Goal: Task Accomplishment & Management: Complete application form

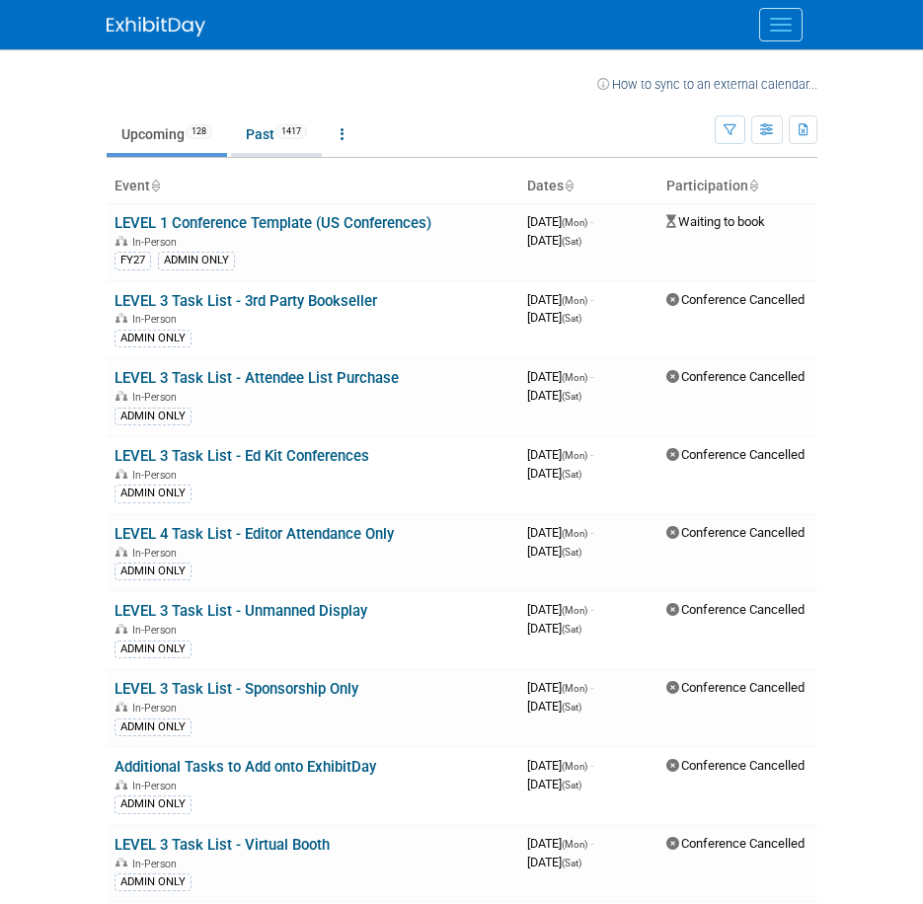
click at [261, 134] on link "Past 1417" at bounding box center [276, 134] width 91 height 38
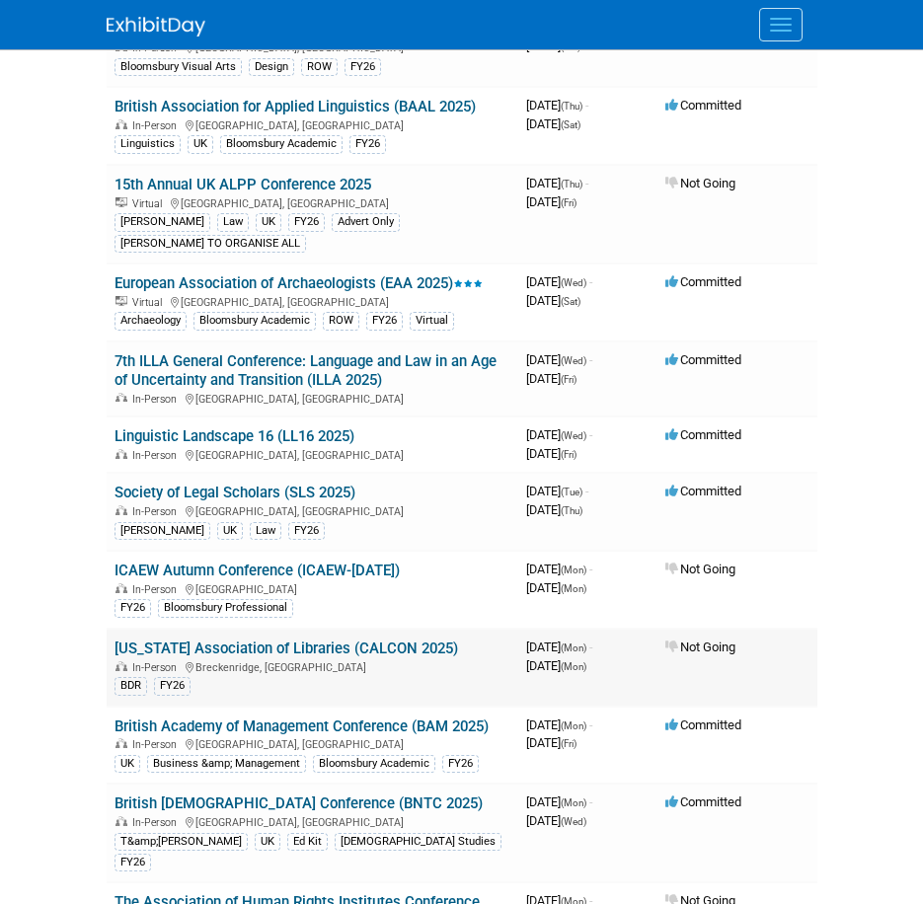
scroll to position [2468, 0]
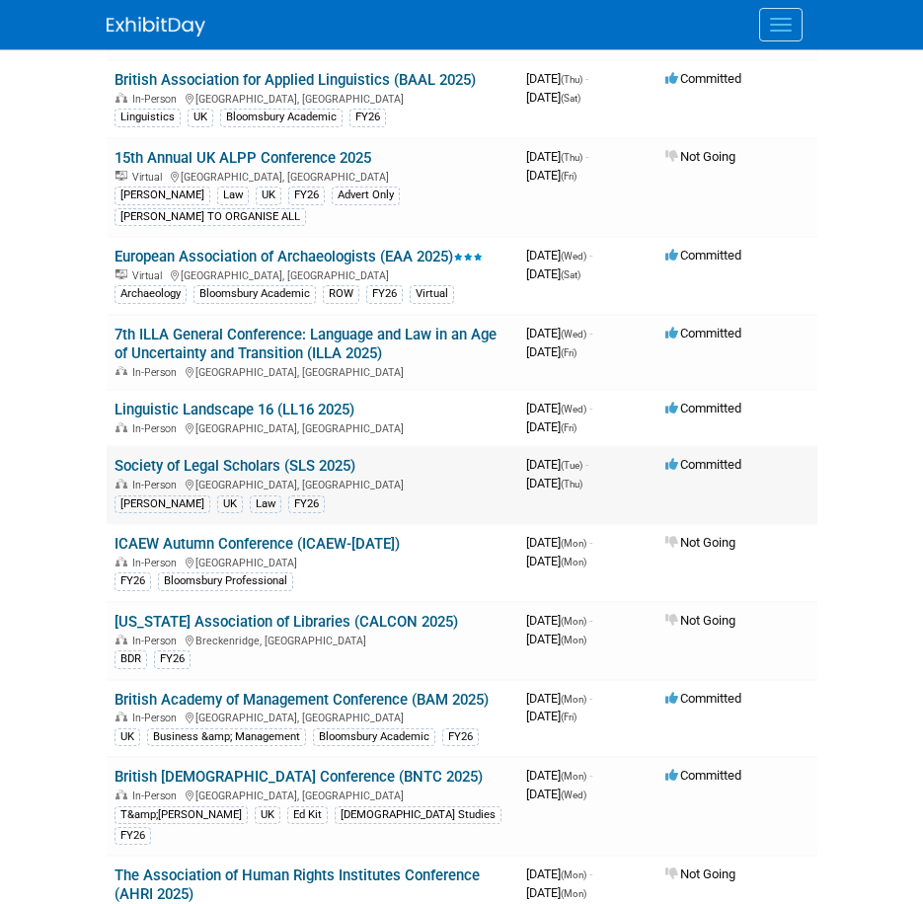
click at [174, 475] on link "Society of Legal Scholars (SLS 2025)" at bounding box center [235, 466] width 241 height 18
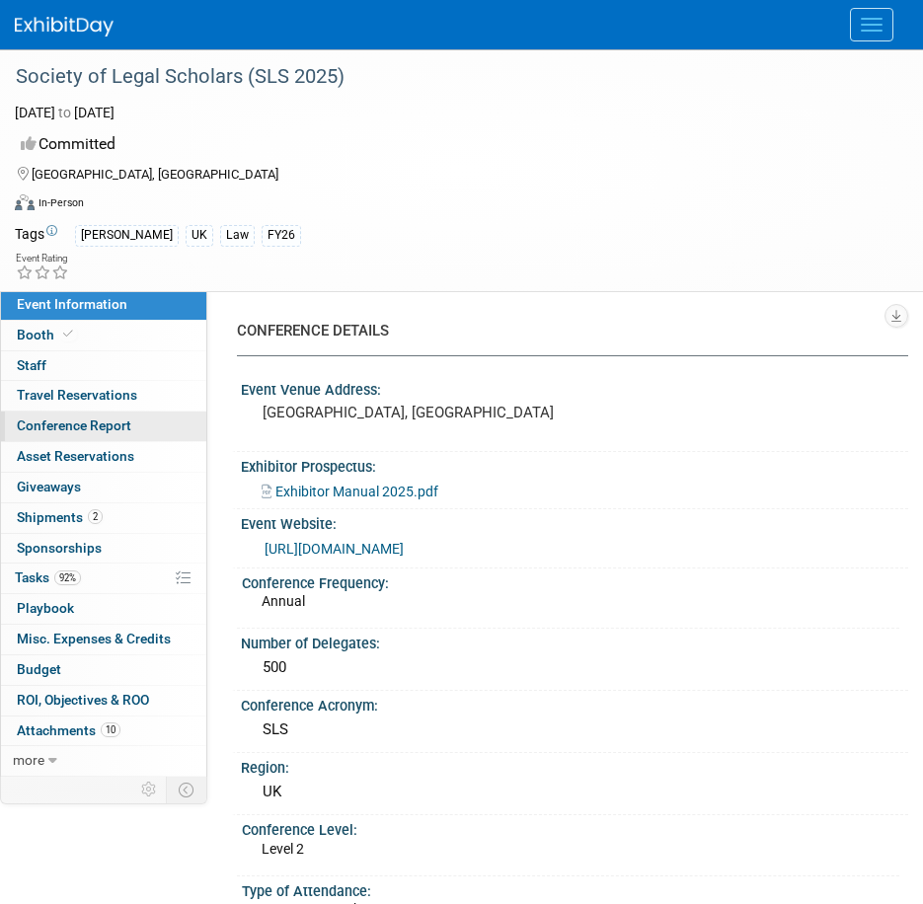
click at [84, 427] on span "Conference Report" at bounding box center [74, 426] width 115 height 16
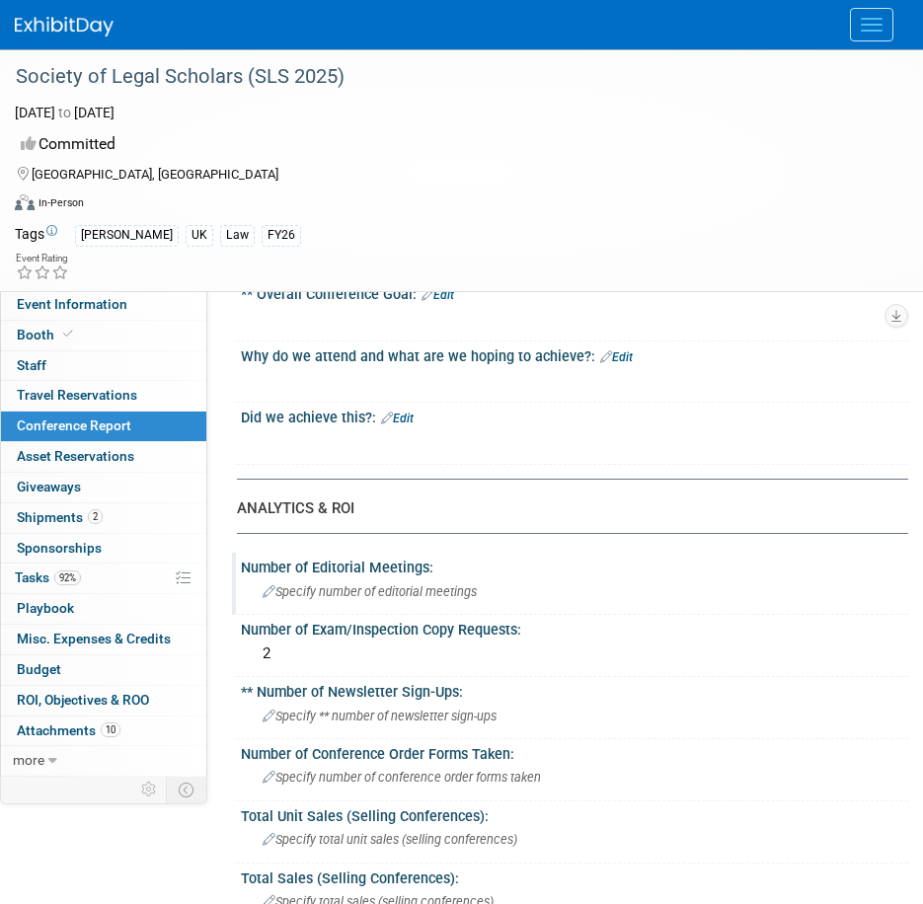
scroll to position [197, 0]
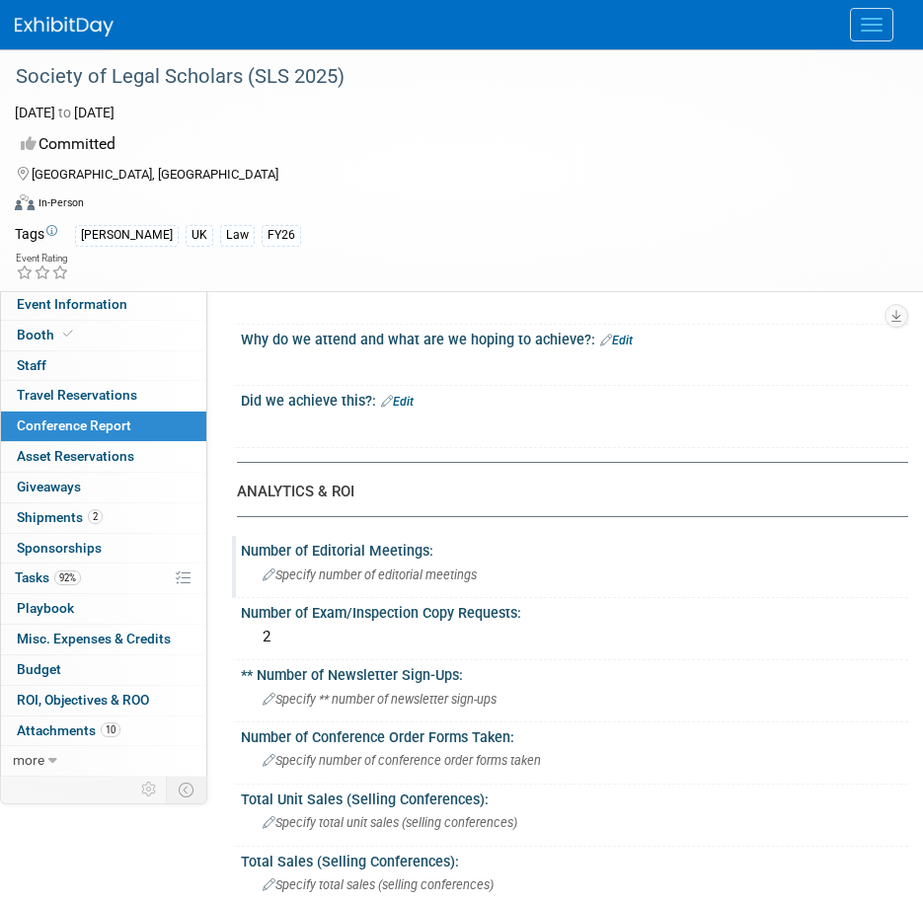
click at [283, 580] on span "Specify number of editorial meetings" at bounding box center [370, 575] width 214 height 15
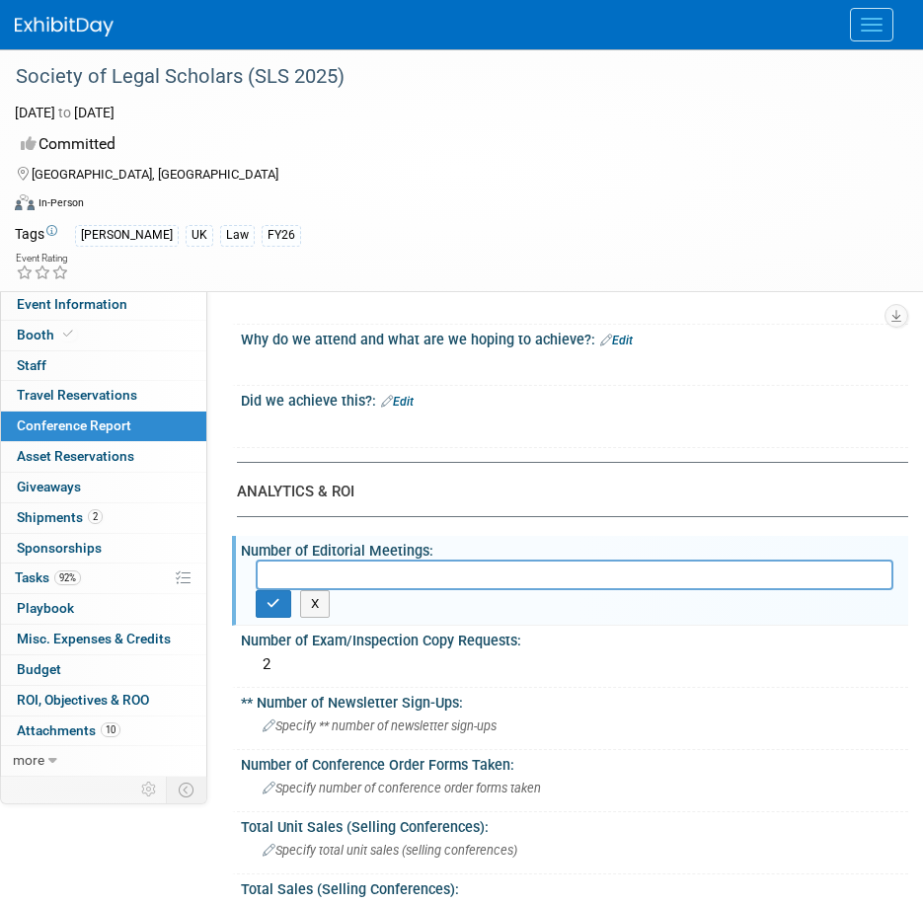
click at [304, 583] on input "text" at bounding box center [575, 575] width 638 height 31
paste input "Roberta: 5 meetings Sinead: ~6 meetings Verity: 2 meetings Kate: 6 meetings"
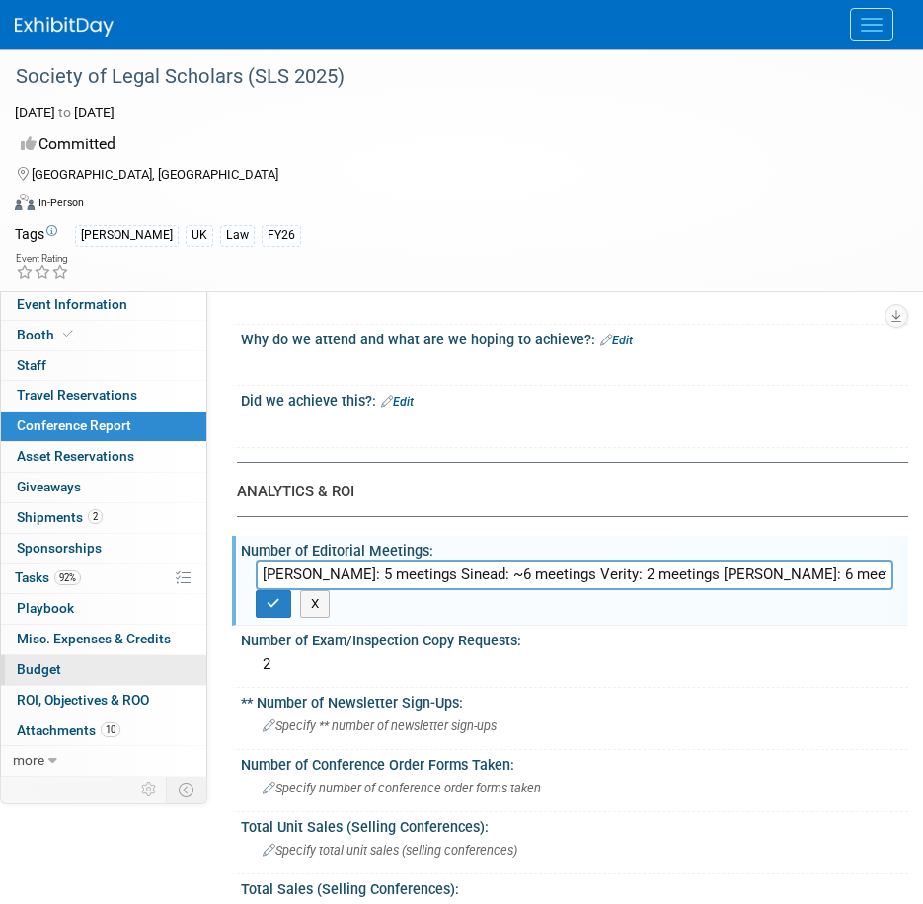
type input "Roberta: 5 meetings Sinead: ~6 meetings Verity: 2 meetings Kate: 6 meetings"
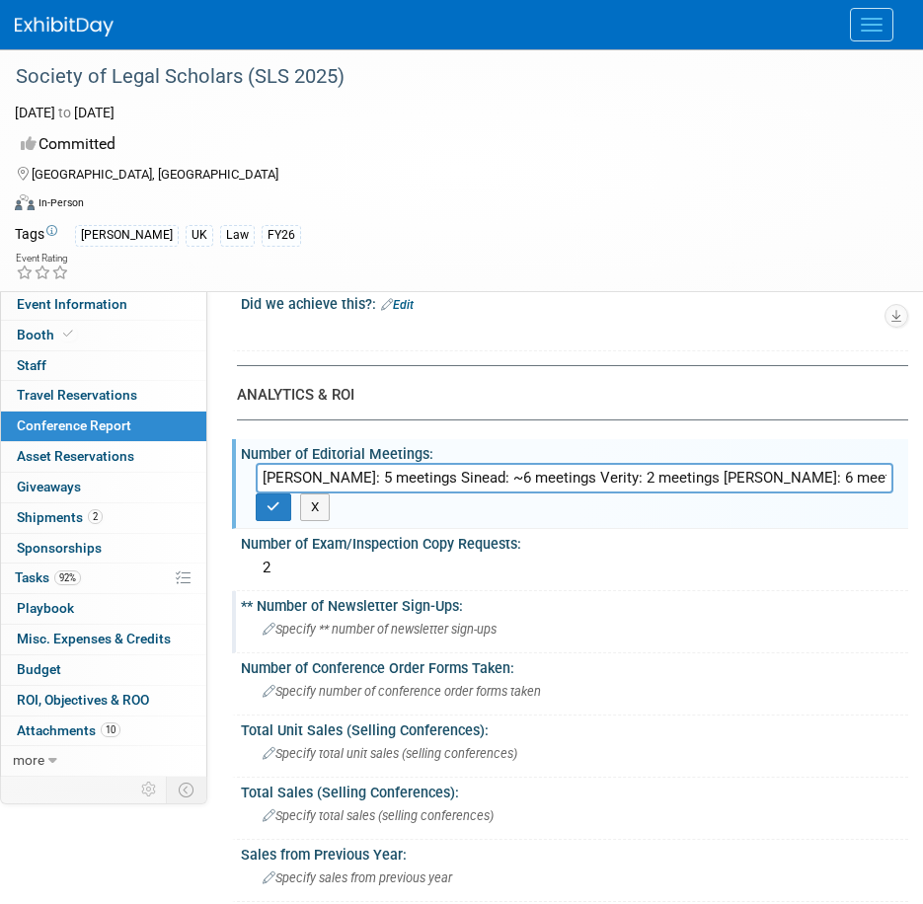
scroll to position [296, 0]
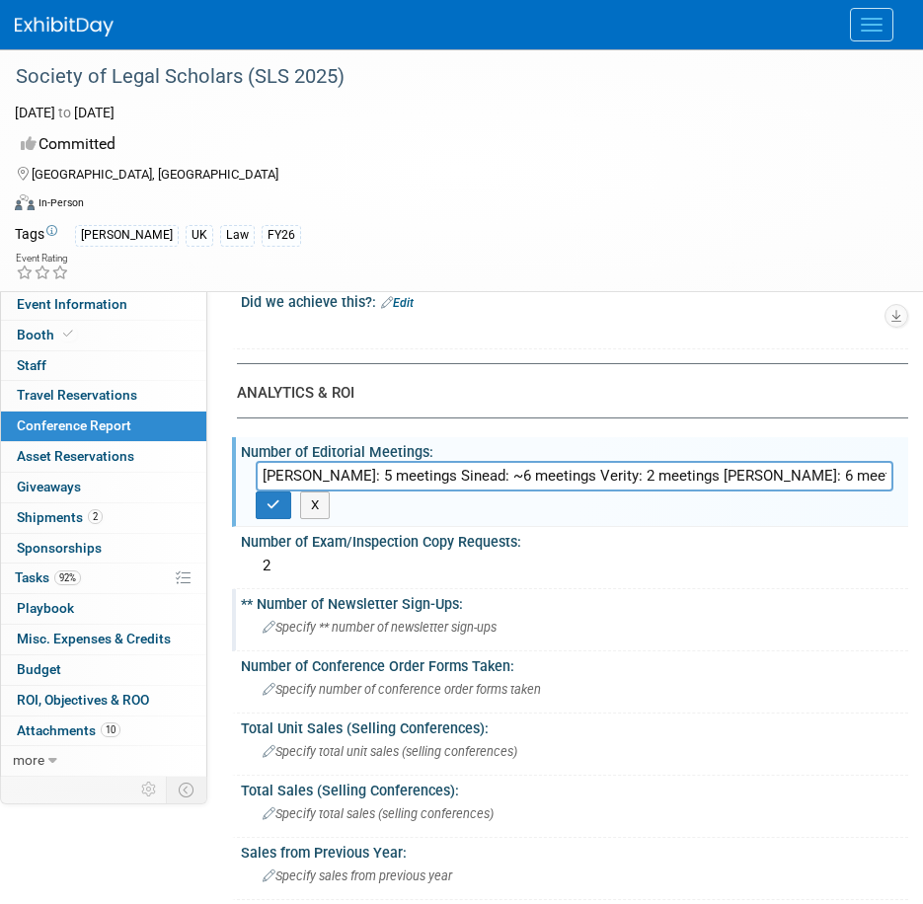
click at [707, 631] on div "Specify ** number of newsletter sign-ups" at bounding box center [575, 627] width 638 height 31
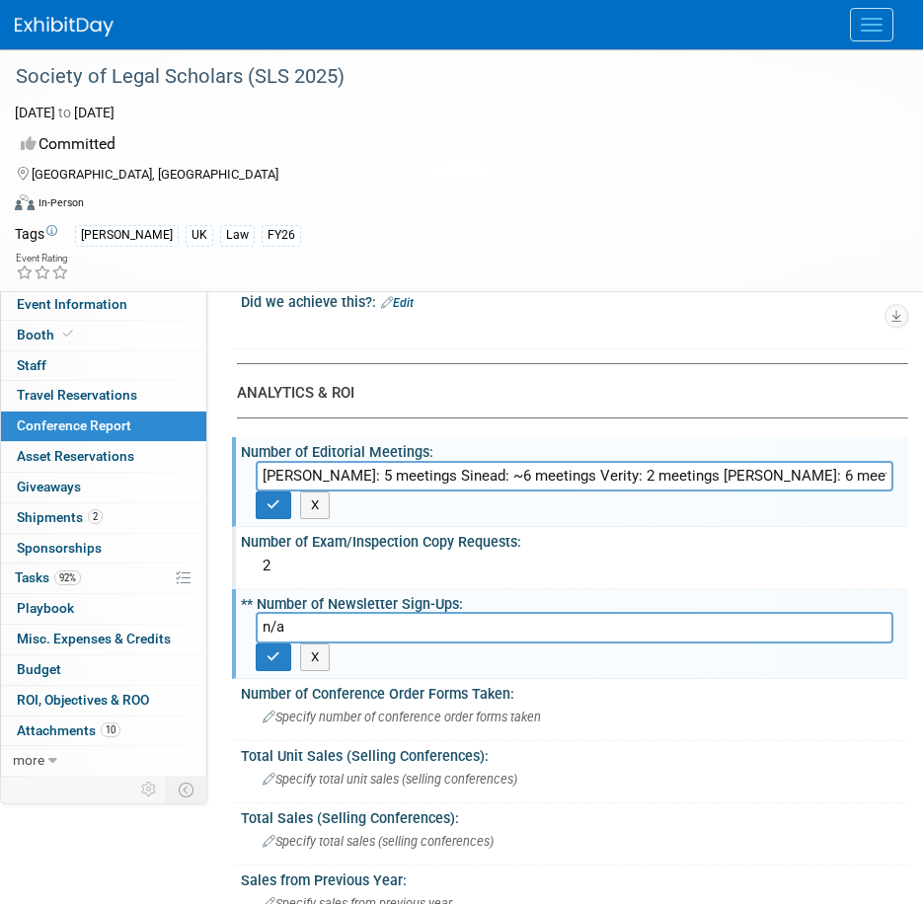
type input "n/a"
click at [322, 568] on div "2" at bounding box center [575, 566] width 638 height 31
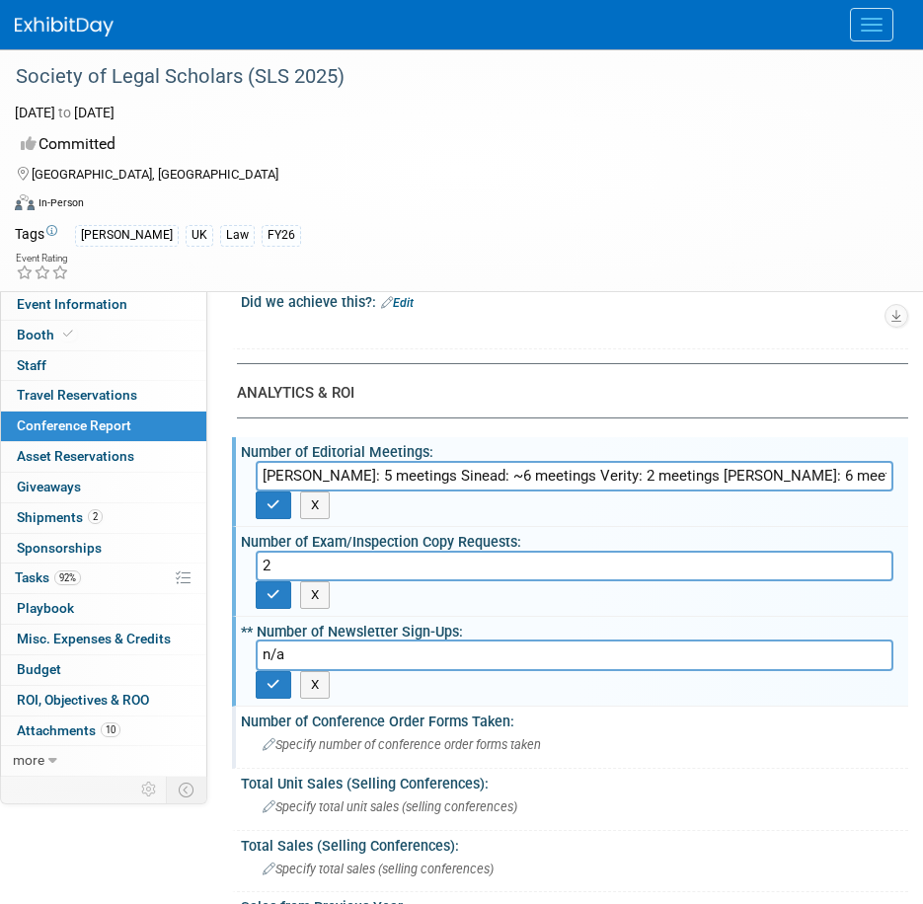
click at [413, 739] on span "Specify number of conference order forms taken" at bounding box center [402, 744] width 278 height 15
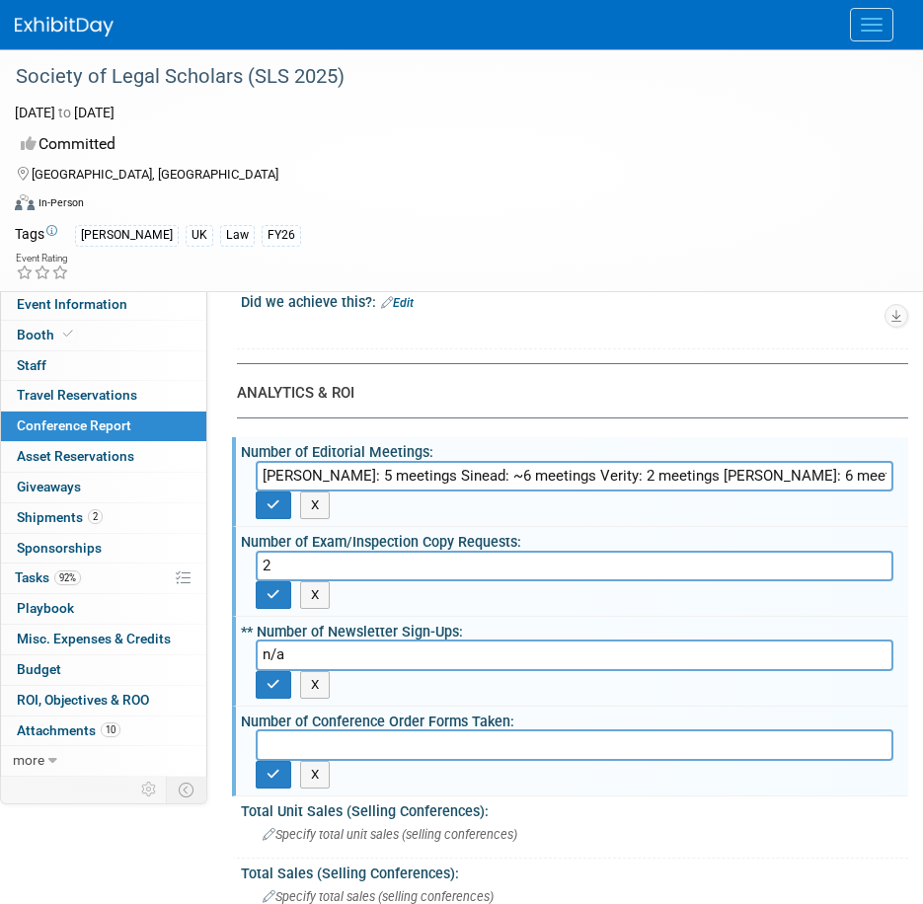
type input "a"
type input "5"
type input "1"
type input "a"
drag, startPoint x: 333, startPoint y: 744, endPoint x: 264, endPoint y: 751, distance: 69.4
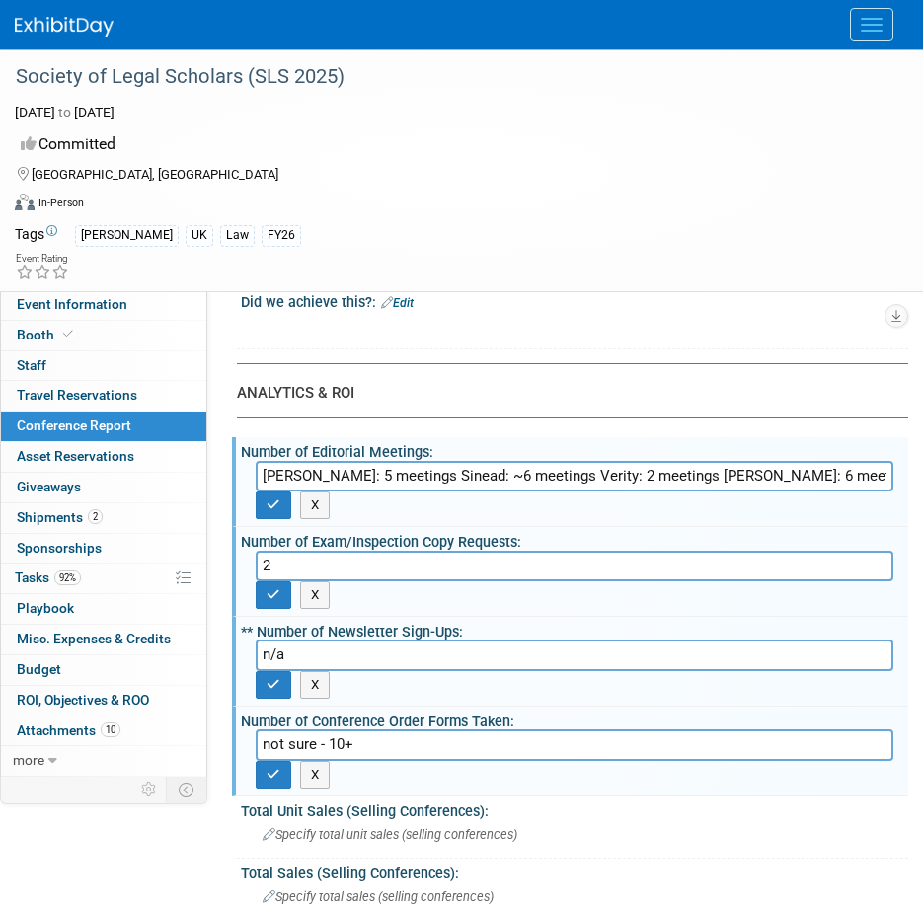
click at [264, 751] on input "not sure - 10+" at bounding box center [575, 745] width 638 height 31
click at [316, 748] on input "not sure - 10+" at bounding box center [575, 745] width 638 height 31
drag, startPoint x: 325, startPoint y: 743, endPoint x: 277, endPoint y: 746, distance: 47.5
click at [263, 743] on input "not sure - 10+" at bounding box center [575, 745] width 638 height 31
type input "10+"
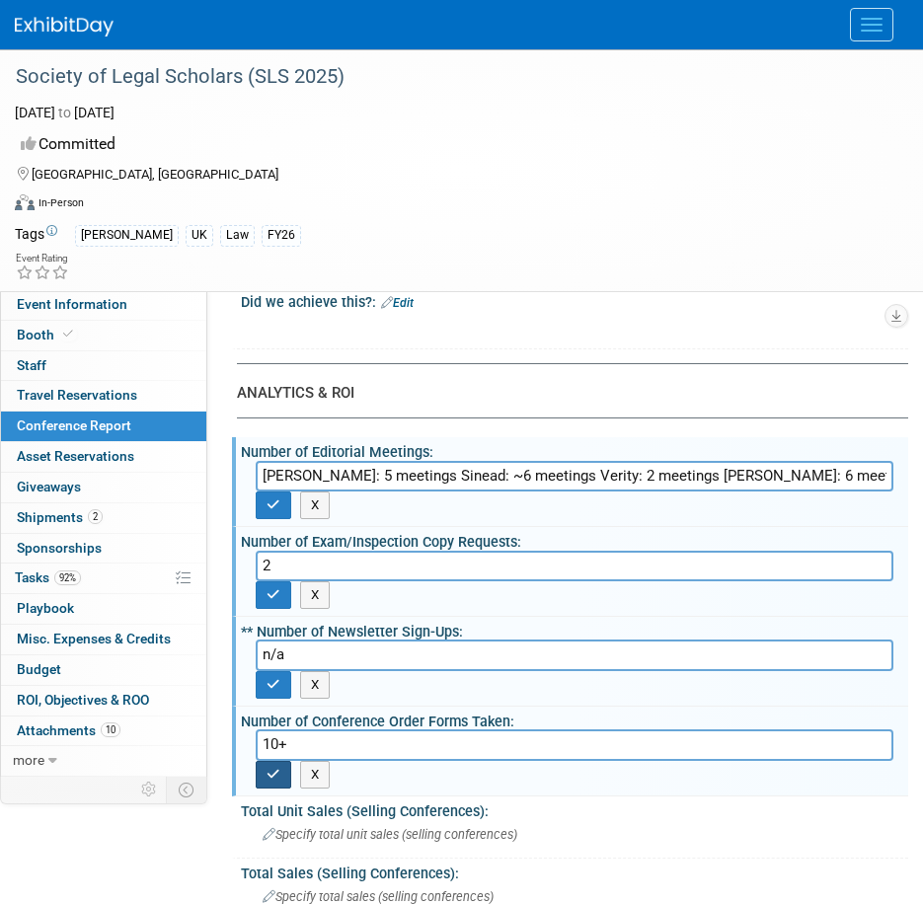
click at [265, 767] on button "button" at bounding box center [274, 775] width 36 height 28
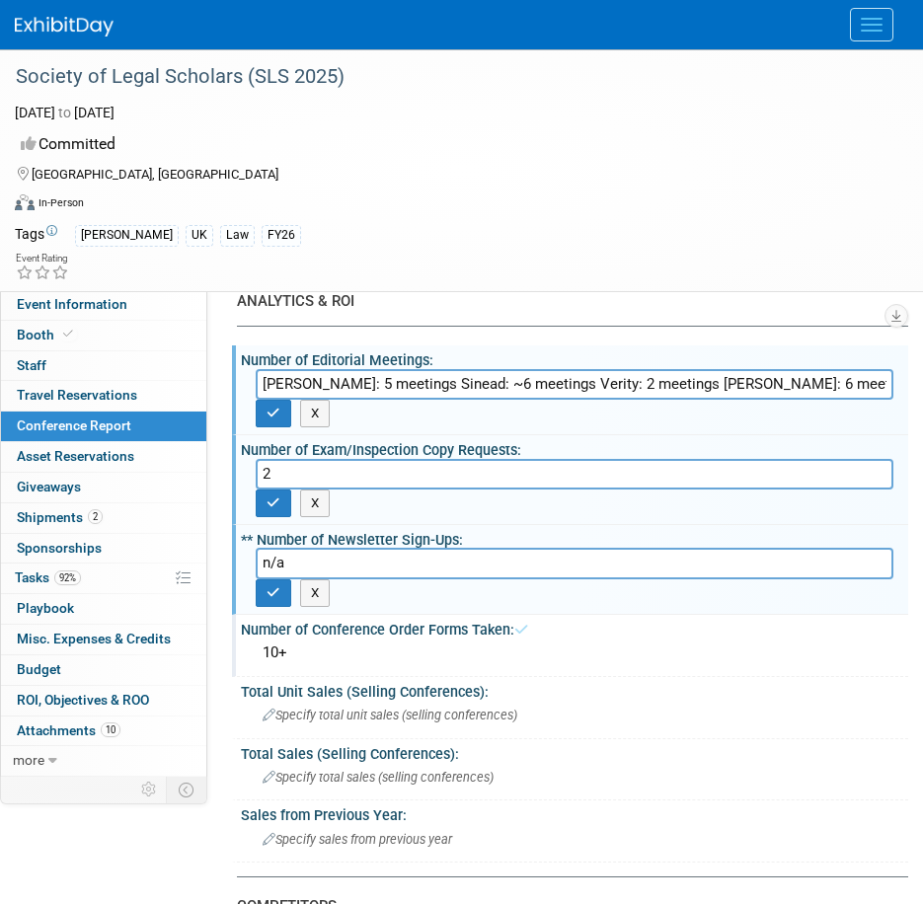
scroll to position [691, 0]
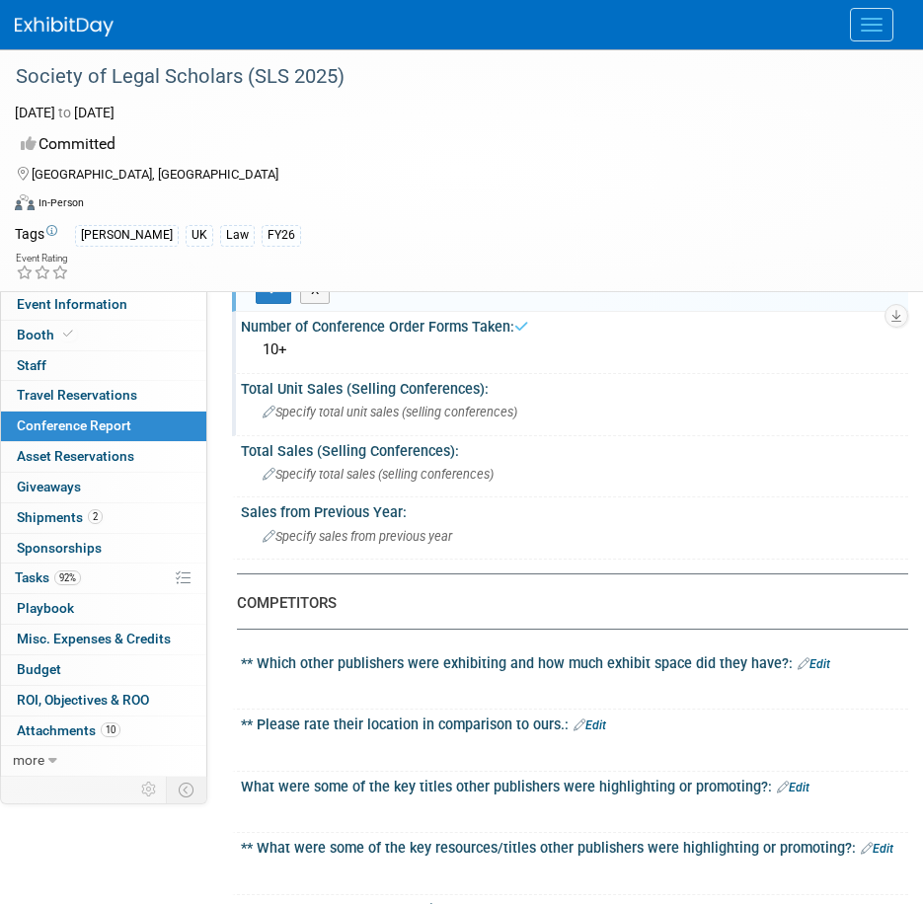
click at [297, 407] on span "Specify total unit sales (selling conferences)" at bounding box center [390, 412] width 255 height 15
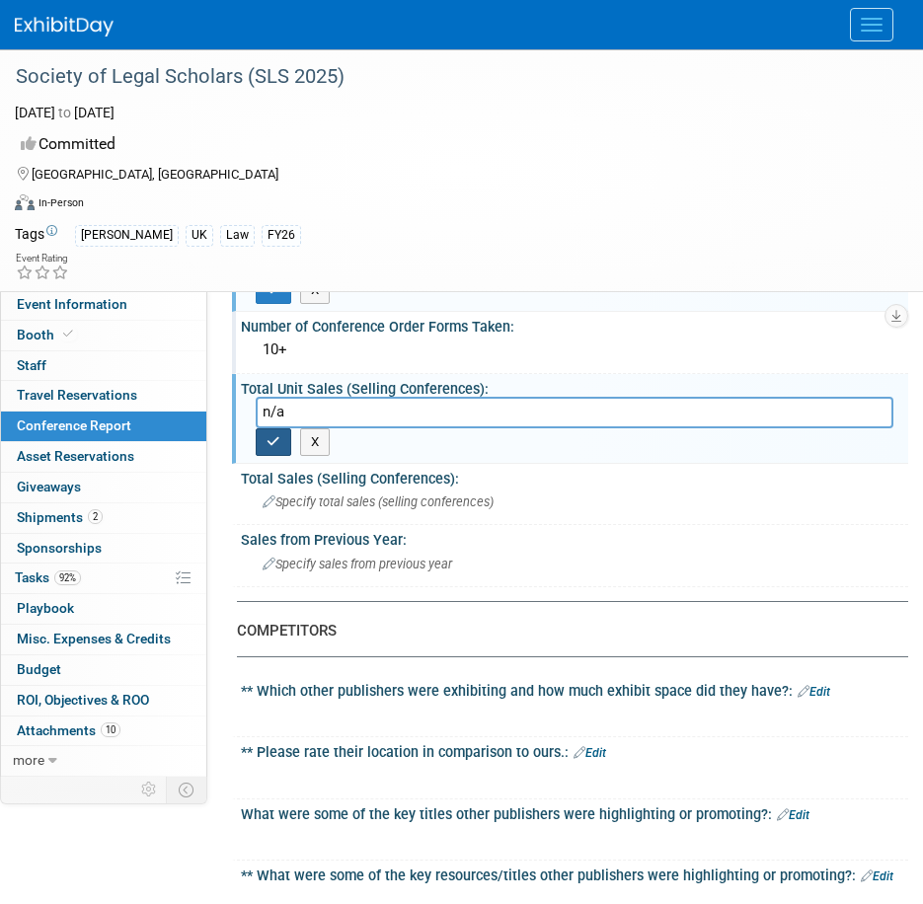
type input "n/a"
click at [273, 440] on icon "button" at bounding box center [274, 441] width 14 height 13
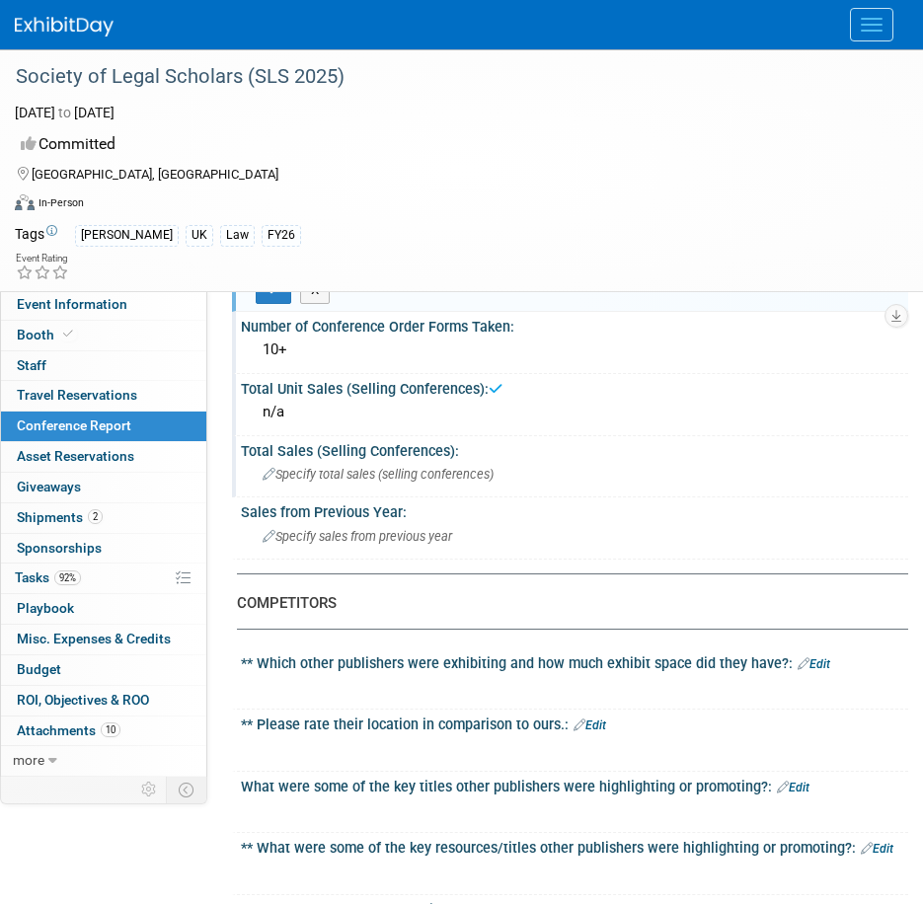
click at [281, 480] on span "Specify total sales (selling conferences)" at bounding box center [378, 474] width 231 height 15
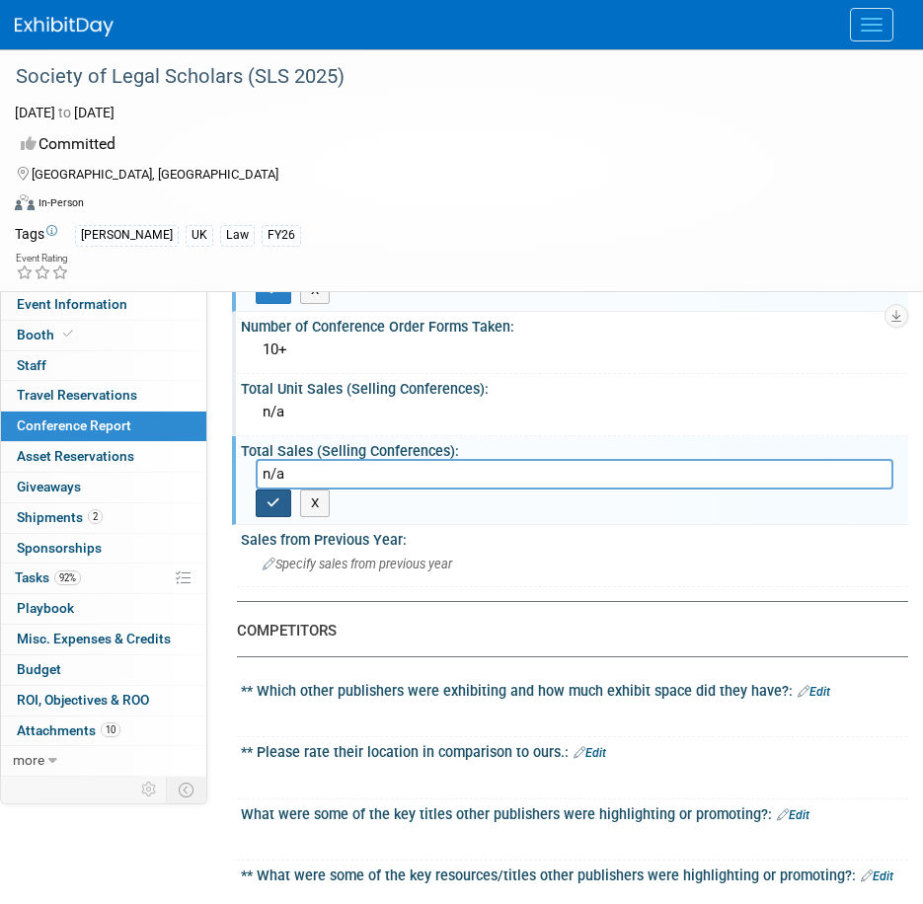
type input "n/a"
click at [265, 505] on button "button" at bounding box center [274, 504] width 36 height 28
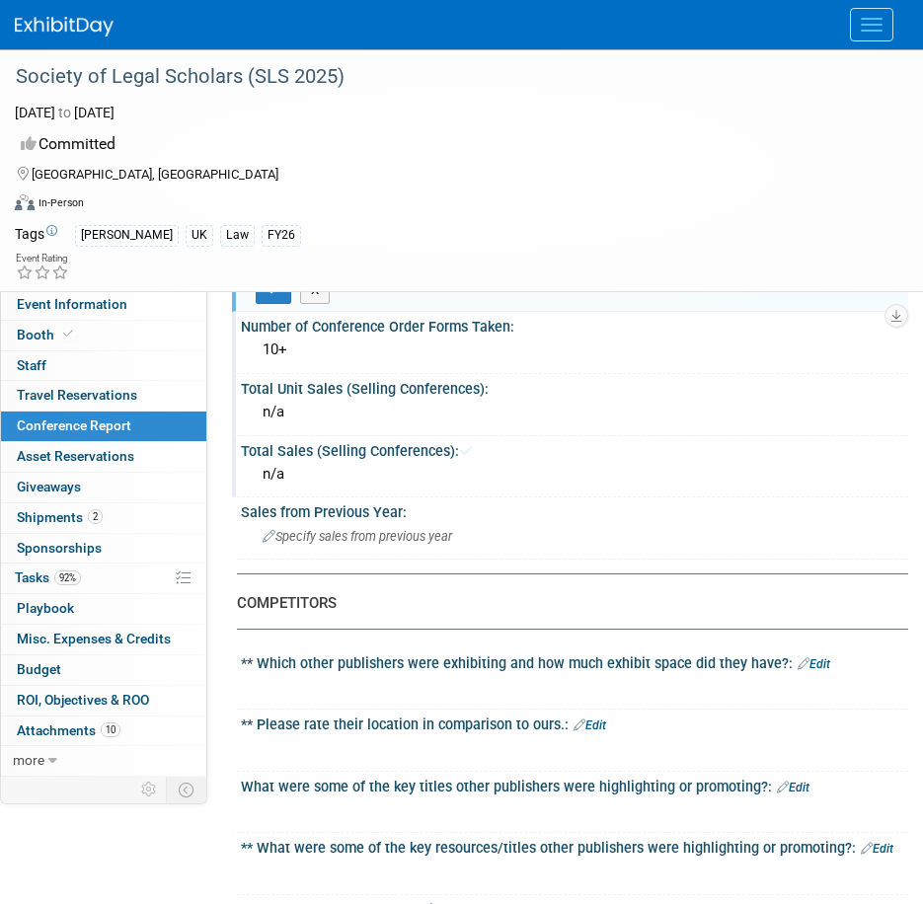
click at [298, 536] on span "Specify sales from previous year" at bounding box center [358, 536] width 190 height 15
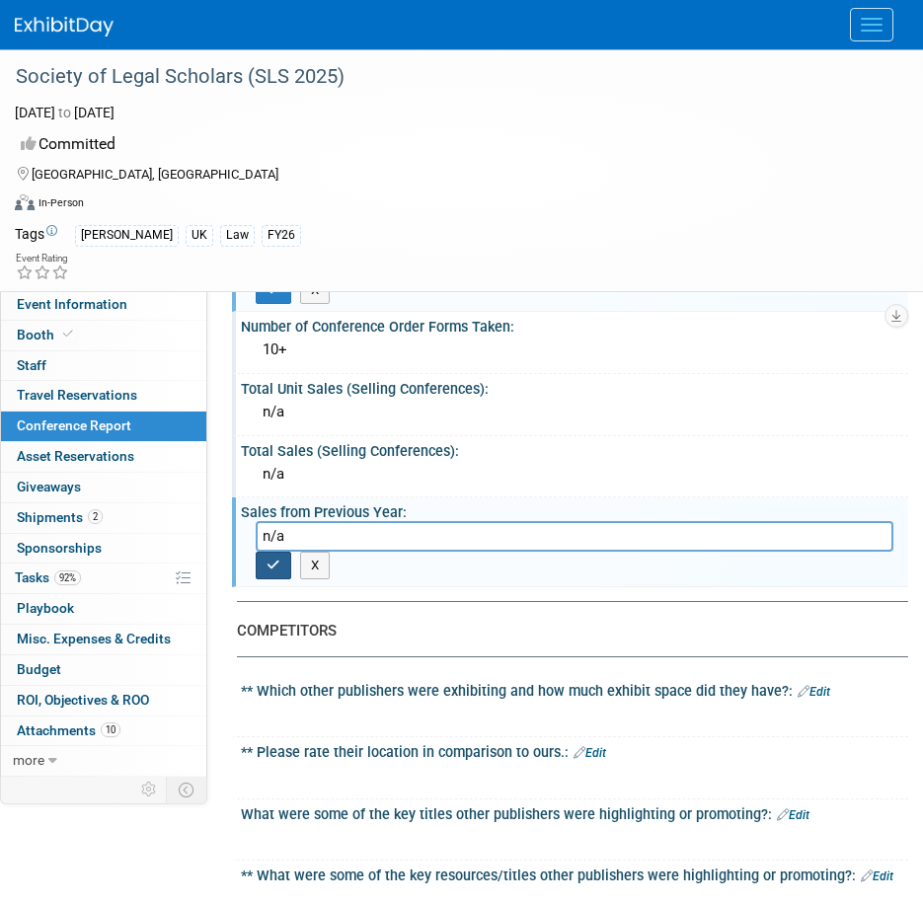
type input "n/a"
click at [264, 570] on button "button" at bounding box center [274, 566] width 36 height 28
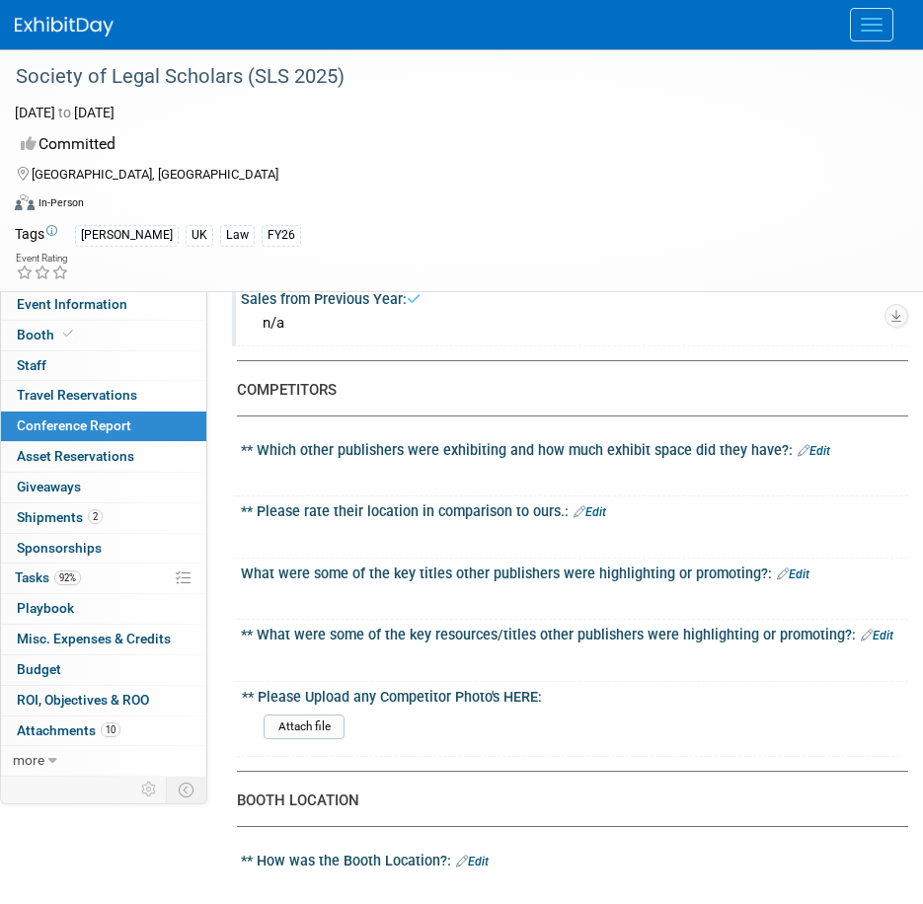
scroll to position [987, 0]
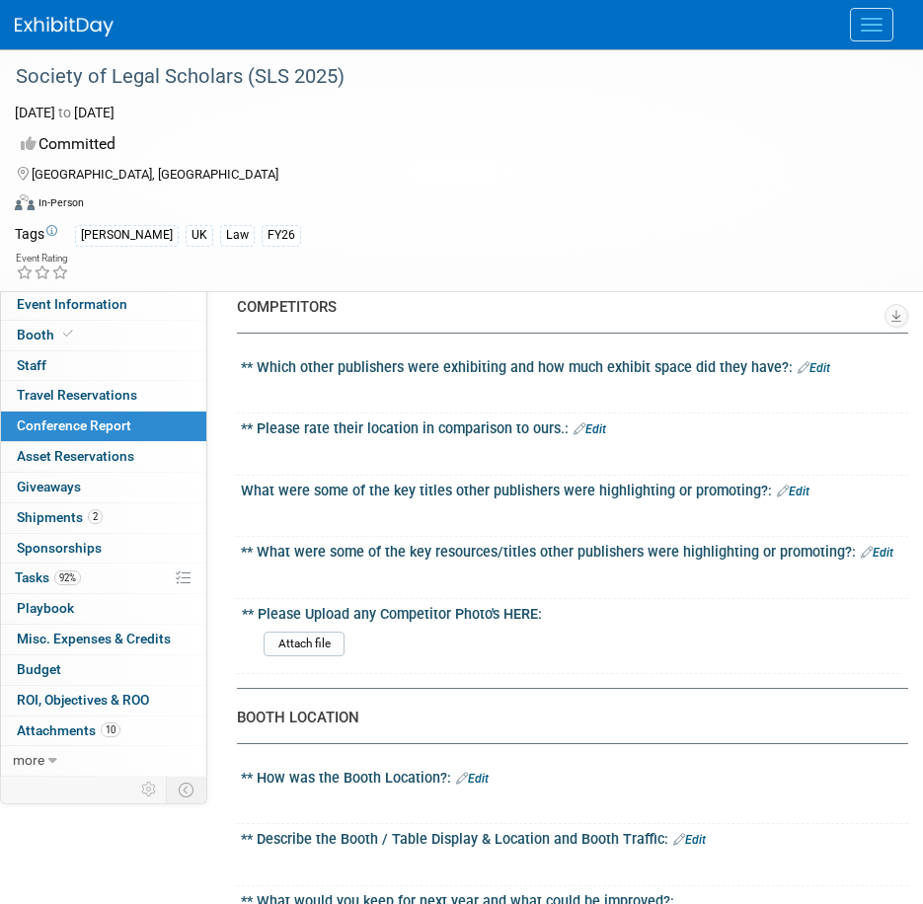
click at [279, 391] on div at bounding box center [565, 390] width 614 height 20
click at [810, 368] on link "Edit" at bounding box center [814, 368] width 33 height 14
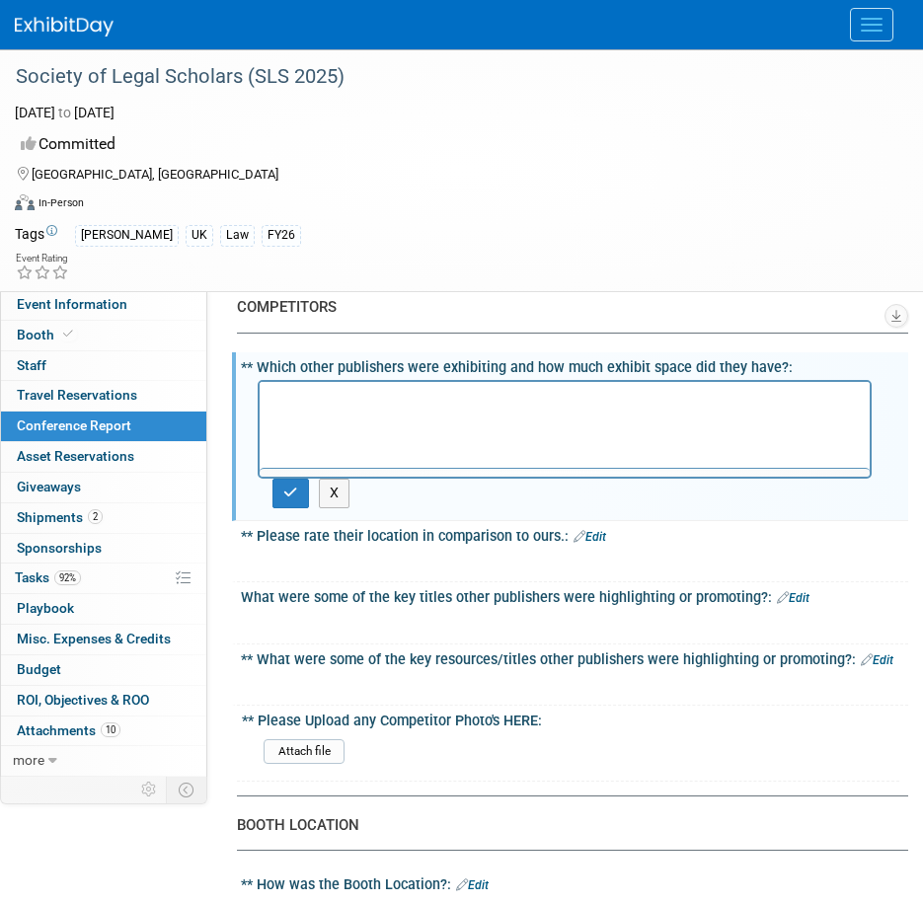
scroll to position [0, 0]
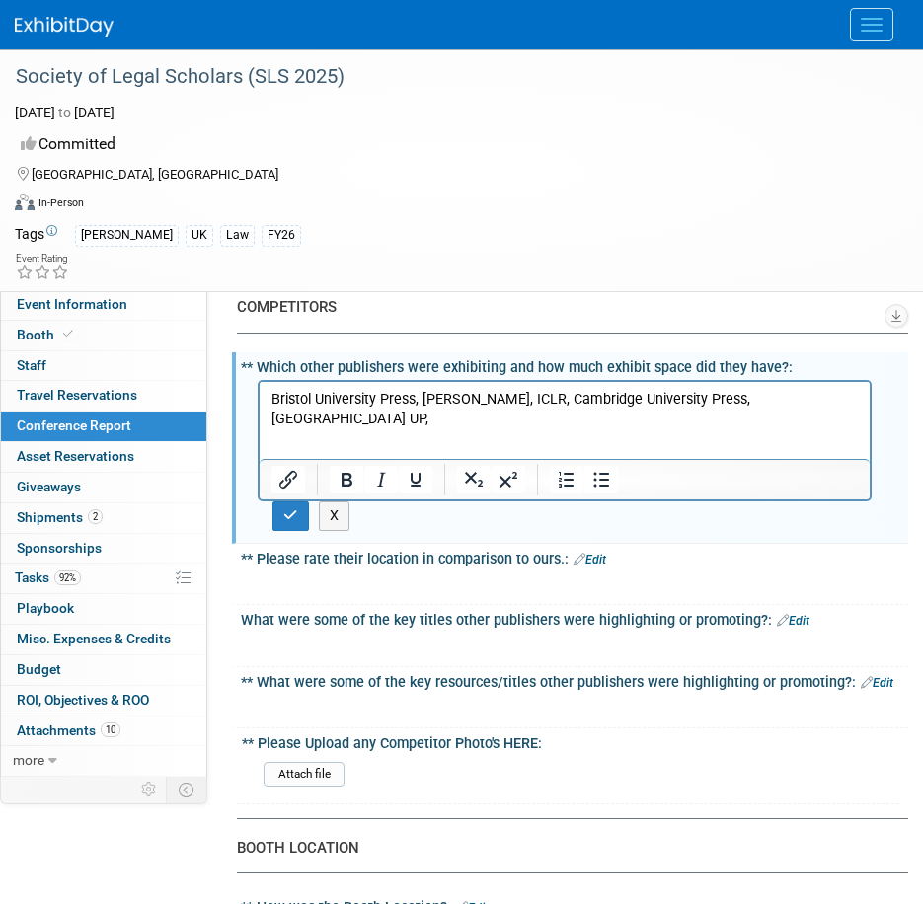
click at [592, 564] on link "Edit" at bounding box center [590, 560] width 33 height 14
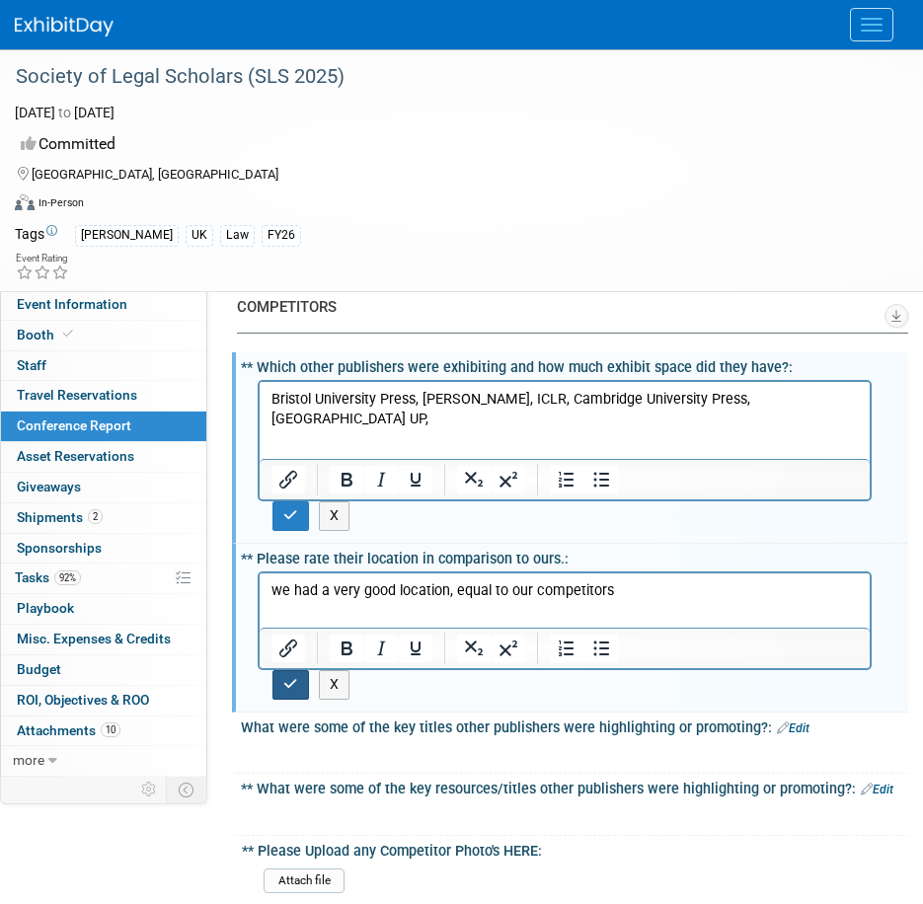
click at [279, 681] on button "button" at bounding box center [290, 684] width 37 height 29
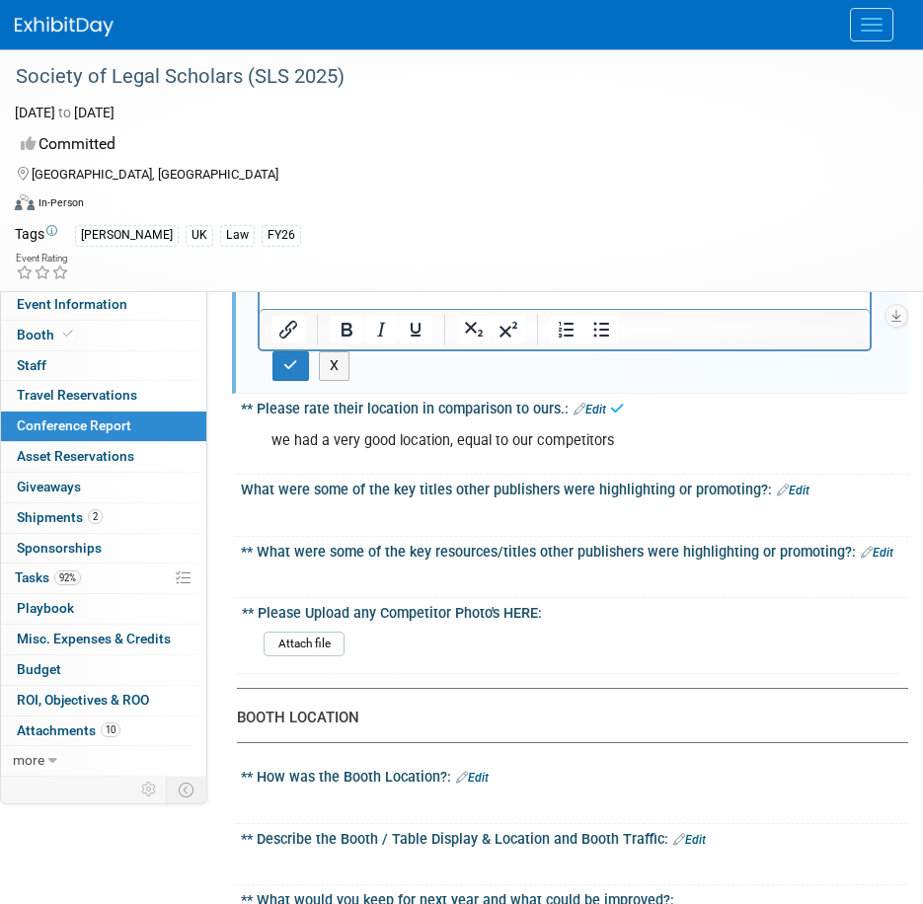
scroll to position [1086, 0]
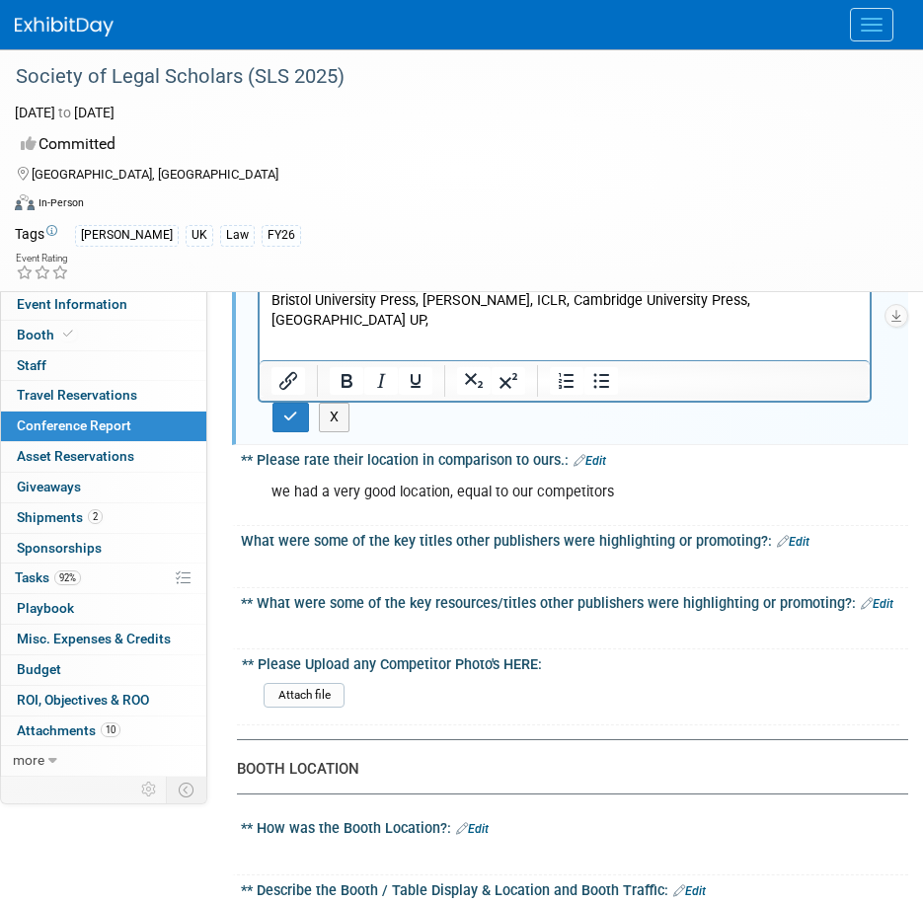
click at [787, 544] on link "Edit" at bounding box center [793, 542] width 33 height 14
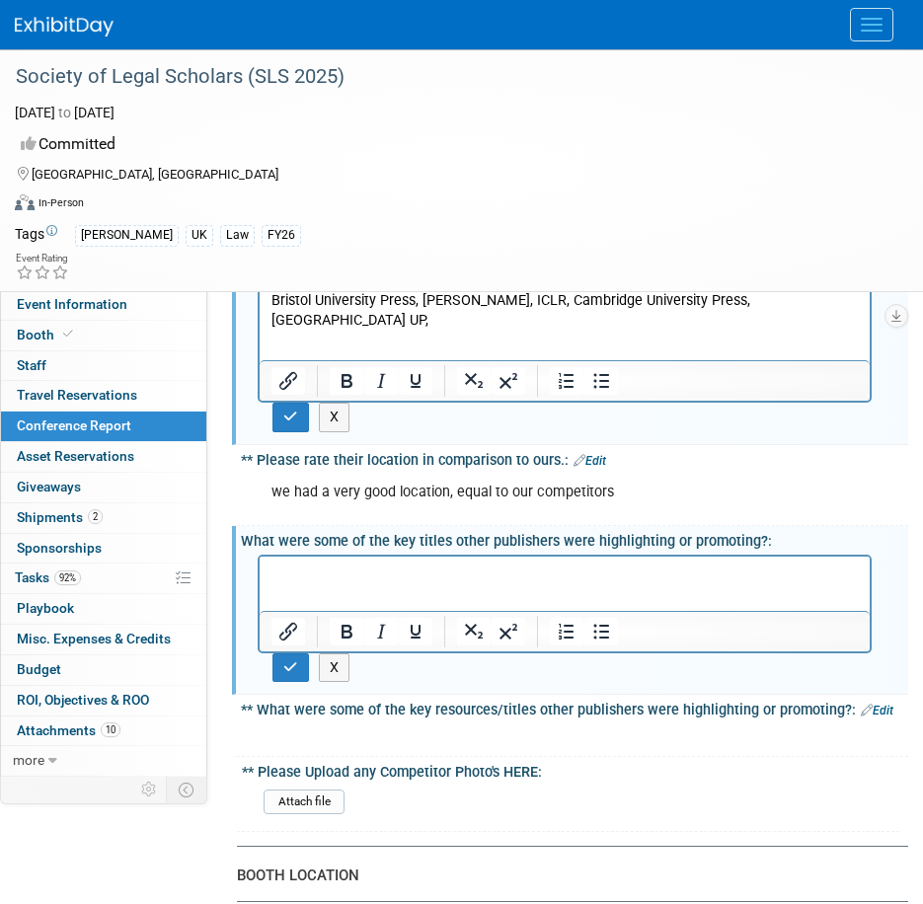
scroll to position [0, 0]
click at [290, 669] on icon "button" at bounding box center [290, 667] width 15 height 14
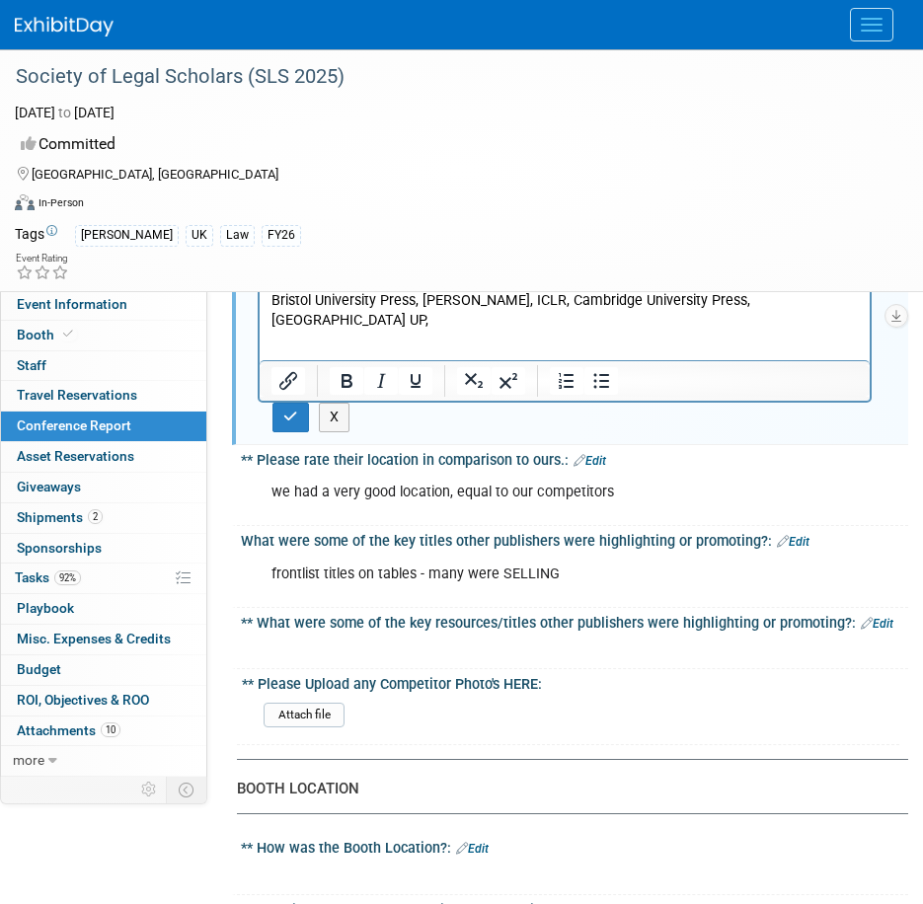
click at [885, 627] on link "Edit" at bounding box center [877, 624] width 33 height 14
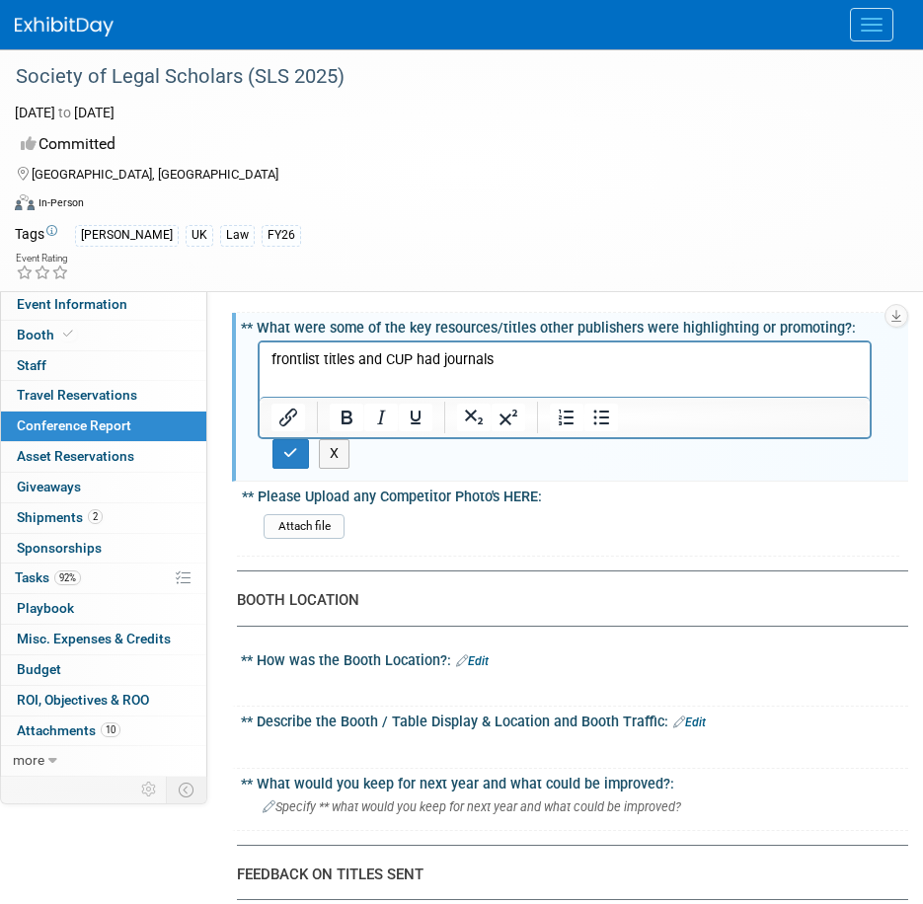
scroll to position [1382, 0]
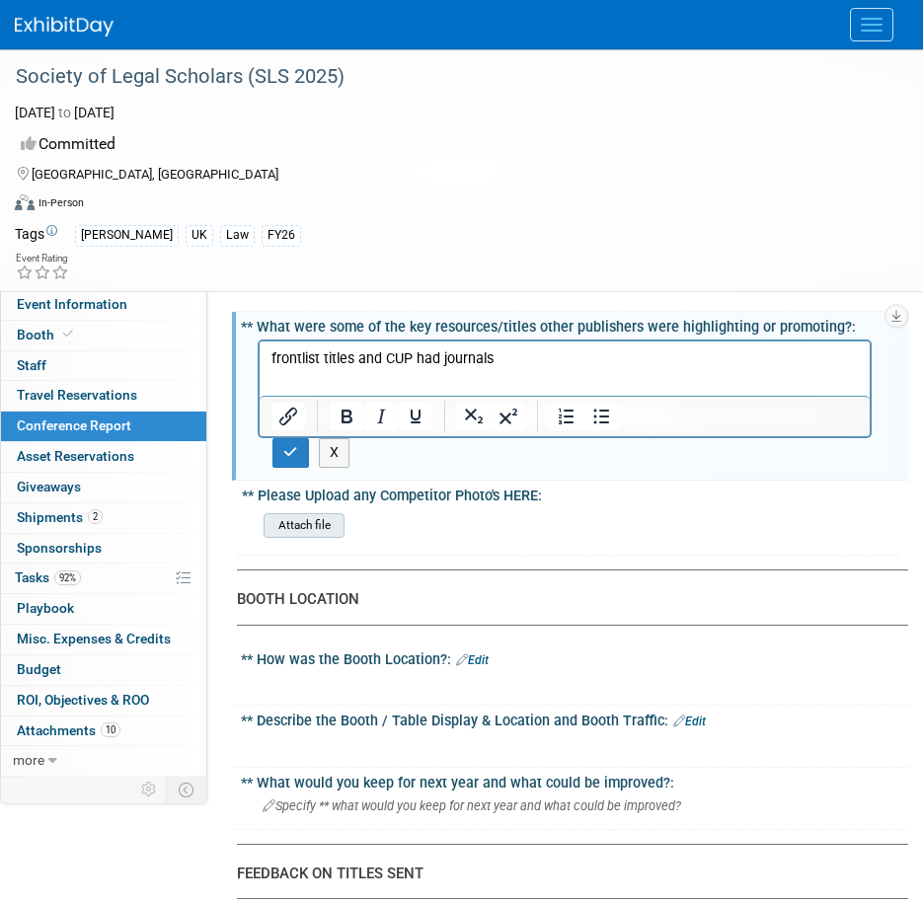
click at [303, 524] on input "file" at bounding box center [209, 525] width 269 height 23
click at [288, 528] on input "file" at bounding box center [209, 525] width 269 height 23
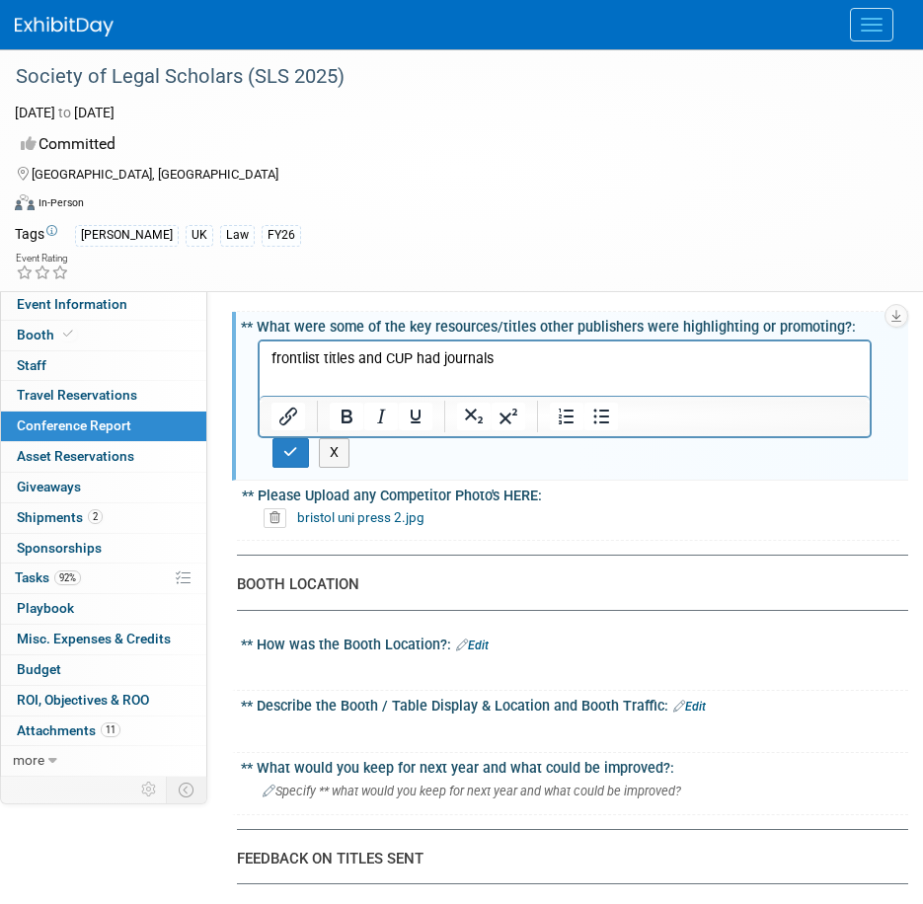
click at [493, 505] on div "bristol uni press 2.jpg" at bounding box center [578, 518] width 643 height 30
click at [561, 497] on div "** Please Upload any Competitor Photo's HERE:" at bounding box center [570, 493] width 657 height 25
click at [393, 525] on div "bristol uni press 2.jpg" at bounding box center [578, 518] width 629 height 20
click at [261, 537] on div "** Please Upload any Competitor Photo's HERE: bristol uni press 2.jpg" at bounding box center [568, 511] width 662 height 60
click at [262, 497] on div "** Please Upload any Competitor Photo's HERE:" at bounding box center [570, 493] width 657 height 25
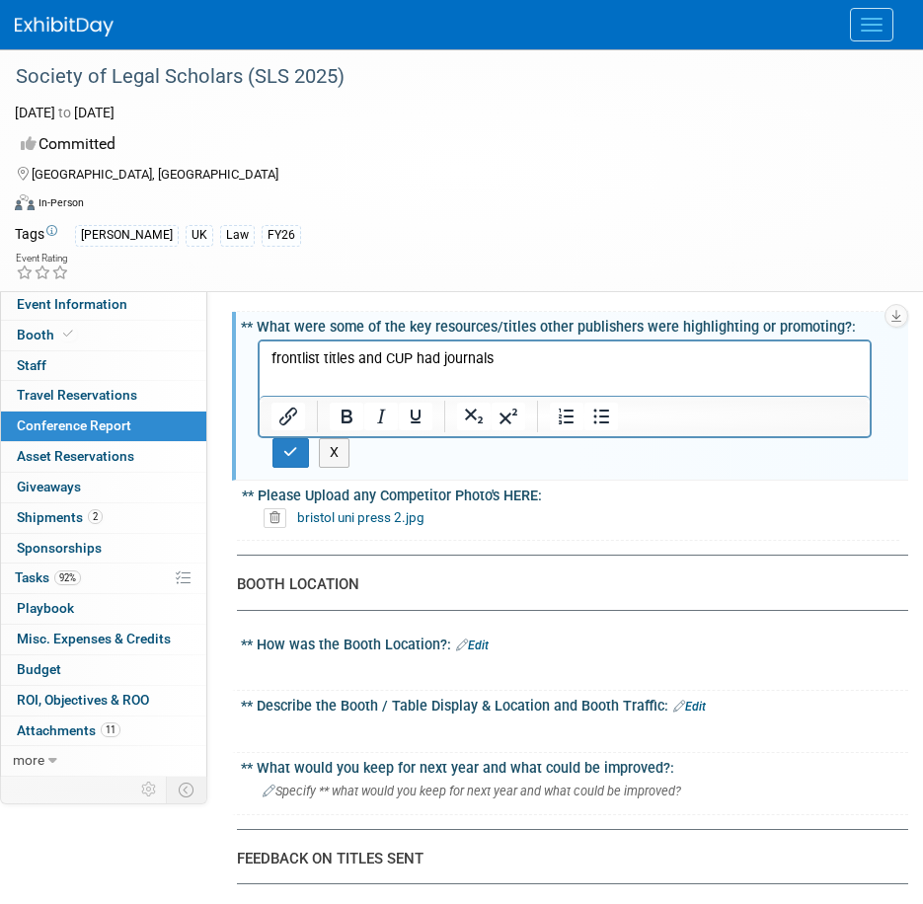
click at [278, 520] on icon at bounding box center [275, 518] width 23 height 20
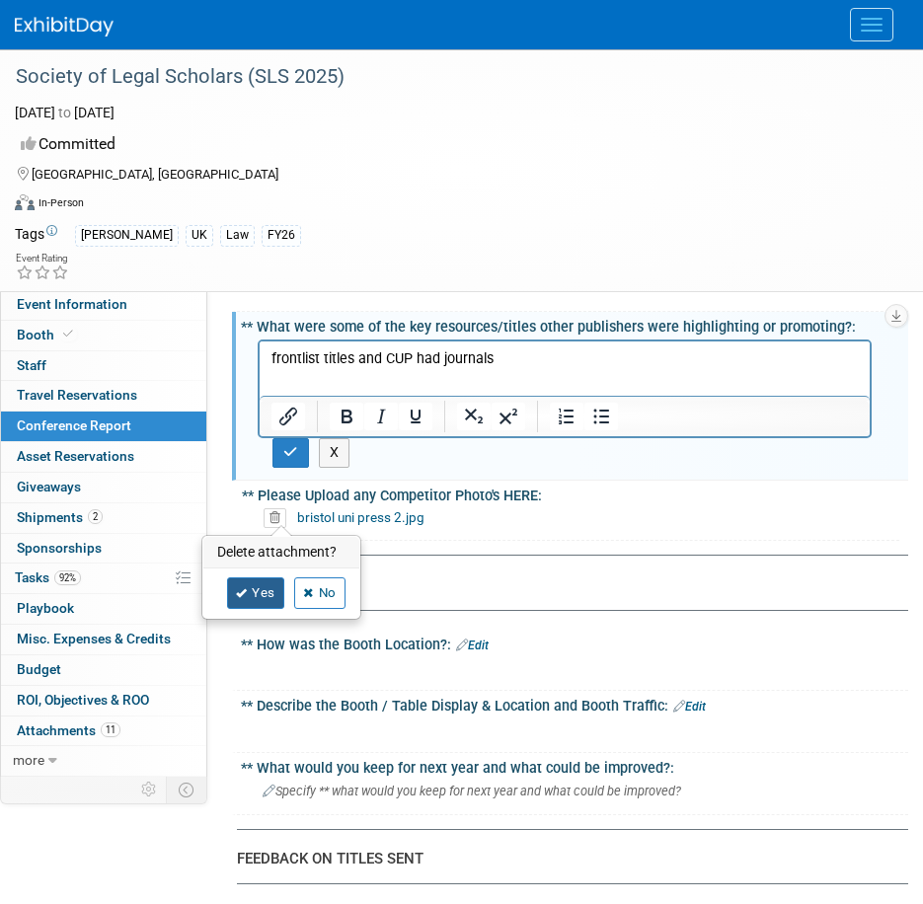
click at [248, 598] on link "Yes" at bounding box center [255, 593] width 57 height 32
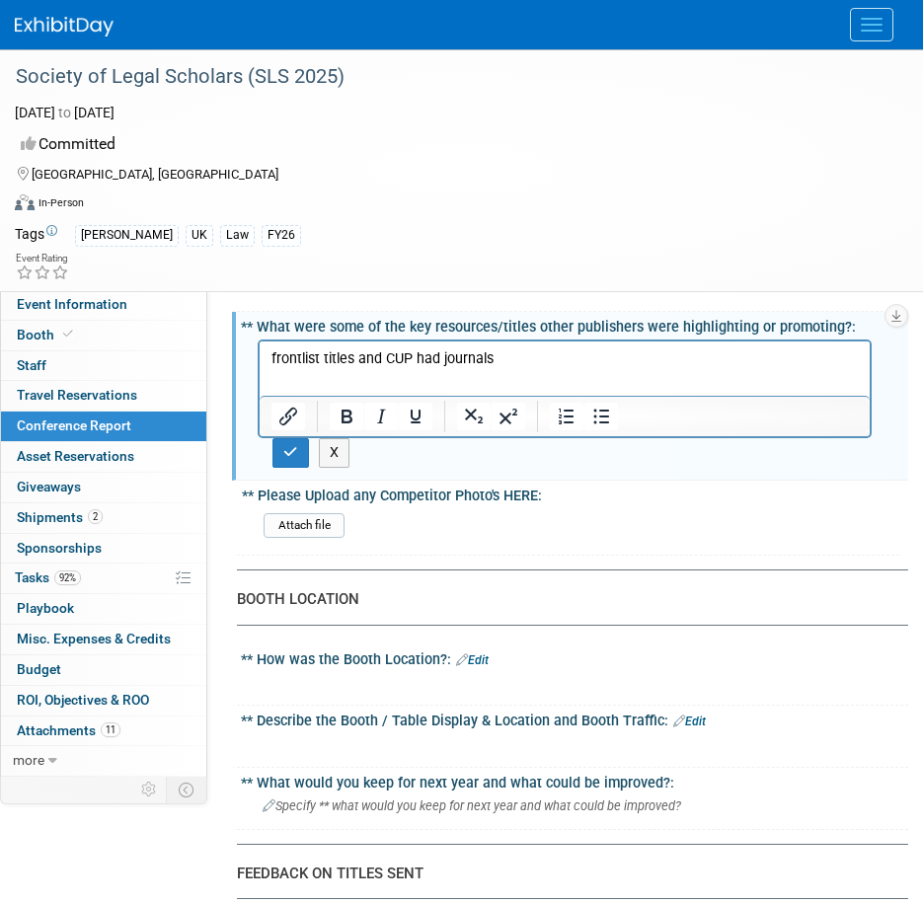
click at [325, 528] on input "file" at bounding box center [209, 525] width 269 height 23
click at [604, 503] on div "Attach file" at bounding box center [578, 526] width 643 height 46
click at [323, 519] on input "file" at bounding box center [209, 525] width 269 height 23
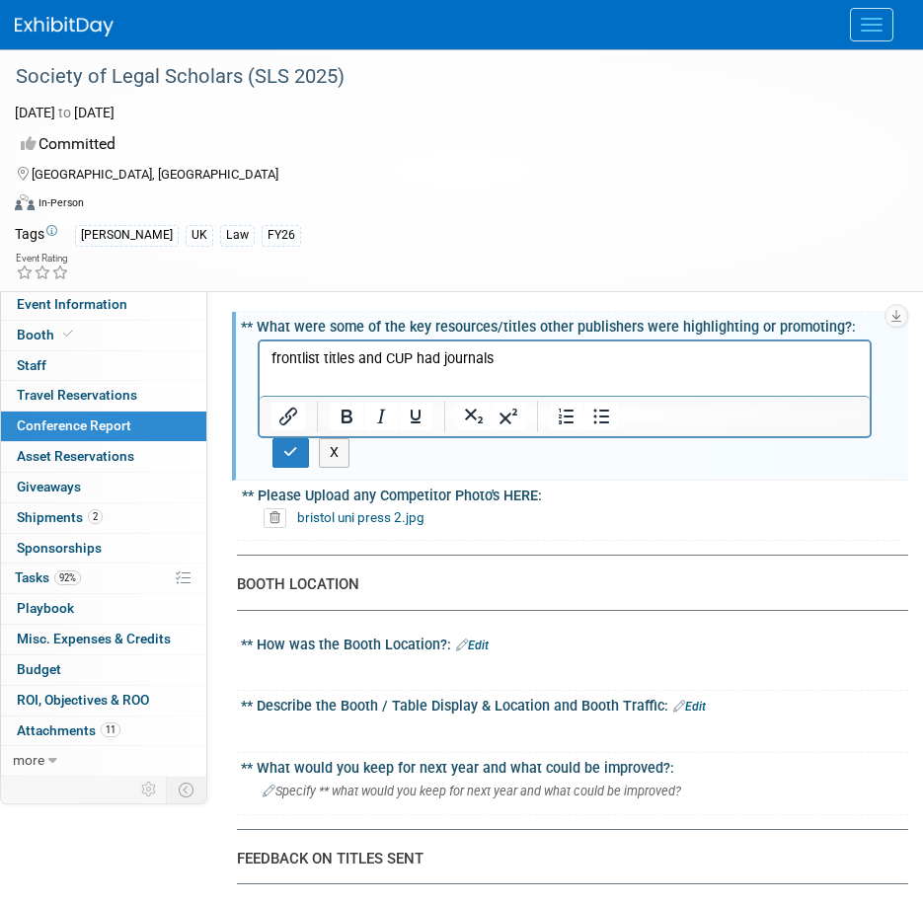
click at [551, 493] on div "** Please Upload any Competitor Photo's HERE:" at bounding box center [570, 493] width 657 height 25
click at [350, 519] on link "bristol uni press 2.jpg" at bounding box center [360, 517] width 127 height 16
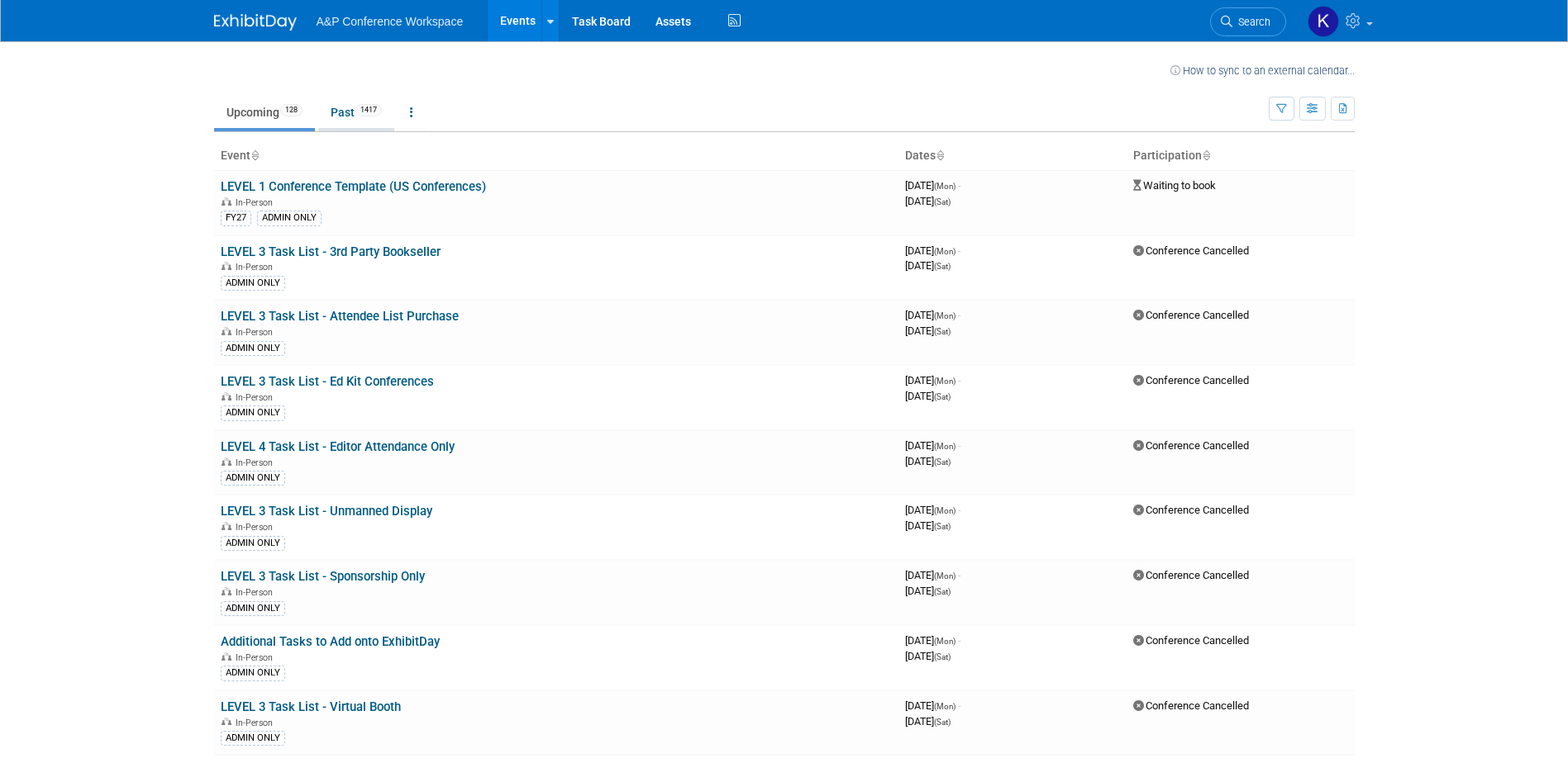
click at [351, 100] on link "Past 1417" at bounding box center [356, 112] width 76 height 32
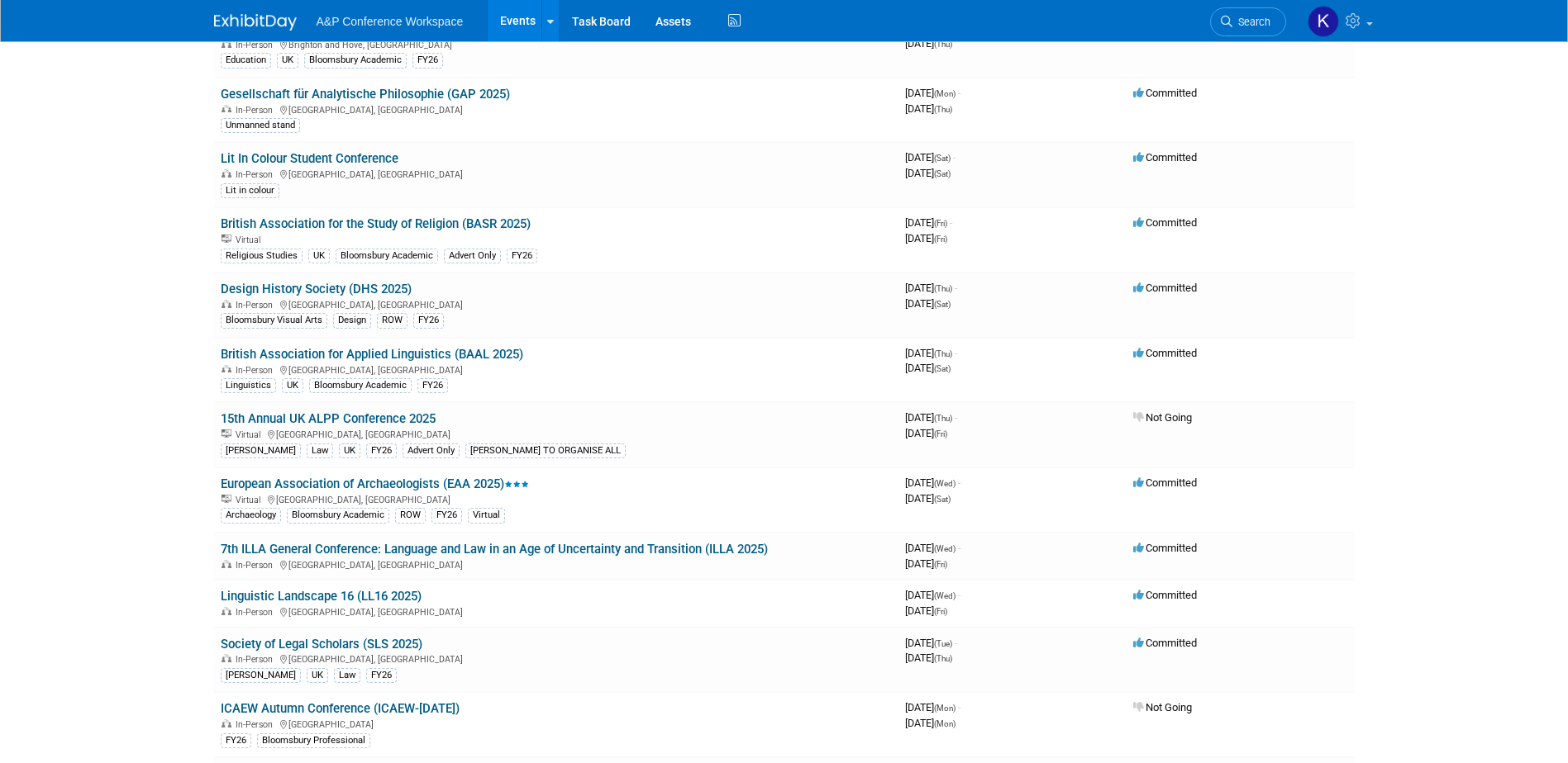
scroll to position [1734, 0]
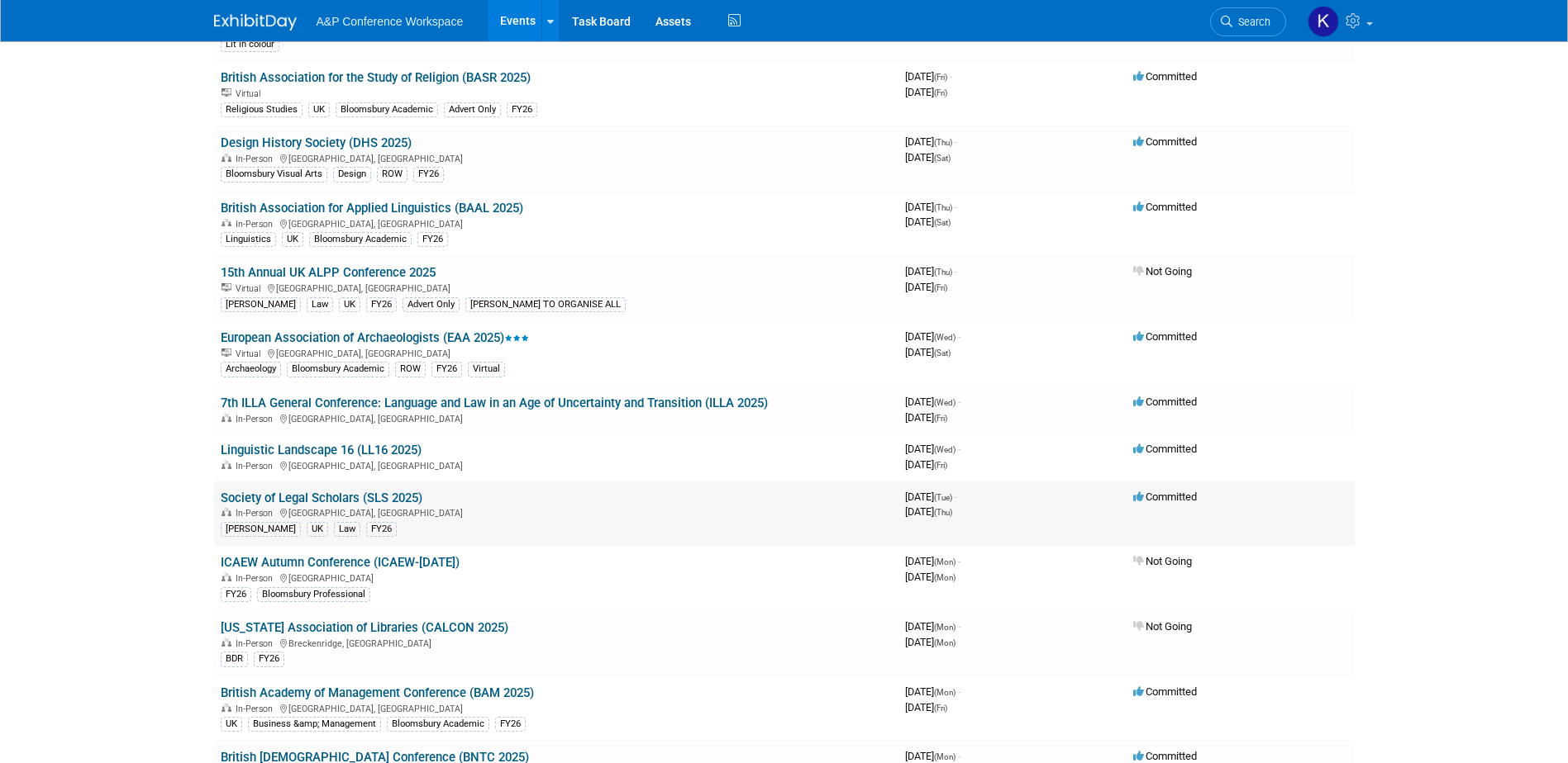
click at [252, 497] on link "Society of Legal Scholars (SLS 2025)" at bounding box center [321, 498] width 202 height 15
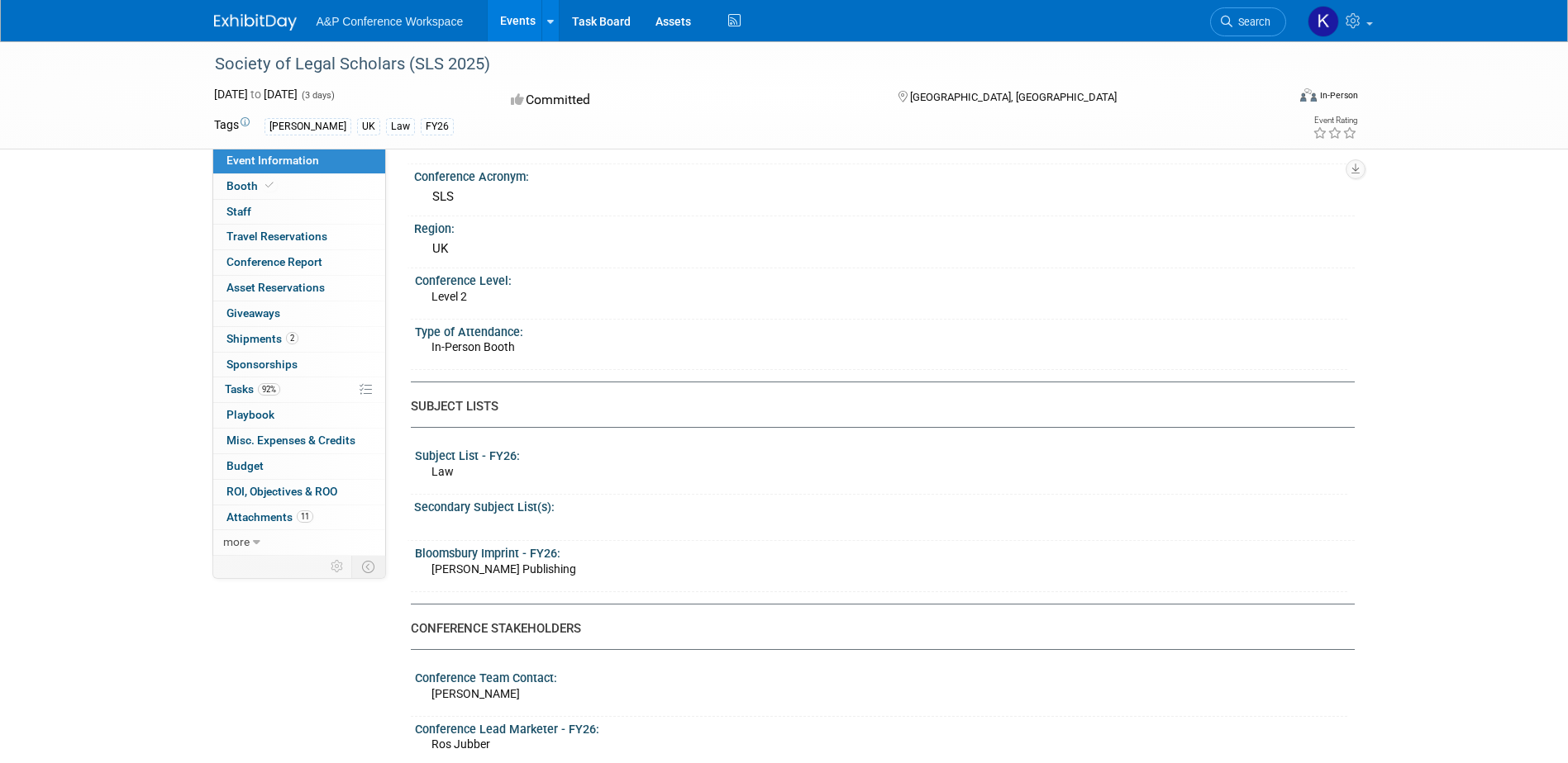
scroll to position [413, 0]
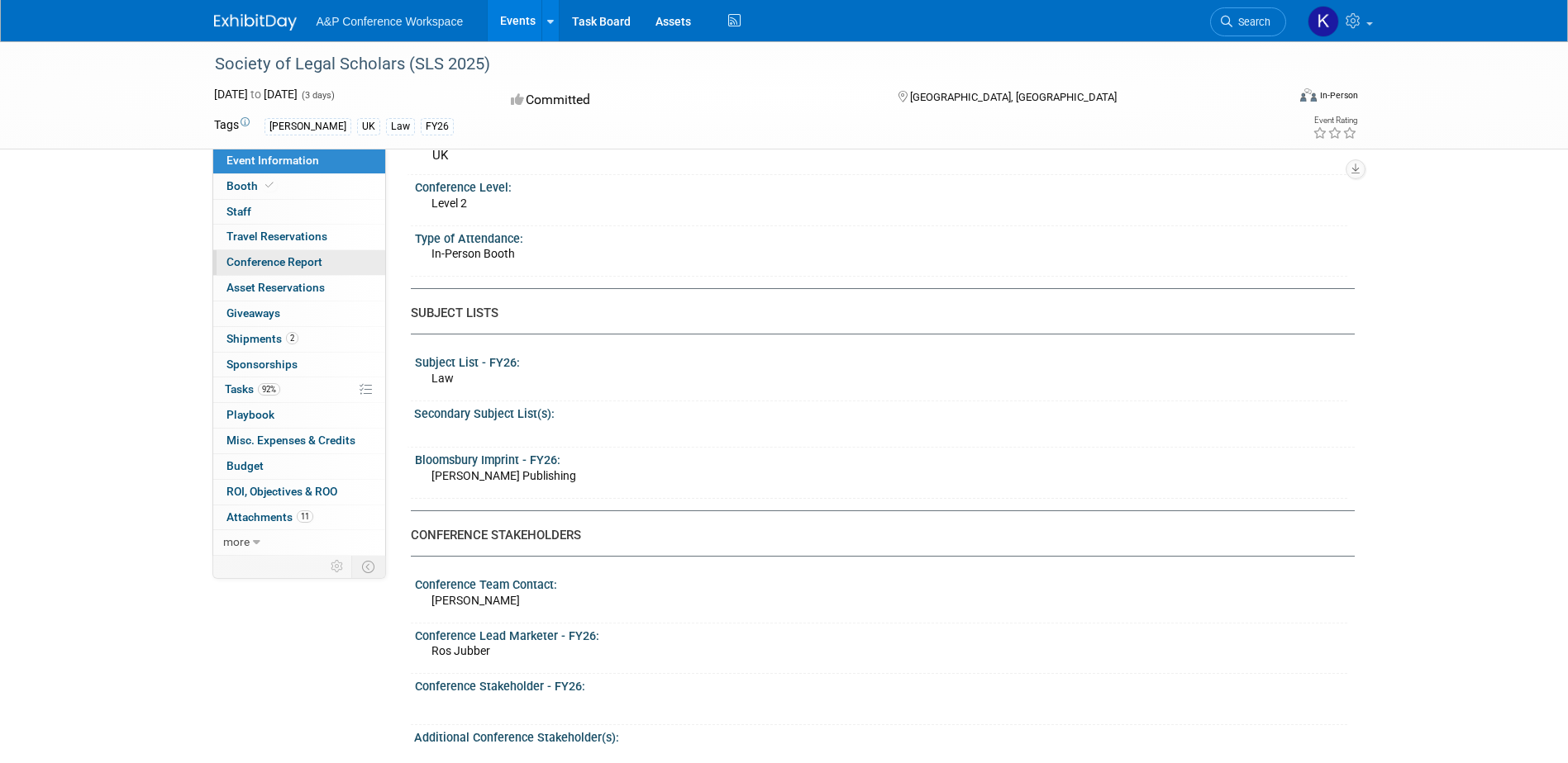
click at [243, 255] on span "Conference Report" at bounding box center [274, 262] width 96 height 13
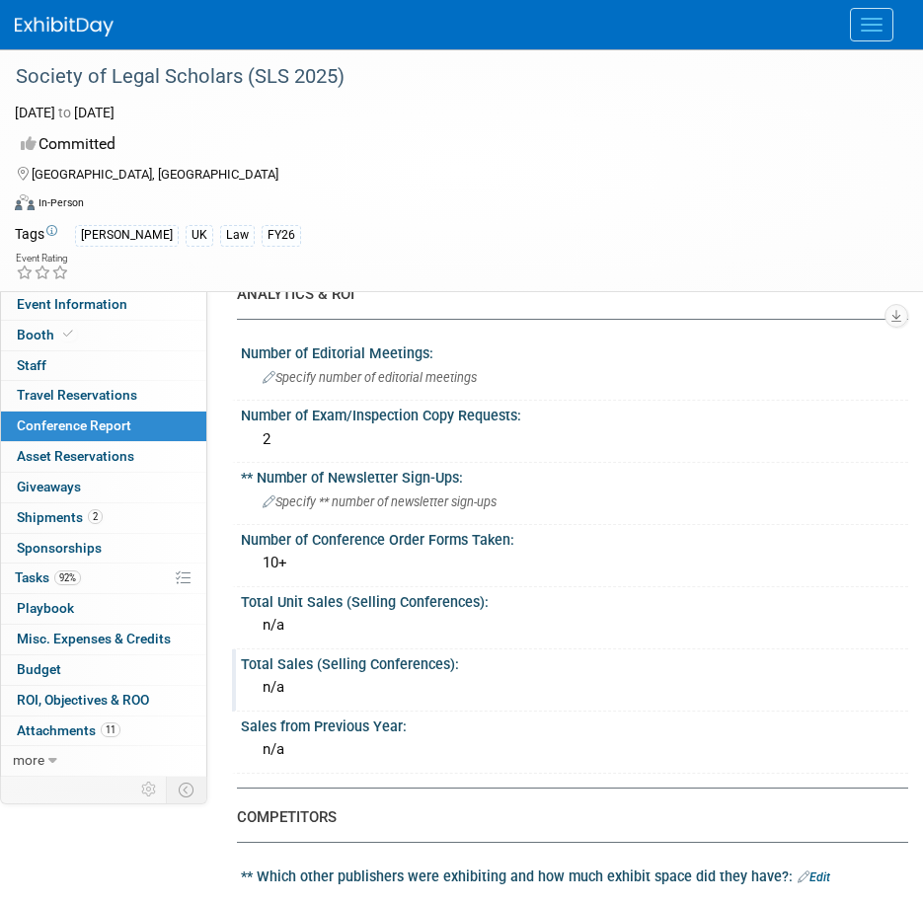
scroll to position [888, 0]
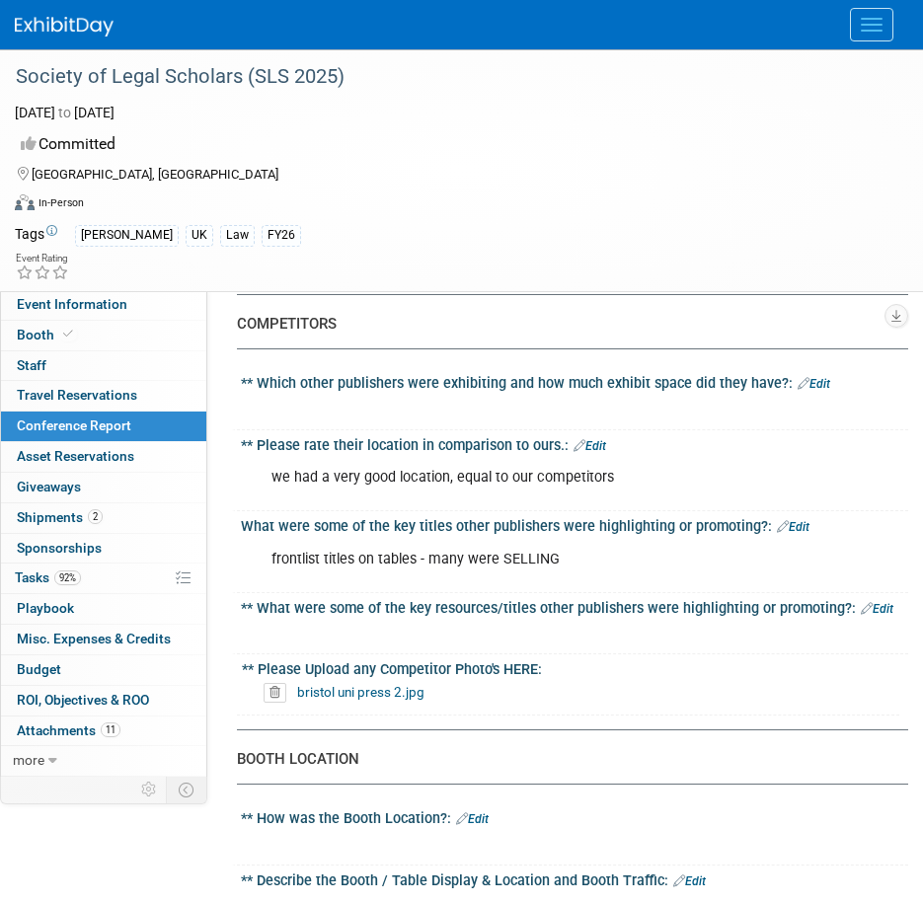
click at [819, 383] on link "Edit" at bounding box center [814, 384] width 33 height 14
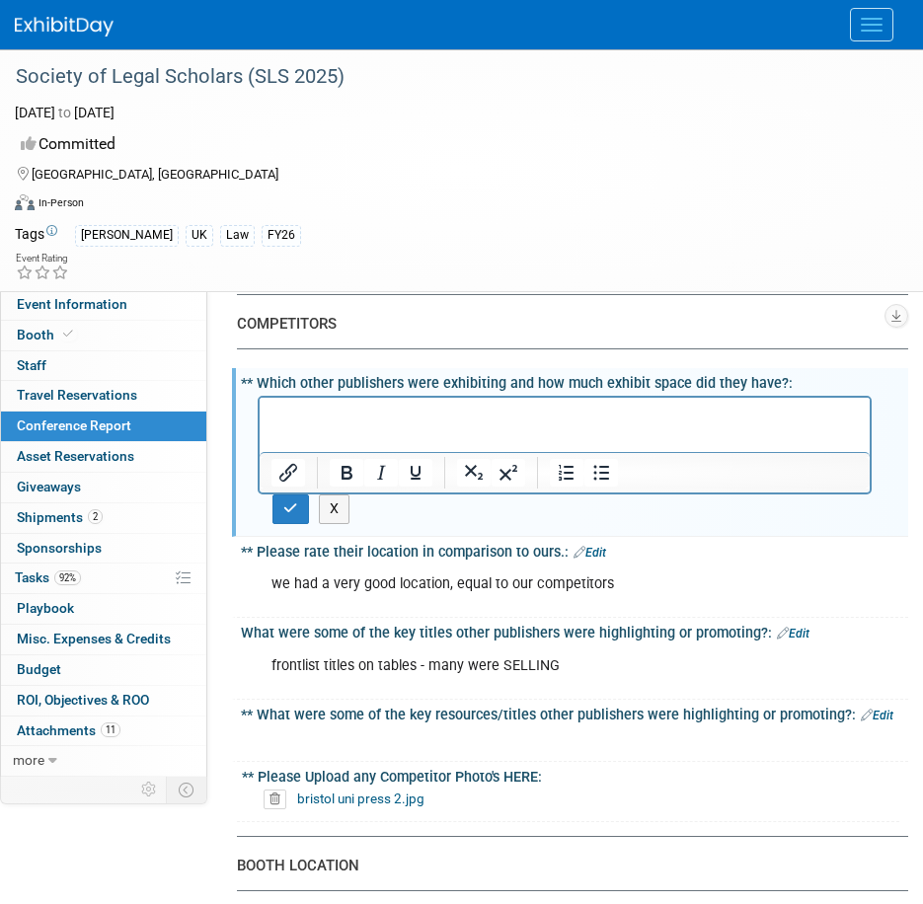
scroll to position [0, 0]
click at [298, 507] on button "button" at bounding box center [290, 509] width 37 height 29
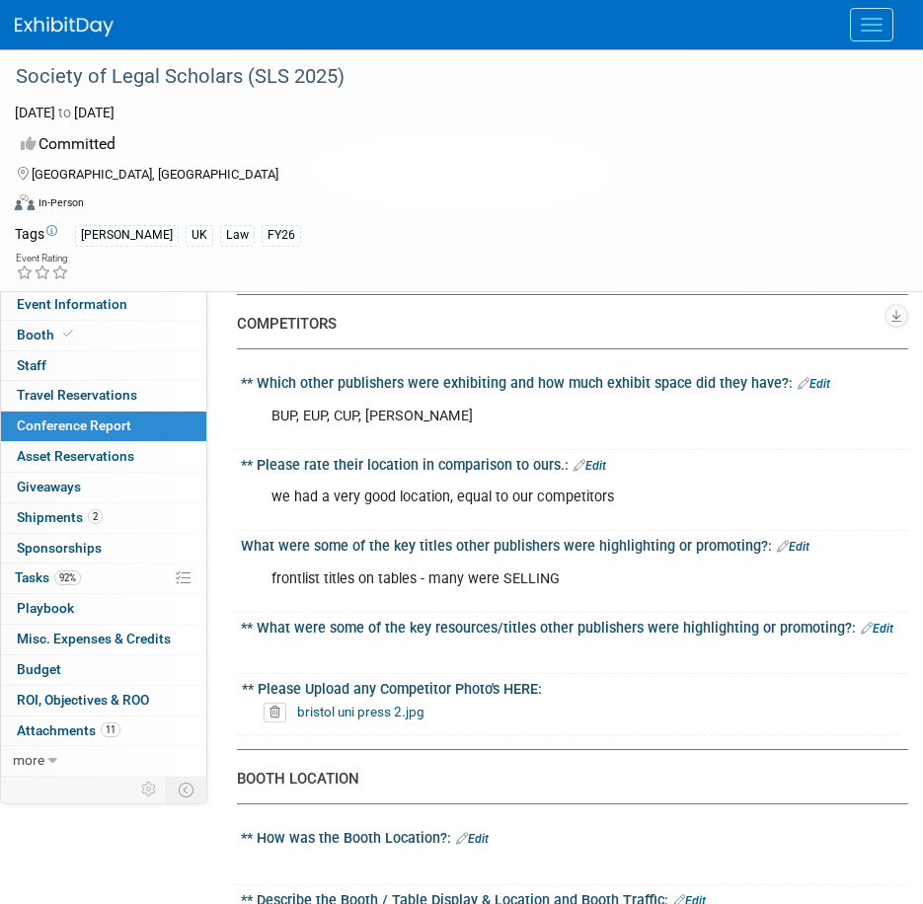
click at [270, 711] on icon at bounding box center [275, 713] width 23 height 20
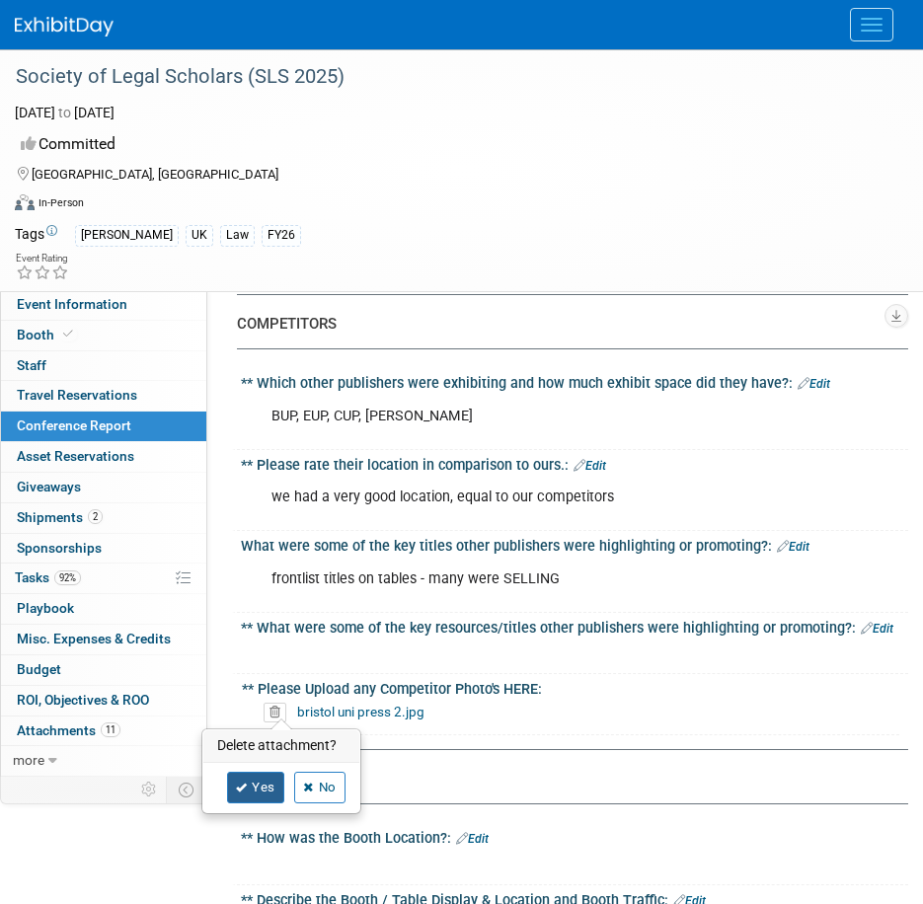
click at [247, 786] on icon at bounding box center [242, 788] width 12 height 11
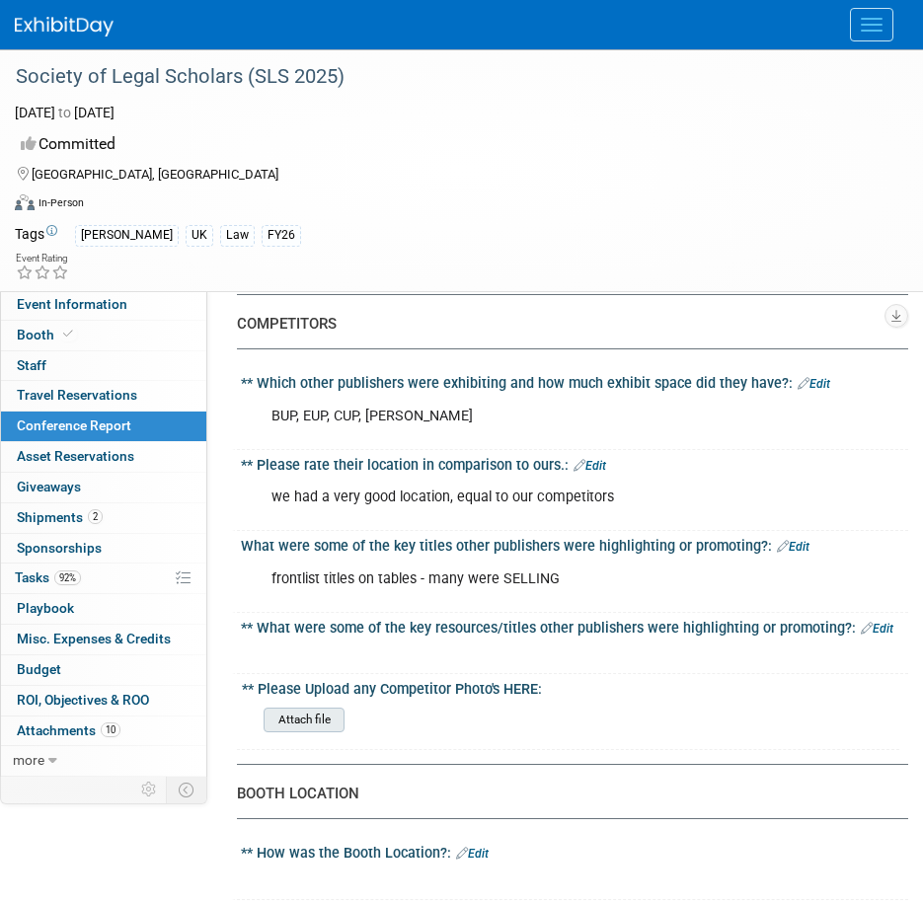
click at [282, 720] on input "file" at bounding box center [209, 720] width 269 height 23
type input "C:\fakepath\conference photos composite.docx"
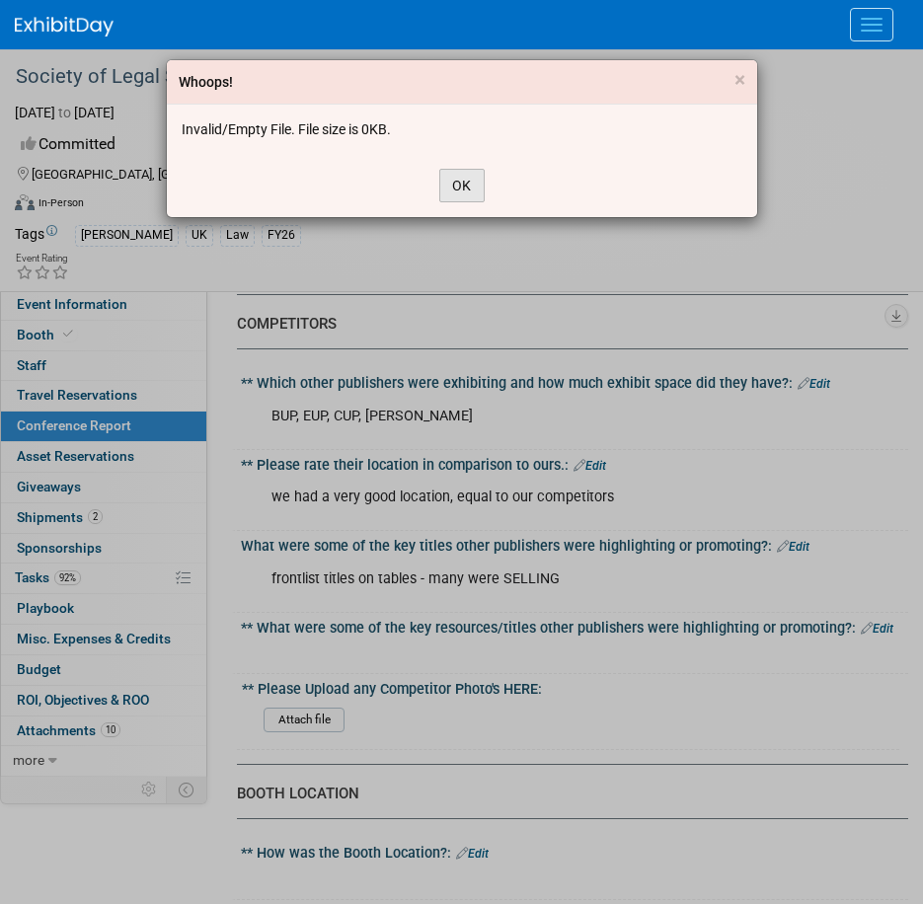
click at [464, 190] on button "OK" at bounding box center [461, 186] width 45 height 34
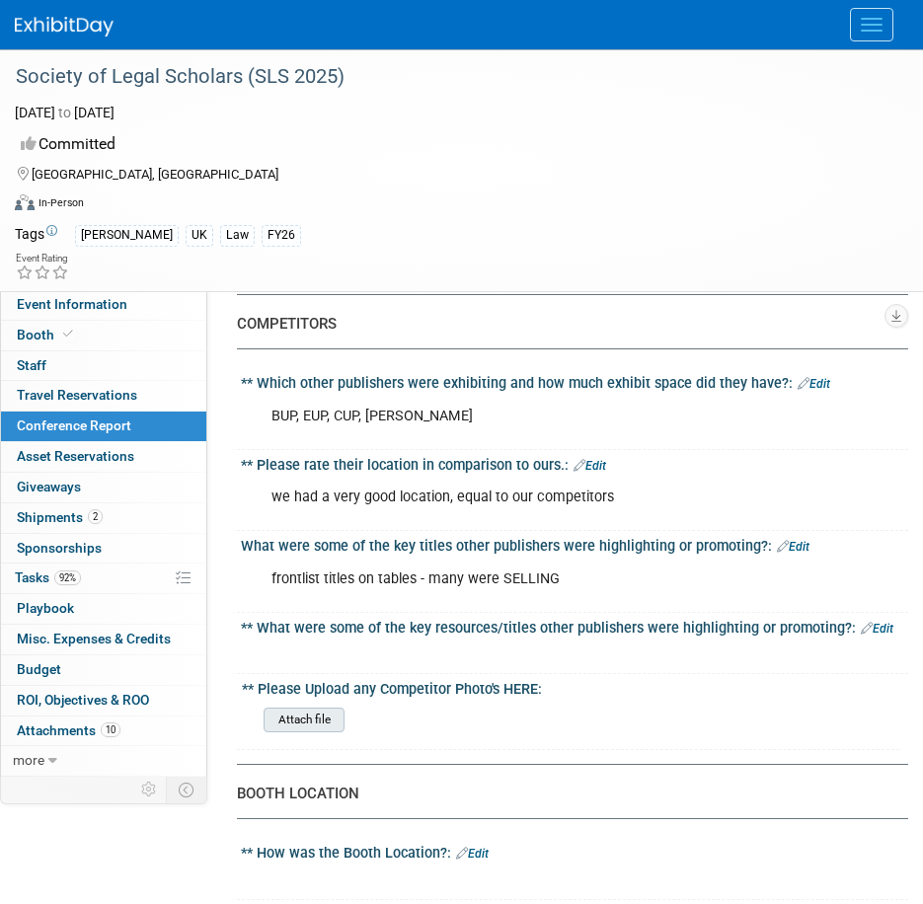
click at [321, 716] on input "file" at bounding box center [209, 720] width 269 height 23
click at [319, 720] on input "file" at bounding box center [209, 720] width 269 height 23
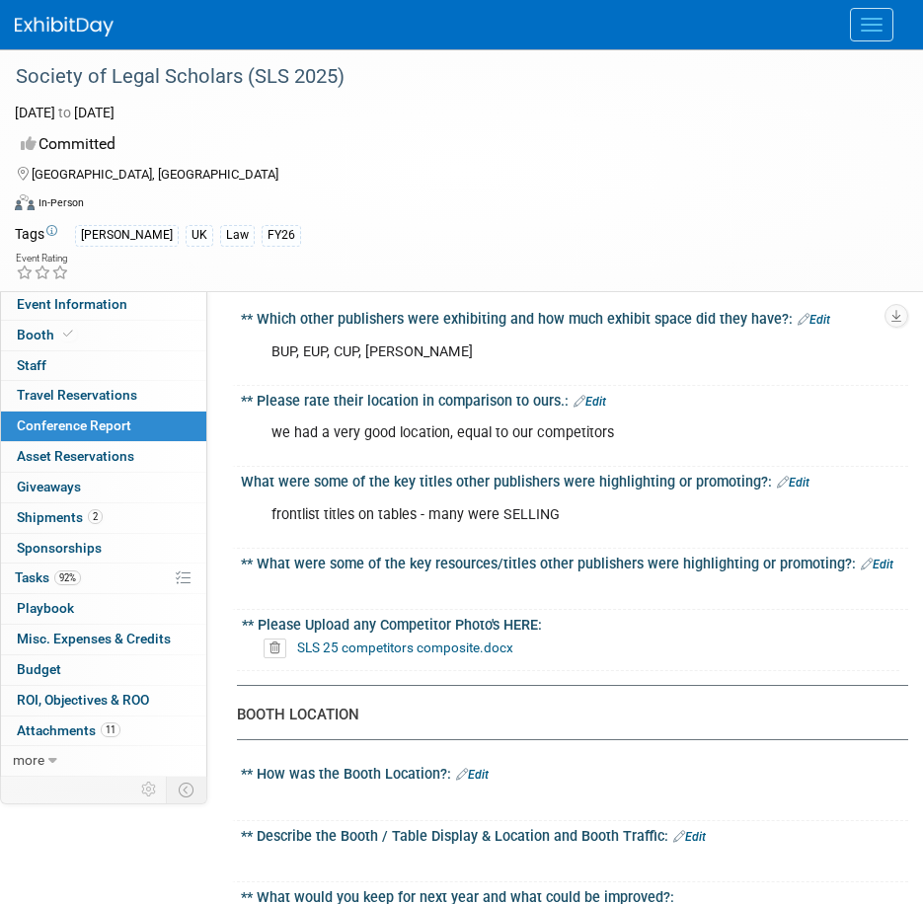
scroll to position [1185, 0]
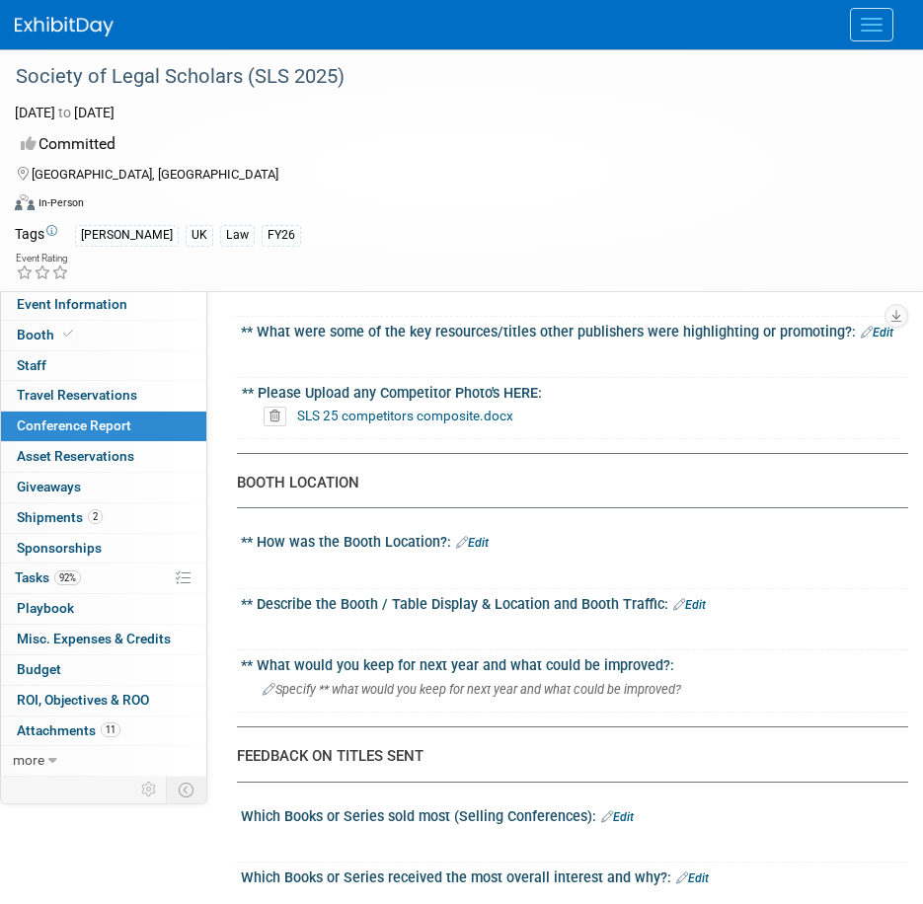
click at [481, 536] on link "Edit" at bounding box center [472, 543] width 33 height 14
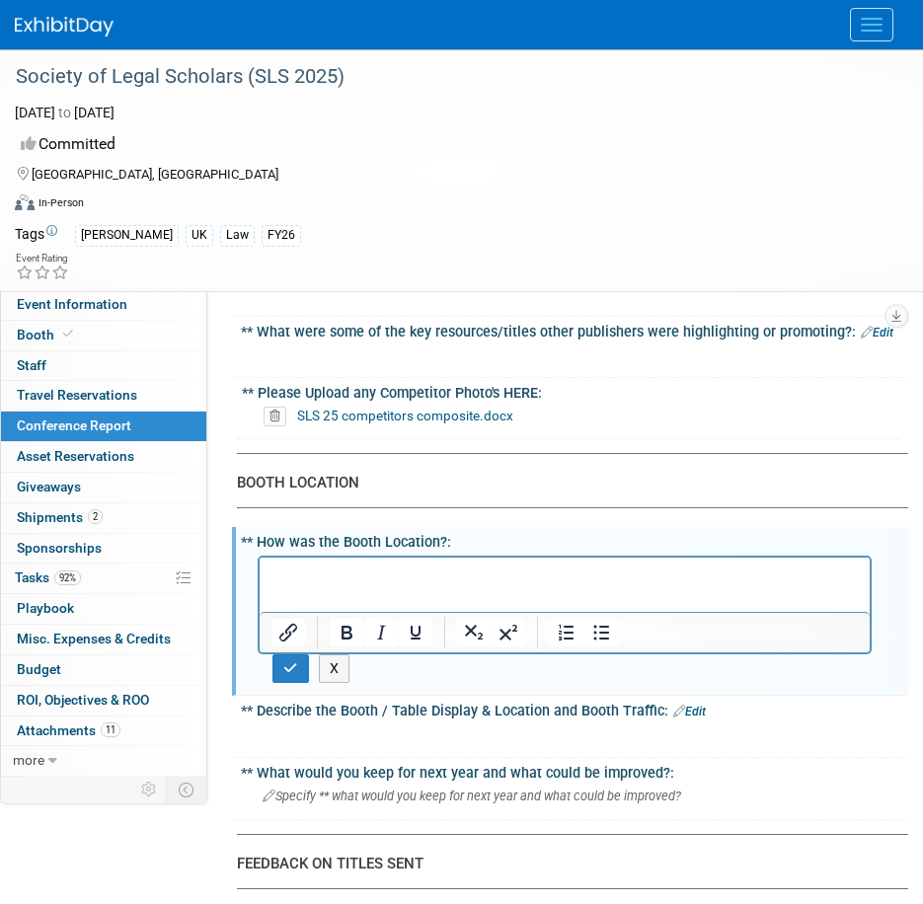
scroll to position [0, 0]
click at [288, 678] on button "button" at bounding box center [290, 668] width 37 height 29
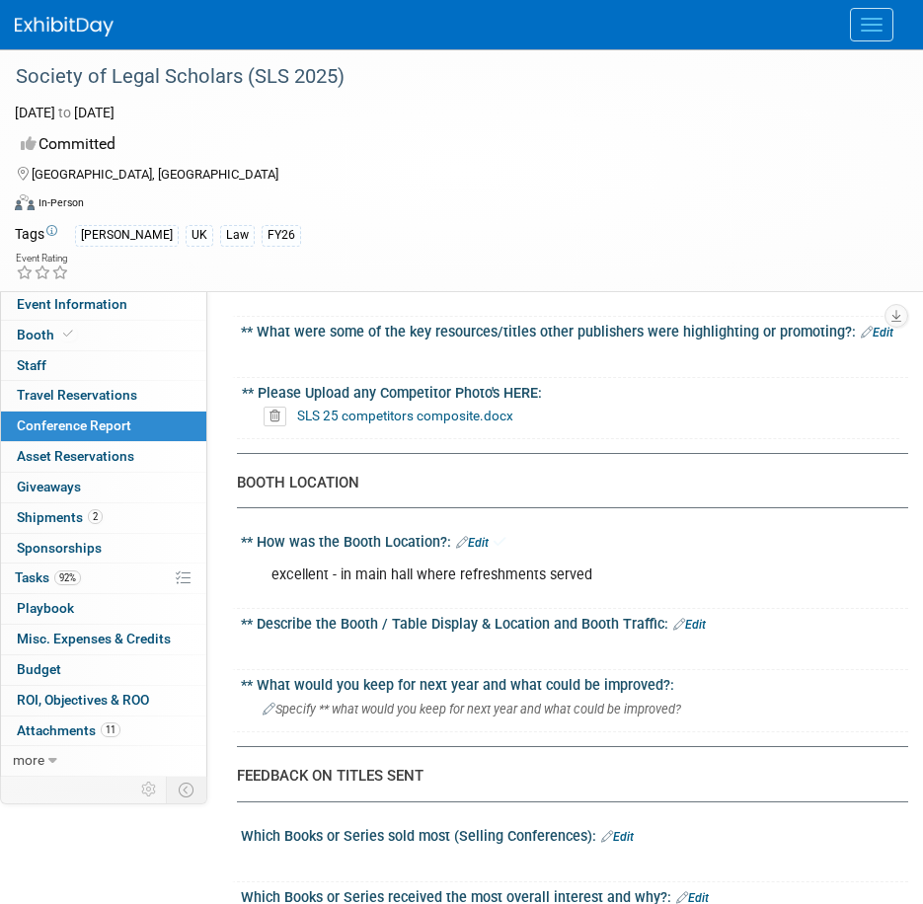
click at [694, 624] on link "Edit" at bounding box center [689, 625] width 33 height 14
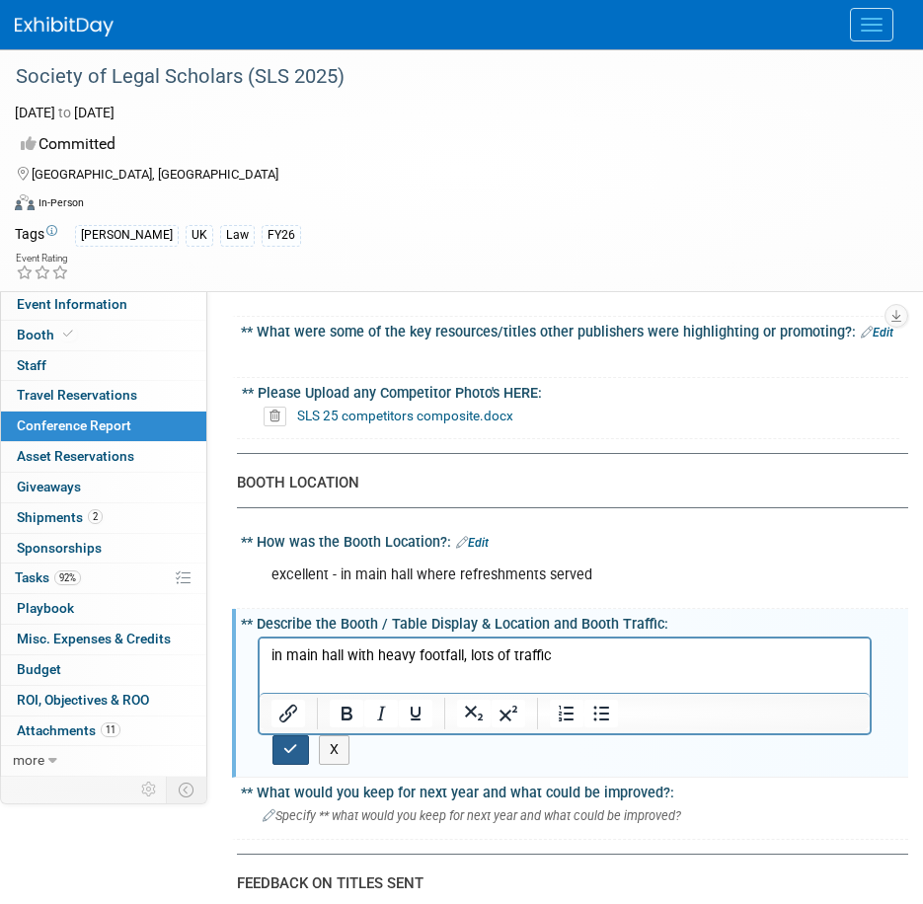
click at [300, 745] on button "button" at bounding box center [290, 749] width 37 height 29
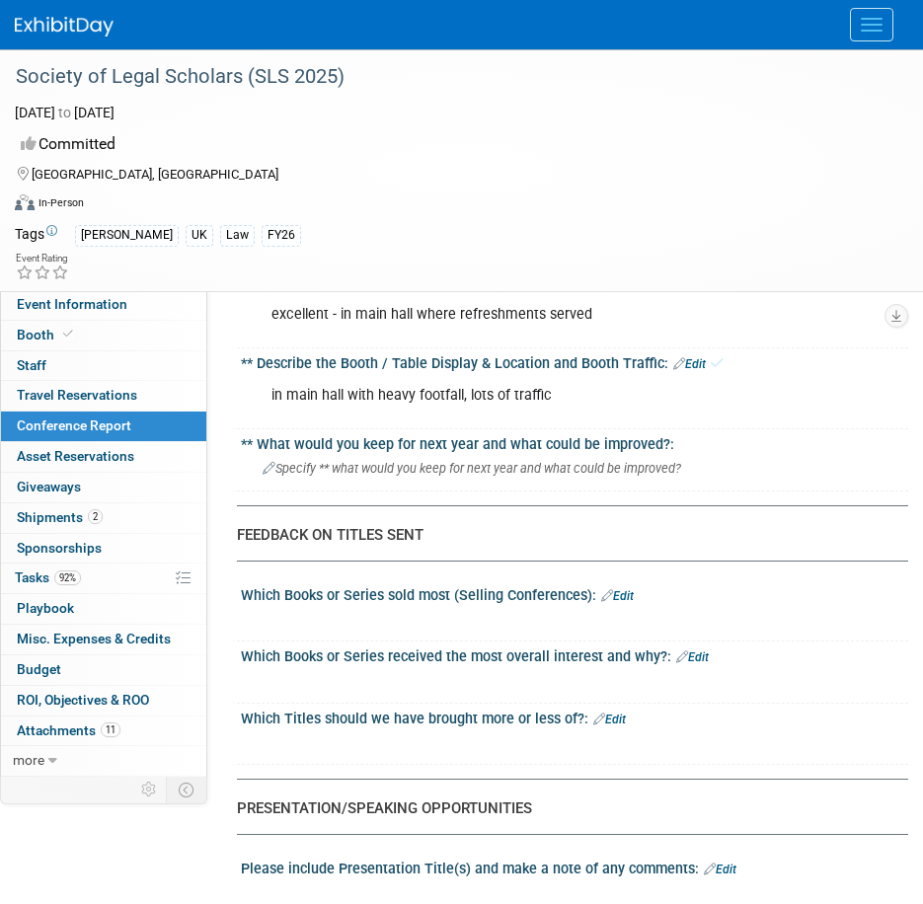
scroll to position [1579, 0]
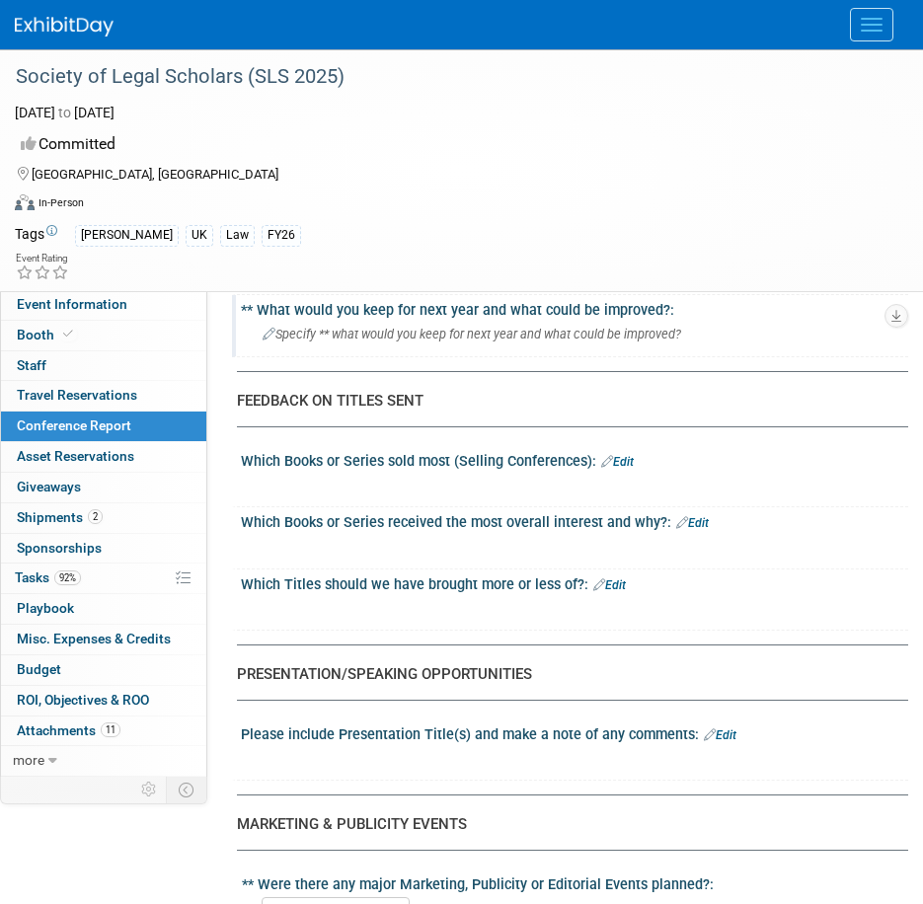
click at [346, 335] on span "Specify ** what would you keep for next year and what could be improved?" at bounding box center [472, 334] width 419 height 15
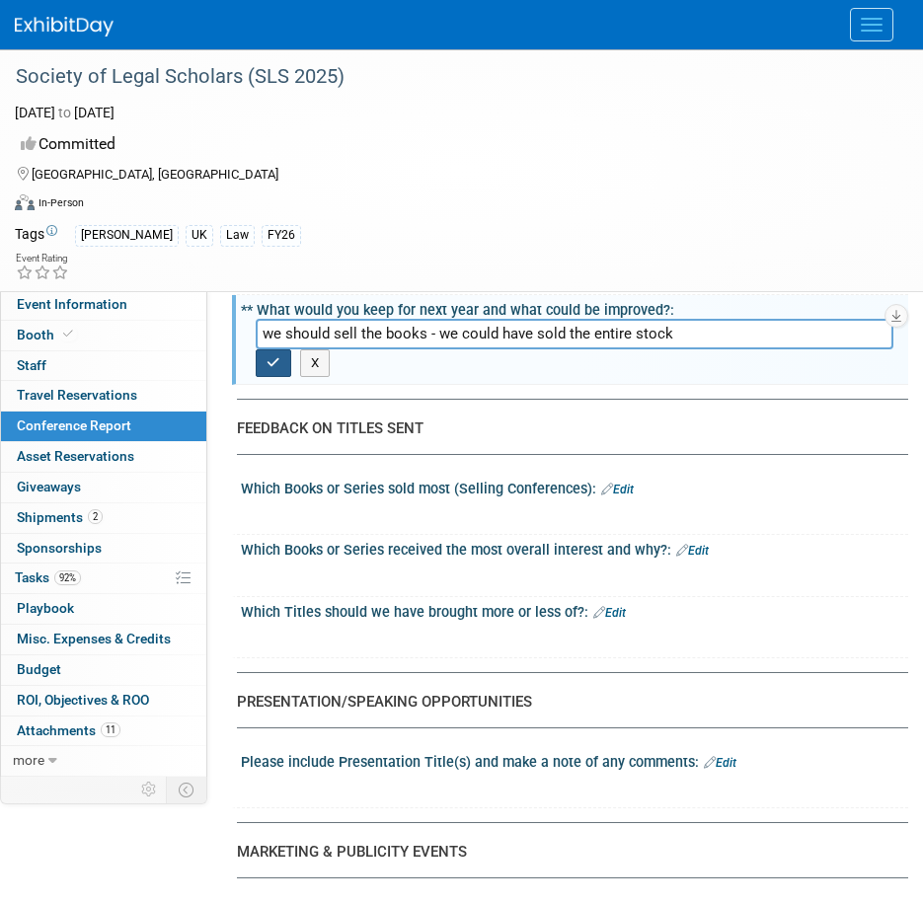
type input "we should sell the books - we could have sold the entire stock"
click at [272, 358] on icon "button" at bounding box center [274, 362] width 14 height 13
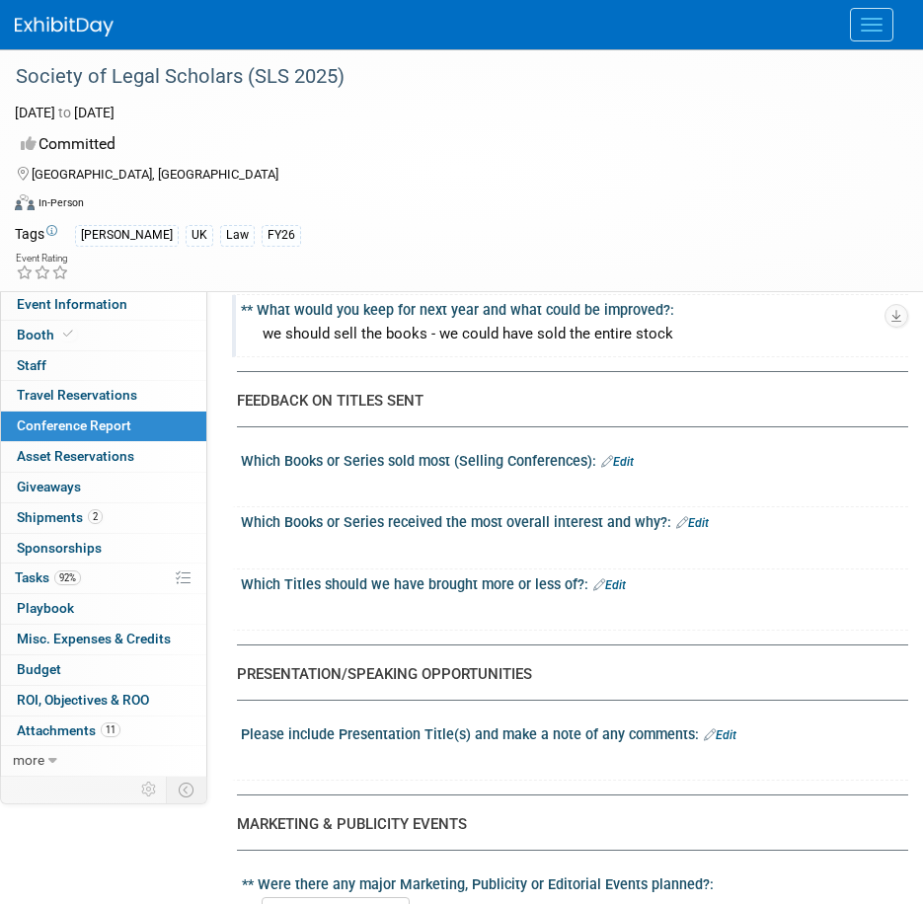
click at [619, 469] on div "X" at bounding box center [572, 484] width 643 height 31
click at [621, 461] on link "Edit" at bounding box center [617, 462] width 33 height 14
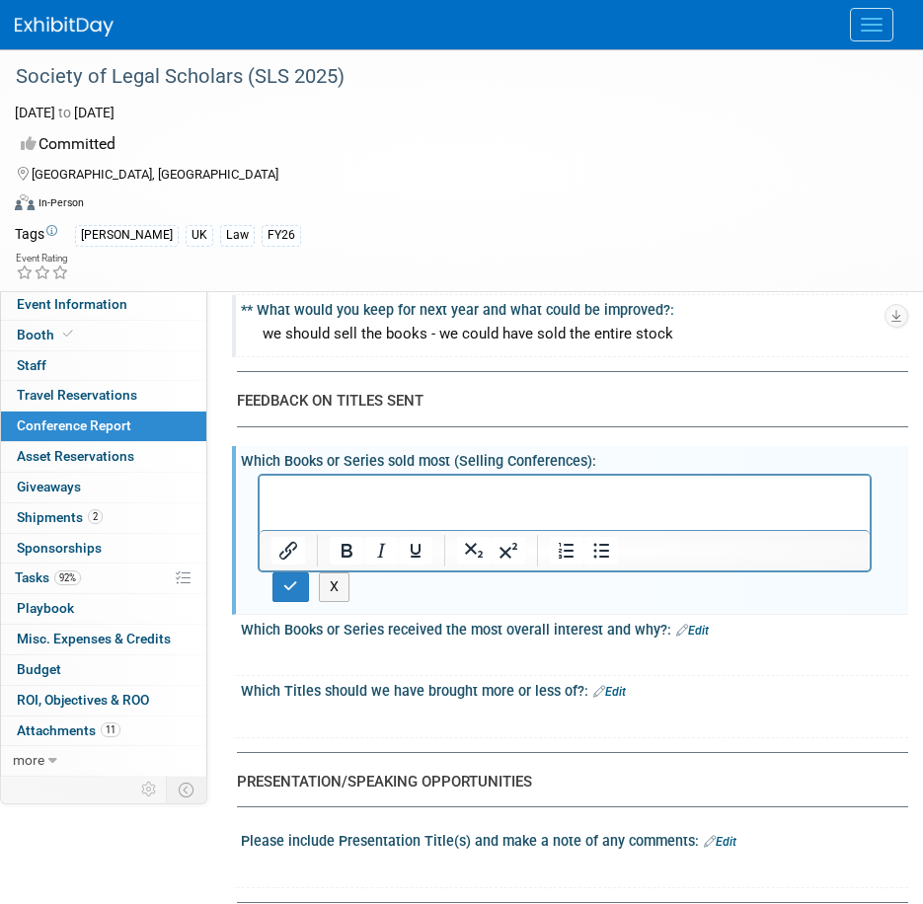
scroll to position [0, 0]
click at [296, 584] on button "button" at bounding box center [290, 587] width 37 height 29
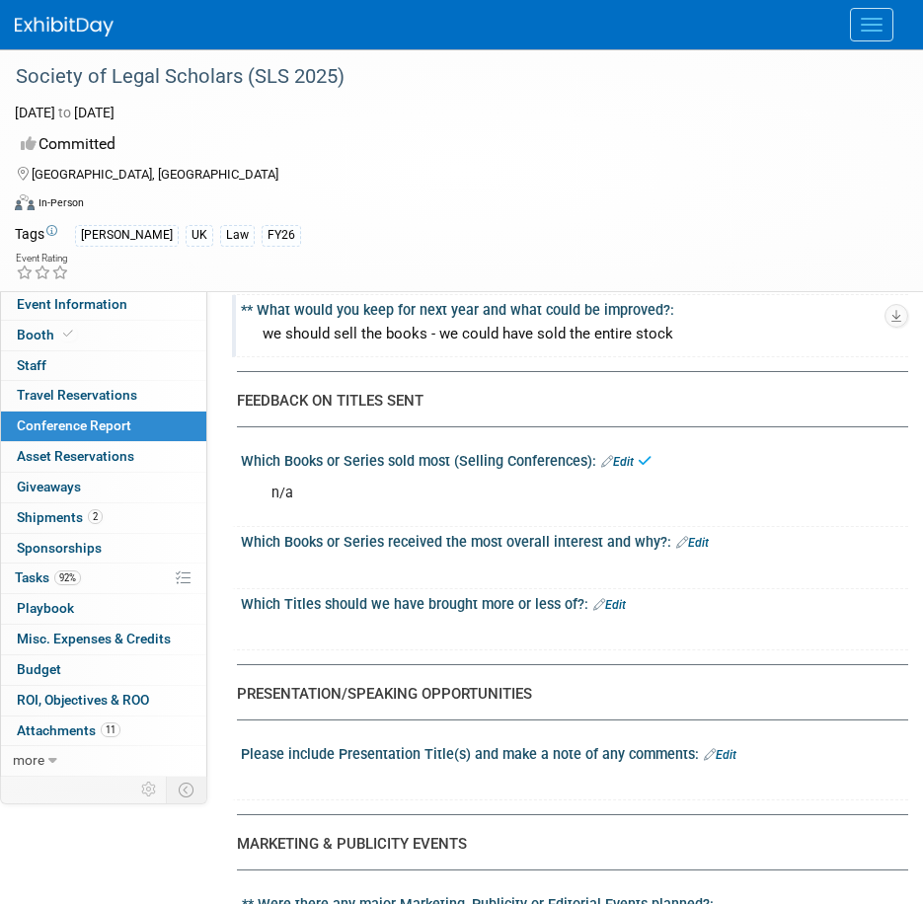
click at [704, 544] on link "Edit" at bounding box center [692, 543] width 33 height 14
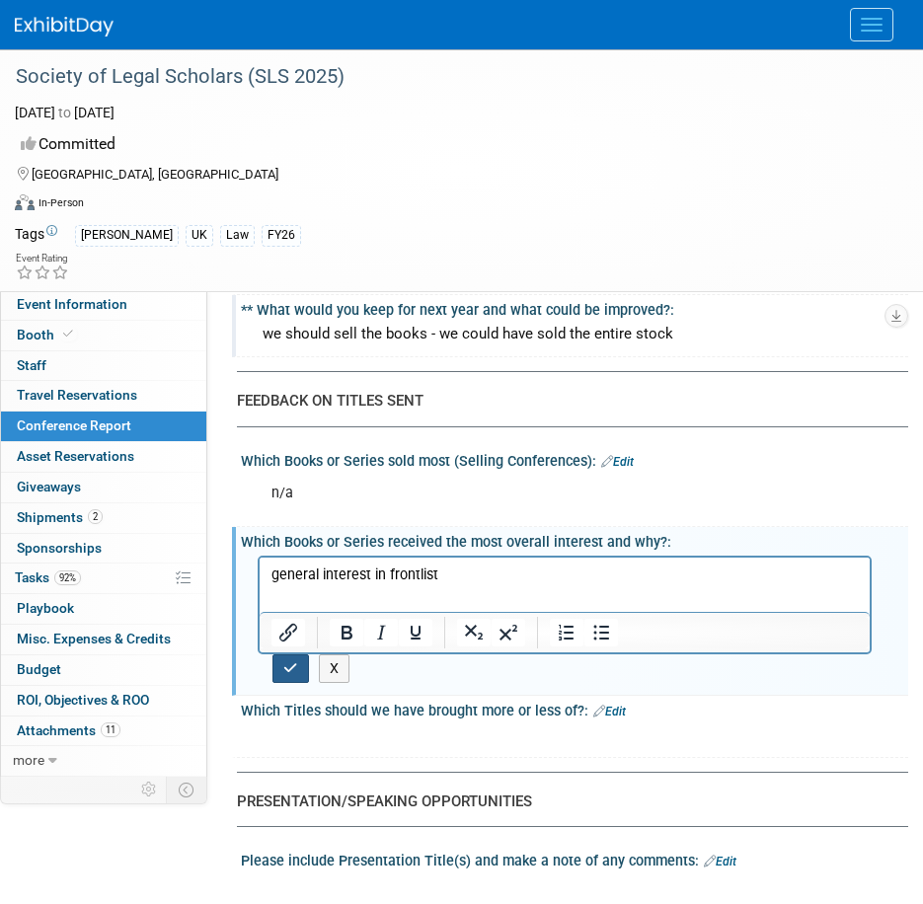
click at [300, 660] on button "button" at bounding box center [290, 668] width 37 height 29
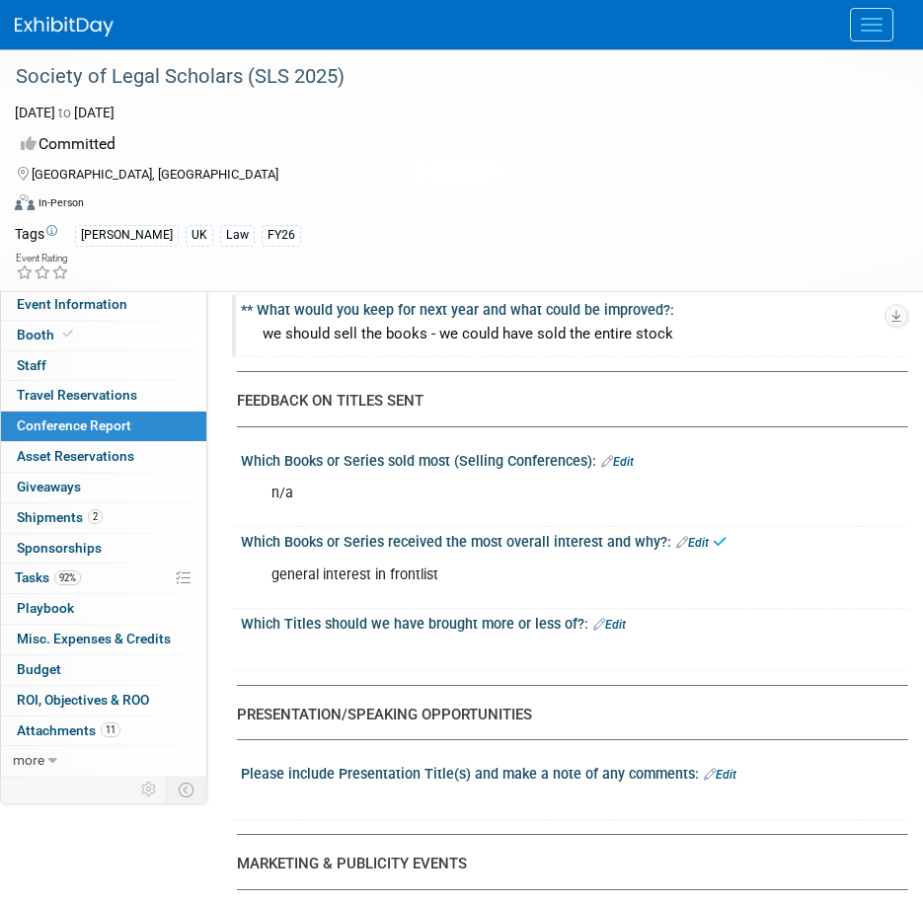
click at [628, 623] on div "Which Titles should we have brought more or less of?: Edit" at bounding box center [574, 622] width 667 height 26
click at [617, 623] on link "Edit" at bounding box center [609, 625] width 33 height 14
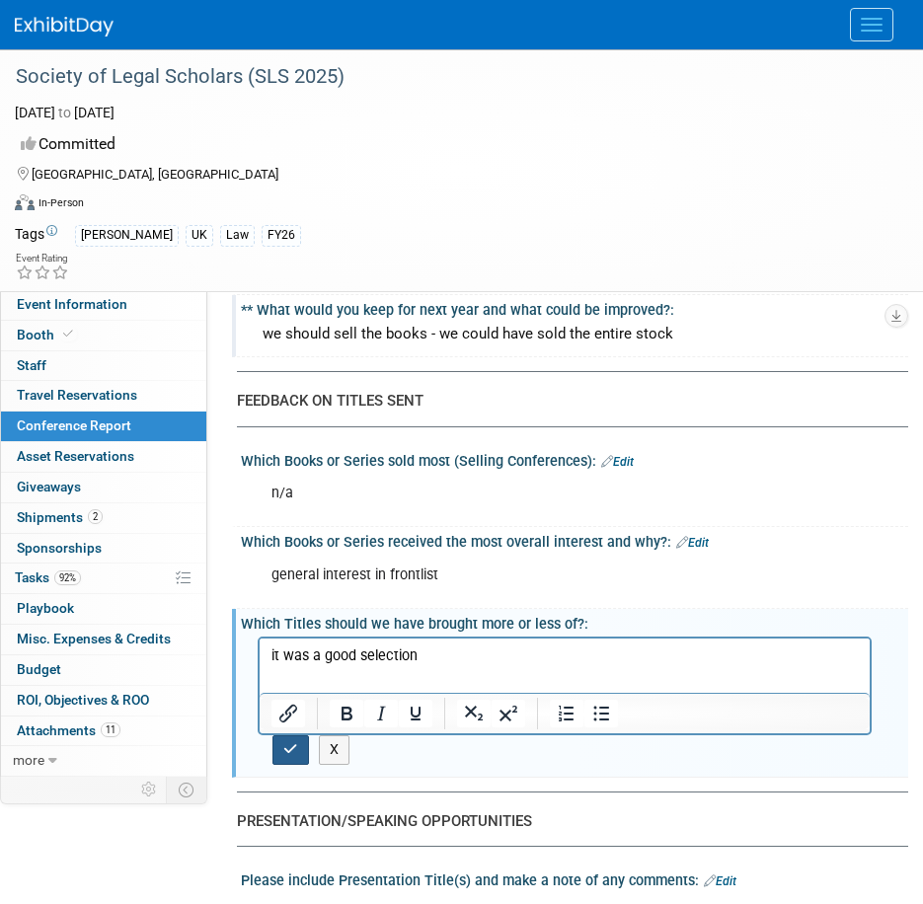
click at [273, 746] on button "button" at bounding box center [290, 749] width 37 height 29
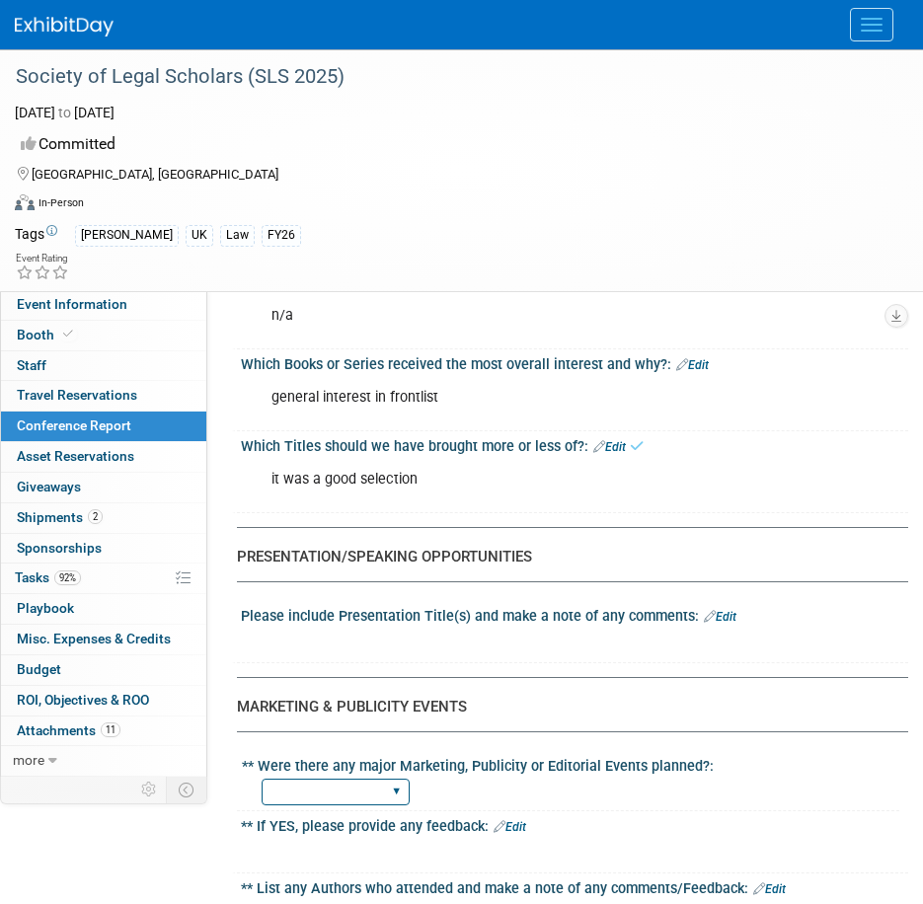
scroll to position [1777, 0]
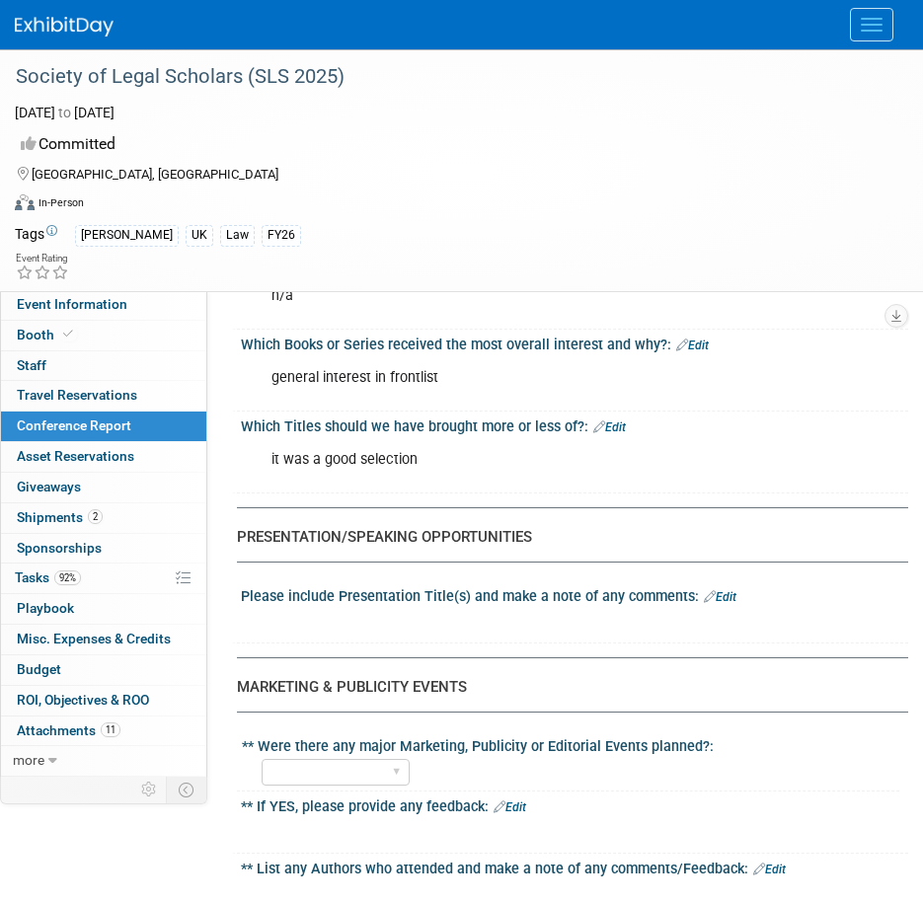
click at [719, 594] on link "Edit" at bounding box center [720, 597] width 33 height 14
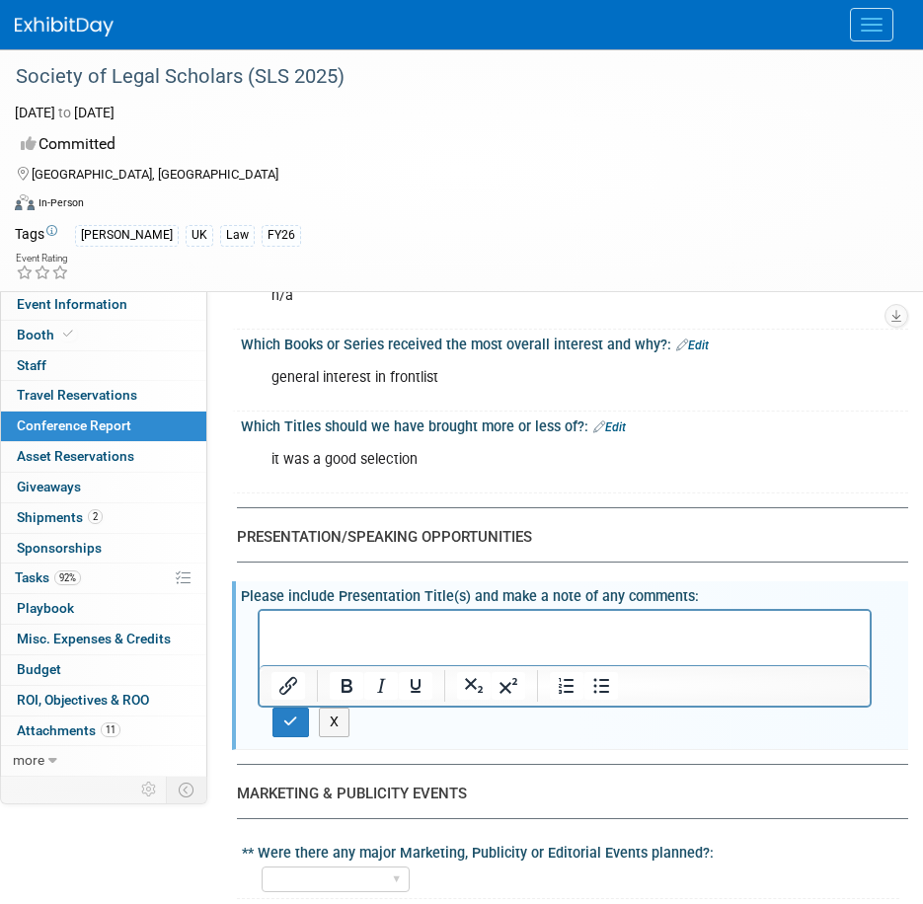
scroll to position [0, 0]
click at [360, 626] on p "Rich Text Area. Press ALT-0 for help." at bounding box center [564, 629] width 587 height 20
paste body "Rich Text Area. Press ALT-0 for help."
click at [275, 720] on button "button" at bounding box center [290, 722] width 37 height 29
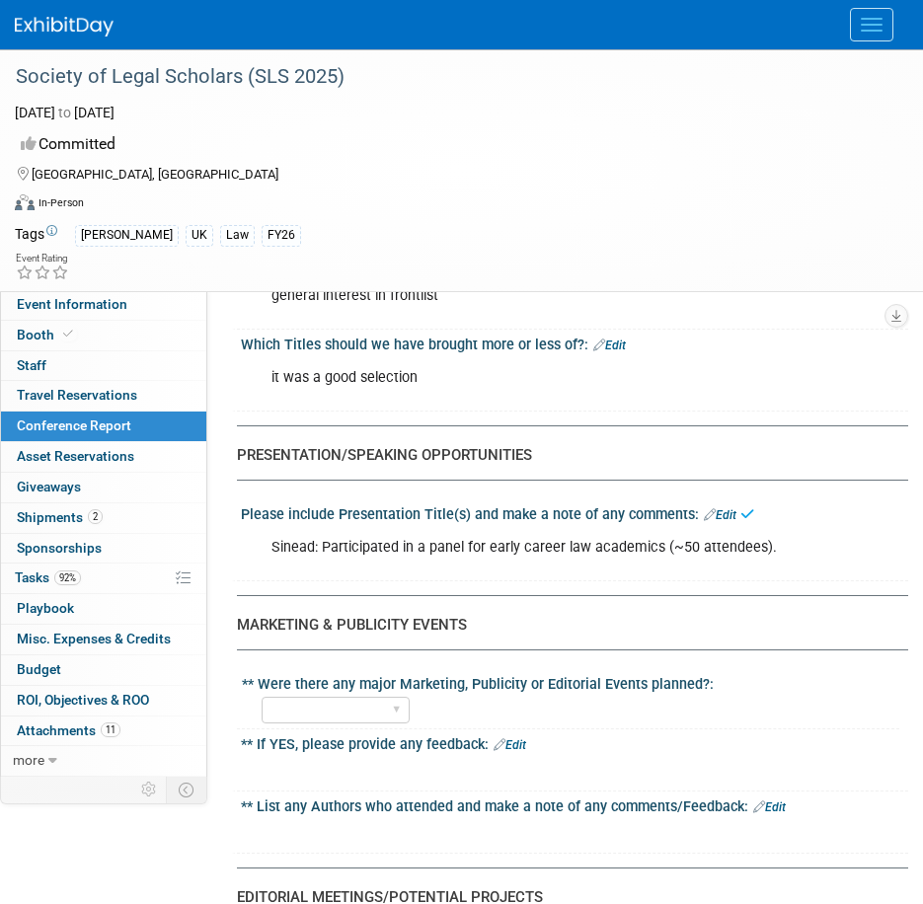
scroll to position [2073, 0]
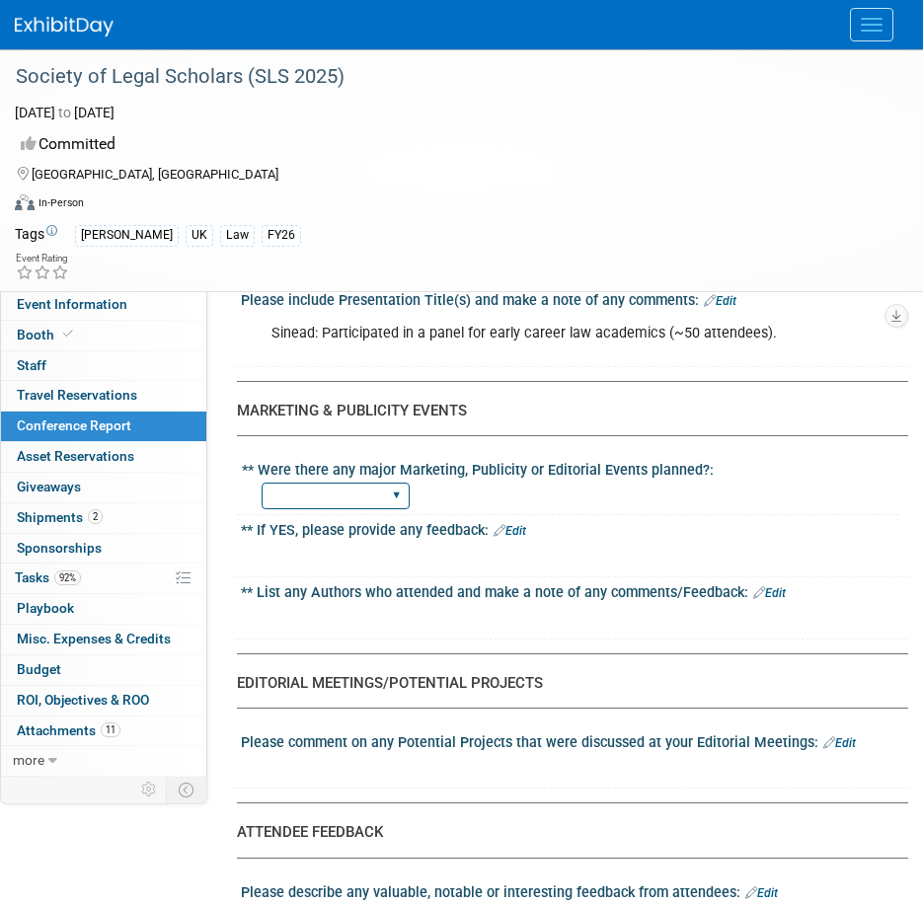
click at [331, 498] on select "YES NO" at bounding box center [336, 496] width 148 height 27
select select "NO"
click at [262, 483] on select "YES NO" at bounding box center [336, 496] width 148 height 27
click at [513, 536] on link "Edit" at bounding box center [510, 531] width 33 height 14
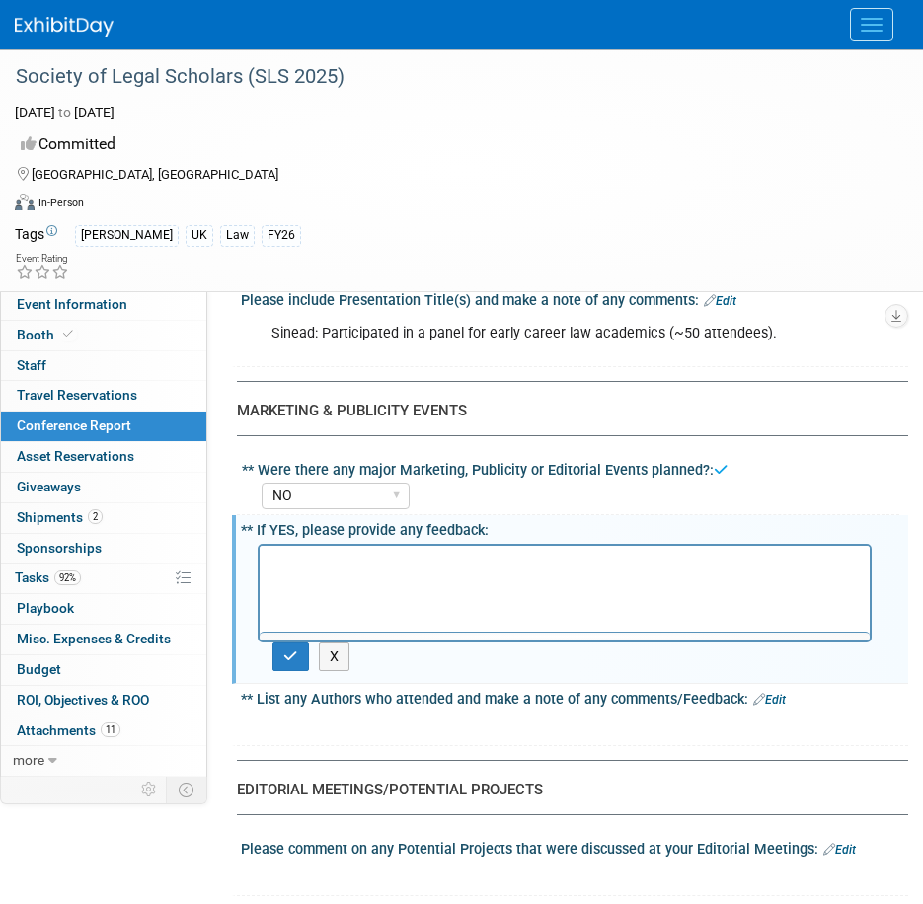
scroll to position [0, 0]
click at [276, 641] on div at bounding box center [565, 593] width 614 height 99
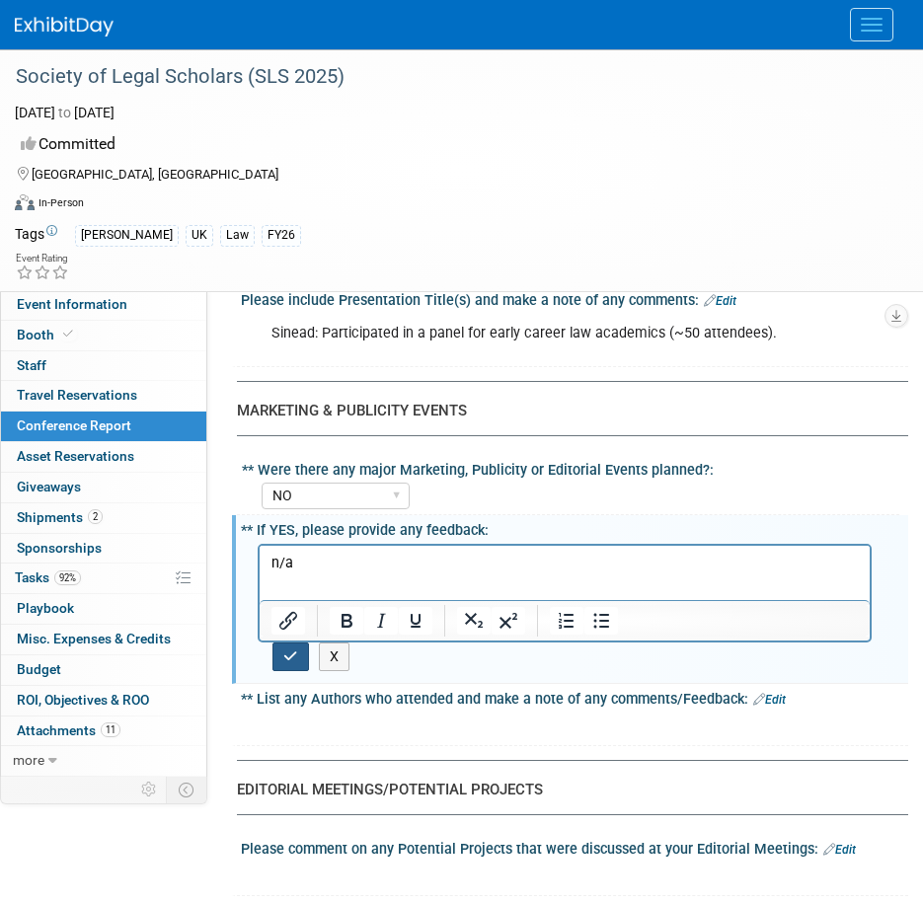
click at [282, 655] on button "button" at bounding box center [290, 657] width 37 height 29
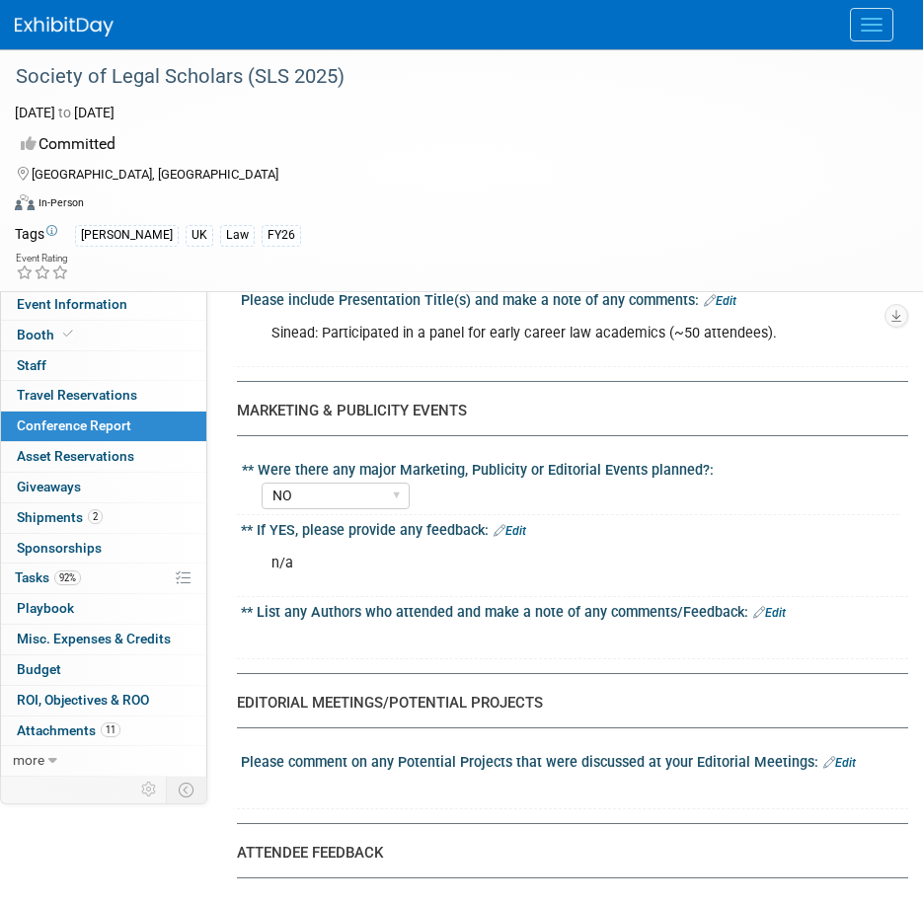
click at [776, 611] on link "Edit" at bounding box center [769, 613] width 33 height 14
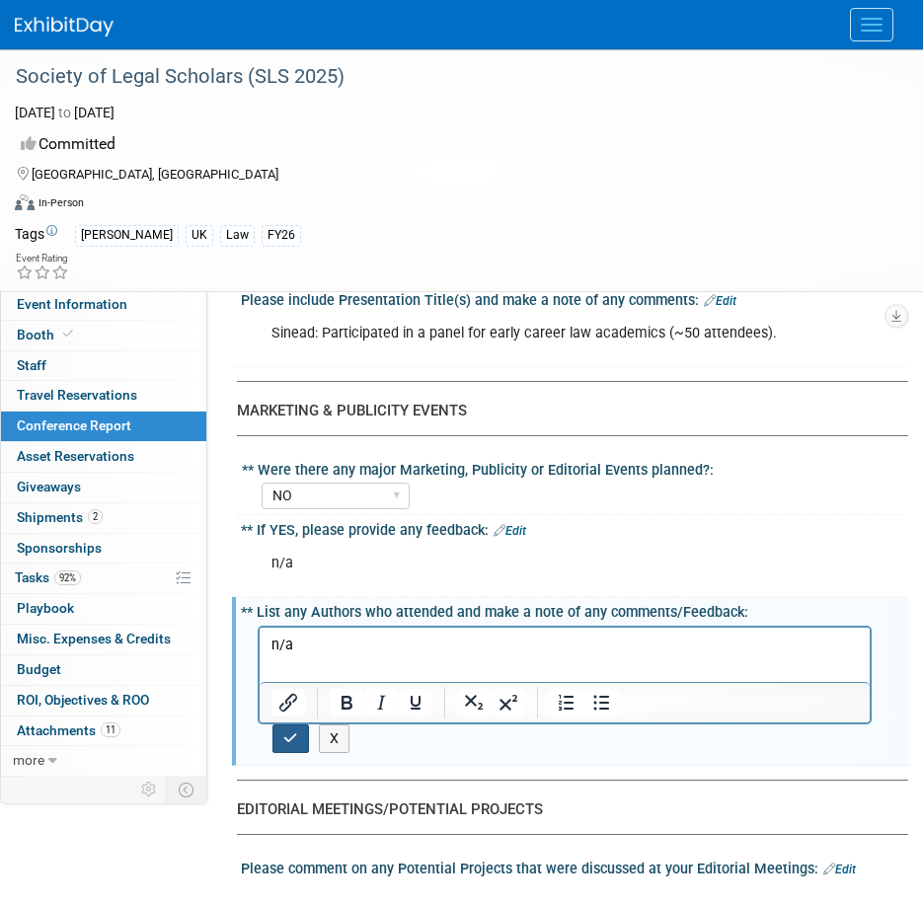
click at [291, 741] on icon "button" at bounding box center [290, 738] width 15 height 14
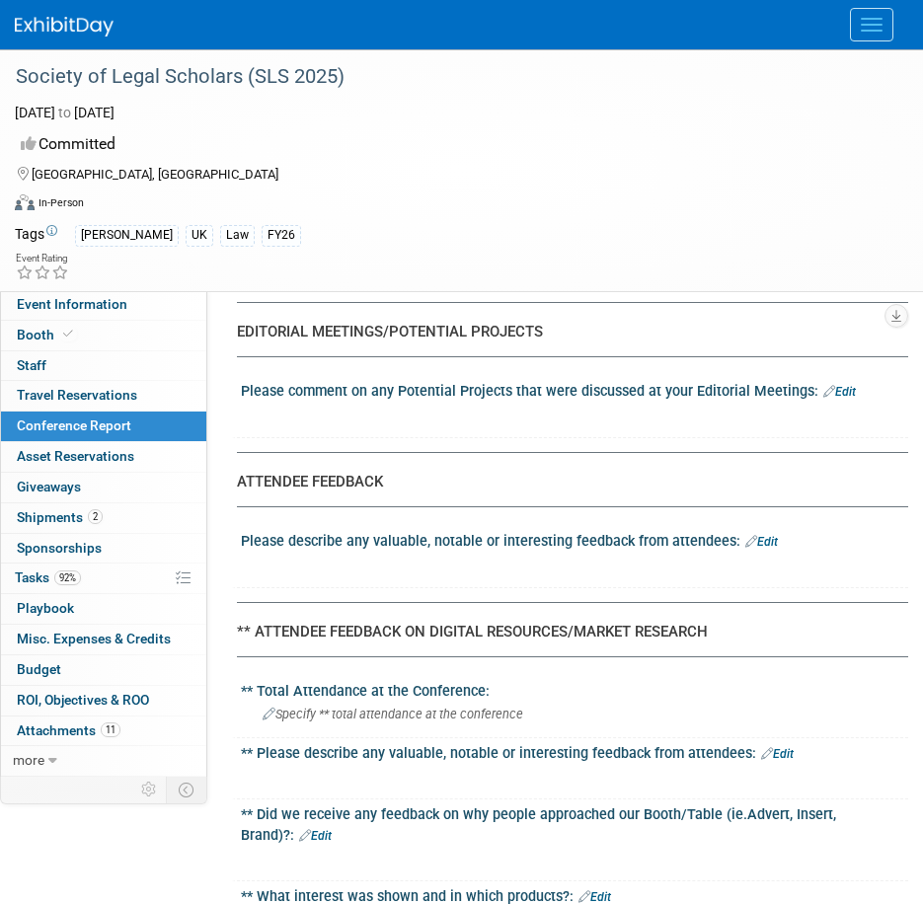
scroll to position [2468, 0]
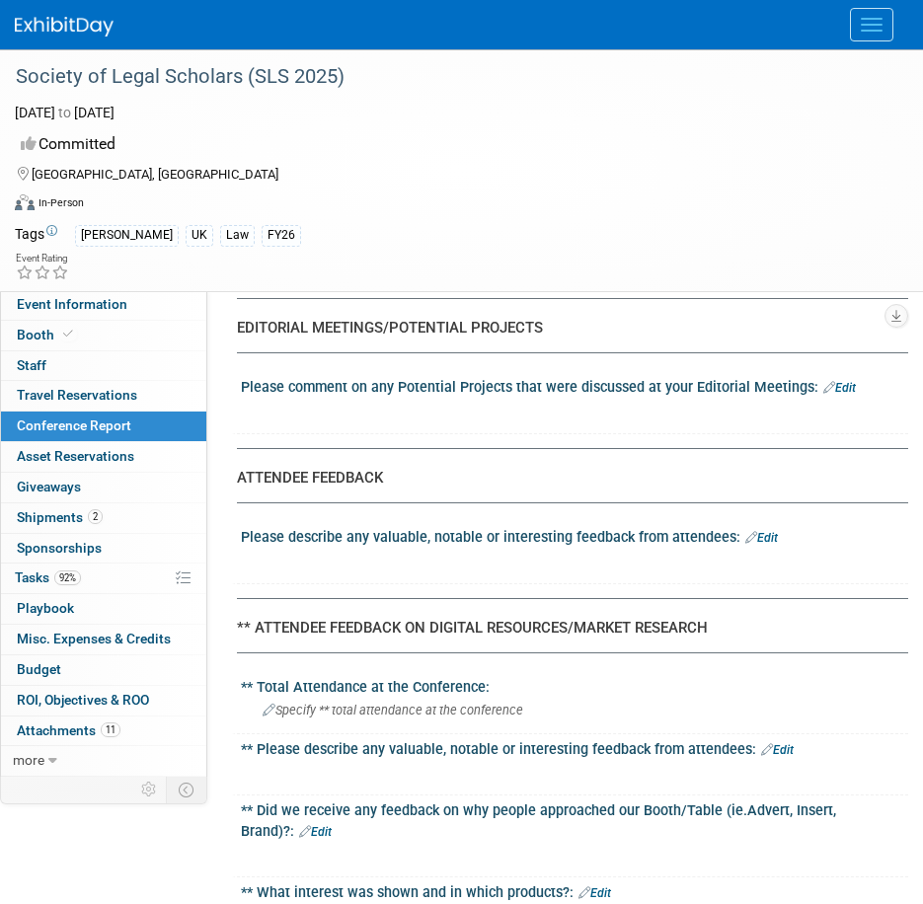
click at [845, 387] on link "Edit" at bounding box center [839, 388] width 33 height 14
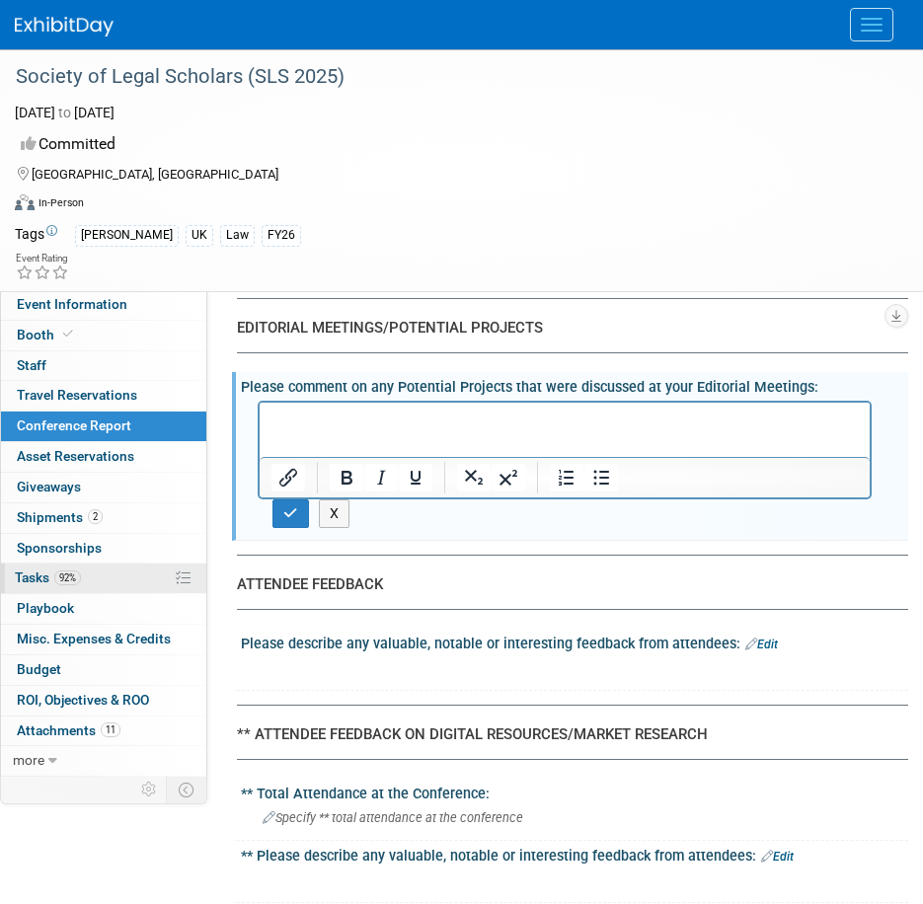
scroll to position [0, 0]
click at [291, 420] on p "Rich Text Area. Press ALT-0 for help." at bounding box center [564, 420] width 587 height 20
paste body "Rich Text Area. Press ALT-0 for help."
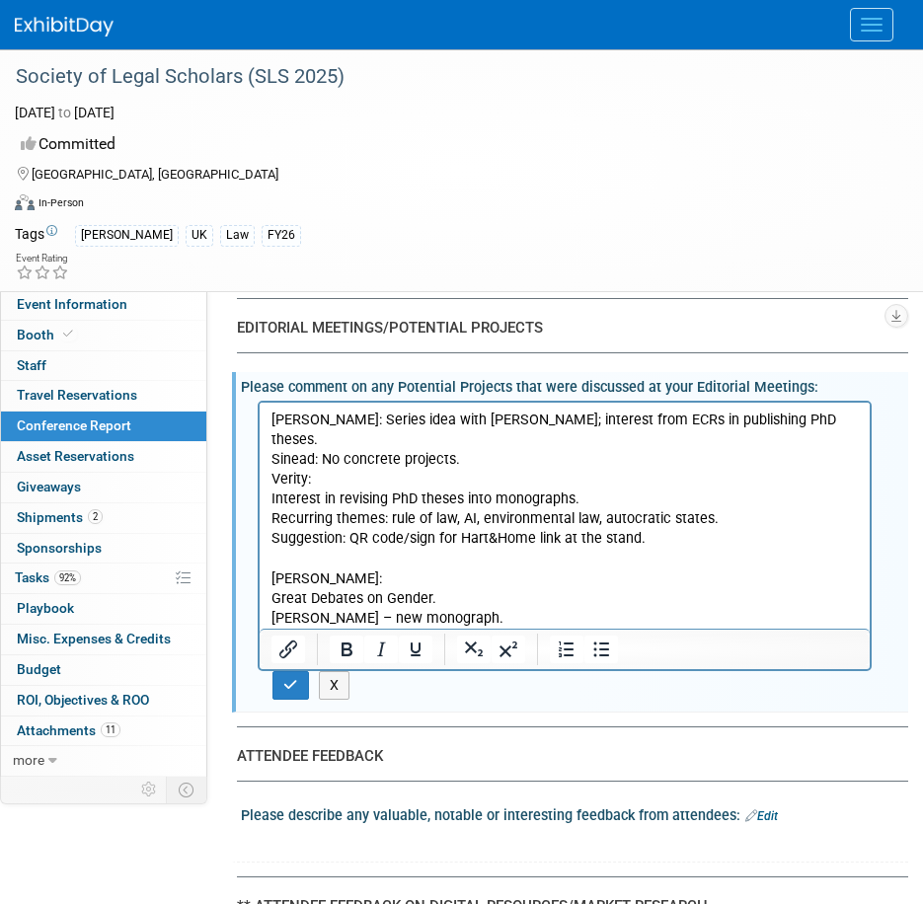
click at [292, 549] on p "Kate:" at bounding box center [564, 568] width 587 height 39
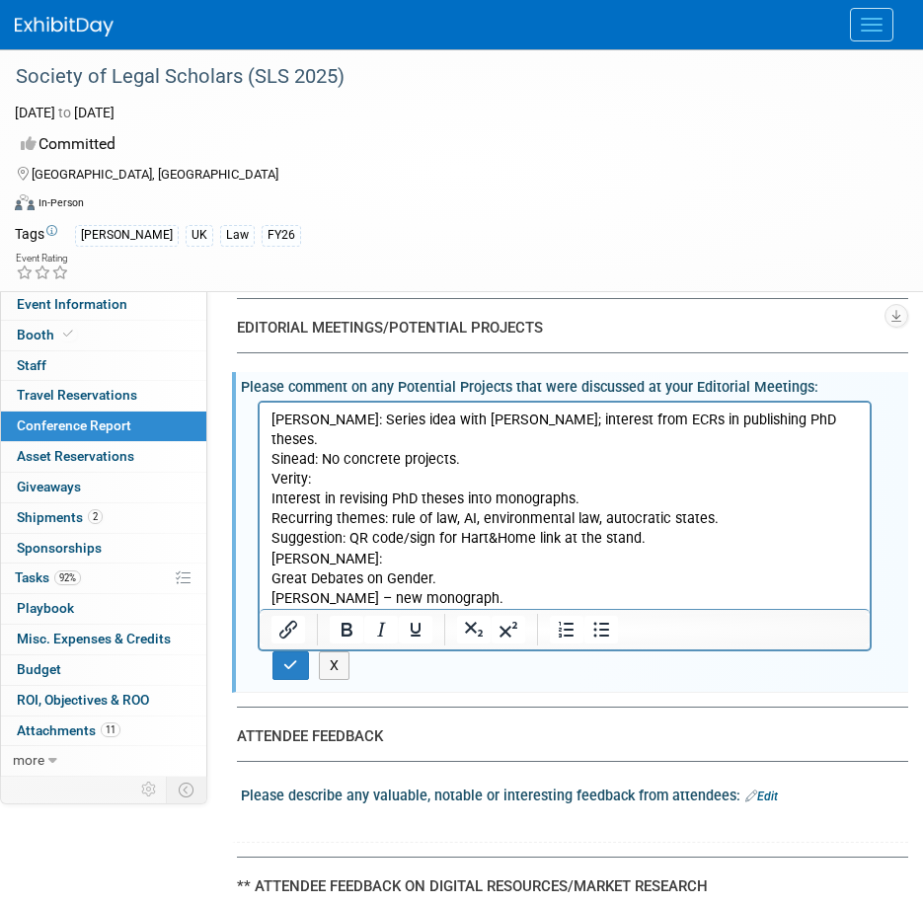
click at [326, 457] on p "Roberta: Series idea with Paul Wragg; interest from ECRs in publishing PhD thes…" at bounding box center [564, 449] width 587 height 79
click at [291, 665] on icon "button" at bounding box center [290, 665] width 15 height 14
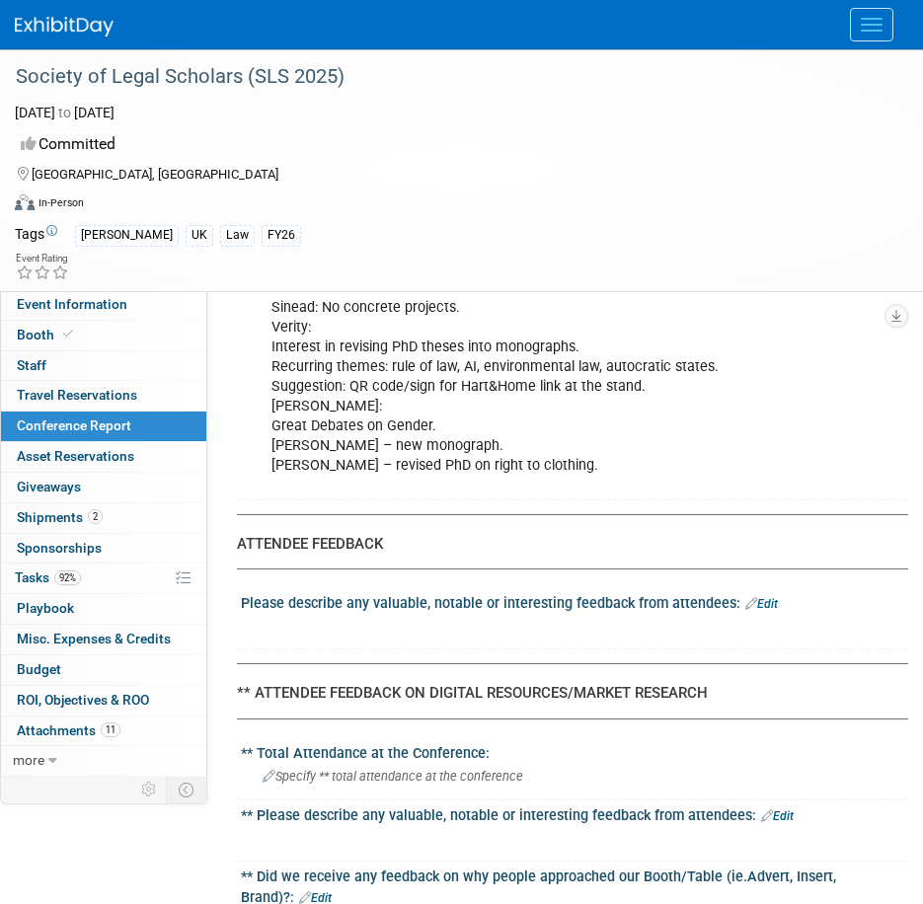
scroll to position [2665, 0]
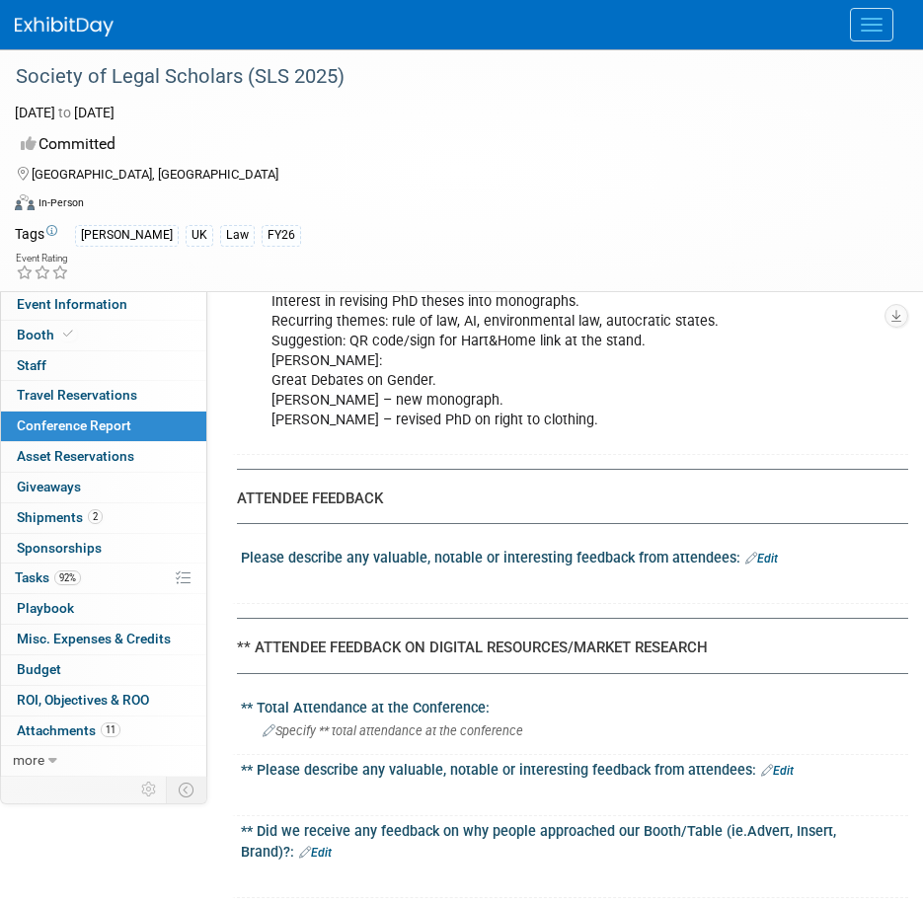
click at [748, 552] on icon at bounding box center [751, 558] width 12 height 13
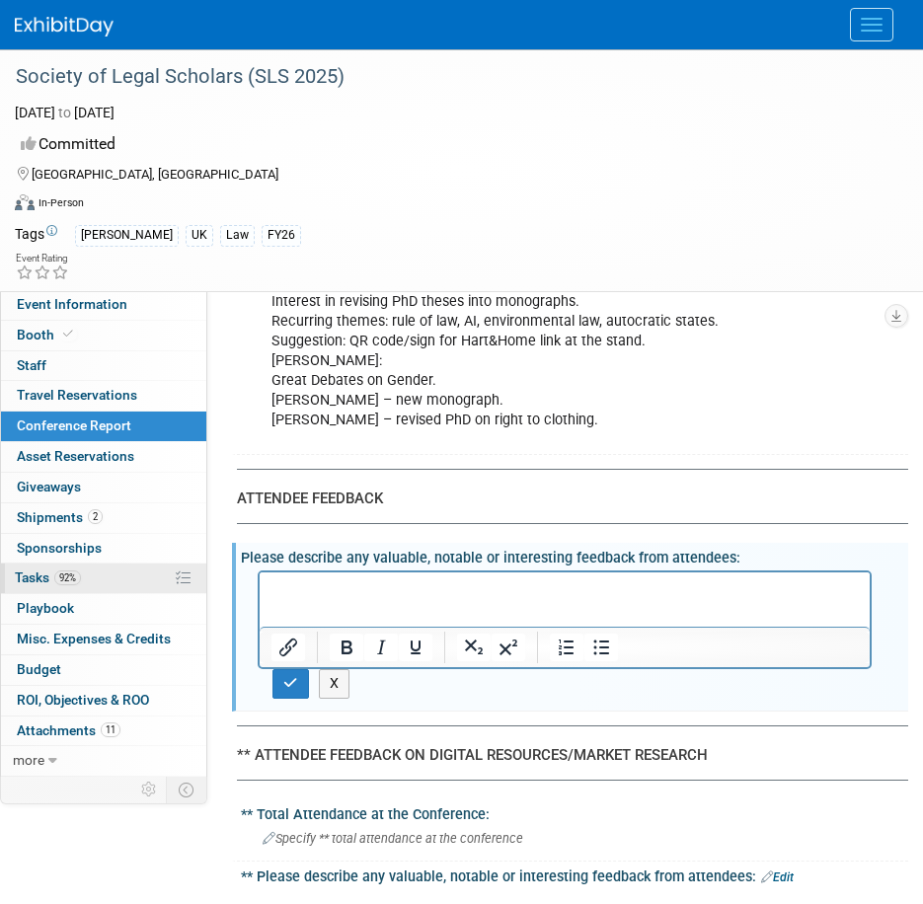
scroll to position [0, 0]
click at [295, 578] on html at bounding box center [565, 587] width 610 height 28
click at [338, 592] on p "Rich Text Area. Press ALT-0 for help." at bounding box center [564, 590] width 587 height 20
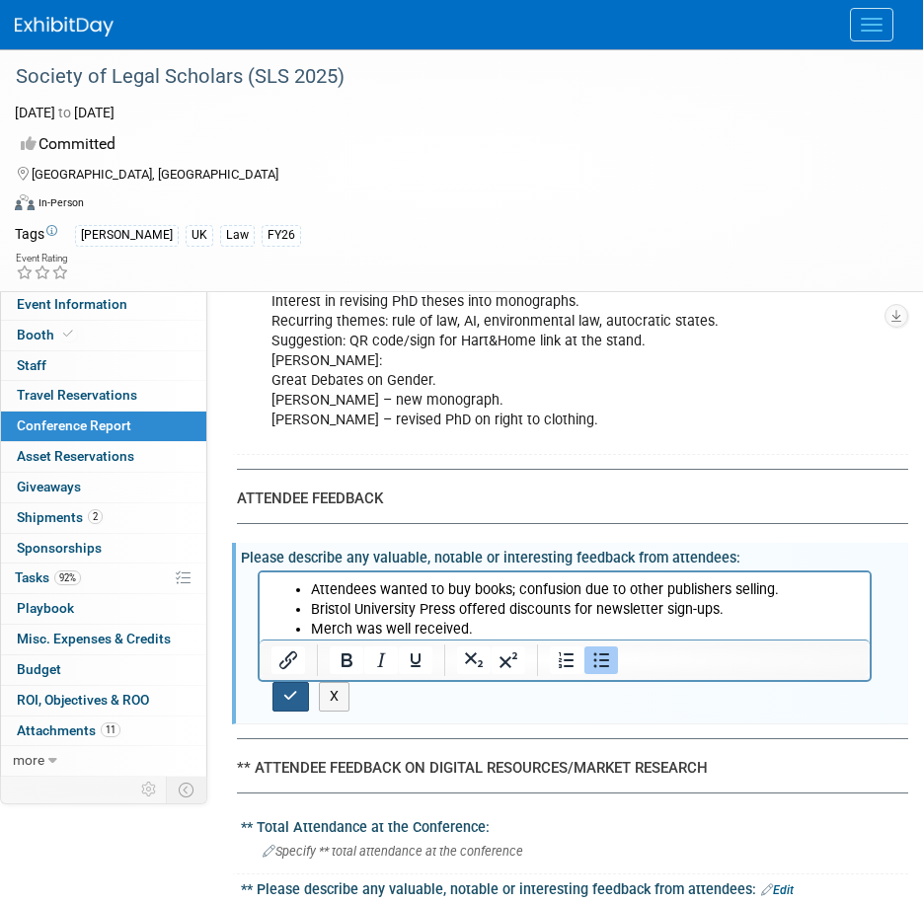
click at [281, 682] on button "button" at bounding box center [290, 696] width 37 height 29
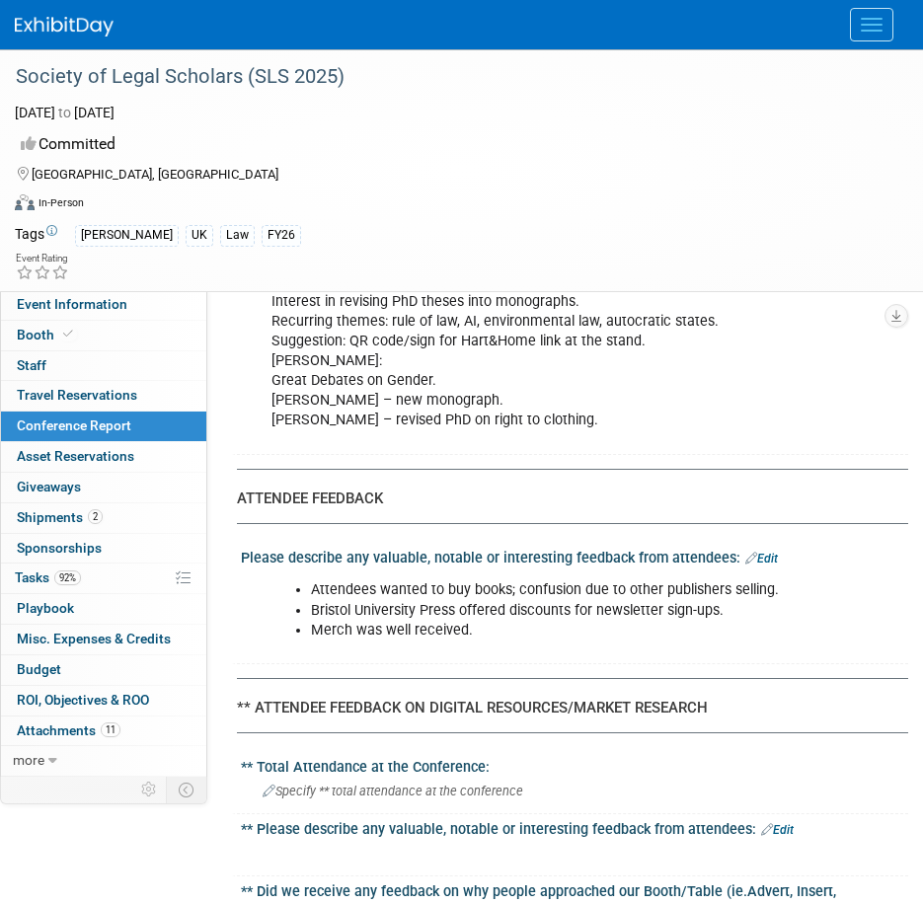
click at [478, 621] on li "Merch was well received." at bounding box center [585, 631] width 549 height 20
click at [777, 543] on div "Please describe any valuable, notable or interesting feedback from attendees: E…" at bounding box center [574, 556] width 667 height 26
drag, startPoint x: 763, startPoint y: 534, endPoint x: 742, endPoint y: 533, distance: 20.8
click at [760, 552] on link "Edit" at bounding box center [761, 559] width 33 height 14
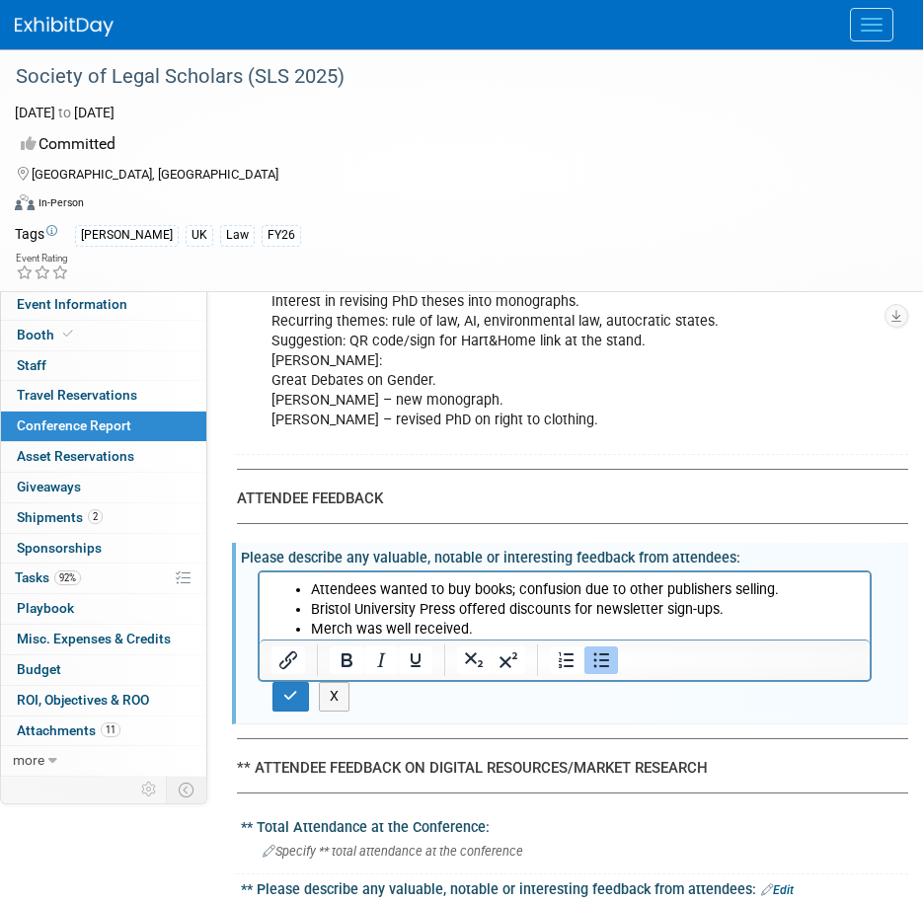
click at [305, 587] on ul "Attendees wanted to buy books; confusion due to other publishers selling. Brist…" at bounding box center [564, 609] width 587 height 59
click at [483, 640] on div at bounding box center [565, 660] width 610 height 40
click at [478, 633] on li "Merch was well received." at bounding box center [585, 630] width 548 height 20
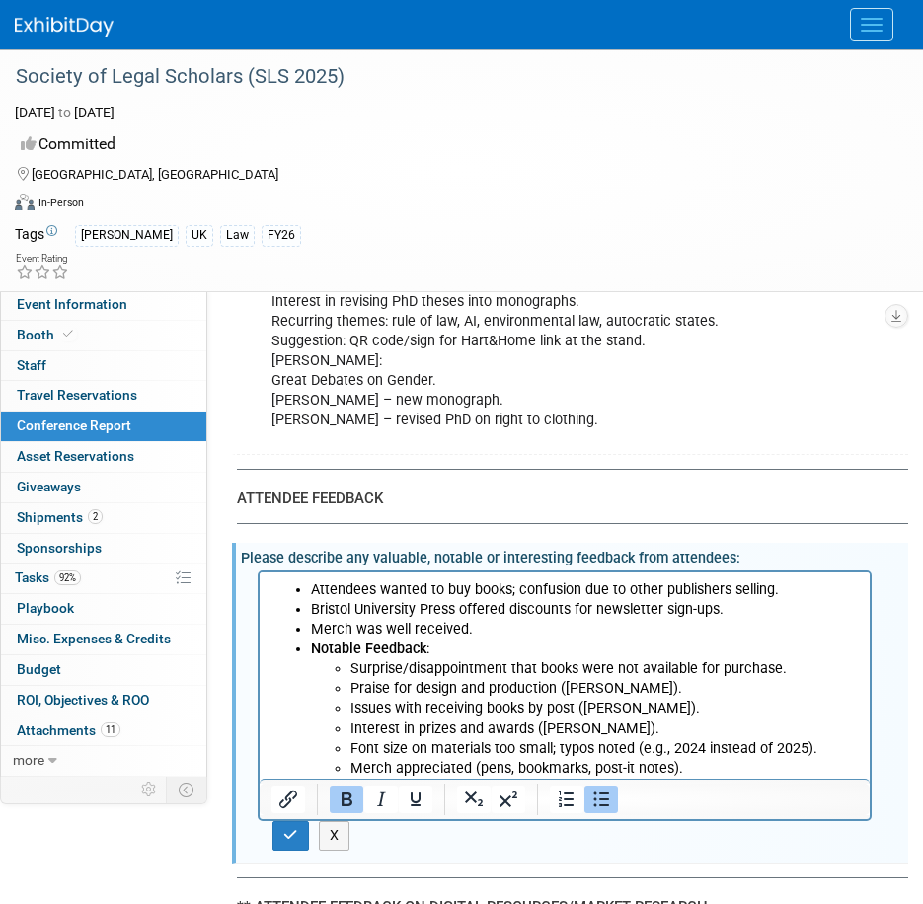
drag, startPoint x: 440, startPoint y: 649, endPoint x: 394, endPoint y: 642, distance: 46.9
click at [260, 642] on html "Attendees wanted to buy books; confusion due to other publishers selling. Brist…" at bounding box center [565, 676] width 610 height 206
click at [507, 643] on li "Notable Feedback : Surprise/disappointment that books were not available for pu…" at bounding box center [585, 709] width 548 height 139
drag, startPoint x: 506, startPoint y: 643, endPoint x: 413, endPoint y: 643, distance: 93.8
click at [391, 649] on li "Notable Feedback : Surprise/disappointment that books were not available for pu…" at bounding box center [585, 709] width 548 height 139
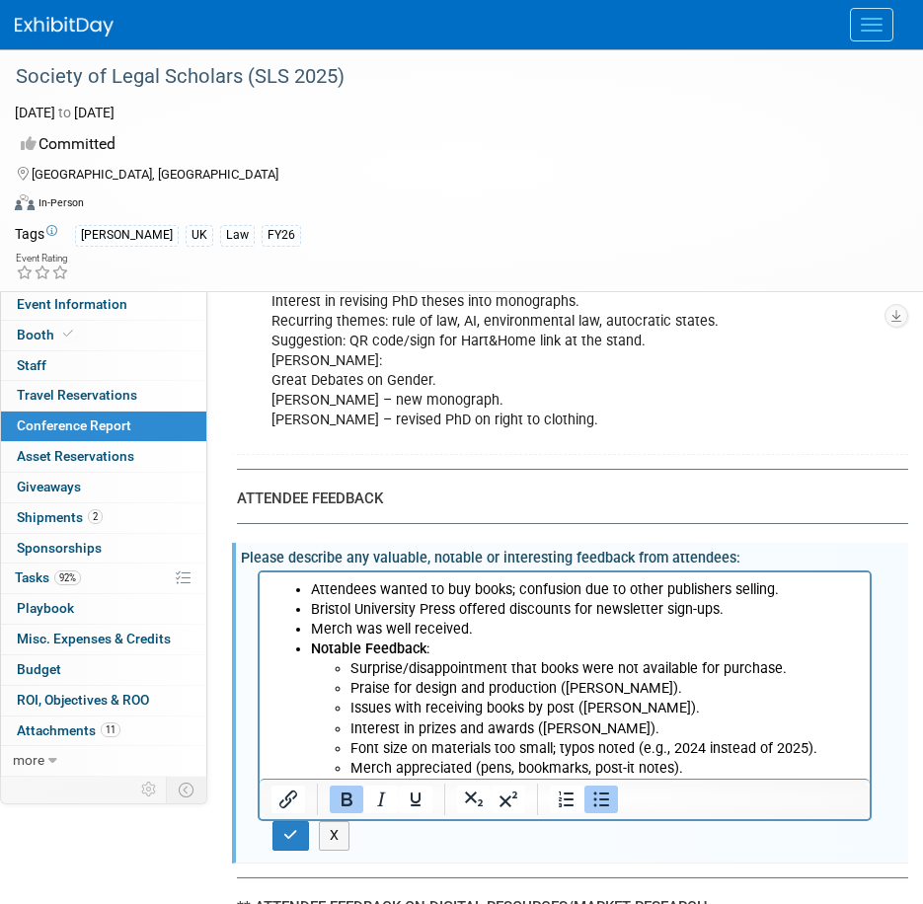
click at [446, 647] on li "Notable Feedback : Surprise/disappointment that books were not available for pu…" at bounding box center [585, 709] width 548 height 139
drag, startPoint x: 443, startPoint y: 652, endPoint x: 297, endPoint y: 648, distance: 146.2
click at [311, 648] on li "Notable Feedback : Surprise/disappointment that books were not available for pu…" at bounding box center [585, 709] width 548 height 139
click at [399, 648] on b "Notable Feedback" at bounding box center [368, 649] width 115 height 17
click at [451, 646] on li "Notable Feedback : Surprise/disappointment that books were not available for pu…" at bounding box center [585, 709] width 548 height 139
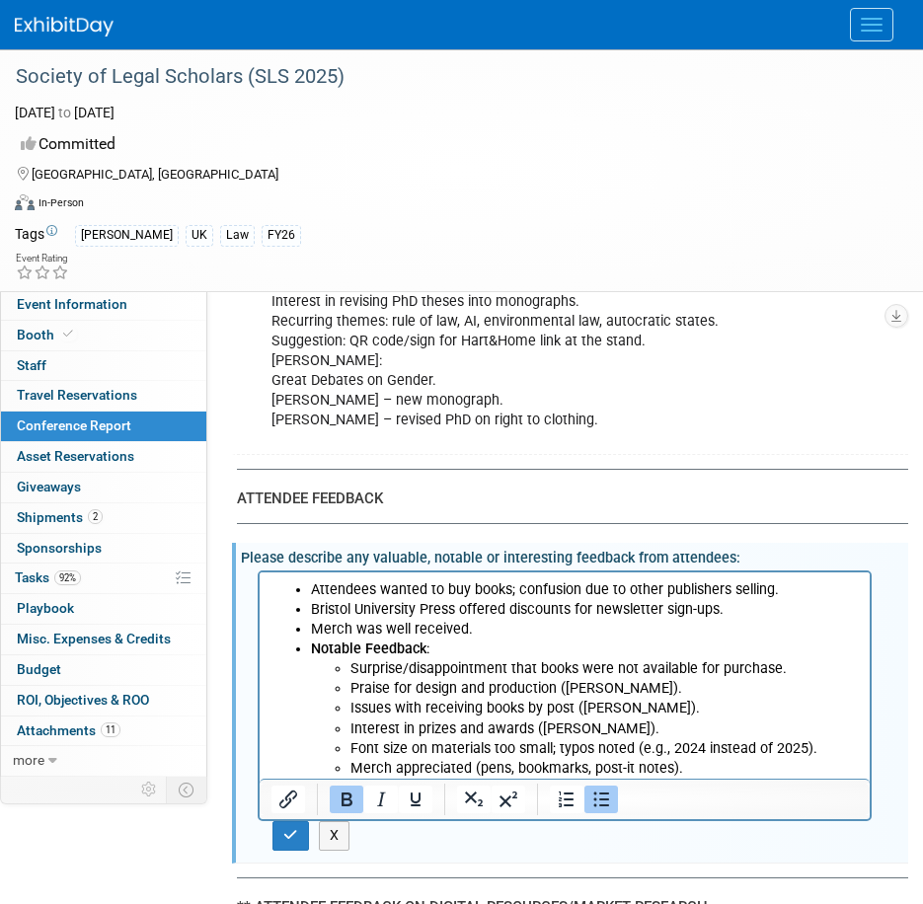
click at [451, 646] on li "Notable Feedback : Surprise/disappointment that books were not available for pu…" at bounding box center [585, 709] width 548 height 139
click at [290, 828] on icon "button" at bounding box center [290, 835] width 15 height 14
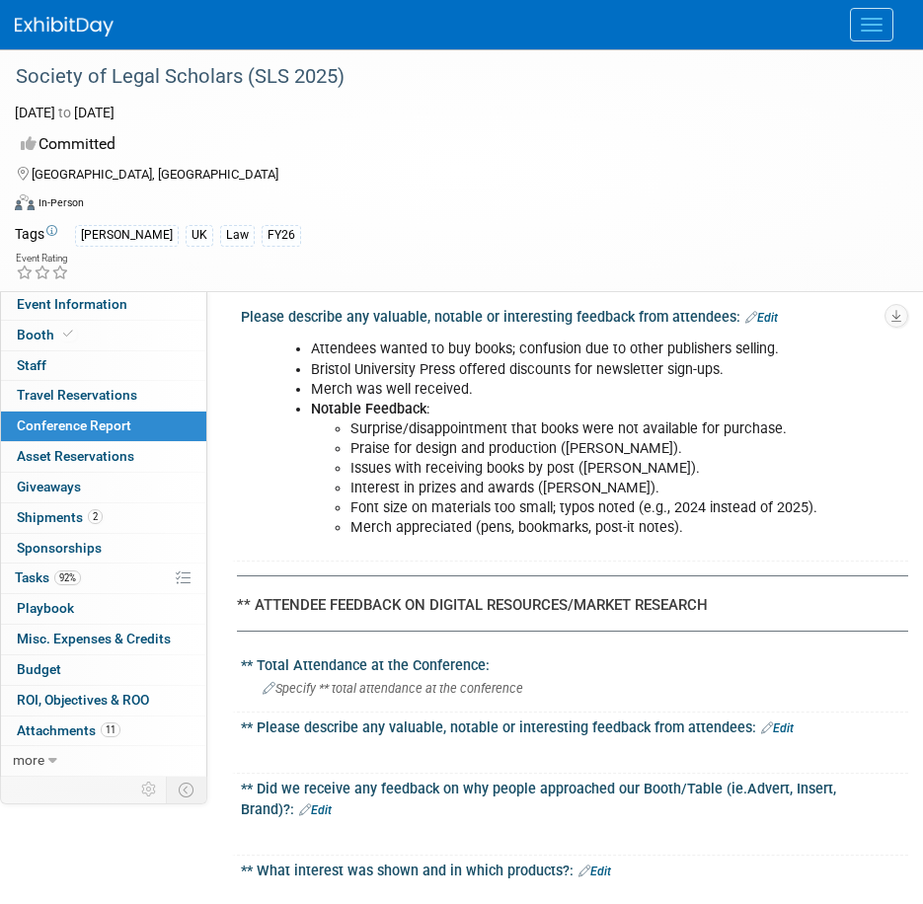
scroll to position [2962, 0]
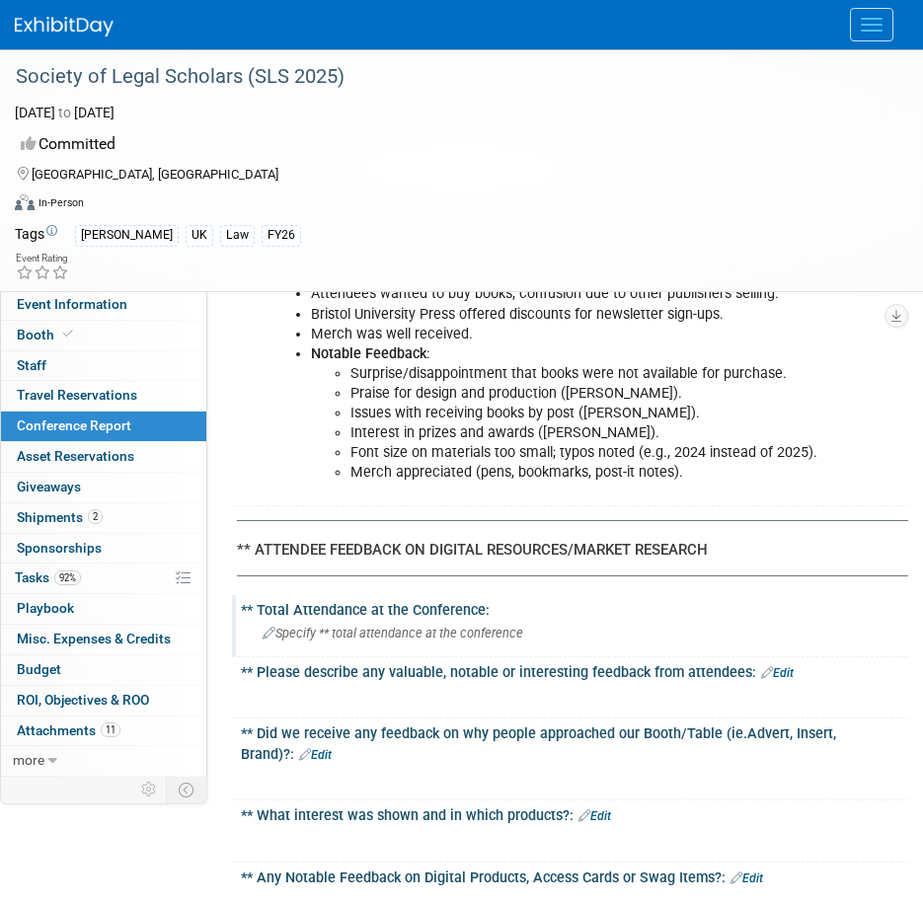
click at [375, 626] on span "Specify ** total attendance at the conference" at bounding box center [393, 633] width 261 height 15
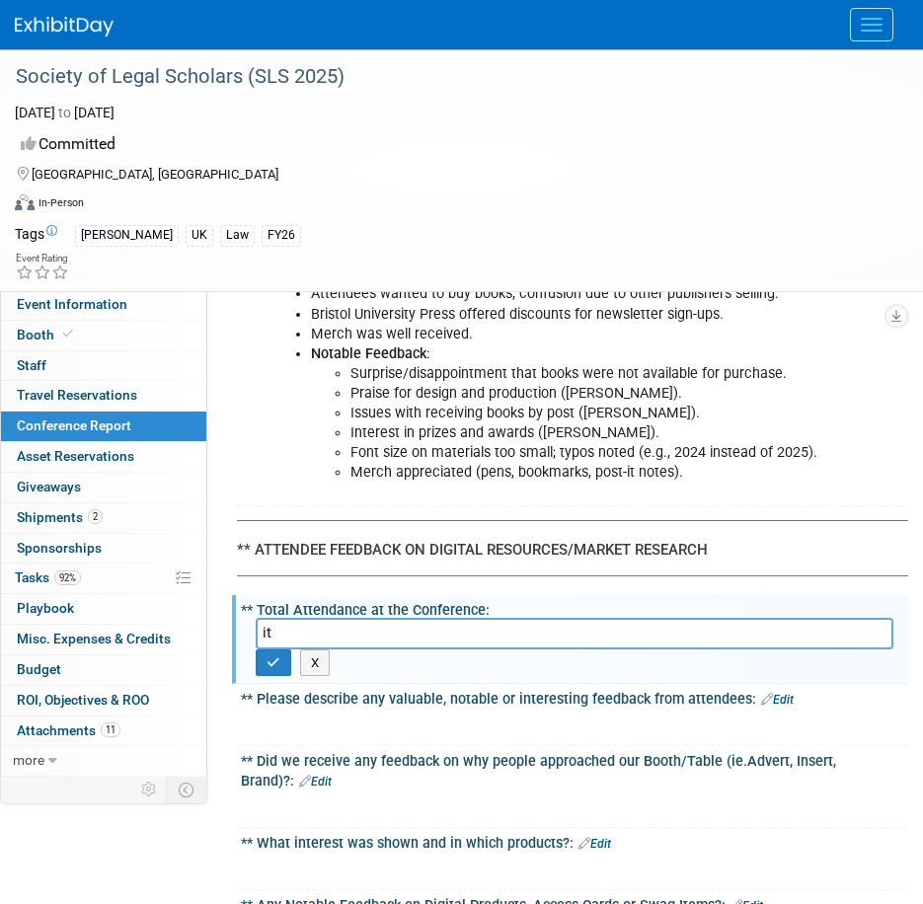
type input "i"
type input "over 500 it seemed much larger than last year"
click at [273, 654] on button "button" at bounding box center [274, 664] width 36 height 28
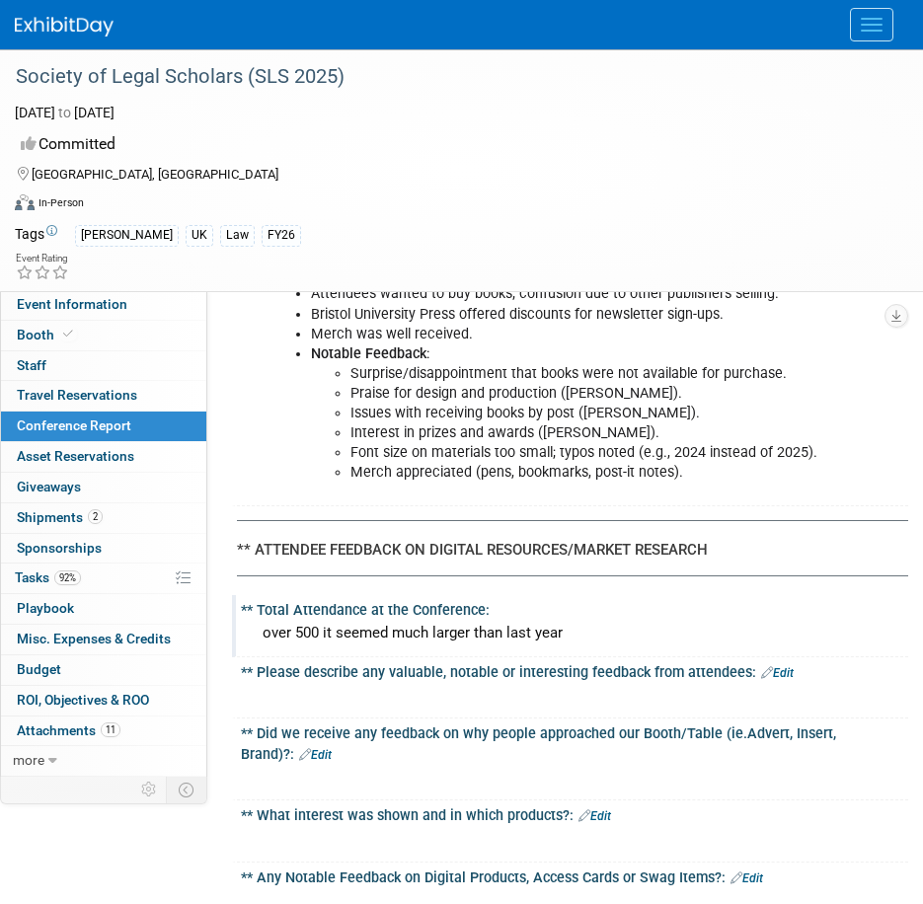
click at [766, 666] on icon at bounding box center [767, 672] width 12 height 13
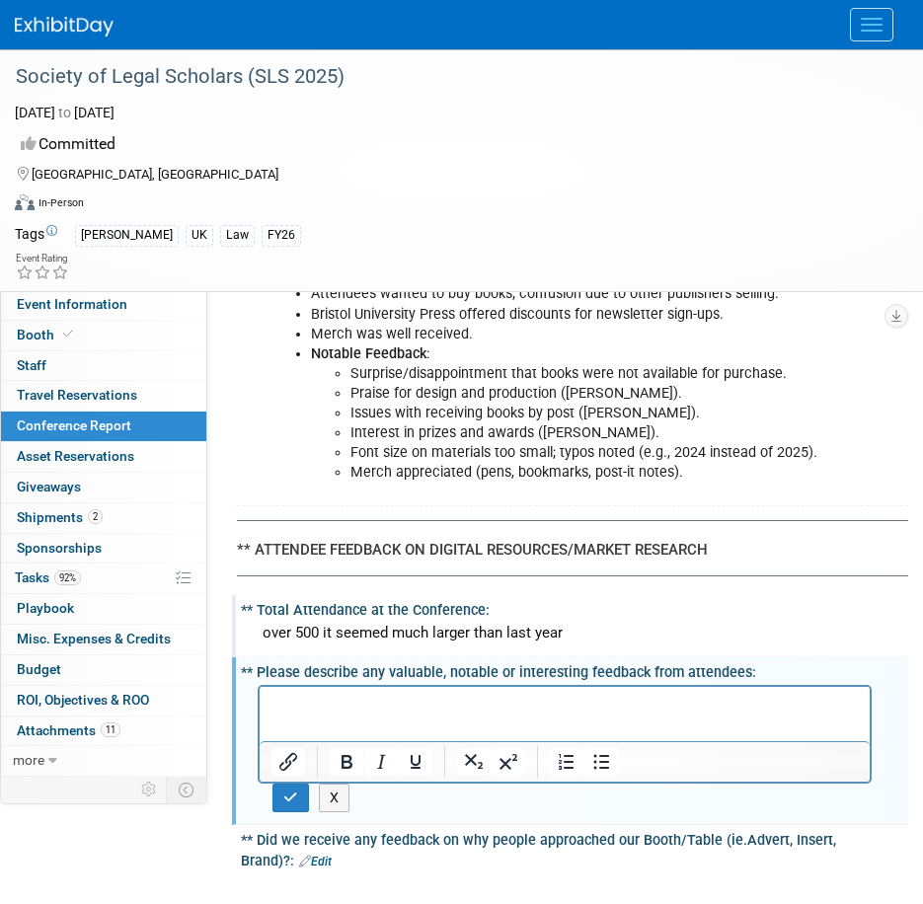
scroll to position [0, 0]
click at [281, 784] on button "button" at bounding box center [290, 798] width 37 height 29
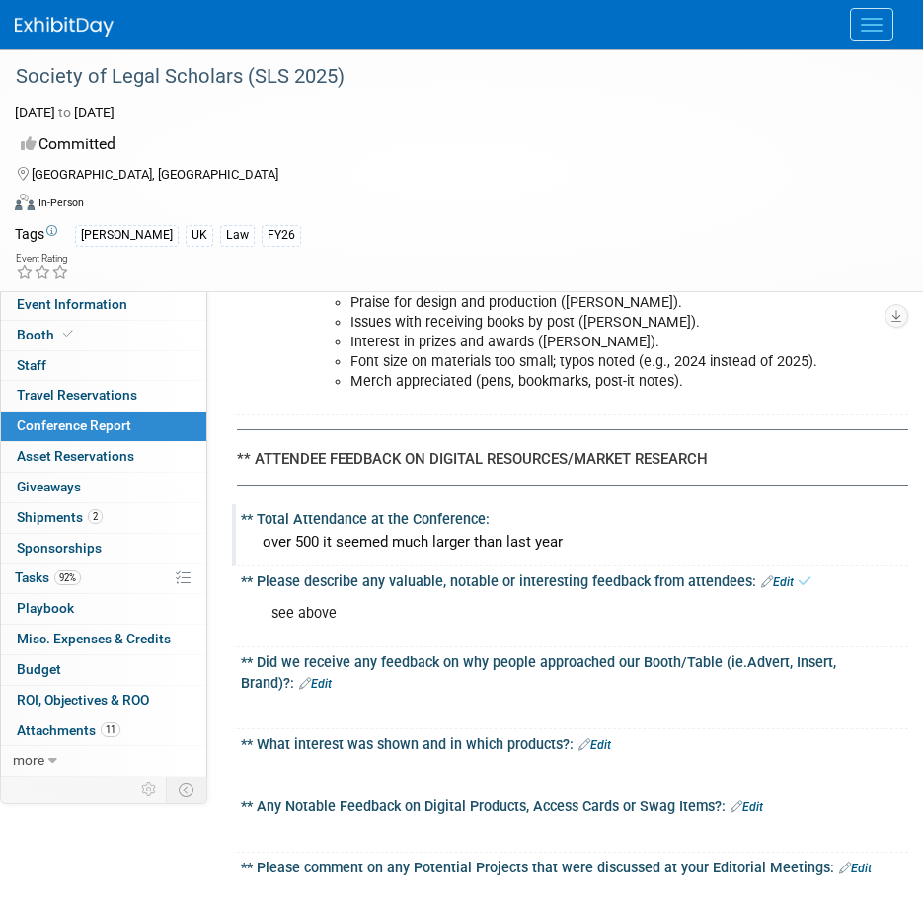
scroll to position [3159, 0]
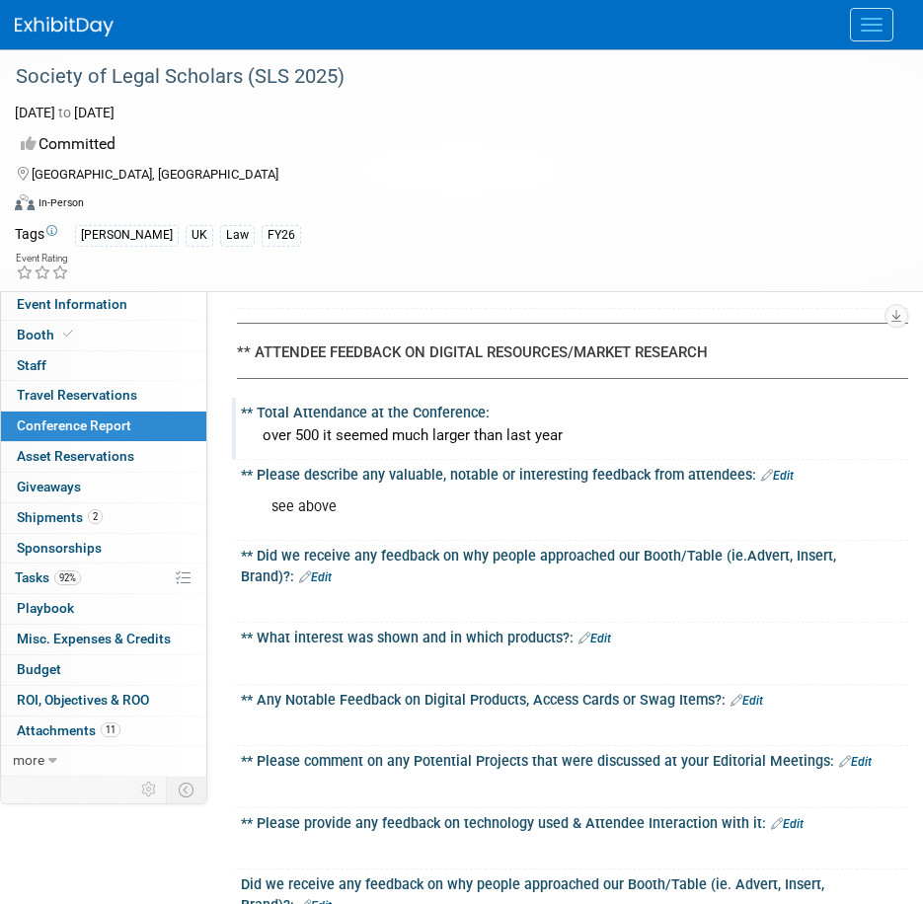
click at [299, 571] on link "Edit" at bounding box center [315, 578] width 33 height 14
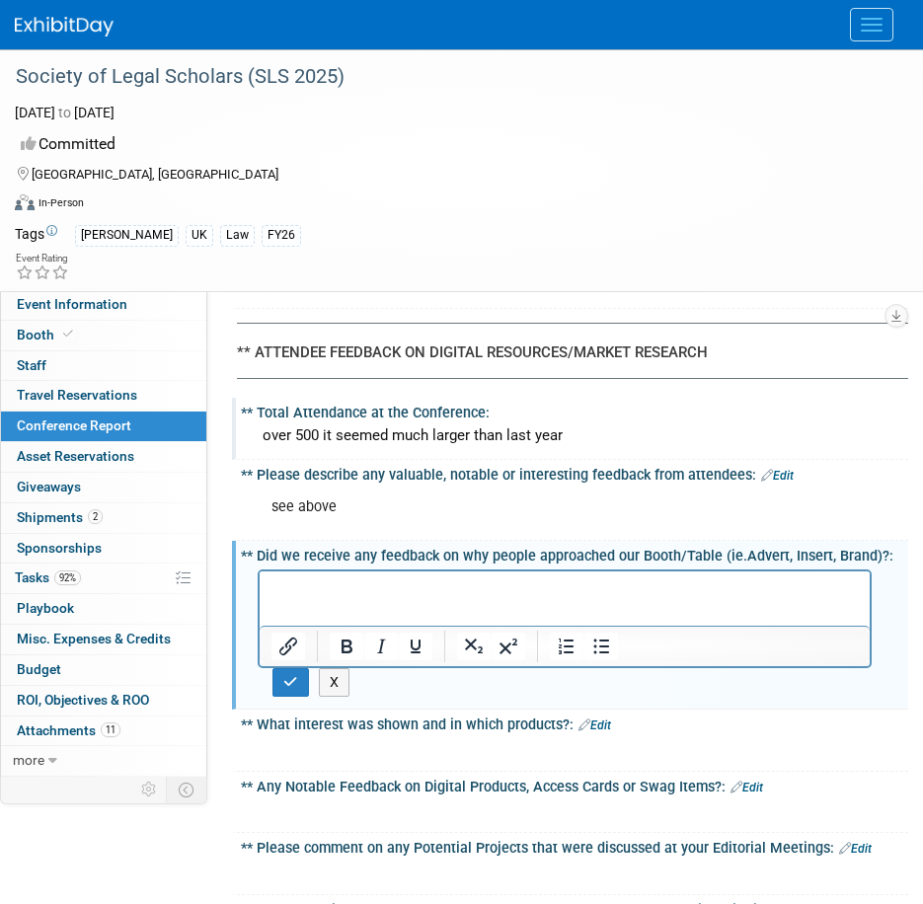
scroll to position [0, 0]
click at [298, 668] on button "button" at bounding box center [290, 682] width 37 height 29
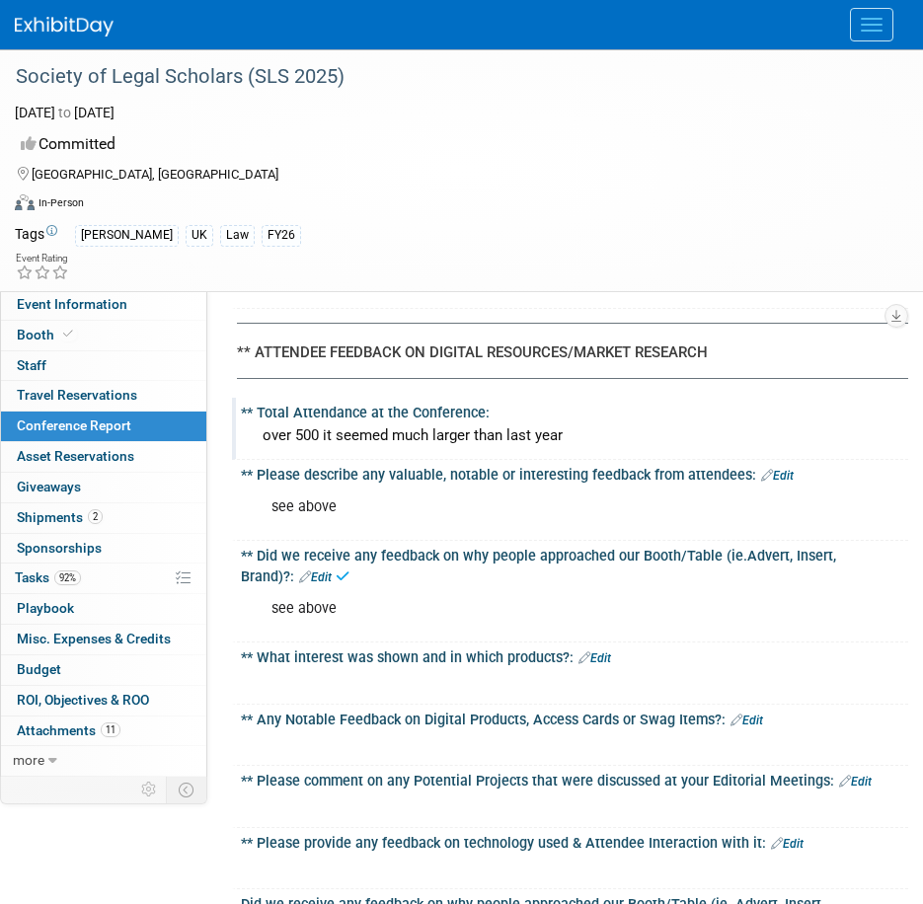
click at [585, 652] on icon at bounding box center [584, 658] width 12 height 13
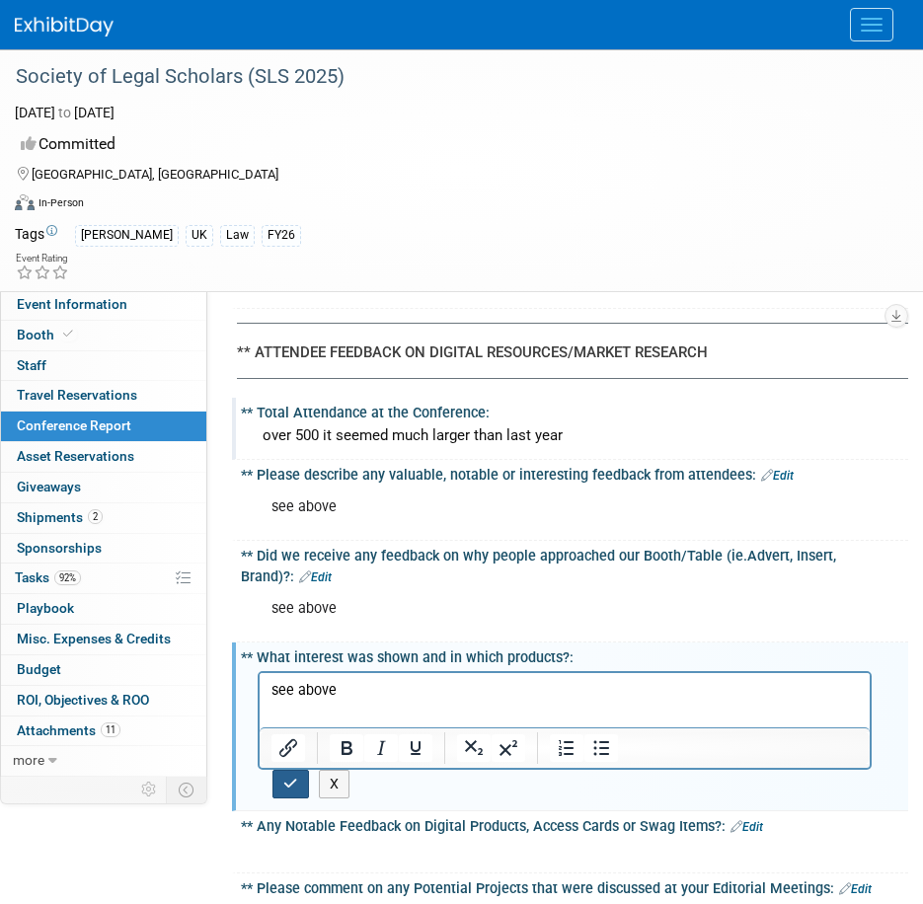
click at [289, 777] on icon "button" at bounding box center [290, 784] width 15 height 14
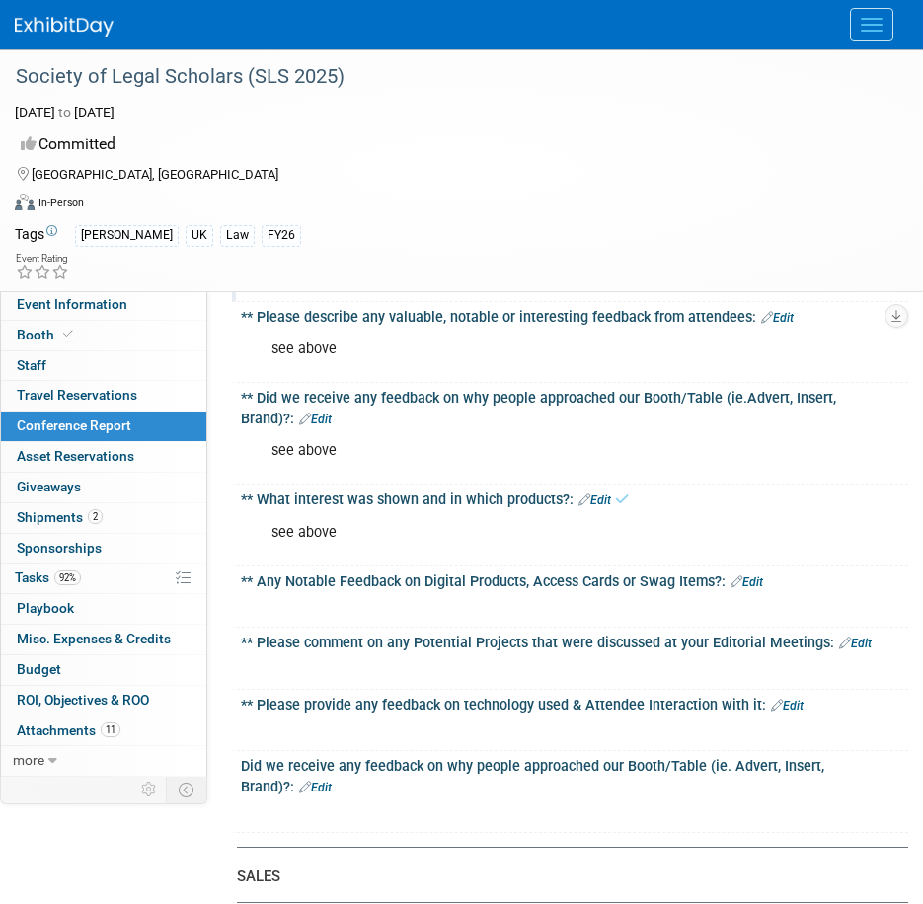
scroll to position [3356, 0]
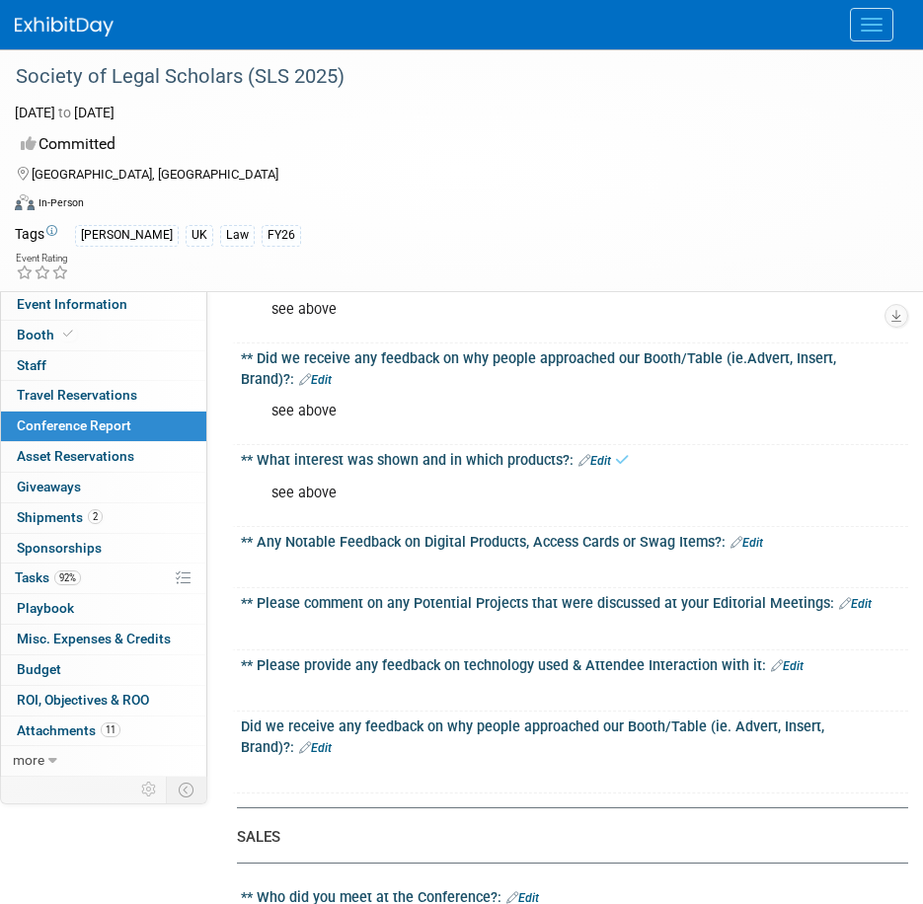
drag, startPoint x: 754, startPoint y: 524, endPoint x: 592, endPoint y: 531, distance: 162.0
click at [753, 536] on link "Edit" at bounding box center [747, 543] width 33 height 14
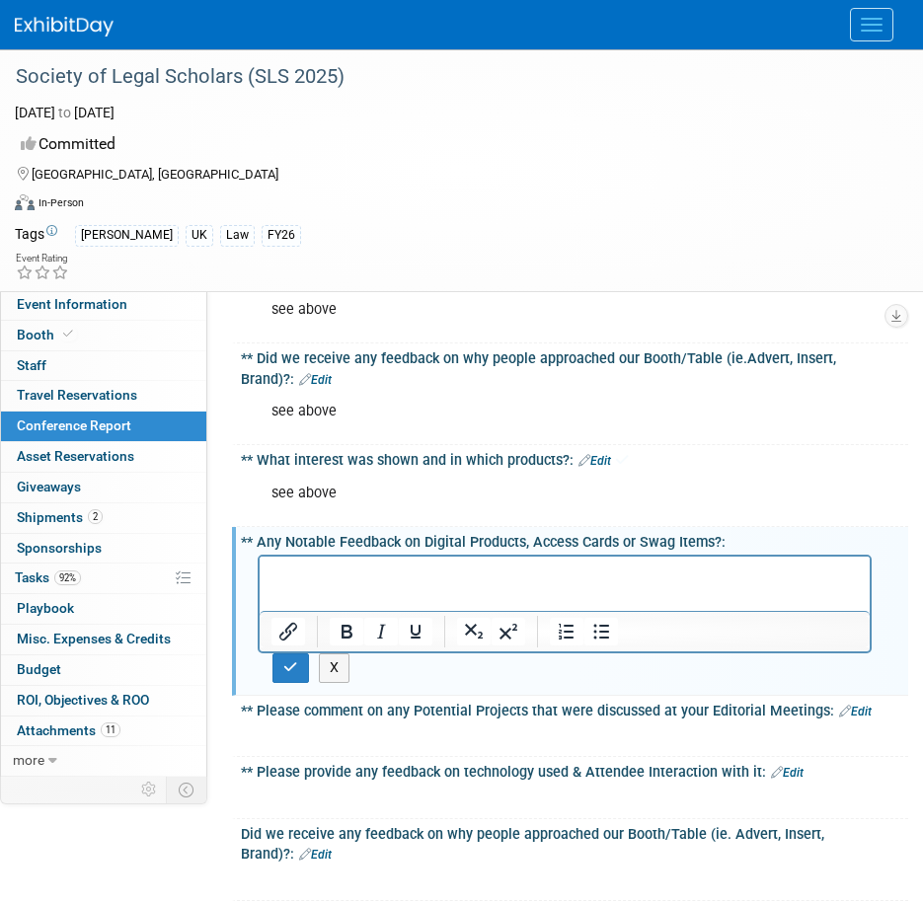
scroll to position [0, 0]
click at [282, 654] on button "button" at bounding box center [290, 668] width 37 height 29
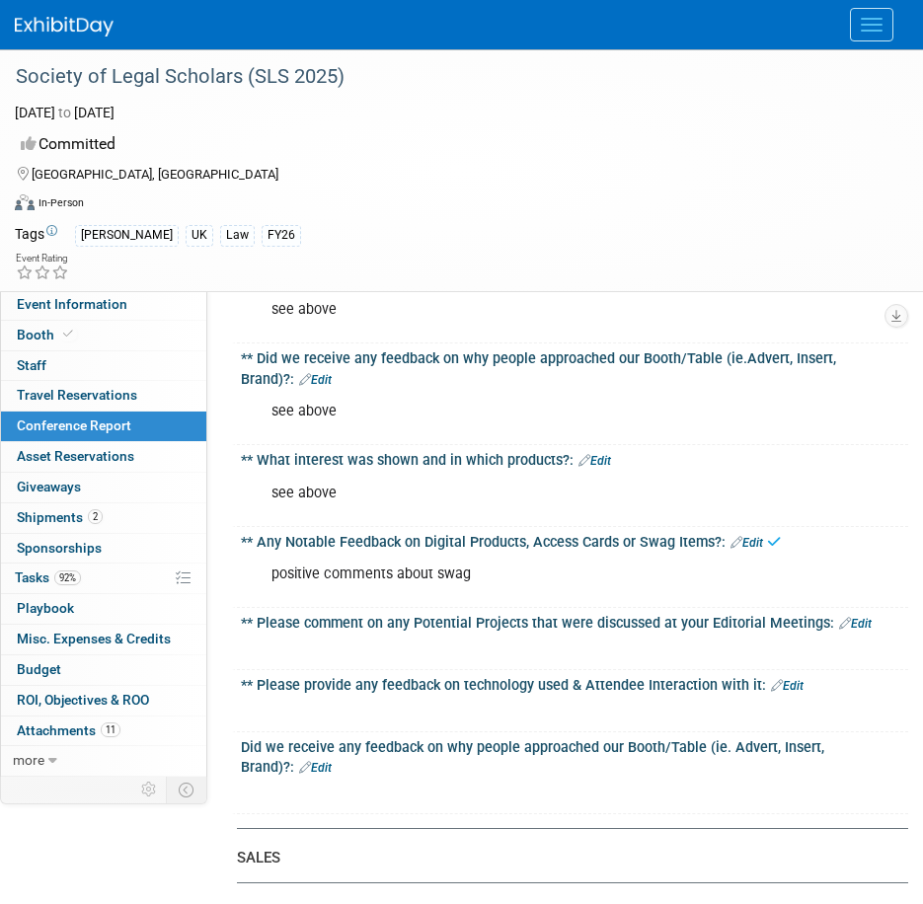
click at [857, 617] on link "Edit" at bounding box center [855, 624] width 33 height 14
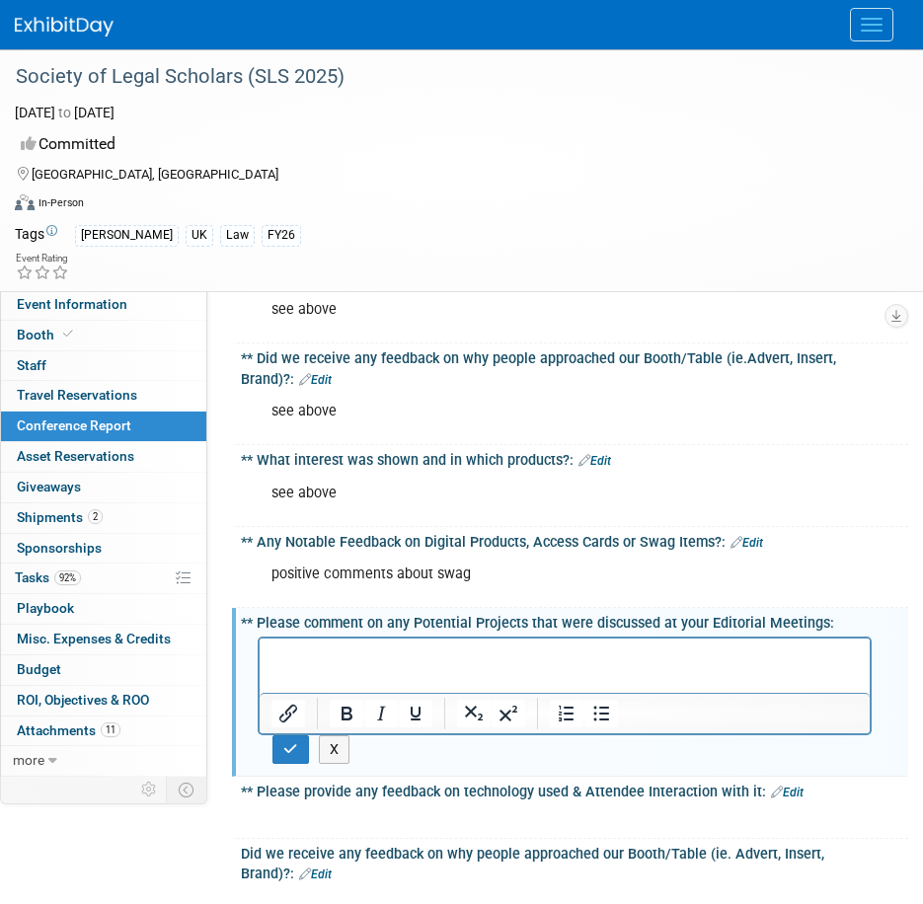
click at [283, 658] on p "Rich Text Area. Press ALT-0 for help." at bounding box center [564, 656] width 587 height 20
paste body "Rich Text Area. Press ALT-0 for help."
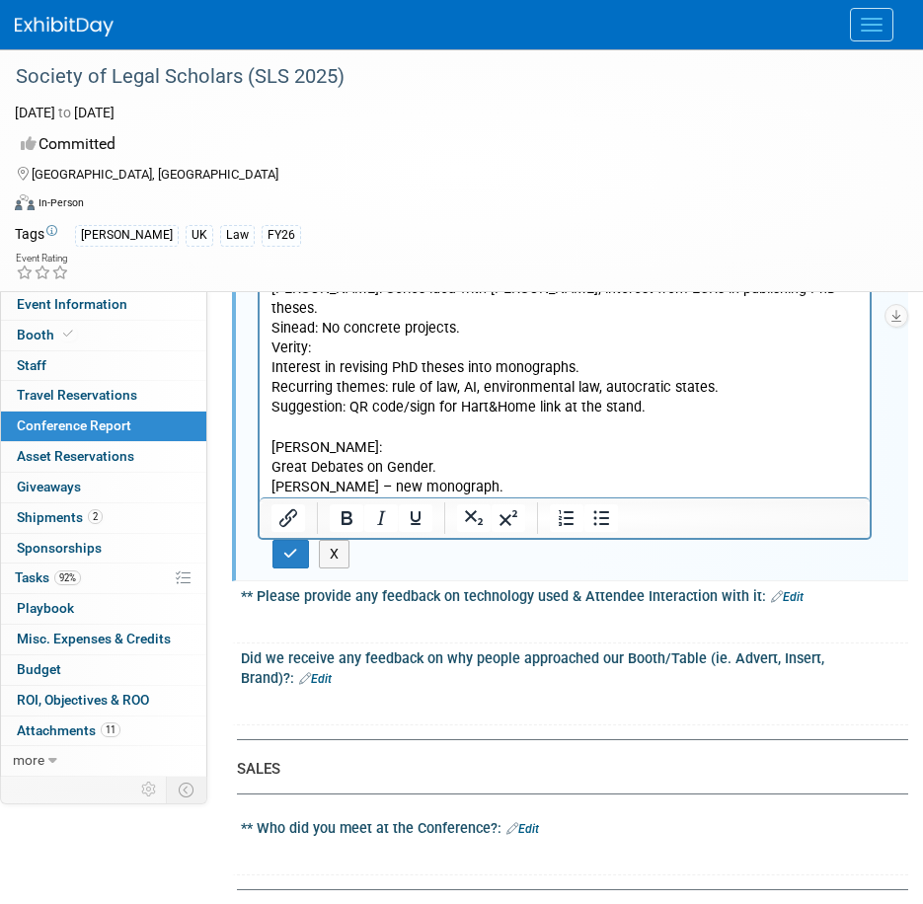
scroll to position [3850, 0]
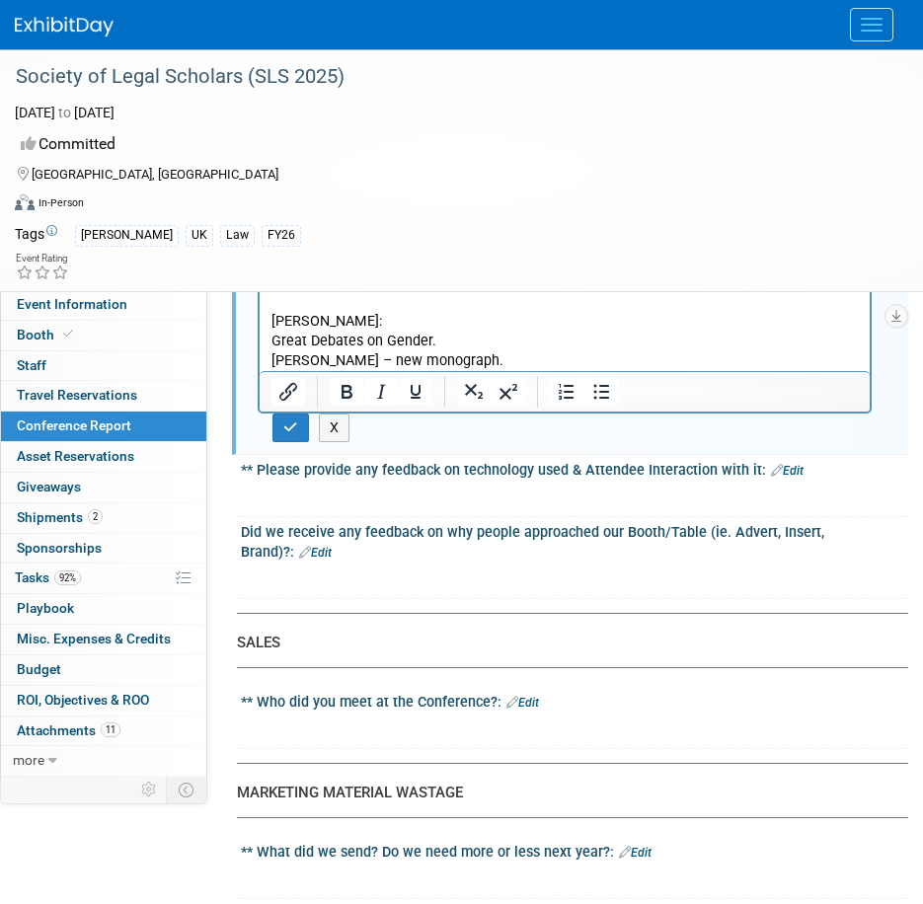
click at [785, 464] on link "Edit" at bounding box center [787, 471] width 33 height 14
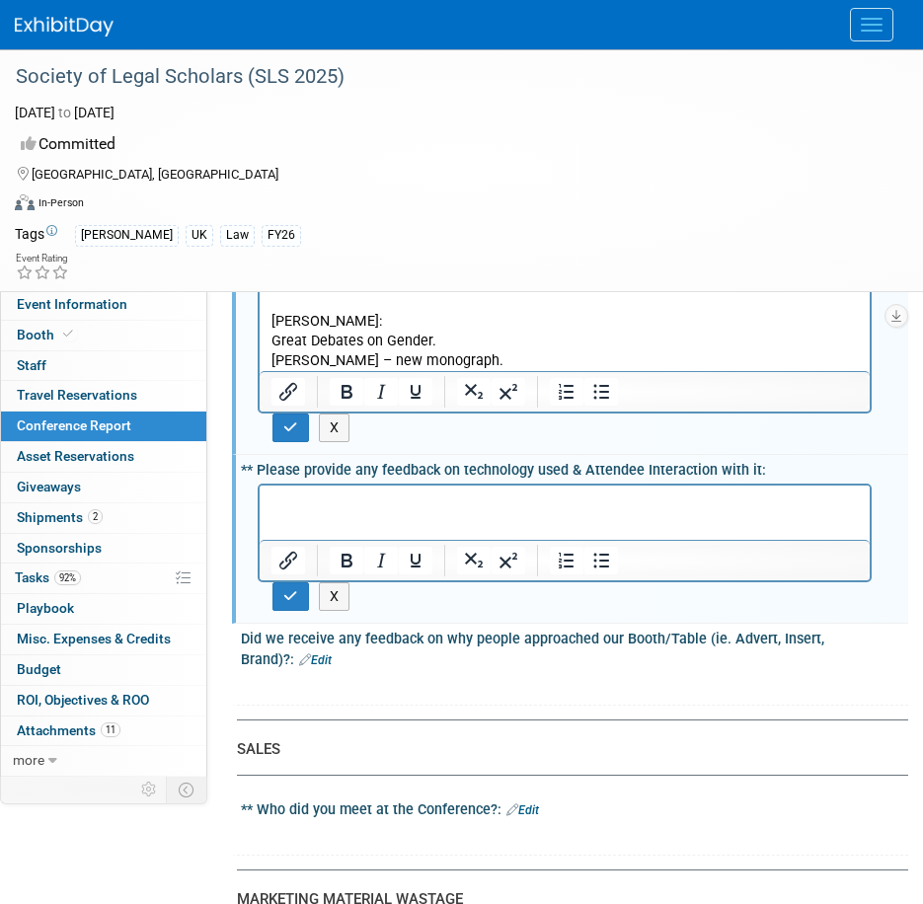
scroll to position [0, 0]
click at [291, 589] on icon "button" at bounding box center [290, 596] width 15 height 14
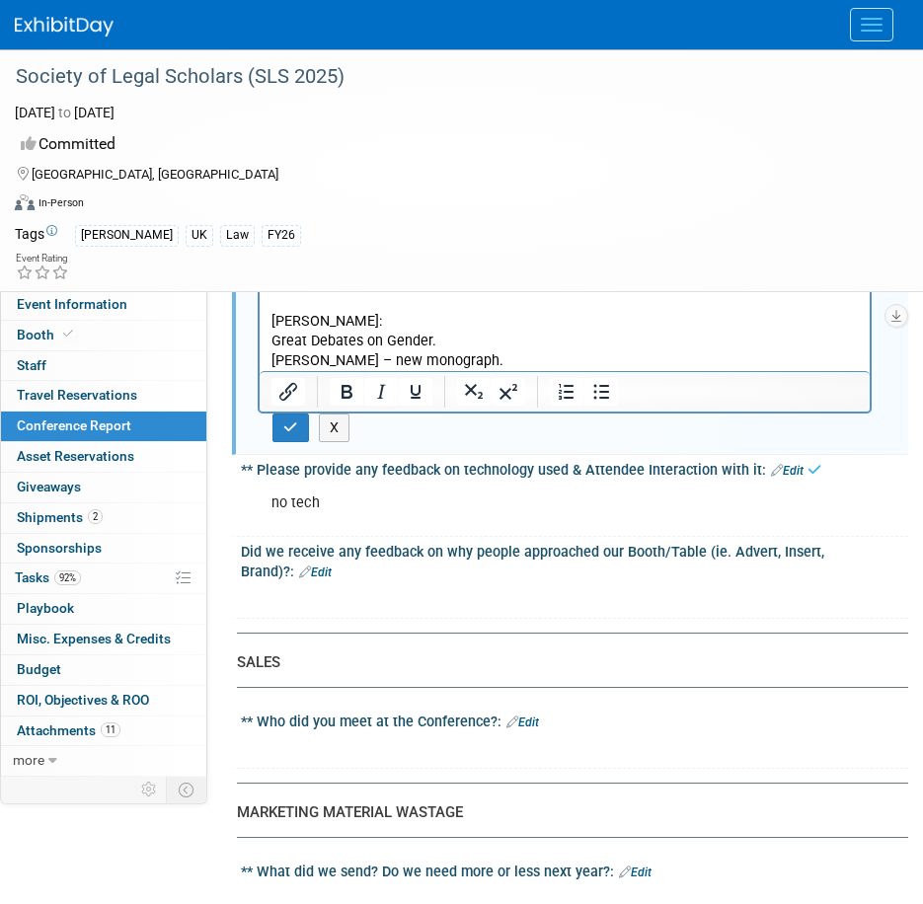
click at [311, 566] on icon at bounding box center [305, 572] width 12 height 13
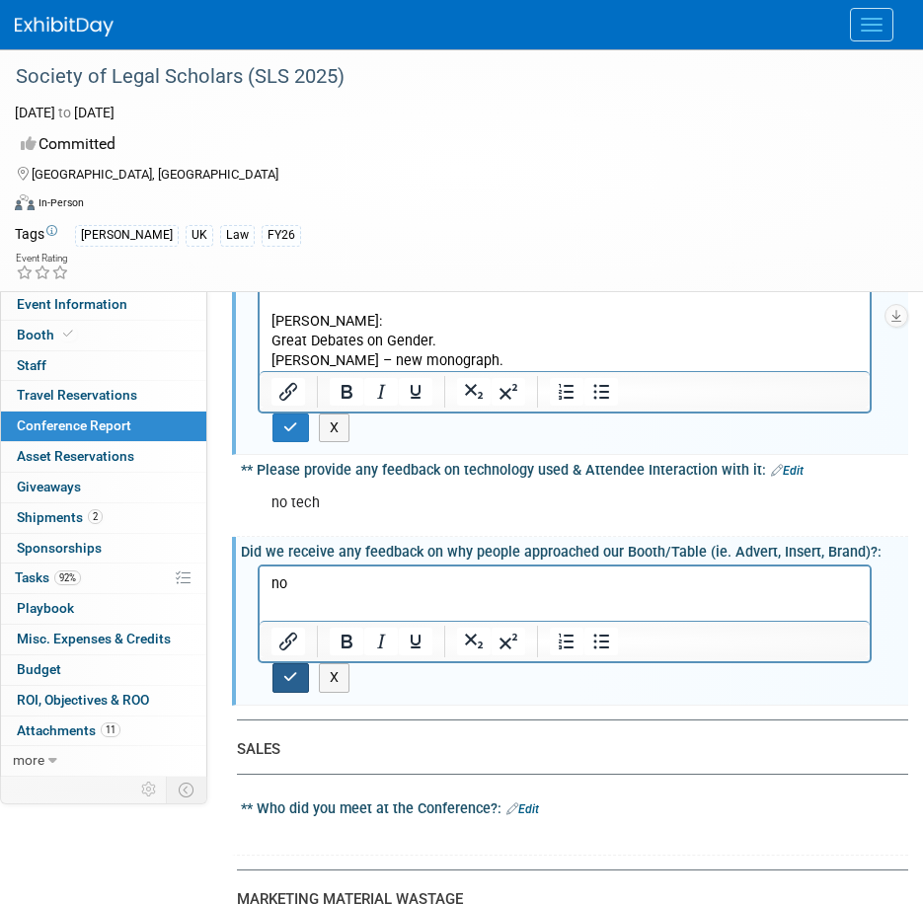
click at [282, 665] on button "button" at bounding box center [290, 677] width 37 height 29
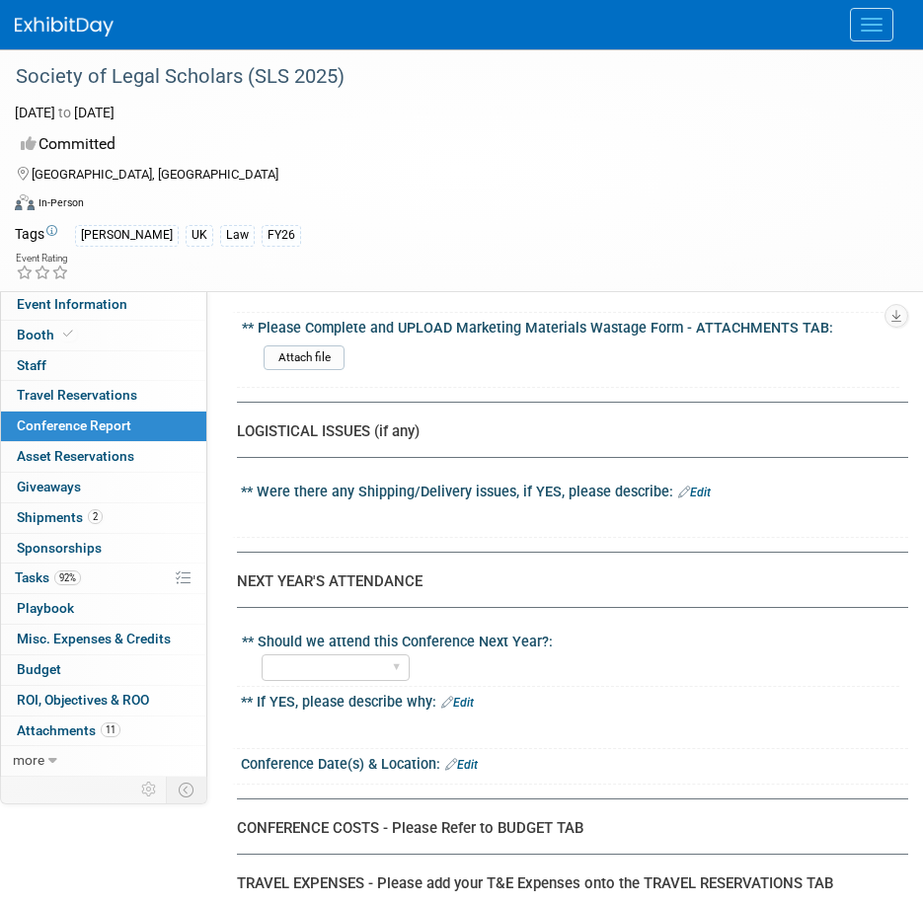
scroll to position [4541, 0]
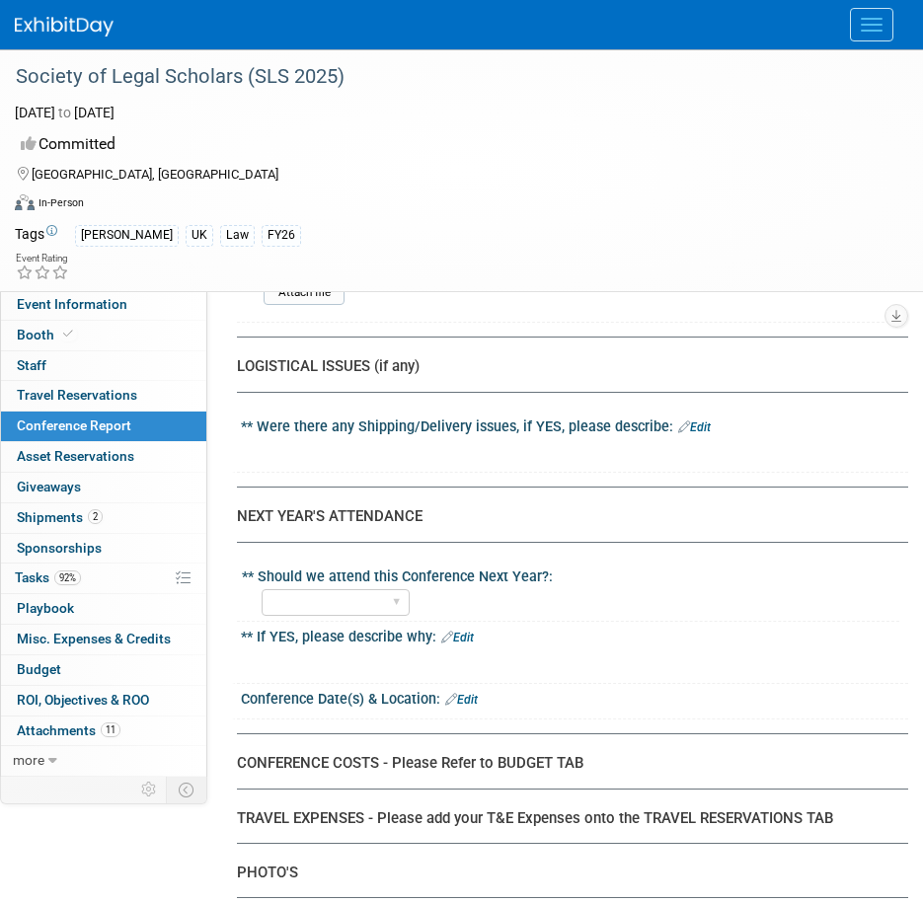
click at [698, 421] on link "Edit" at bounding box center [694, 428] width 33 height 14
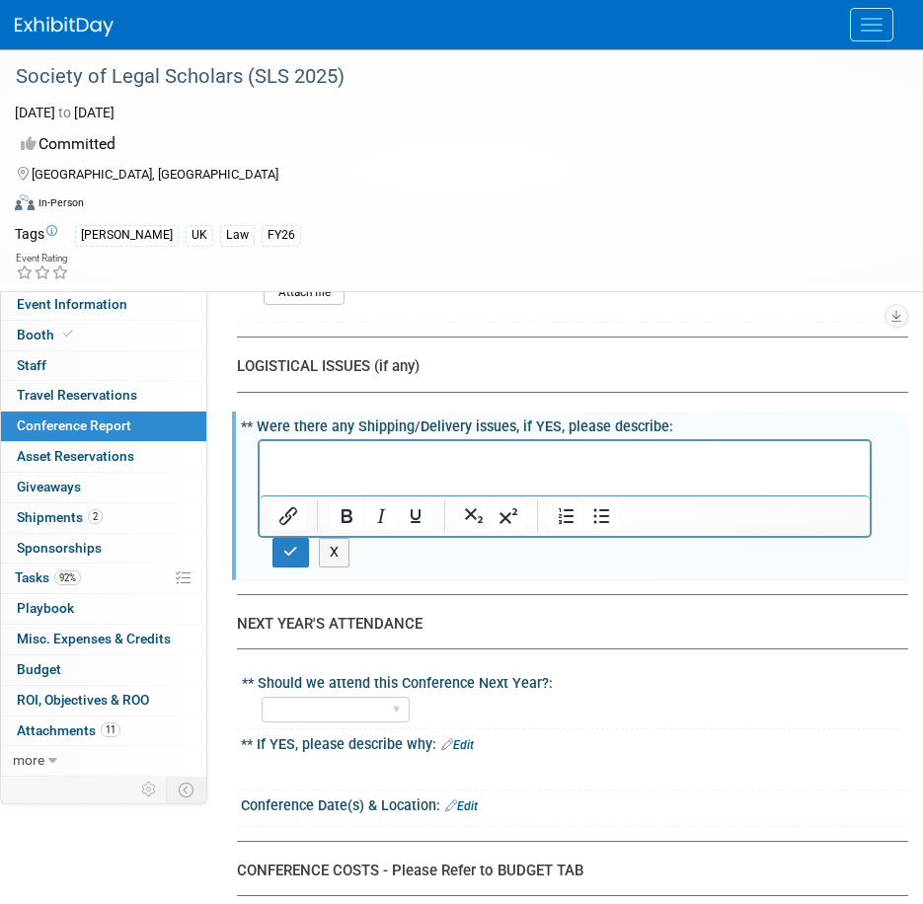
scroll to position [0, 0]
click at [292, 545] on icon "button" at bounding box center [290, 552] width 15 height 14
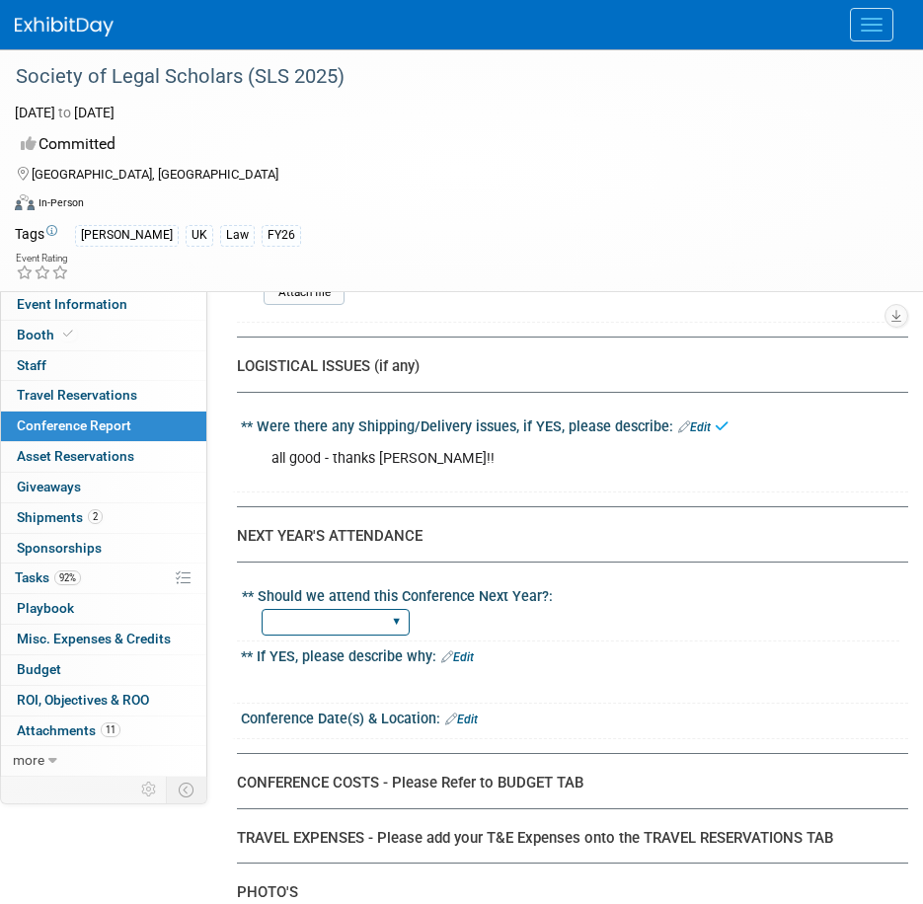
click at [390, 609] on select "YES NO" at bounding box center [336, 622] width 148 height 27
select select "YES"
click at [262, 609] on select "YES NO" at bounding box center [336, 622] width 148 height 27
click at [470, 651] on link "Edit" at bounding box center [457, 658] width 33 height 14
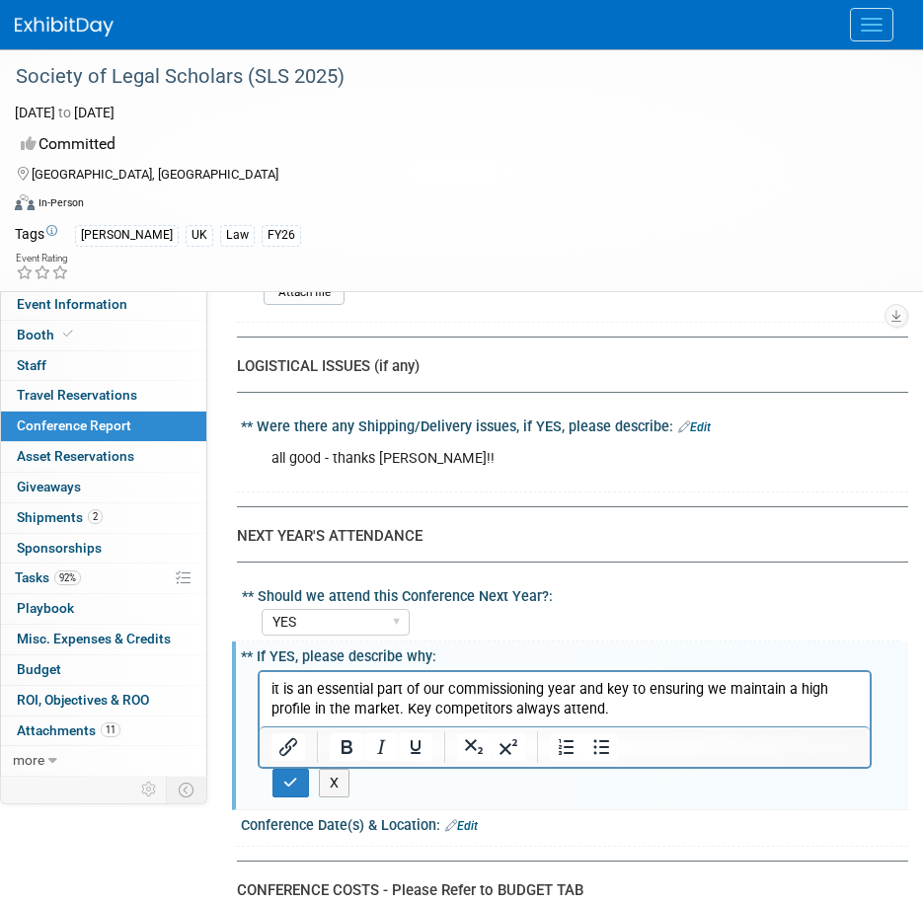
click at [269, 769] on div "X" at bounding box center [572, 783] width 629 height 29
click at [276, 769] on button "button" at bounding box center [290, 783] width 37 height 29
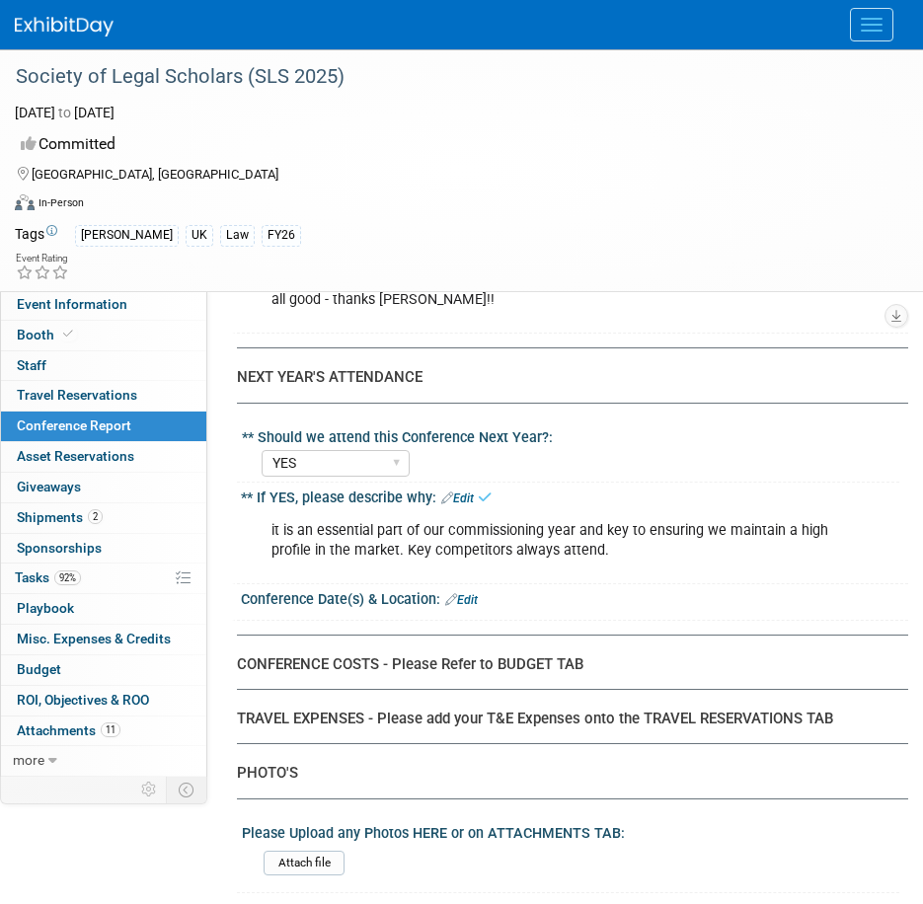
scroll to position [4936, 0]
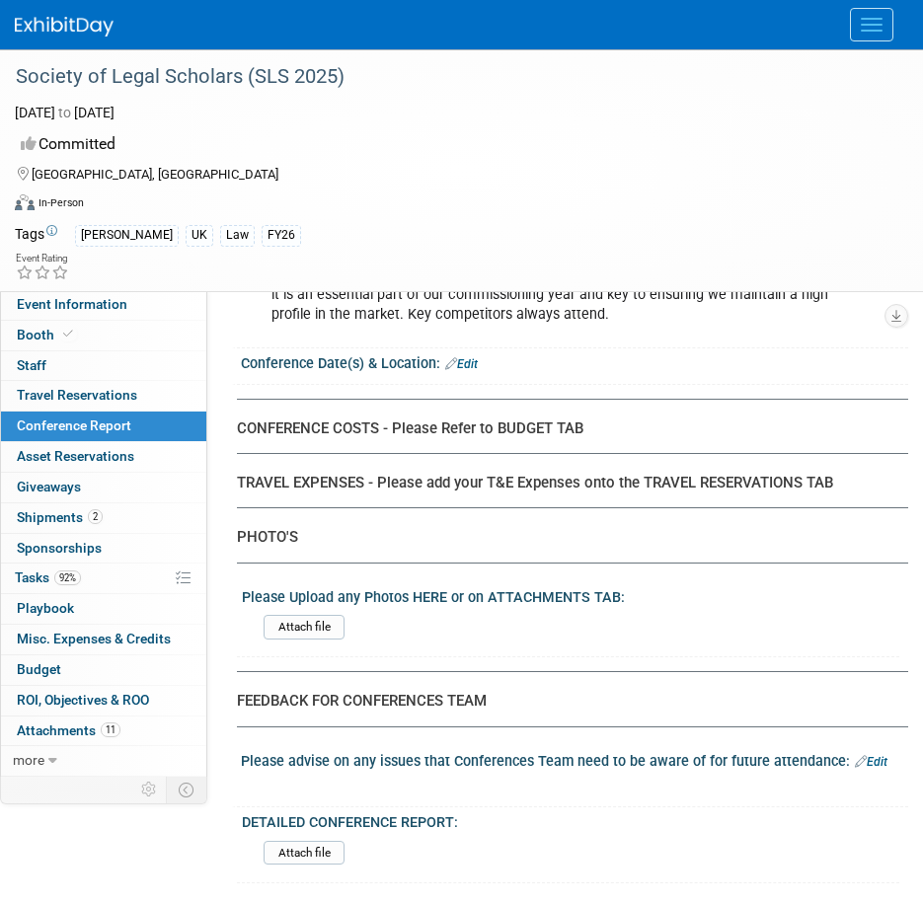
click at [472, 357] on link "Edit" at bounding box center [461, 364] width 33 height 14
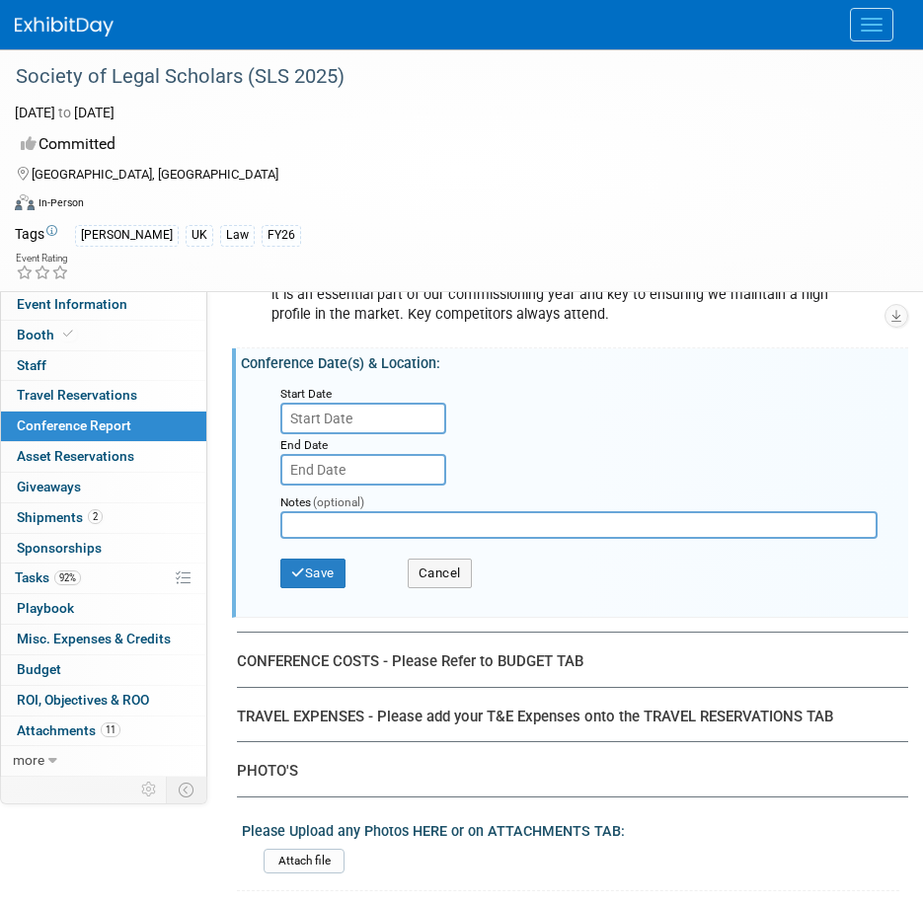
click at [301, 403] on input "text" at bounding box center [363, 419] width 166 height 32
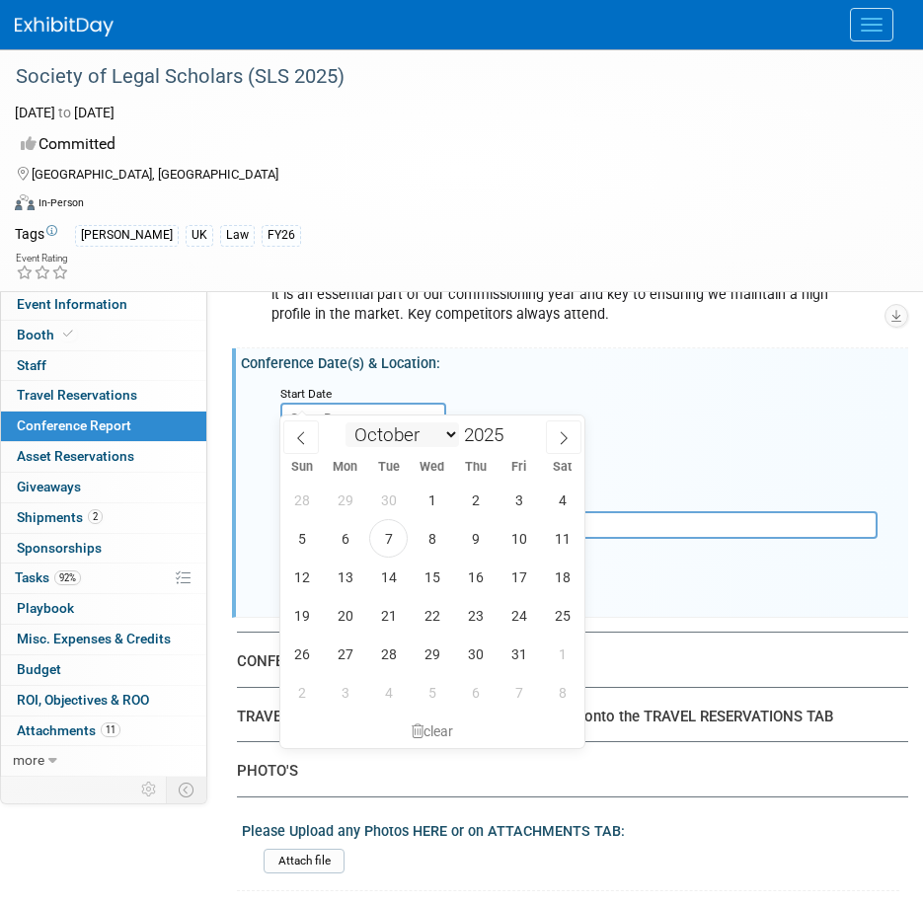
click at [390, 434] on select "January February March April May June July August September October November De…" at bounding box center [403, 435] width 114 height 25
click at [346, 423] on select "January February March April May June July August September October November De…" at bounding box center [403, 435] width 114 height 25
click at [560, 439] on icon at bounding box center [564, 438] width 14 height 14
click at [563, 439] on icon at bounding box center [564, 438] width 14 height 14
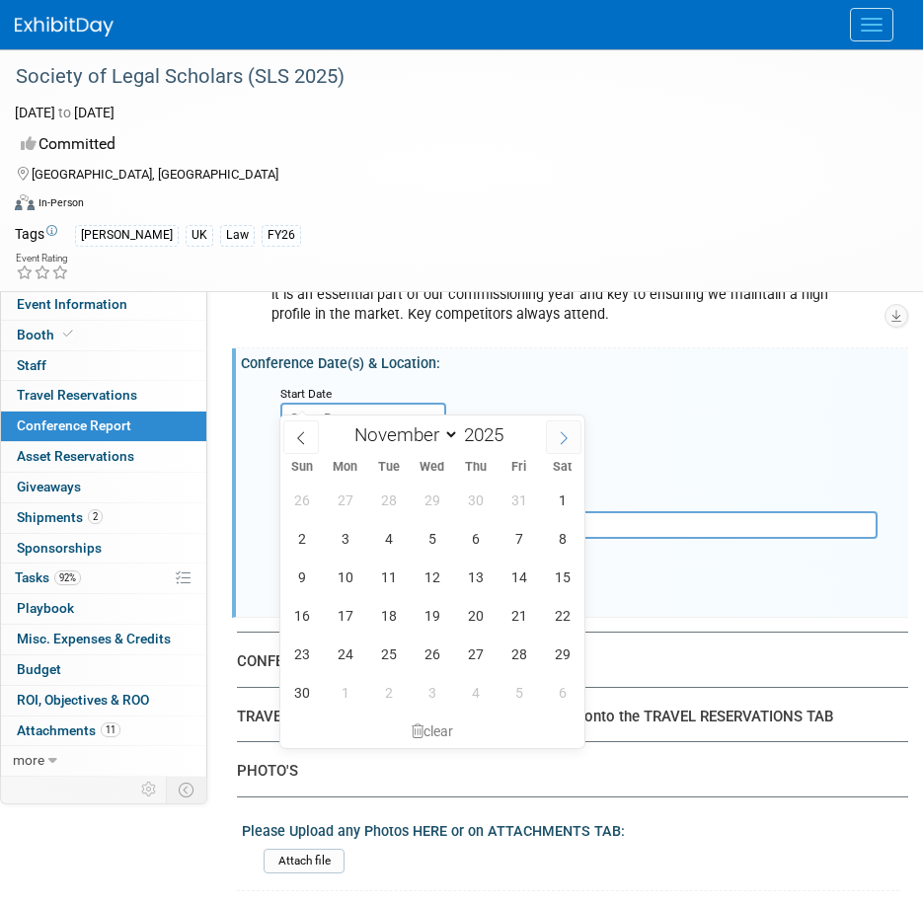
select select "11"
click at [563, 439] on icon at bounding box center [564, 438] width 14 height 14
type input "2026"
click at [563, 439] on icon at bounding box center [564, 438] width 14 height 14
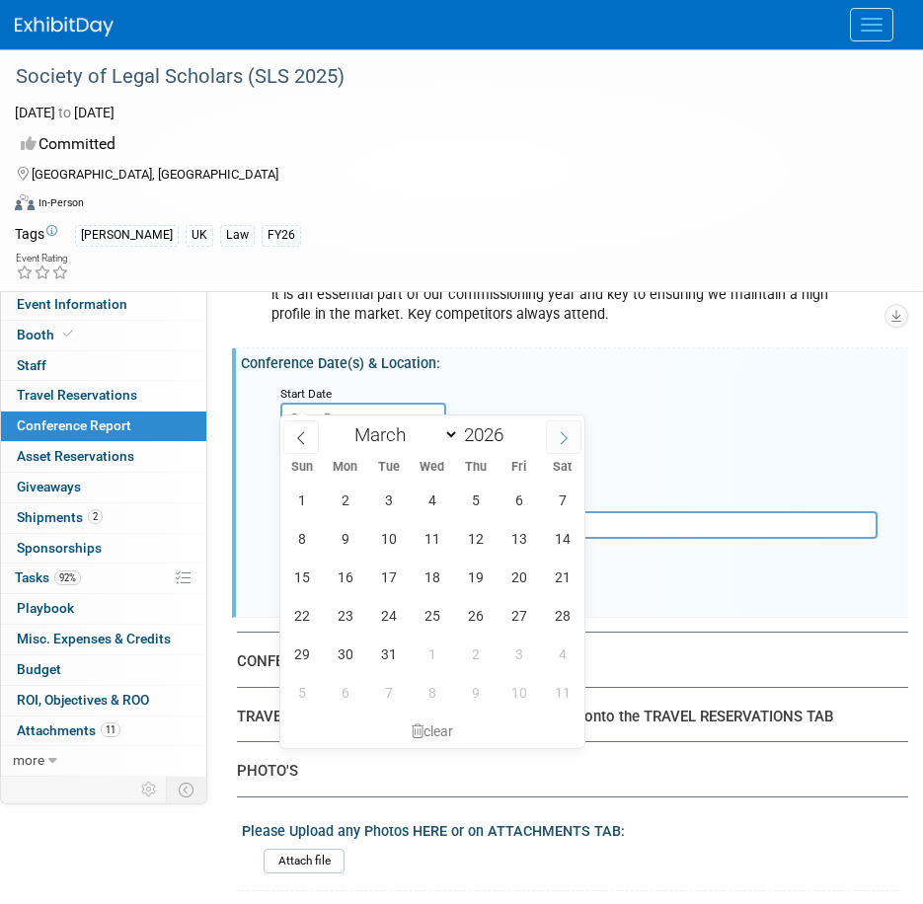
click at [563, 439] on icon at bounding box center [564, 438] width 14 height 14
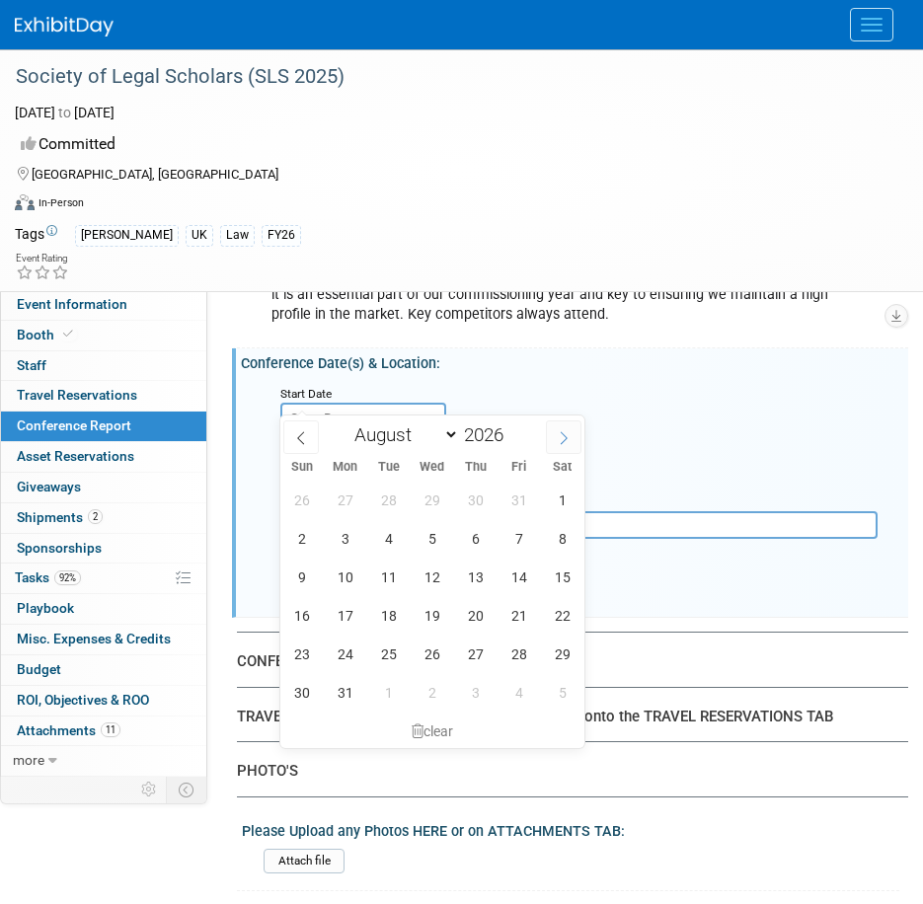
click at [563, 439] on icon at bounding box center [564, 438] width 14 height 14
select select "8"
click at [432, 505] on span "2" at bounding box center [432, 500] width 38 height 38
type input "Sep 2, 2026"
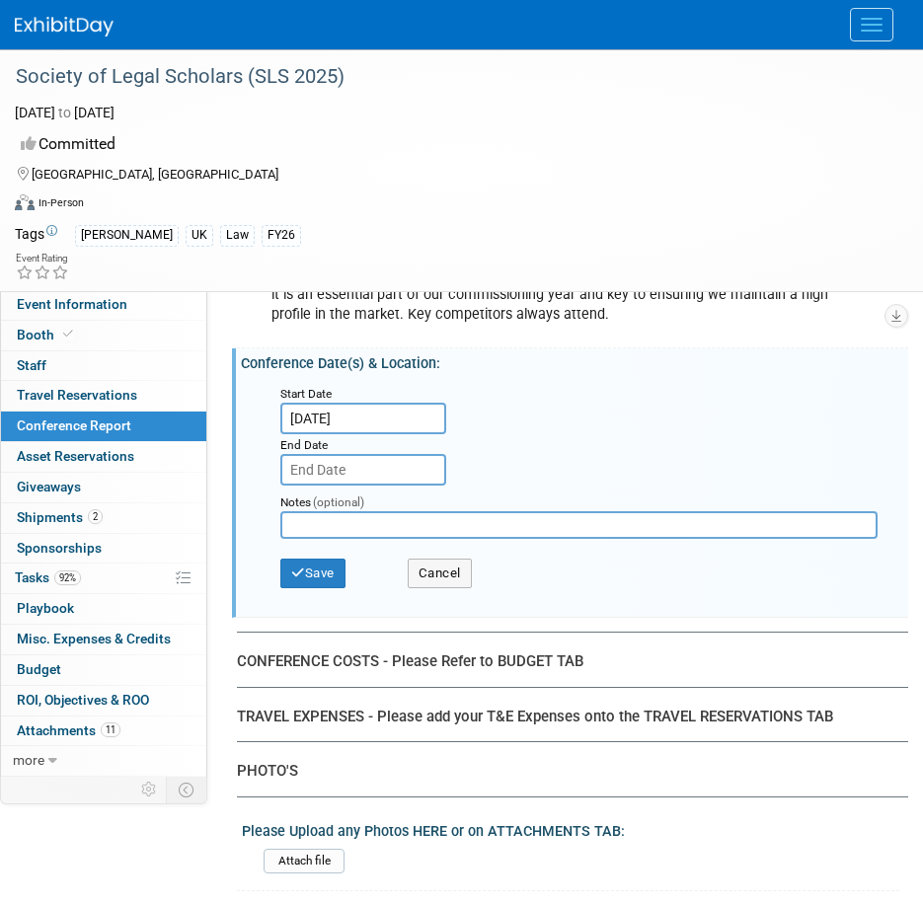
click at [390, 454] on input "text" at bounding box center [363, 470] width 166 height 32
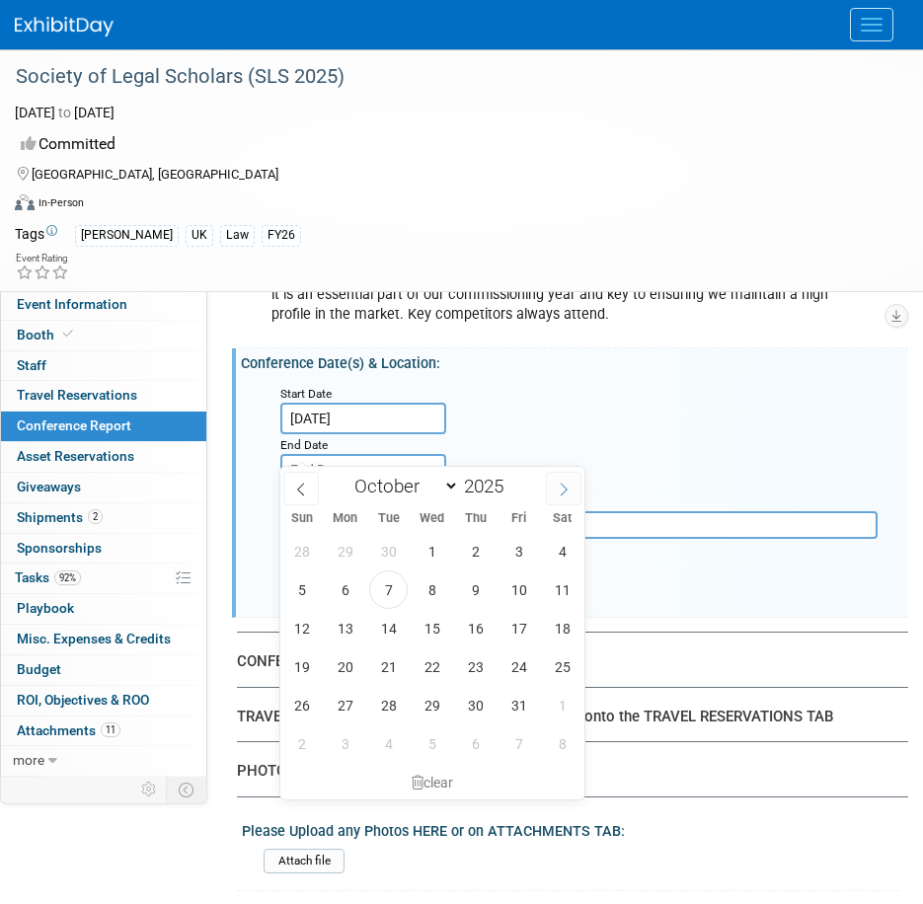
click at [560, 494] on icon at bounding box center [564, 490] width 14 height 14
select select "11"
click at [560, 494] on icon at bounding box center [564, 490] width 14 height 14
type input "2026"
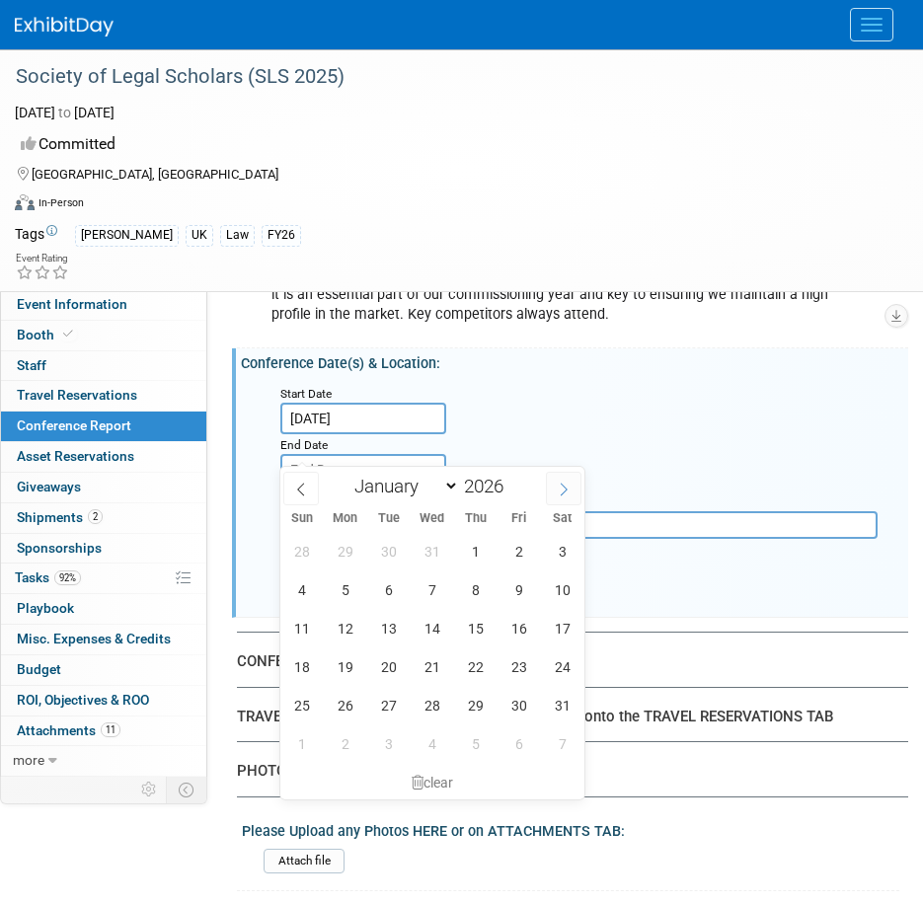
click at [560, 494] on icon at bounding box center [564, 490] width 14 height 14
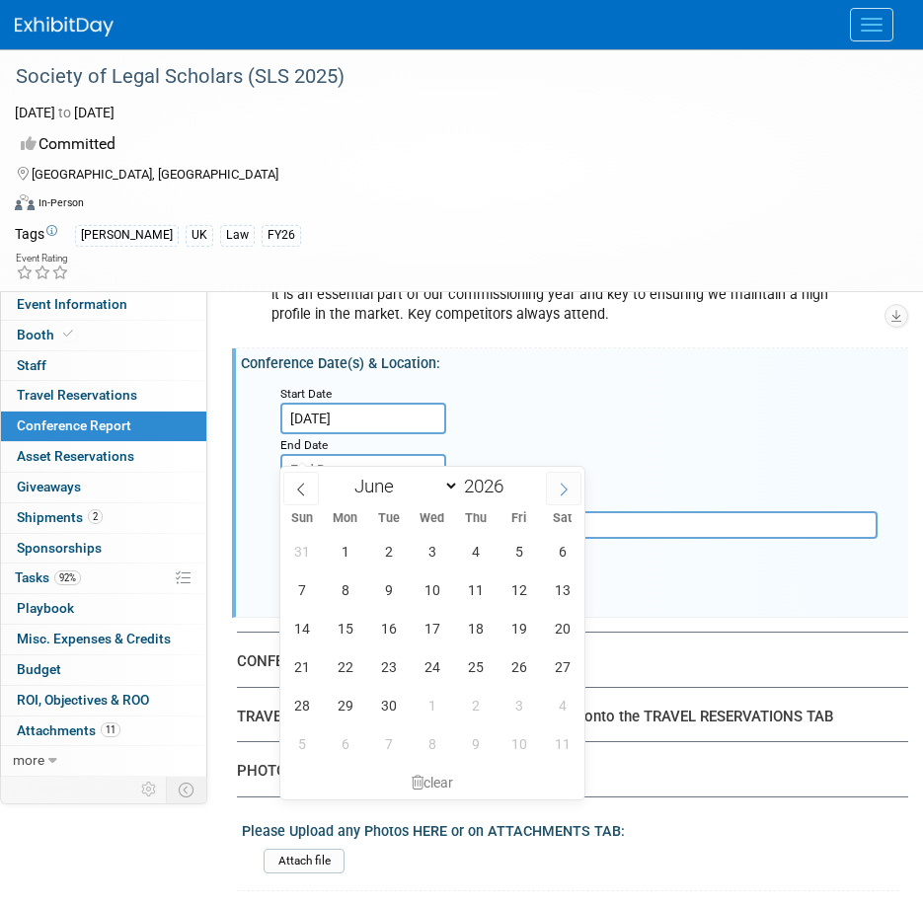
click at [560, 494] on icon at bounding box center [564, 490] width 14 height 14
select select "8"
click at [524, 548] on span "4" at bounding box center [519, 551] width 38 height 38
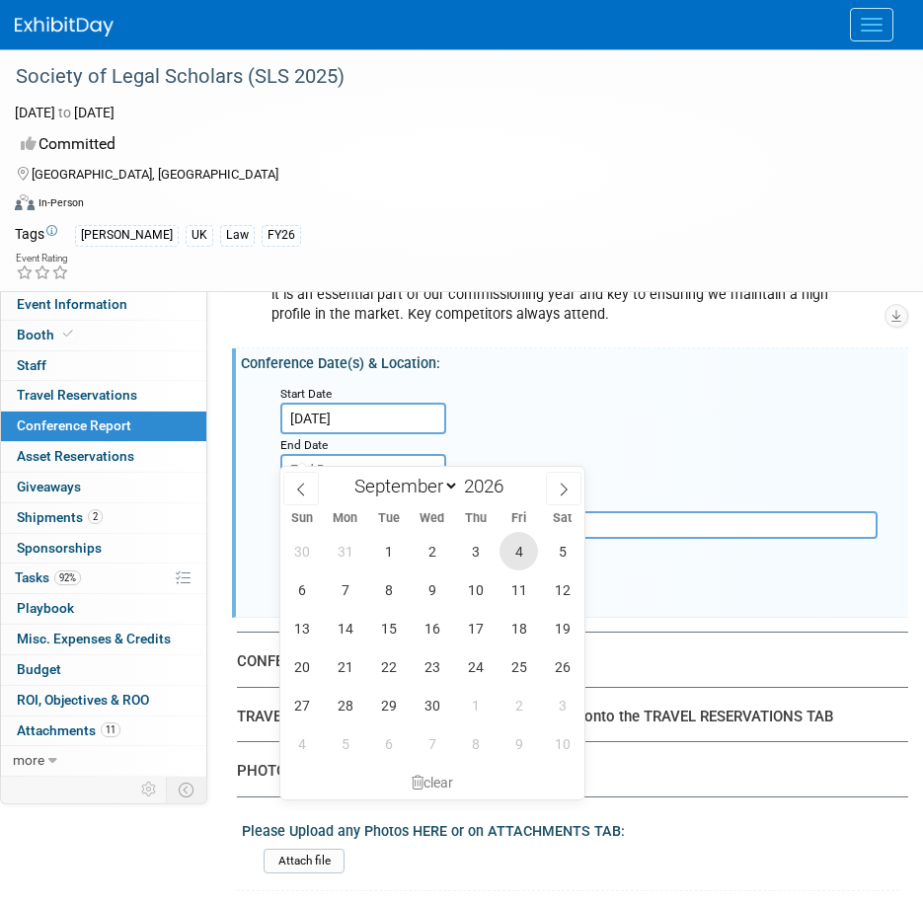
type input "Sep 4, 2026"
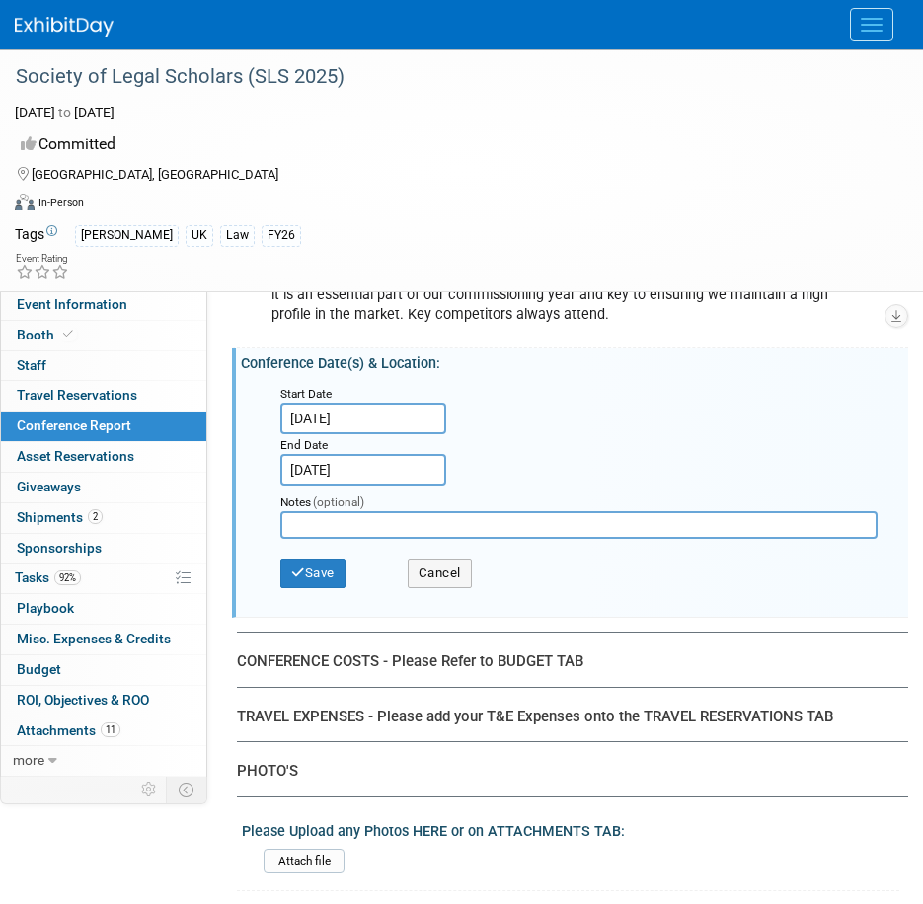
click at [329, 511] on input "text" at bounding box center [578, 525] width 597 height 28
type input "[GEOGRAPHIC_DATA]"
click at [333, 559] on button "Save" at bounding box center [312, 574] width 65 height 30
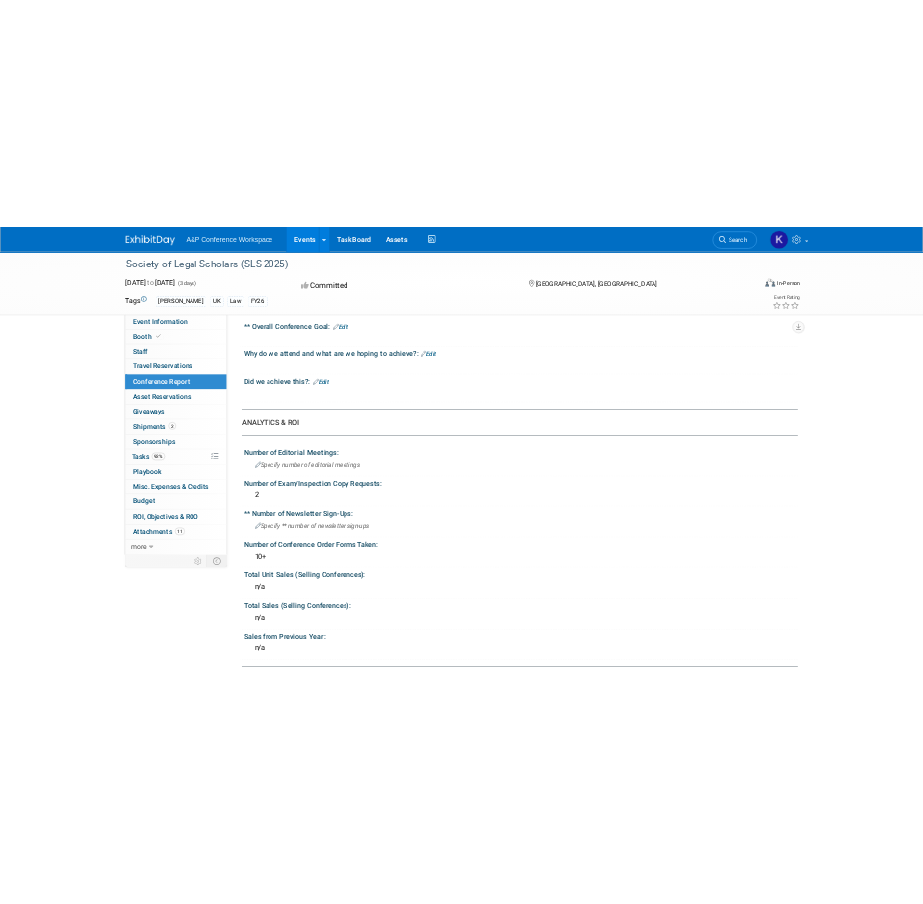
scroll to position [0, 0]
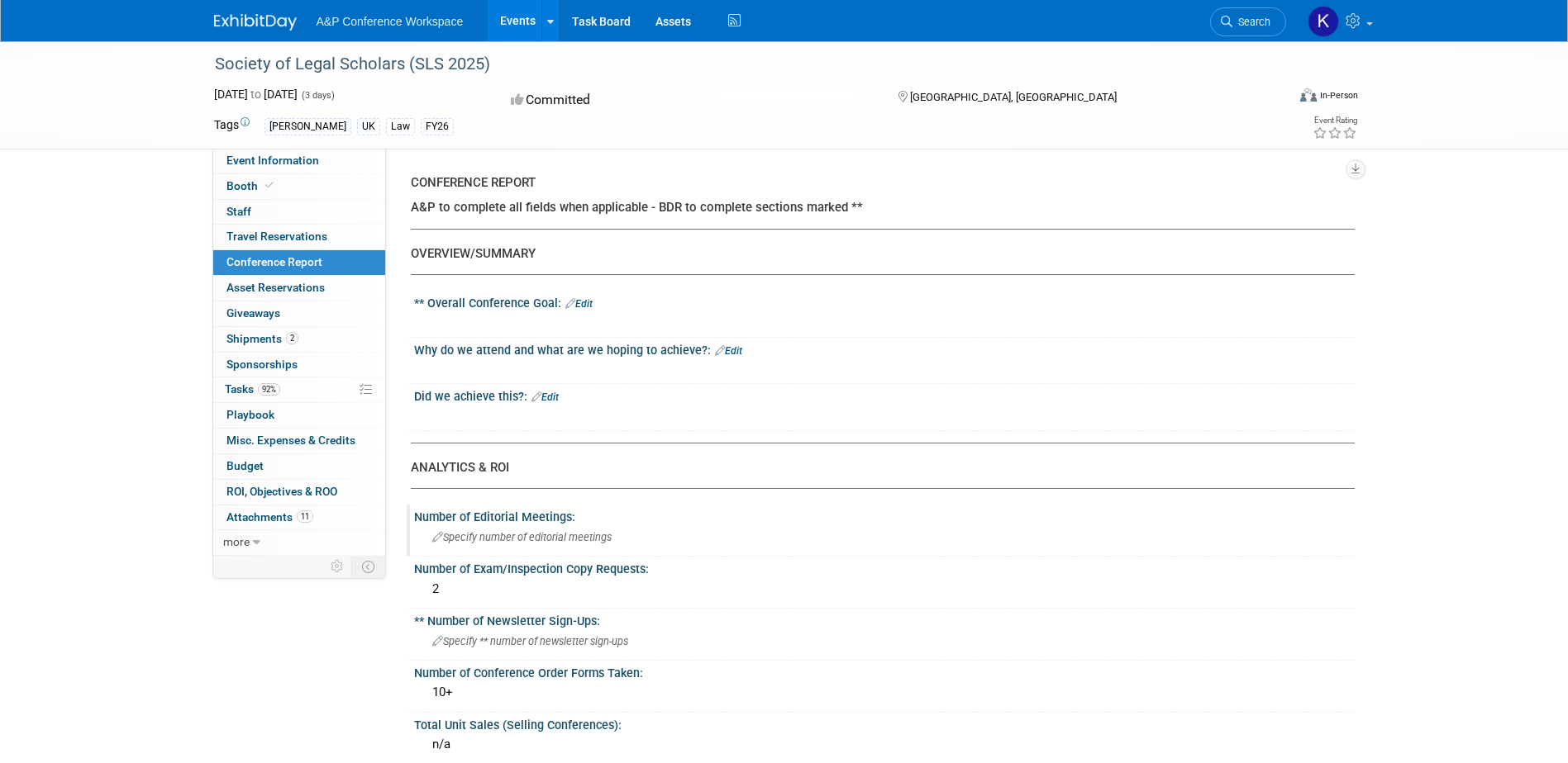
click at [544, 538] on span "Specify number of editorial meetings" at bounding box center [522, 537] width 179 height 13
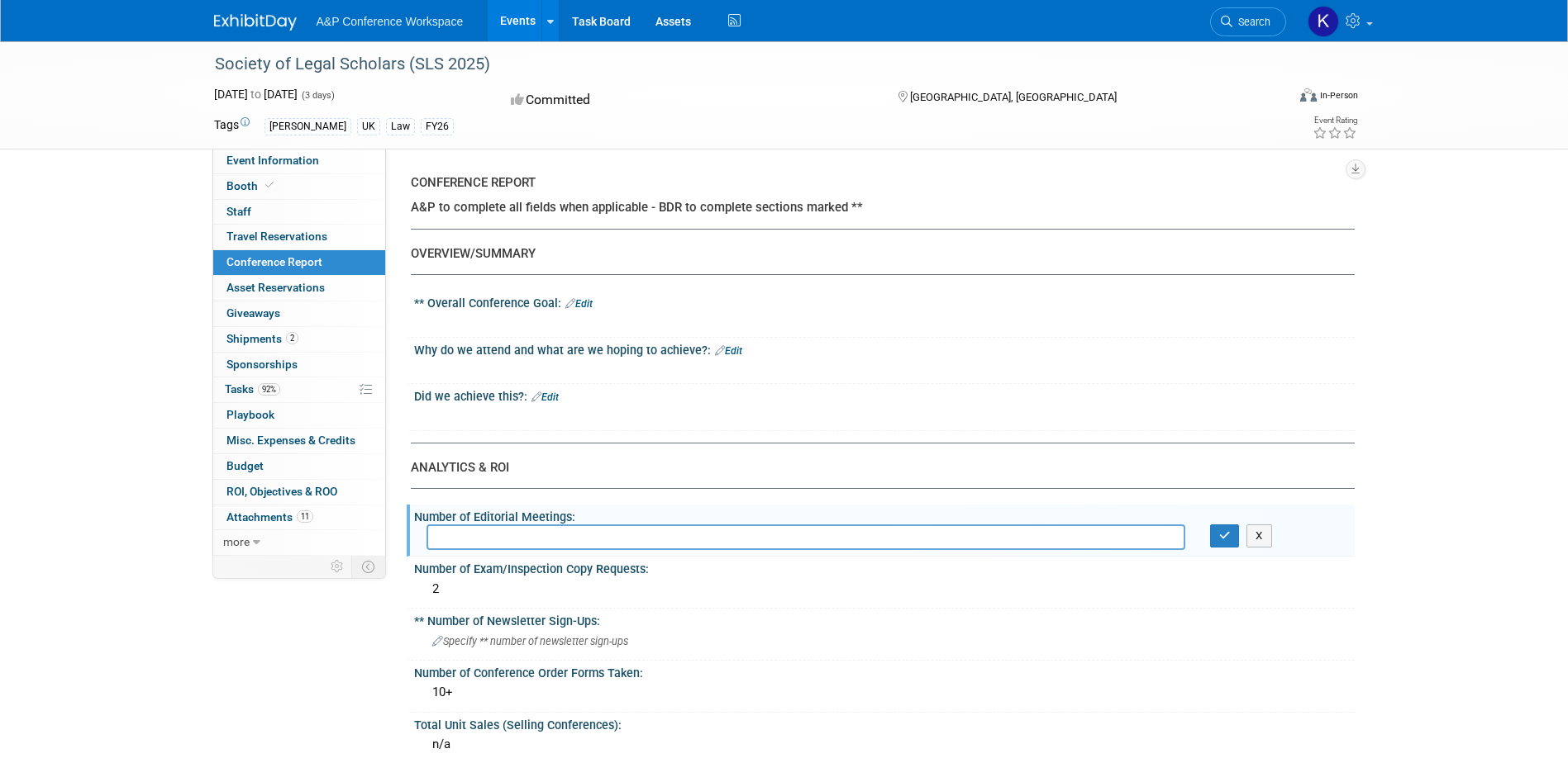
paste input "[PERSON_NAME]: 5 meetings Sinead: ~6 meetings Verity: 2 meetings [PERSON_NAME]:…"
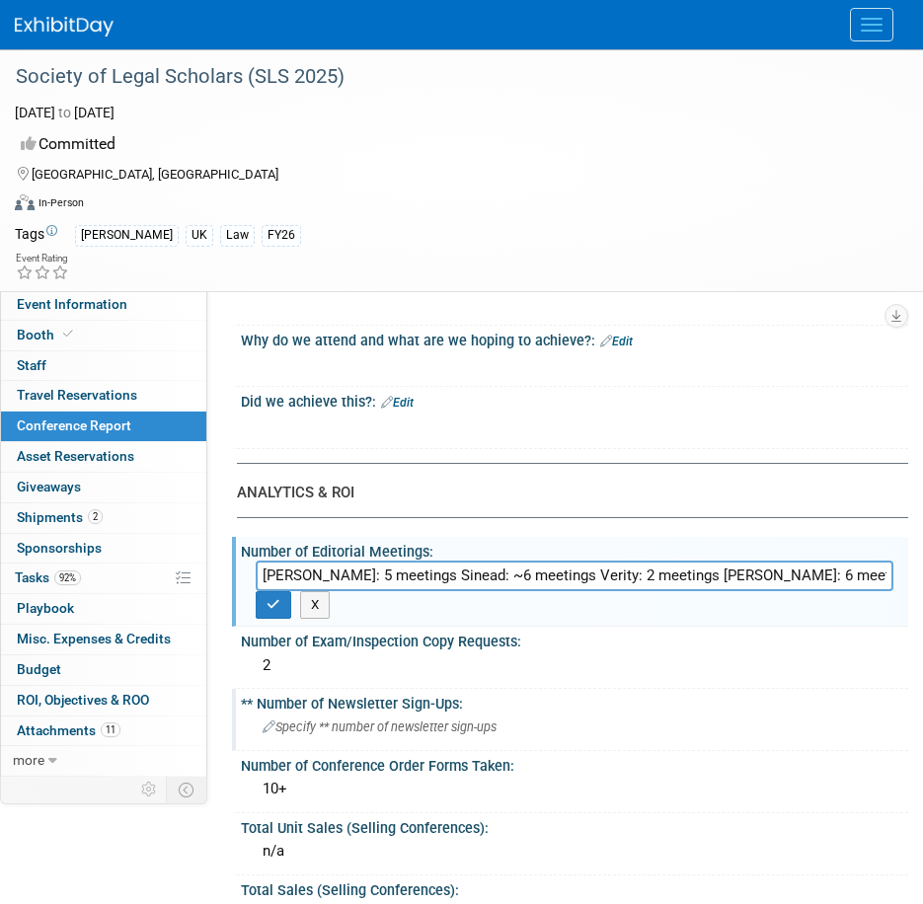
scroll to position [197, 0]
type input "[PERSON_NAME]: 5 meetings Sinead: ~6 meetings Verity: 2 meetings [PERSON_NAME]:…"
click at [280, 612] on button "button" at bounding box center [274, 604] width 36 height 28
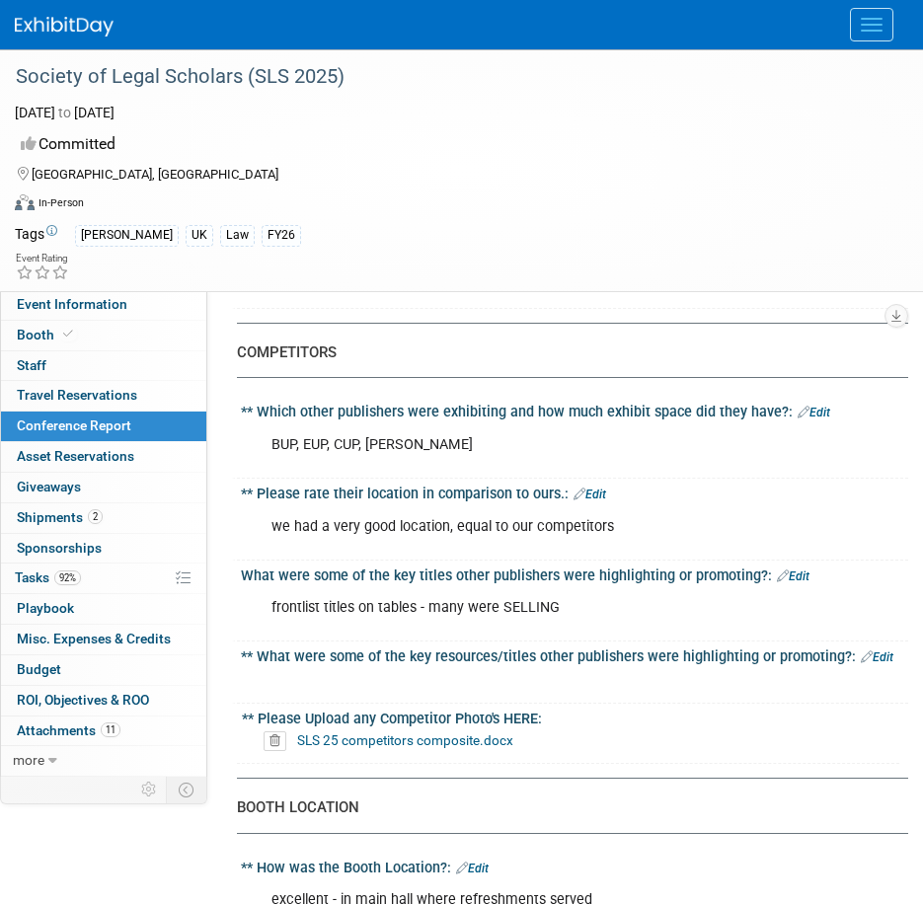
scroll to position [888, 0]
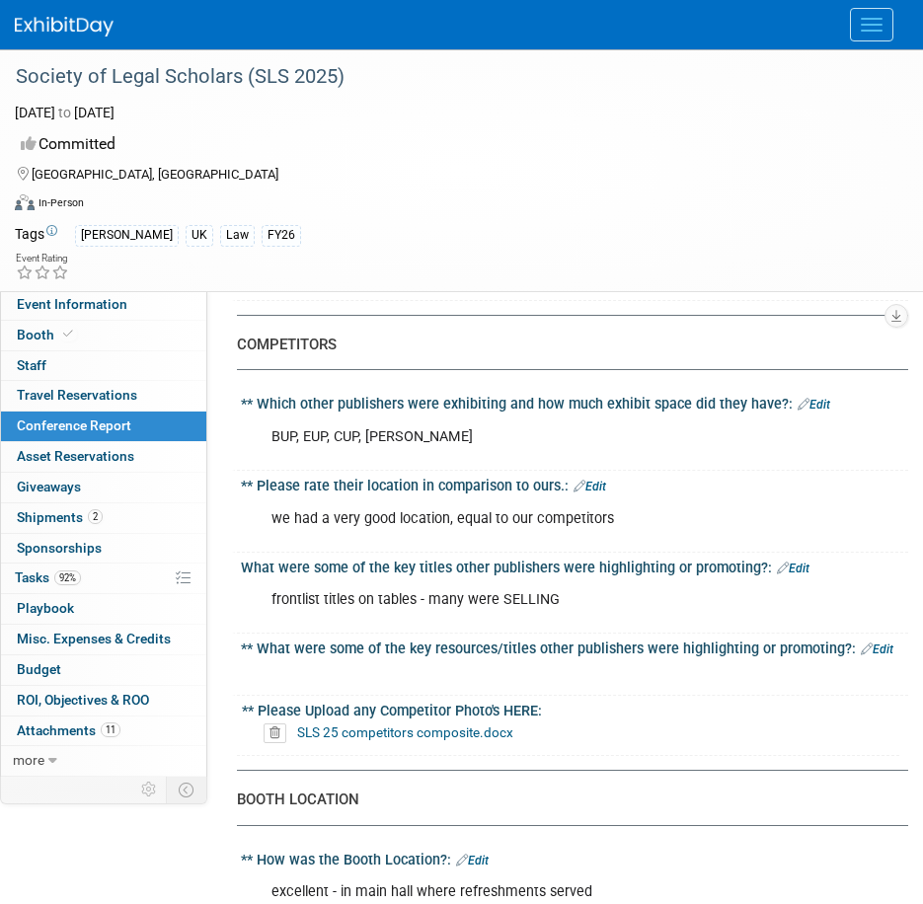
click at [879, 643] on link "Edit" at bounding box center [877, 650] width 33 height 14
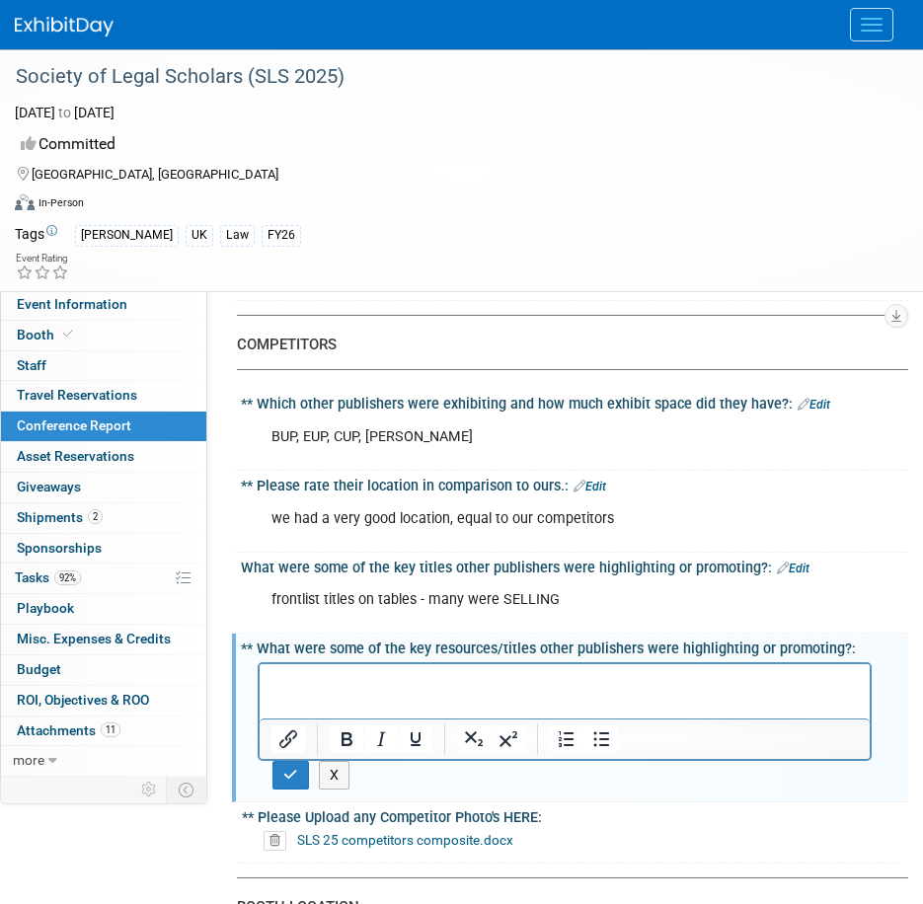
scroll to position [0, 0]
click at [293, 768] on icon "button" at bounding box center [290, 775] width 15 height 14
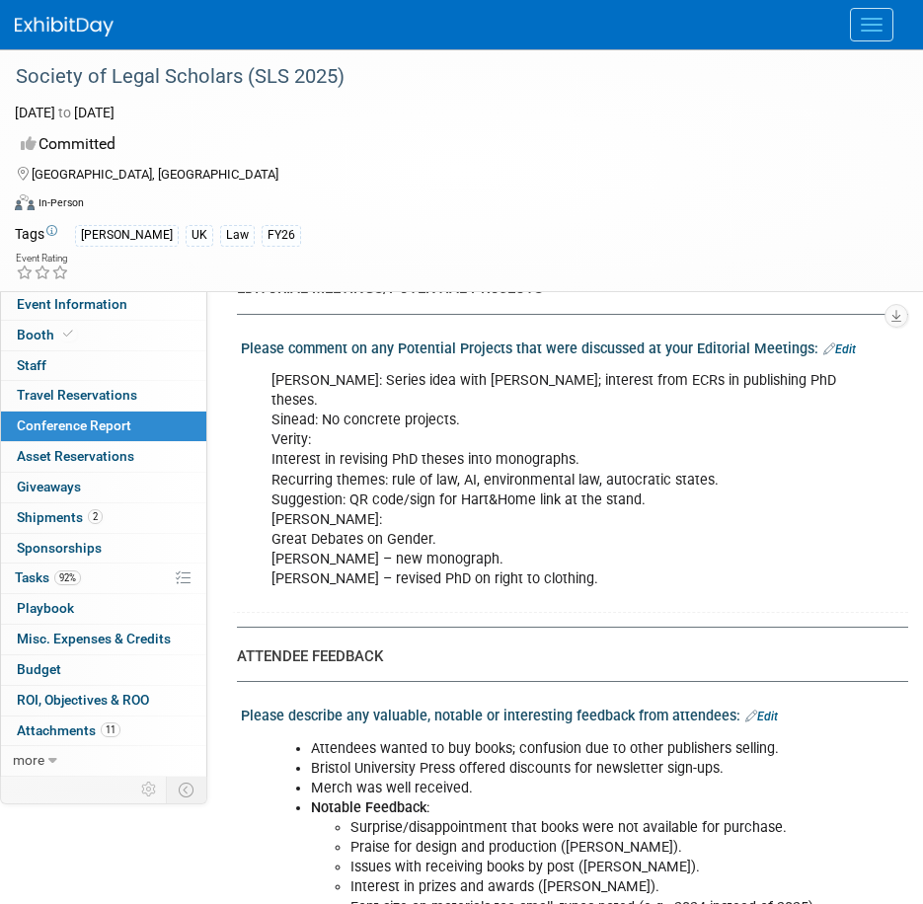
scroll to position [2567, 0]
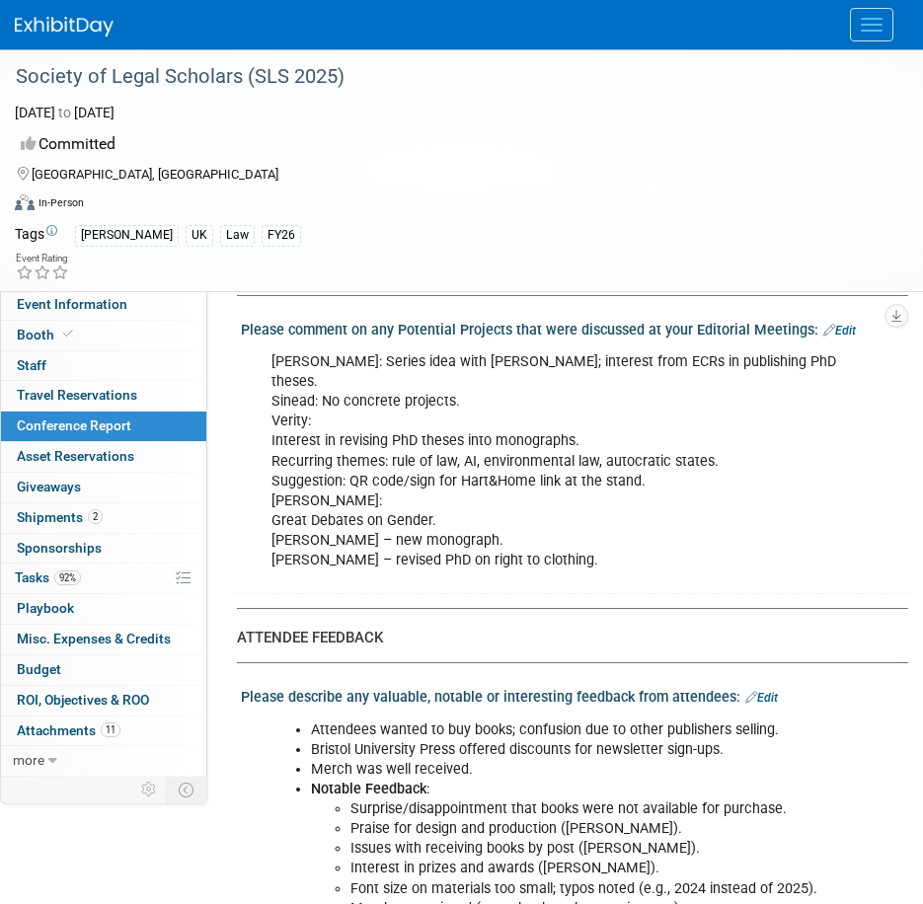
click at [845, 324] on link "Edit" at bounding box center [839, 331] width 33 height 14
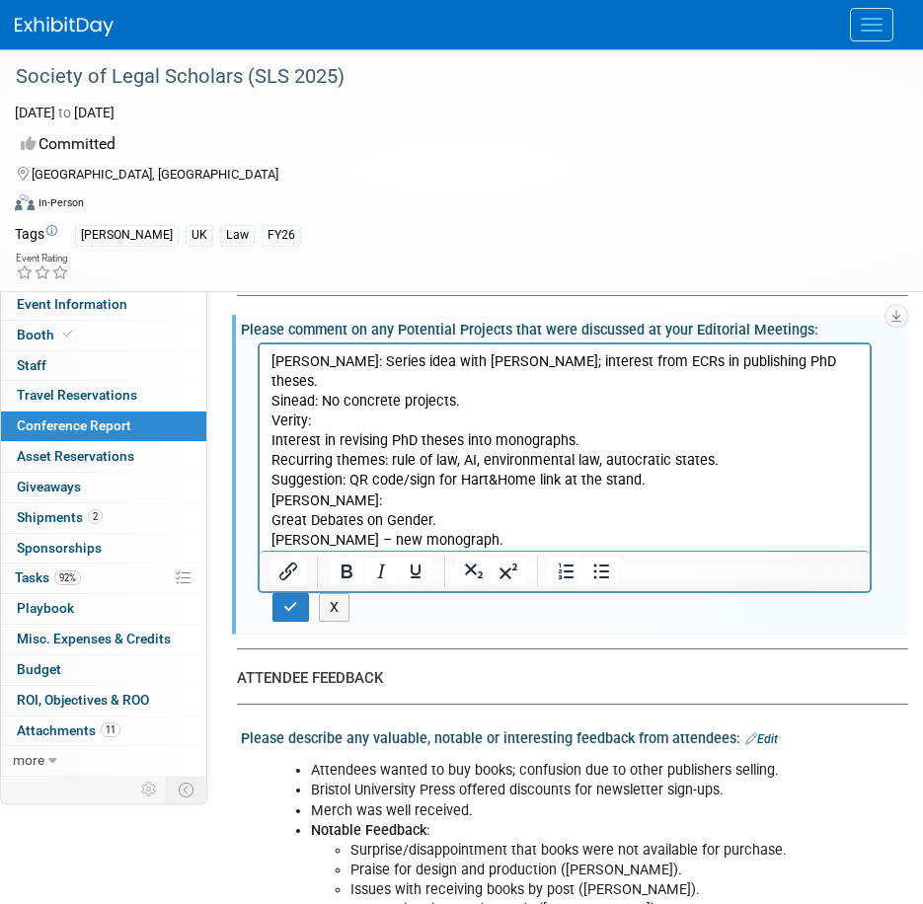
scroll to position [0, 0]
click at [316, 378] on p "Roberta: Series idea with Paul Wragg; interest from ECRs in publishing PhD thes…" at bounding box center [564, 461] width 587 height 218
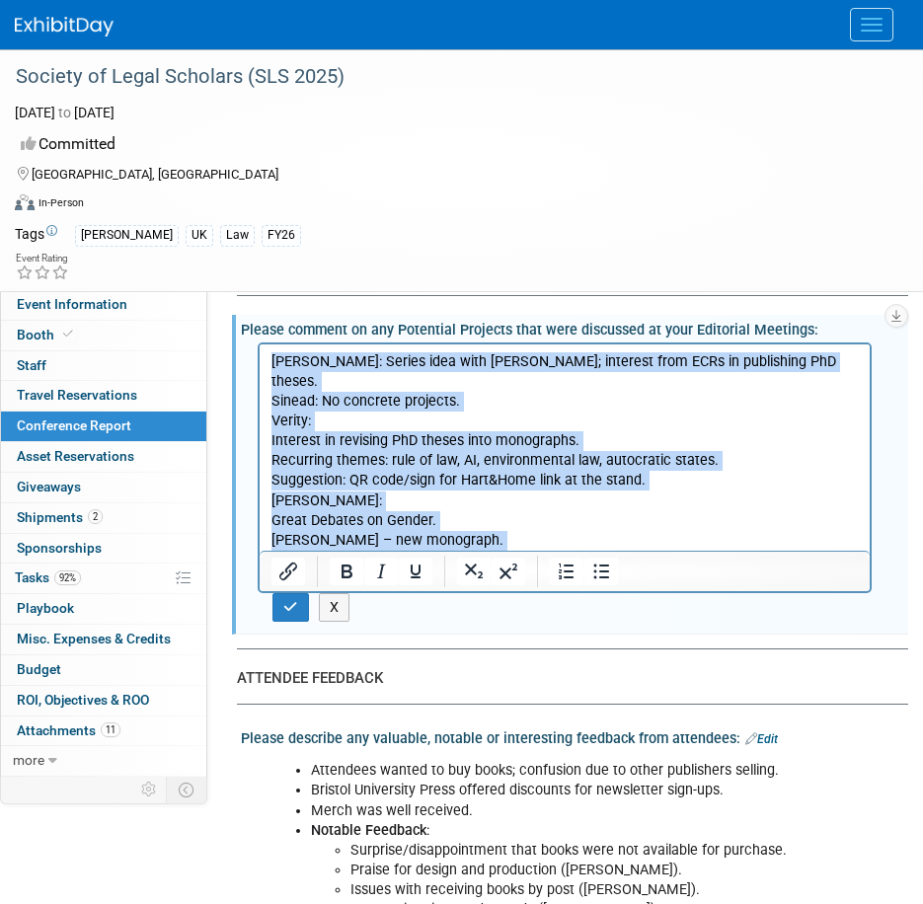
drag, startPoint x: 270, startPoint y: 356, endPoint x: 851, endPoint y: 608, distance: 632.7
click at [851, 571] on html "Roberta: Series idea with Paul Wragg; interest from ECRs in publishing PhD thes…" at bounding box center [565, 458] width 610 height 226
paste body "Rich Text Area. Press ALT-0 for help."
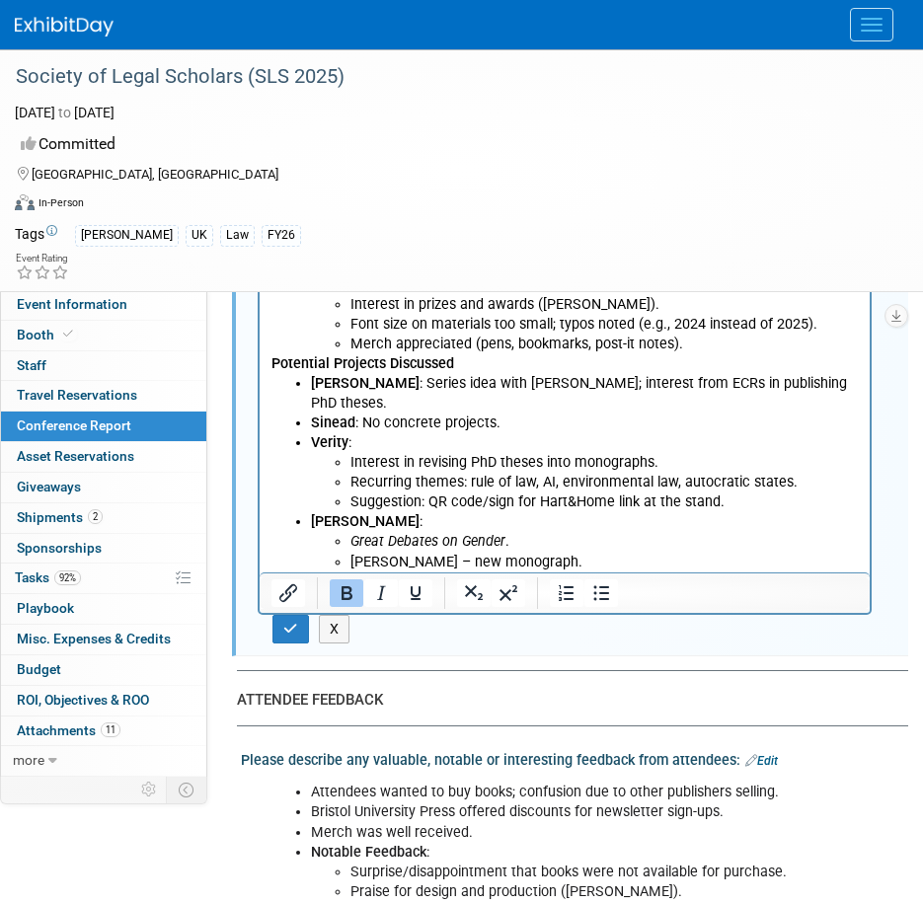
scroll to position [2764, 0]
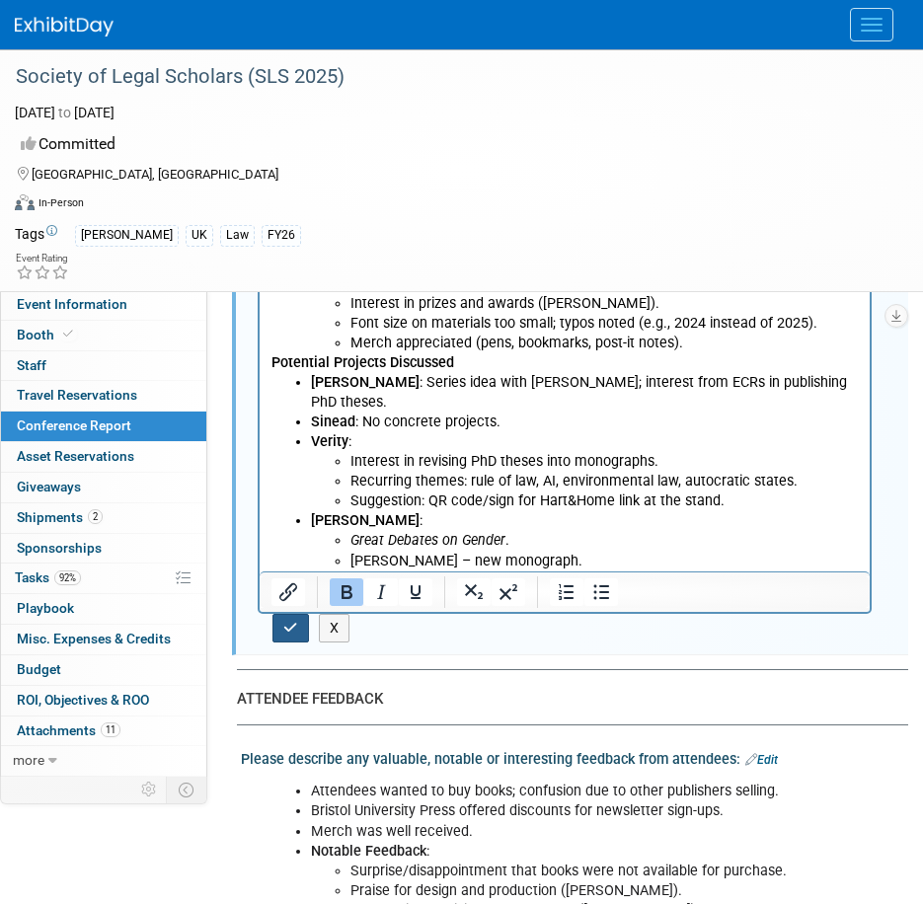
click at [281, 614] on button "button" at bounding box center [290, 628] width 37 height 29
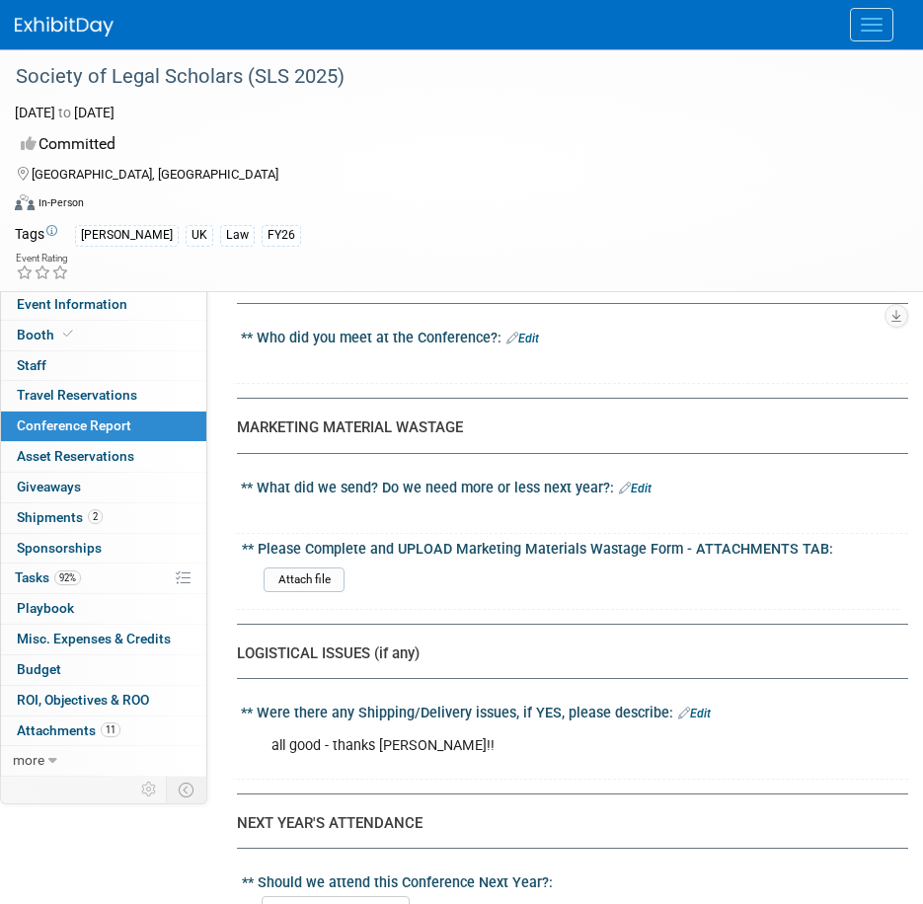
scroll to position [4541, 0]
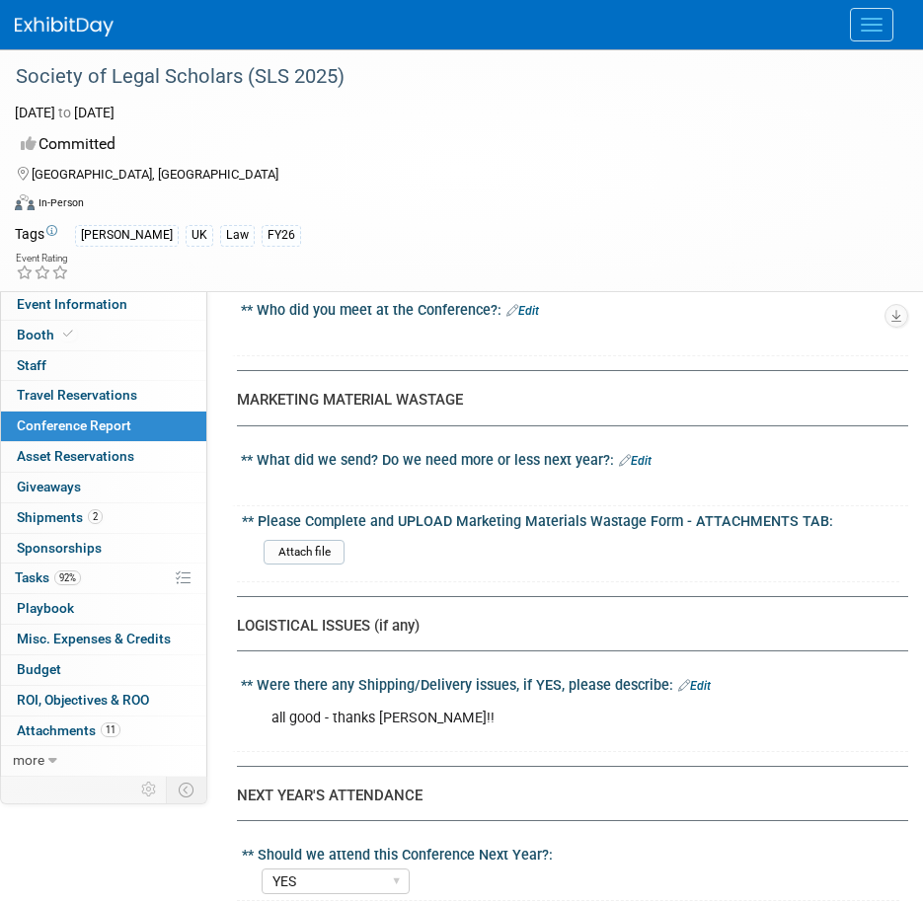
click at [696, 679] on link "Edit" at bounding box center [694, 686] width 33 height 14
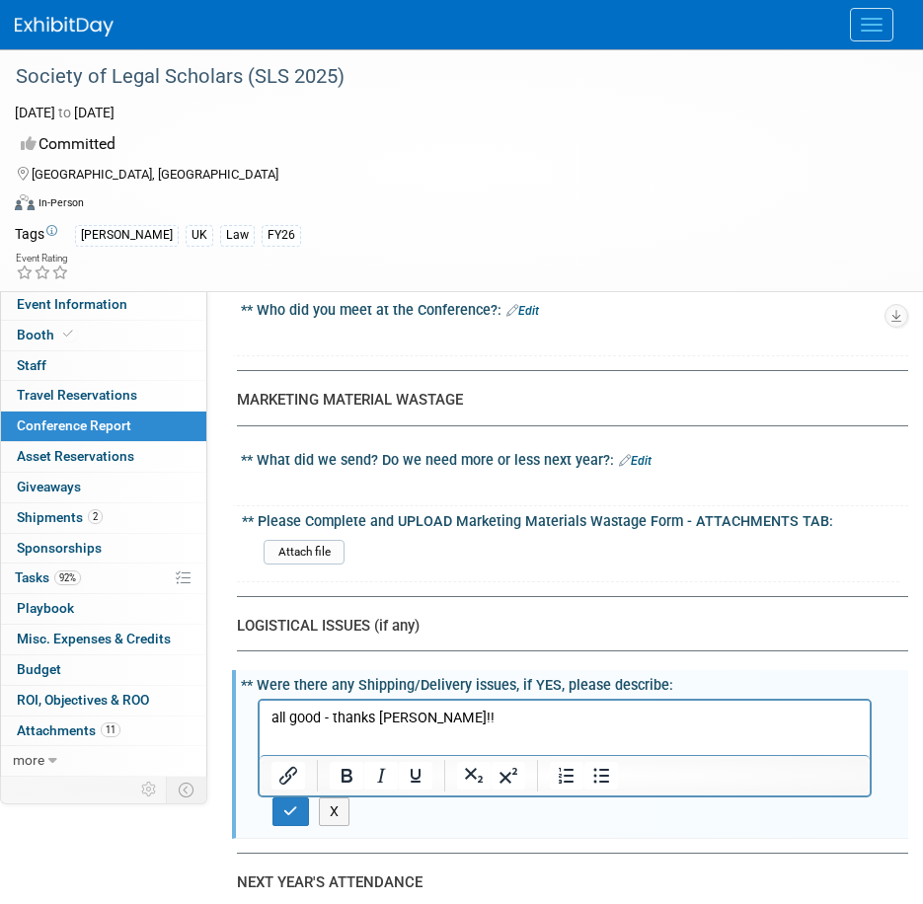
scroll to position [0, 0]
click at [431, 716] on p "all good - thanks Matt!!" at bounding box center [564, 718] width 587 height 20
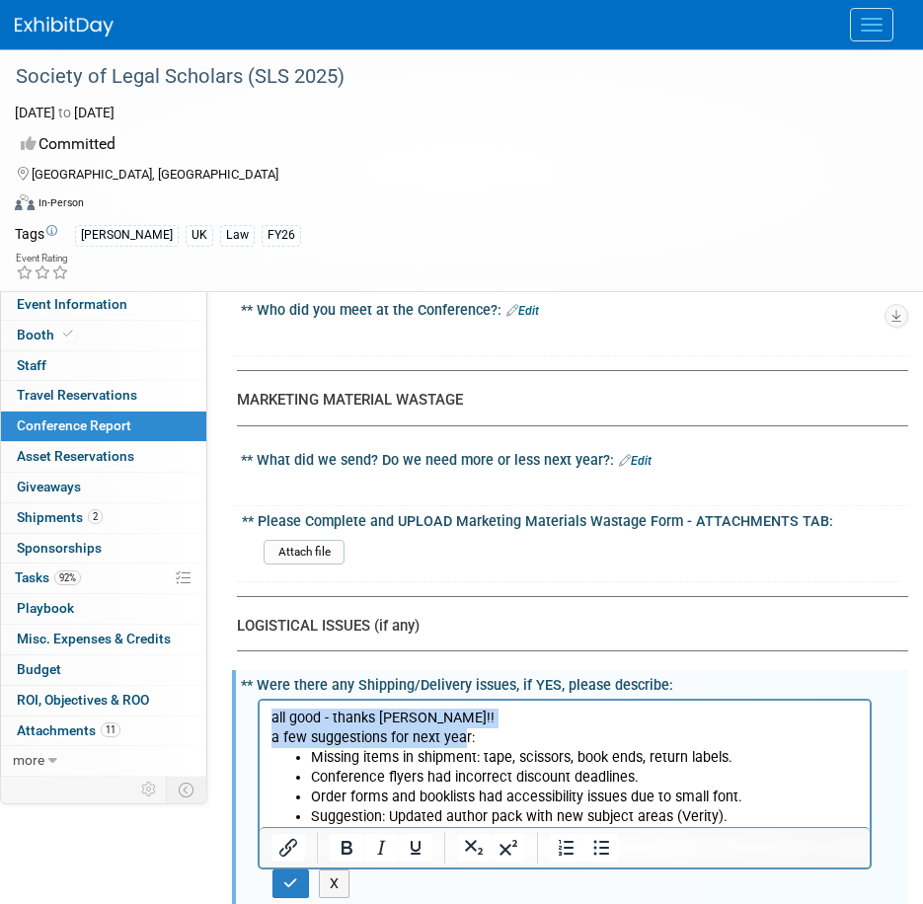
drag, startPoint x: 463, startPoint y: 738, endPoint x: 481, endPoint y: 1363, distance: 625.1
click at [260, 705] on html "all good - thanks Matt!! a few suggestions for next year: Missing items in ship…" at bounding box center [565, 763] width 610 height 126
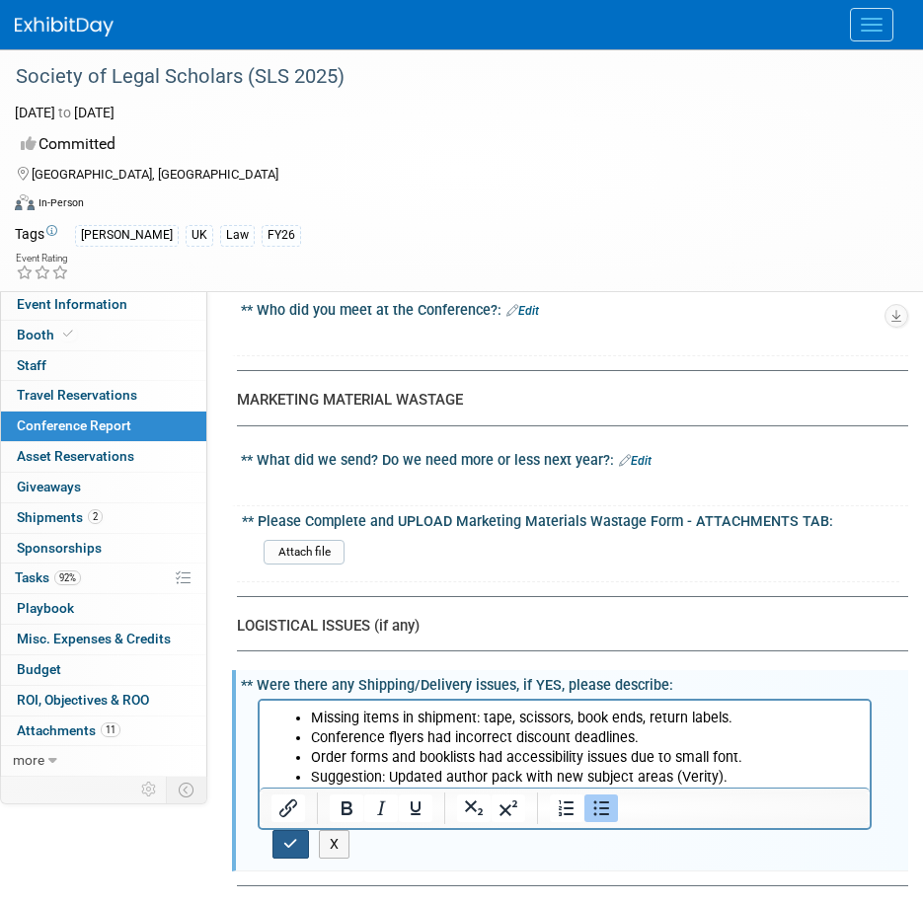
click at [285, 837] on icon "button" at bounding box center [290, 844] width 15 height 14
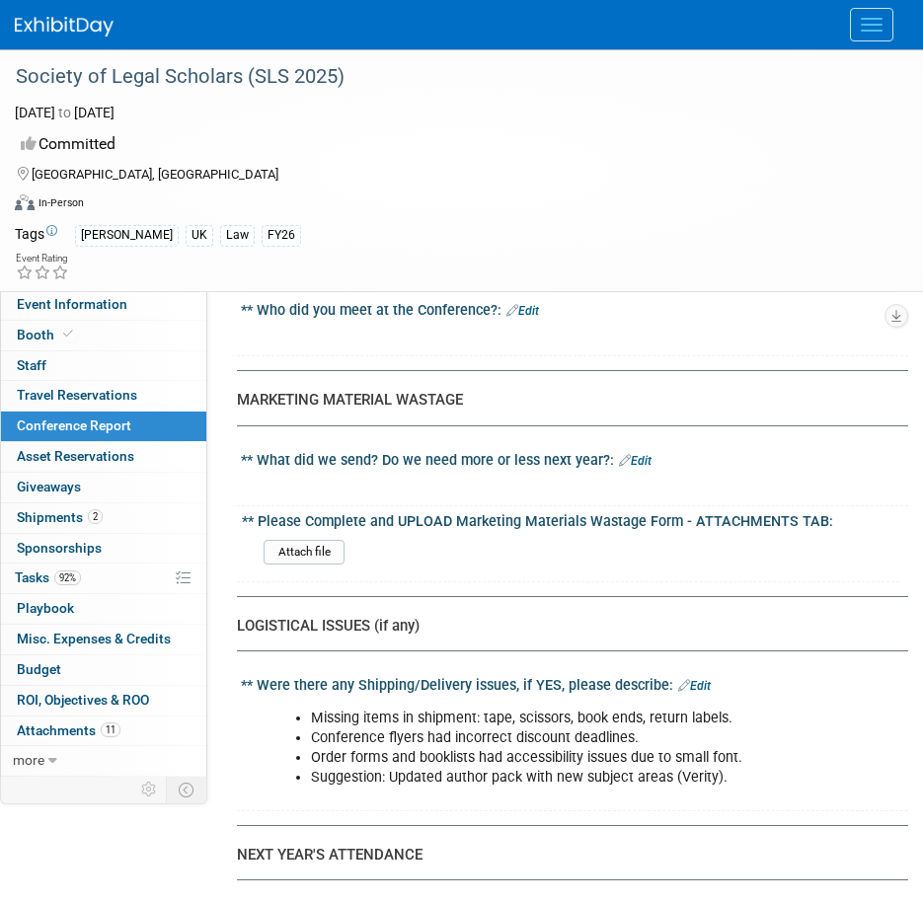
click at [643, 748] on li "Order forms and booklists had accessibility issues due to small font." at bounding box center [585, 758] width 549 height 20
drag, startPoint x: 646, startPoint y: 724, endPoint x: 732, endPoint y: 731, distance: 87.2
click at [732, 768] on li "Suggestion: Updated author pack with new subject areas (Verity)." at bounding box center [585, 778] width 549 height 20
drag, startPoint x: 724, startPoint y: 734, endPoint x: 671, endPoint y: 734, distance: 52.3
click at [671, 768] on li "Suggestion: Updated author pack with new subject areas (Verity)." at bounding box center [585, 778] width 549 height 20
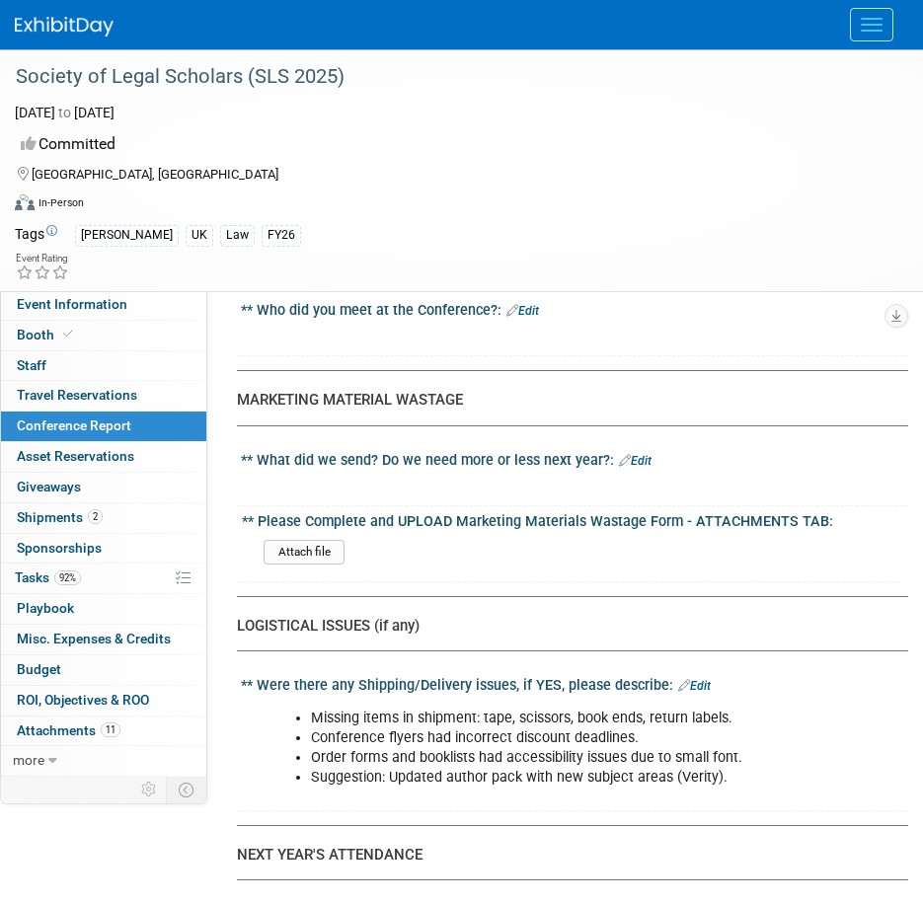
drag, startPoint x: 671, startPoint y: 734, endPoint x: 626, endPoint y: 653, distance: 93.7
click at [626, 694] on div "Missing items in shipment: tape, scissors, book ends, return labels. Conference…" at bounding box center [572, 749] width 643 height 110
click at [704, 679] on link "Edit" at bounding box center [694, 686] width 33 height 14
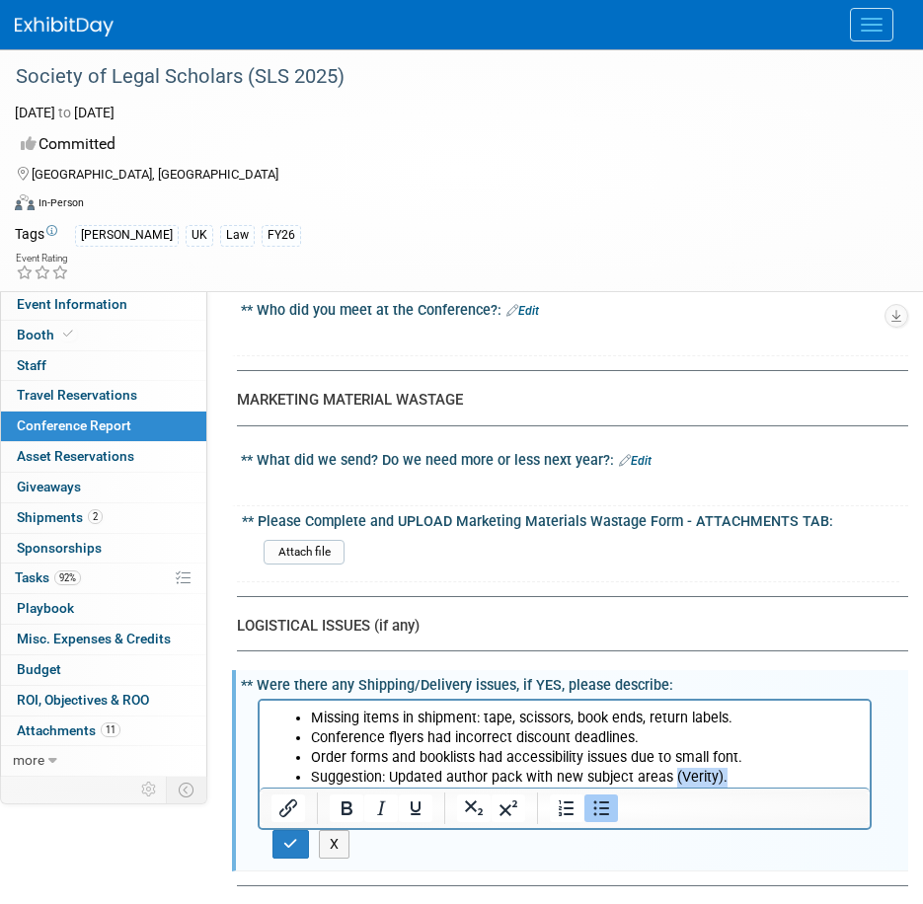
drag, startPoint x: 725, startPoint y: 776, endPoint x: 670, endPoint y: 775, distance: 54.3
click at [670, 775] on li "Suggestion: Updated author pack with new subject areas (Verity)." at bounding box center [585, 777] width 548 height 20
click at [297, 837] on icon "button" at bounding box center [290, 844] width 15 height 14
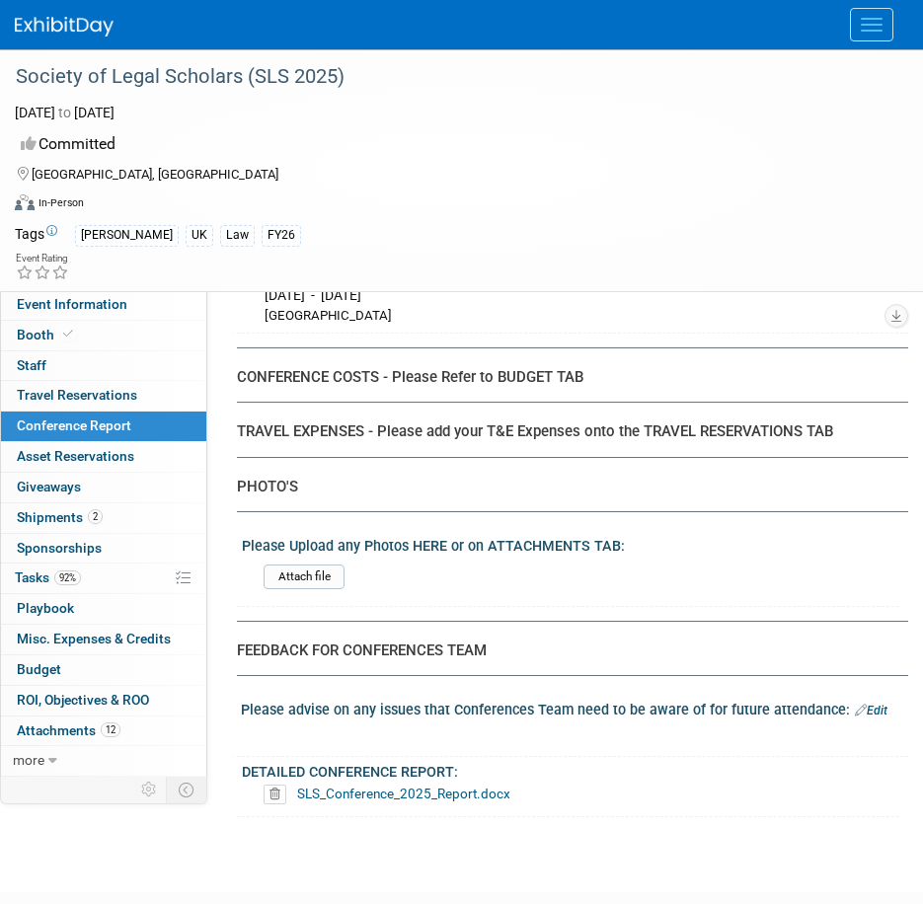
scroll to position [5429, 0]
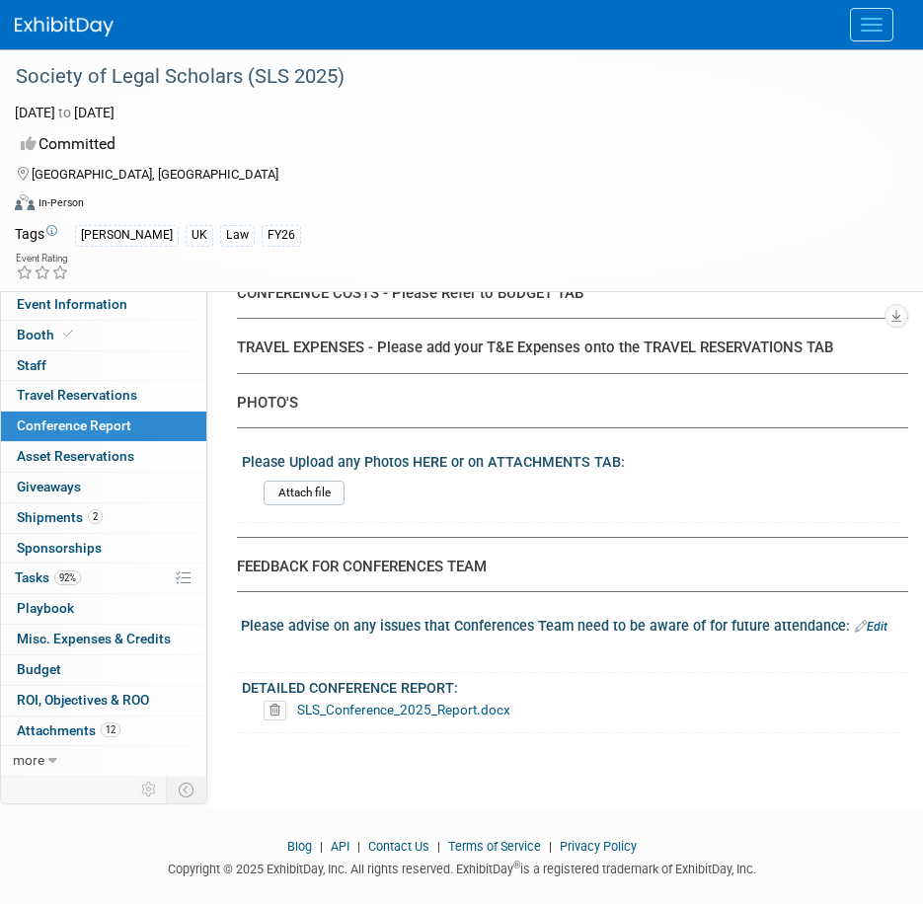
click at [371, 702] on link "SLS_Conference_2025_Report.docx" at bounding box center [403, 710] width 213 height 16
click at [274, 701] on icon at bounding box center [275, 711] width 23 height 20
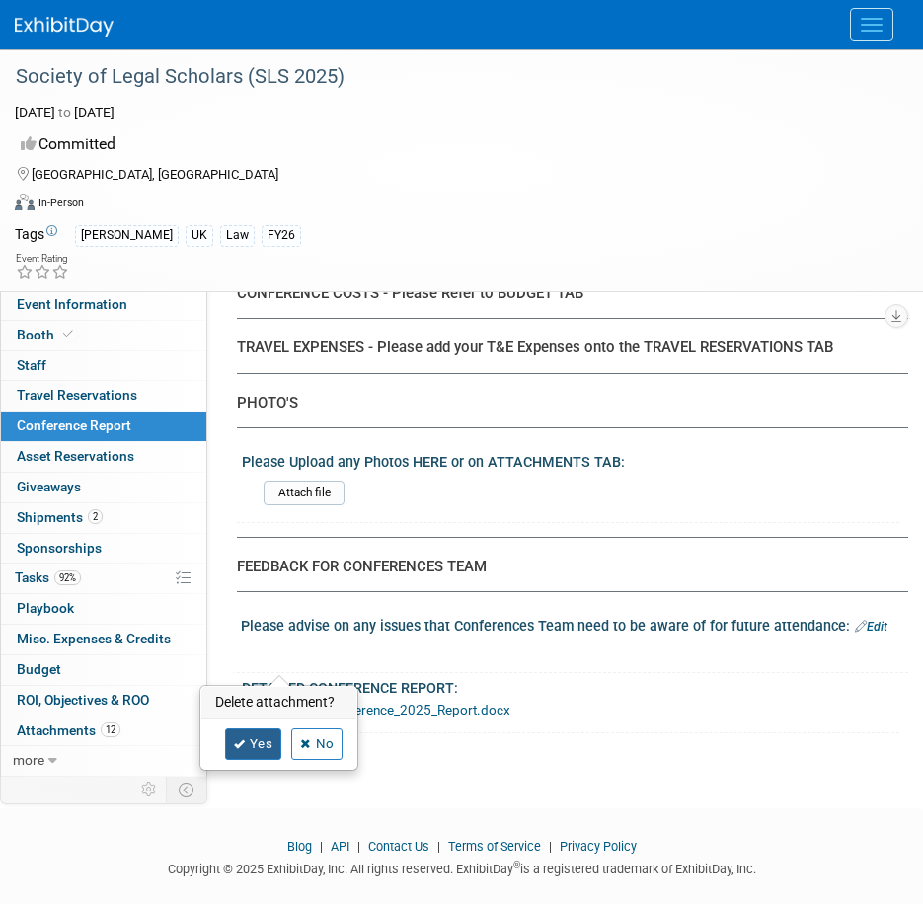
click at [265, 737] on link "Yes" at bounding box center [253, 745] width 57 height 32
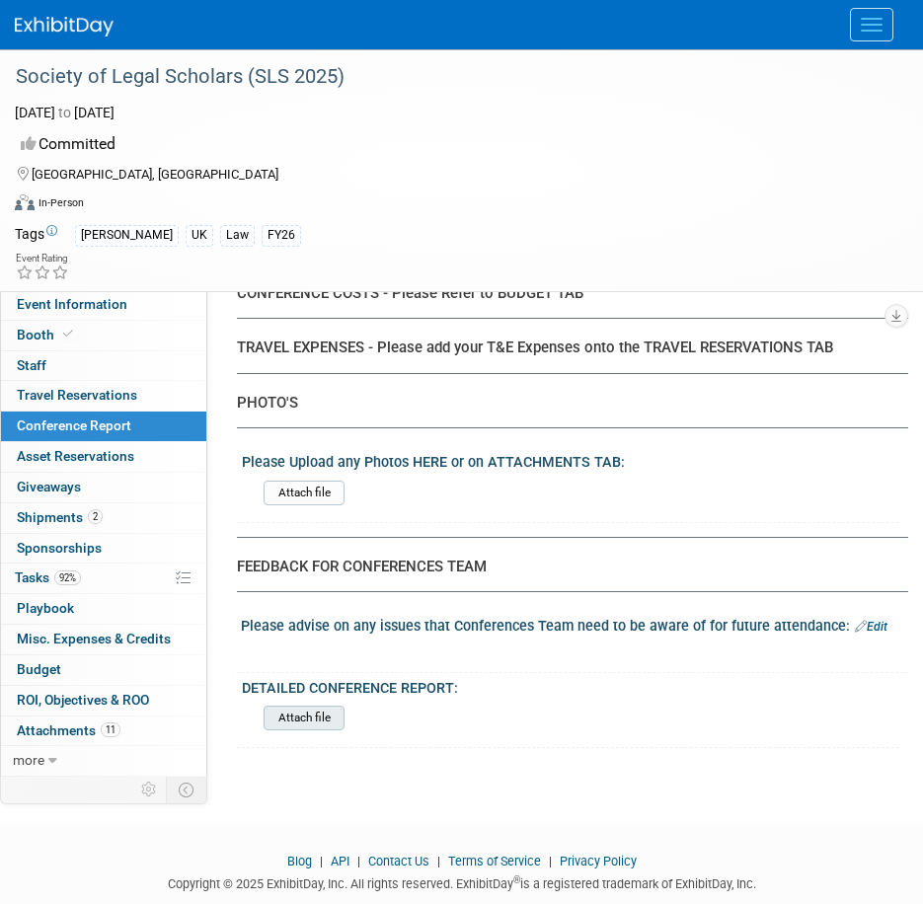
click at [315, 707] on input "file" at bounding box center [209, 718] width 269 height 23
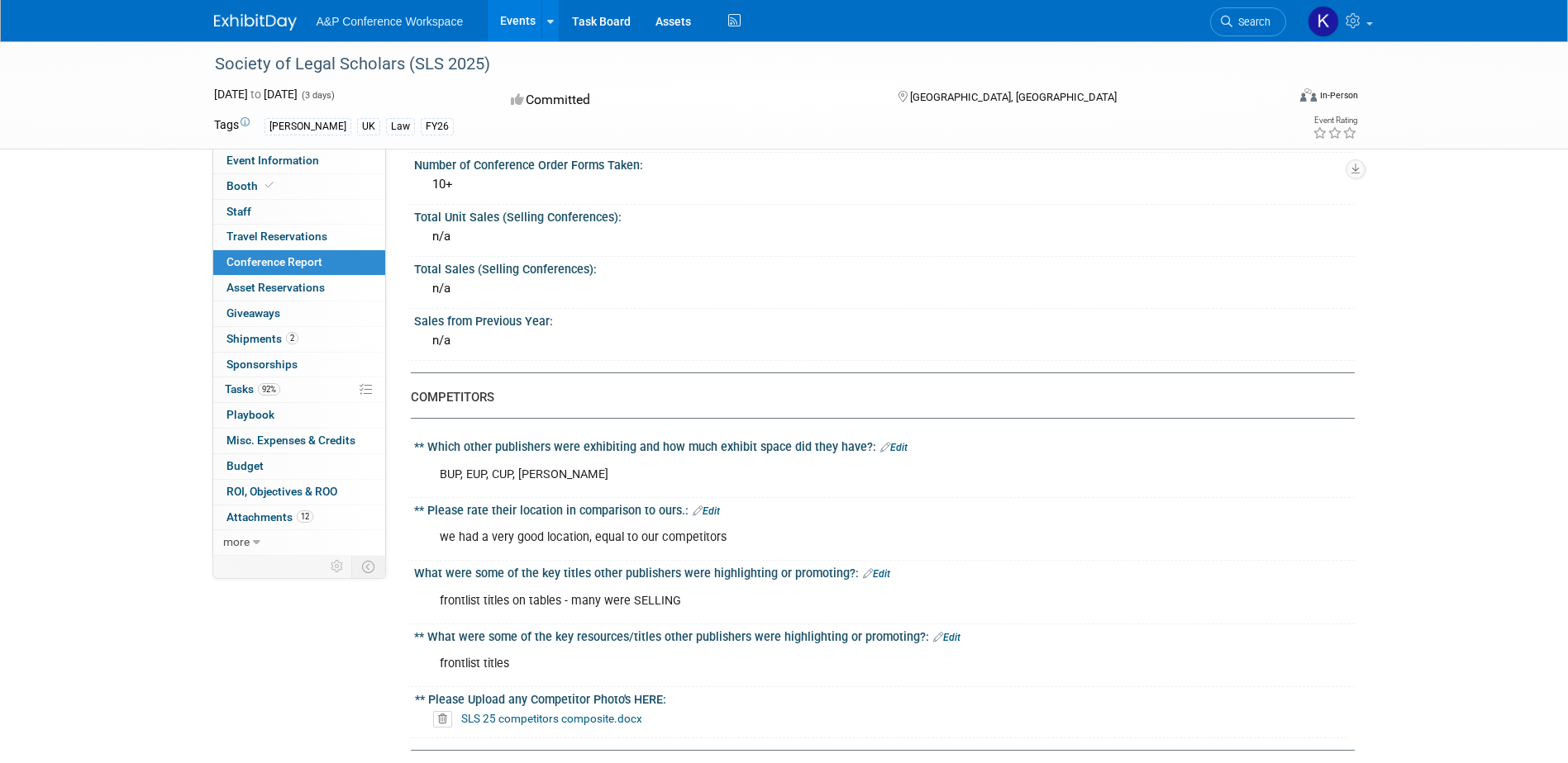
scroll to position [0, 0]
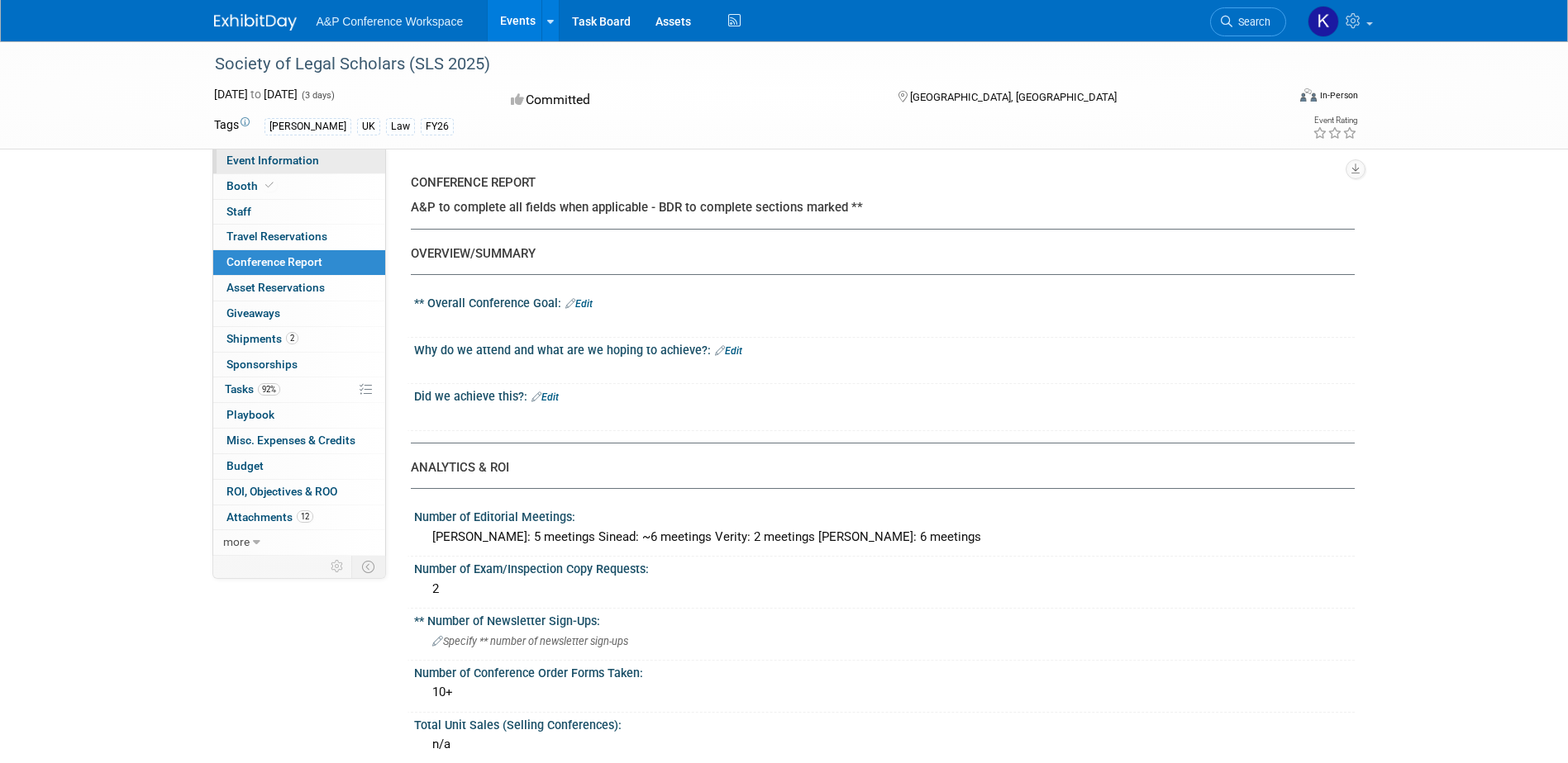
click at [275, 164] on span "Event Information" at bounding box center [272, 161] width 93 height 13
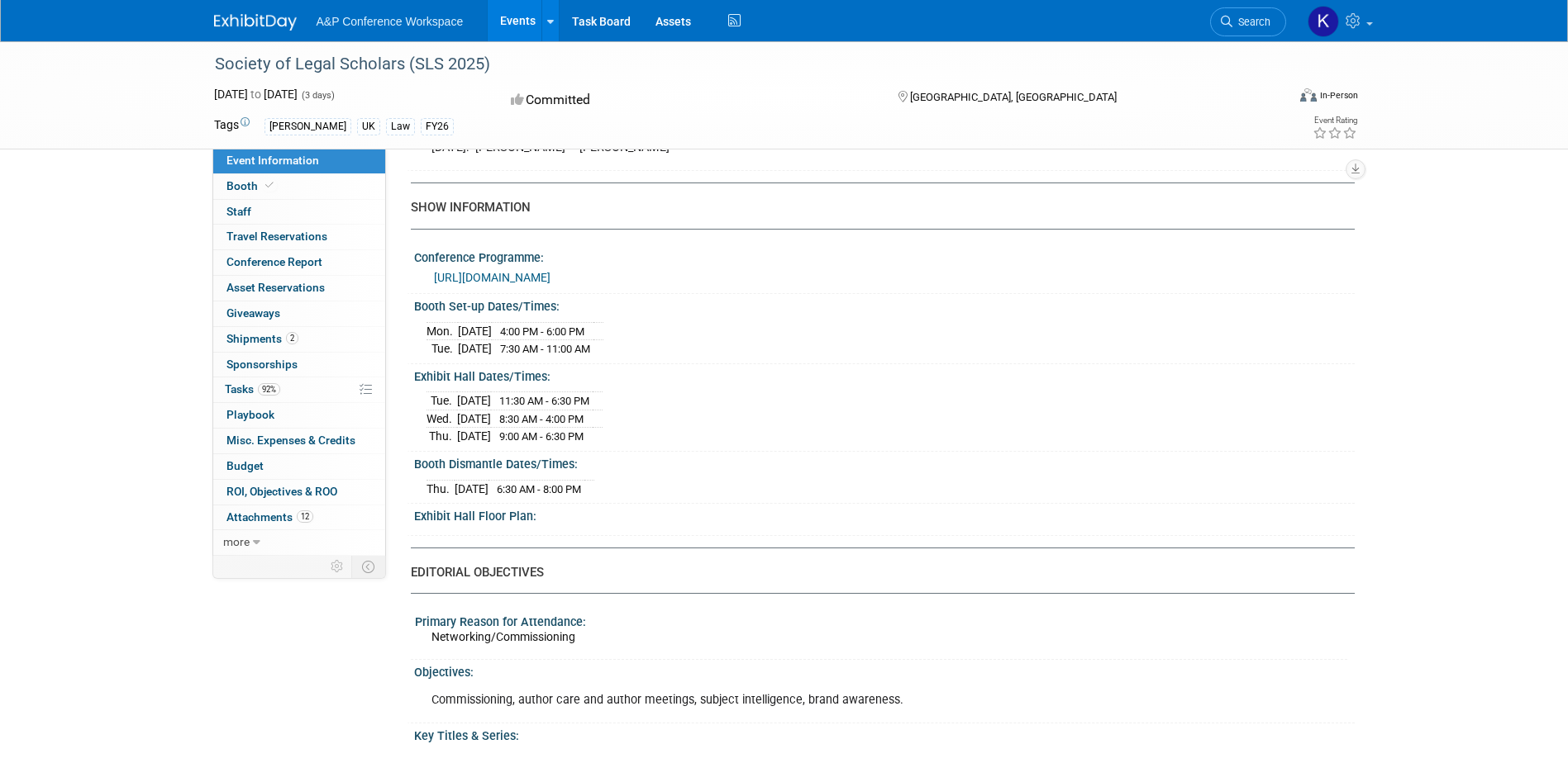
scroll to position [1404, 0]
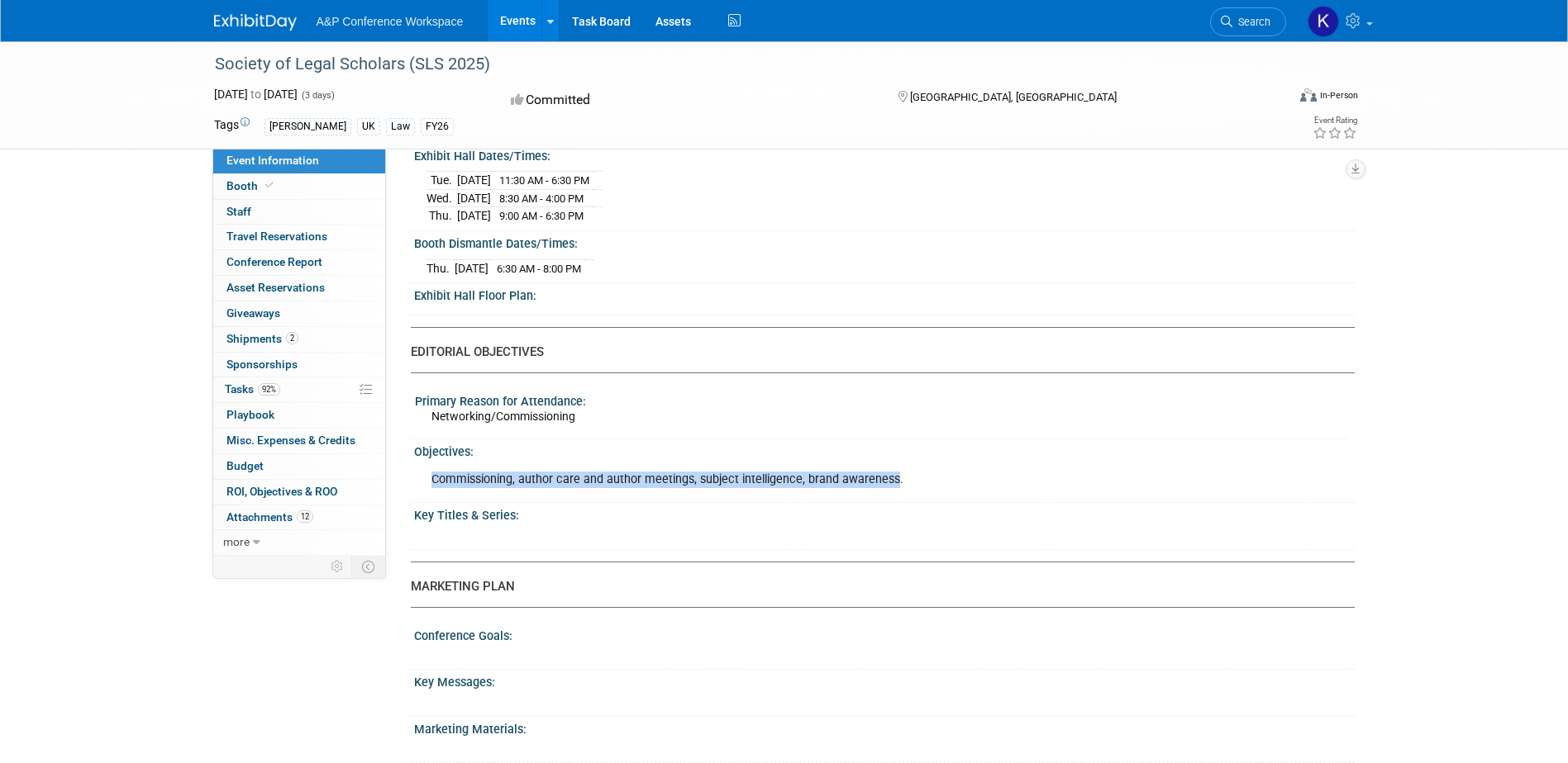
drag, startPoint x: 893, startPoint y: 479, endPoint x: 427, endPoint y: 482, distance: 466.0
click at [427, 482] on div "Commissioning, author care and author meetings, subject intelligence, brand awa…" at bounding box center [794, 479] width 751 height 33
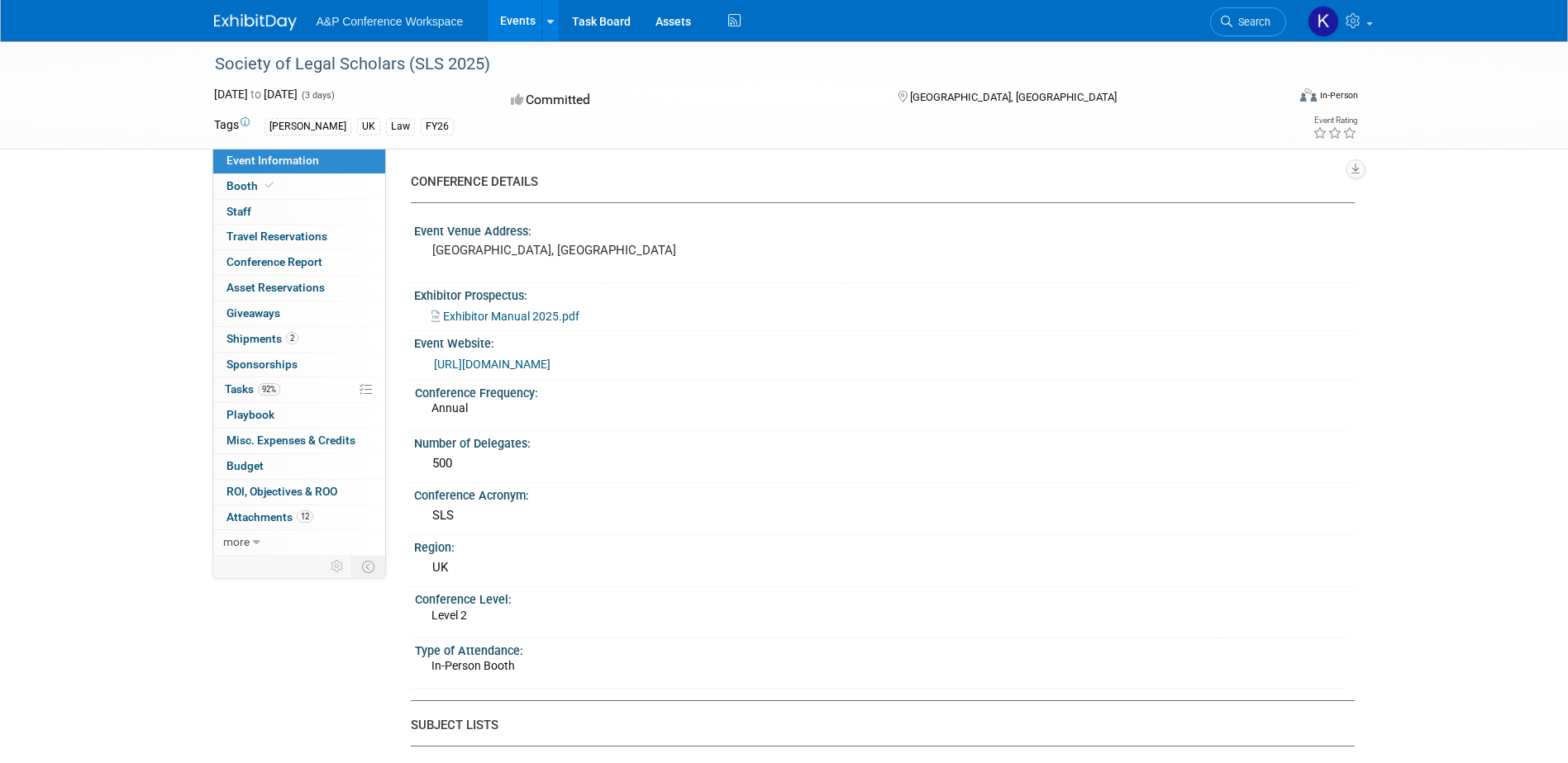
scroll to position [0, 0]
click at [225, 115] on div "Tags Hart UK Law FY26" at bounding box center [689, 126] width 949 height 25
click at [524, 18] on link "Events" at bounding box center [517, 20] width 60 height 41
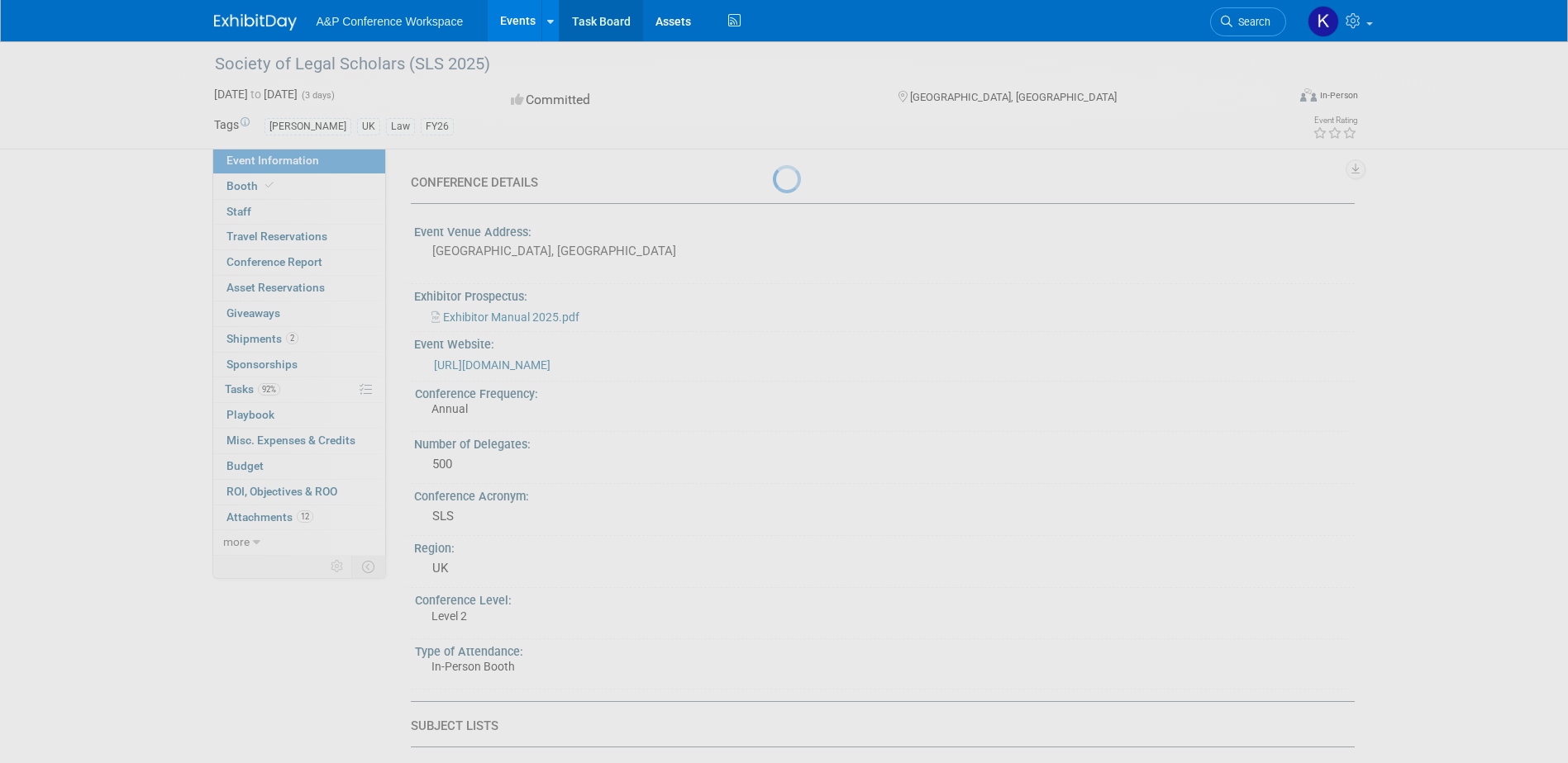
click at [619, 24] on link "Task Board" at bounding box center [601, 20] width 84 height 41
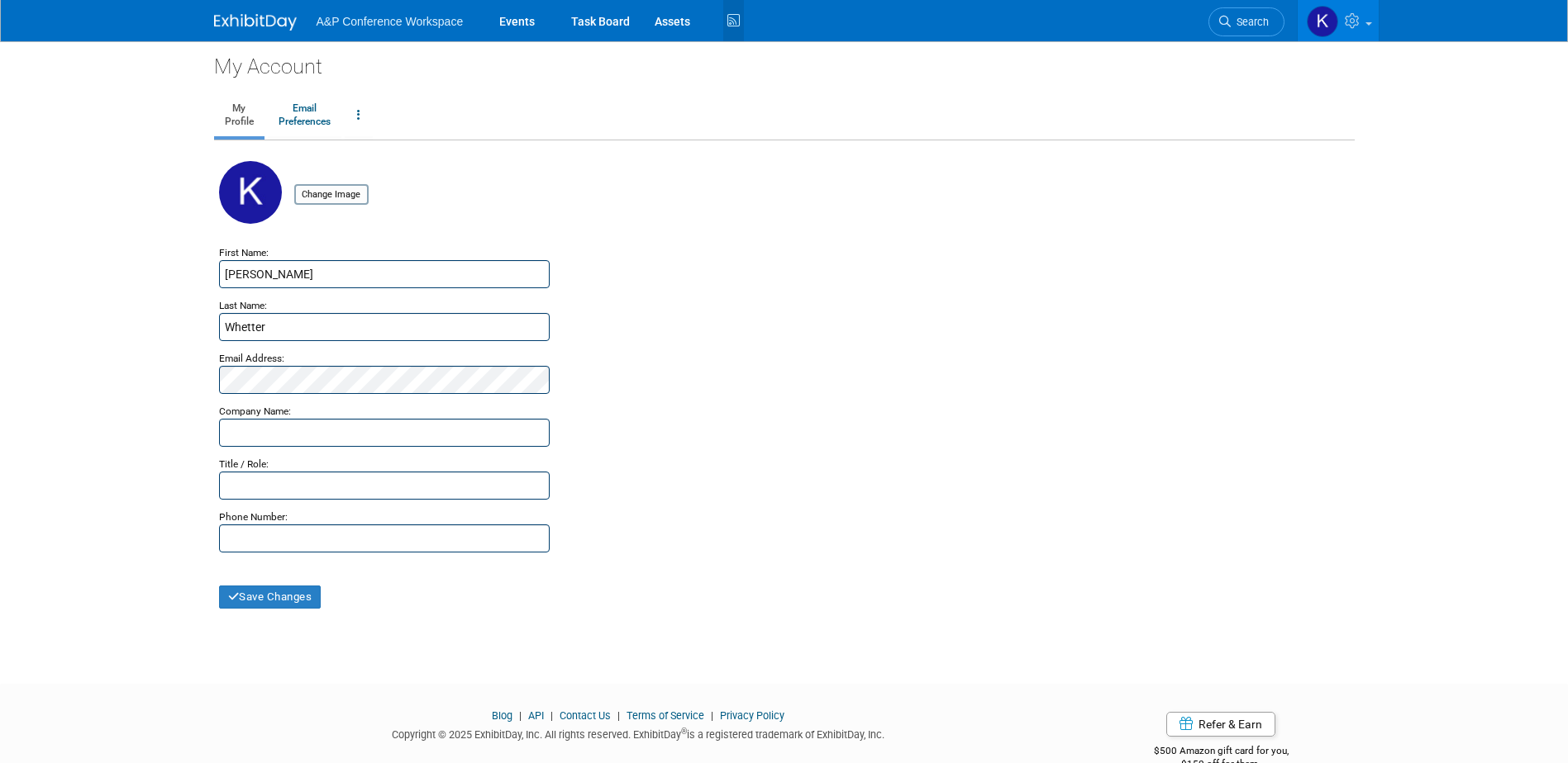
click at [740, 13] on icon at bounding box center [733, 21] width 21 height 26
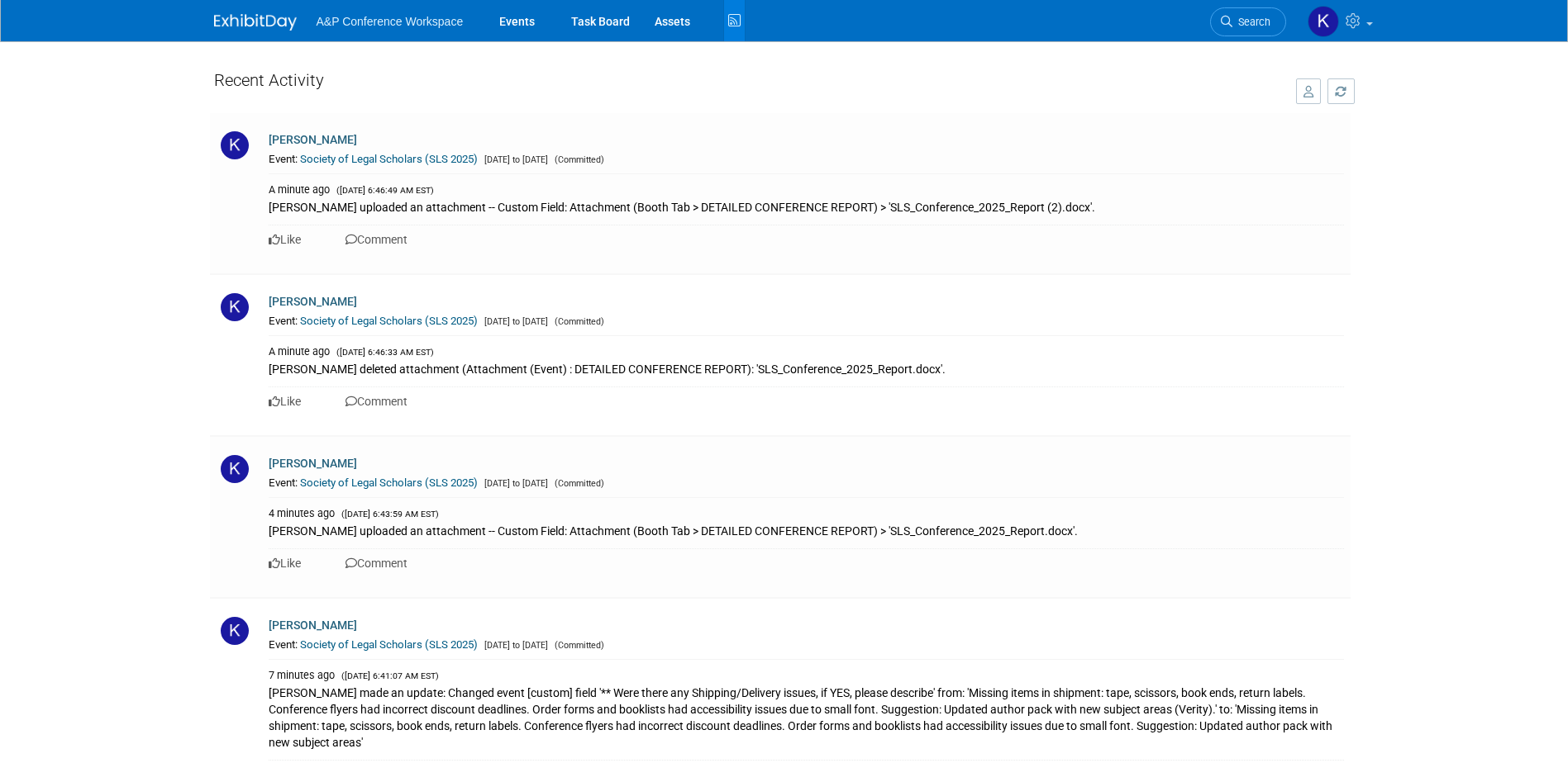
click at [358, 21] on span "A&P Conference Workspace" at bounding box center [390, 22] width 147 height 13
click at [289, 24] on img at bounding box center [255, 23] width 83 height 17
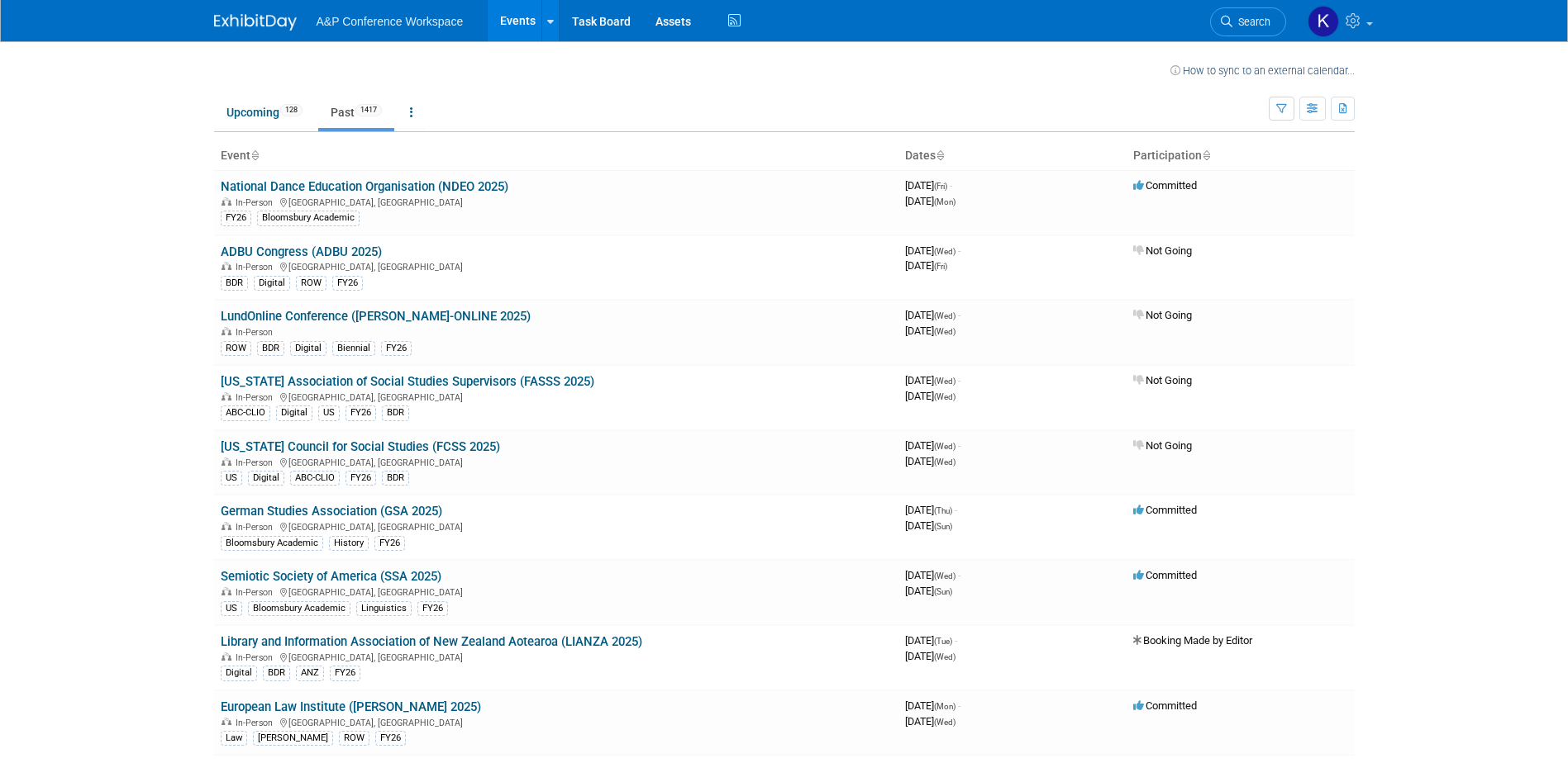
click at [339, 110] on link "Past 1417" at bounding box center [356, 112] width 76 height 32
click at [596, 22] on link "Task Board" at bounding box center [601, 20] width 84 height 41
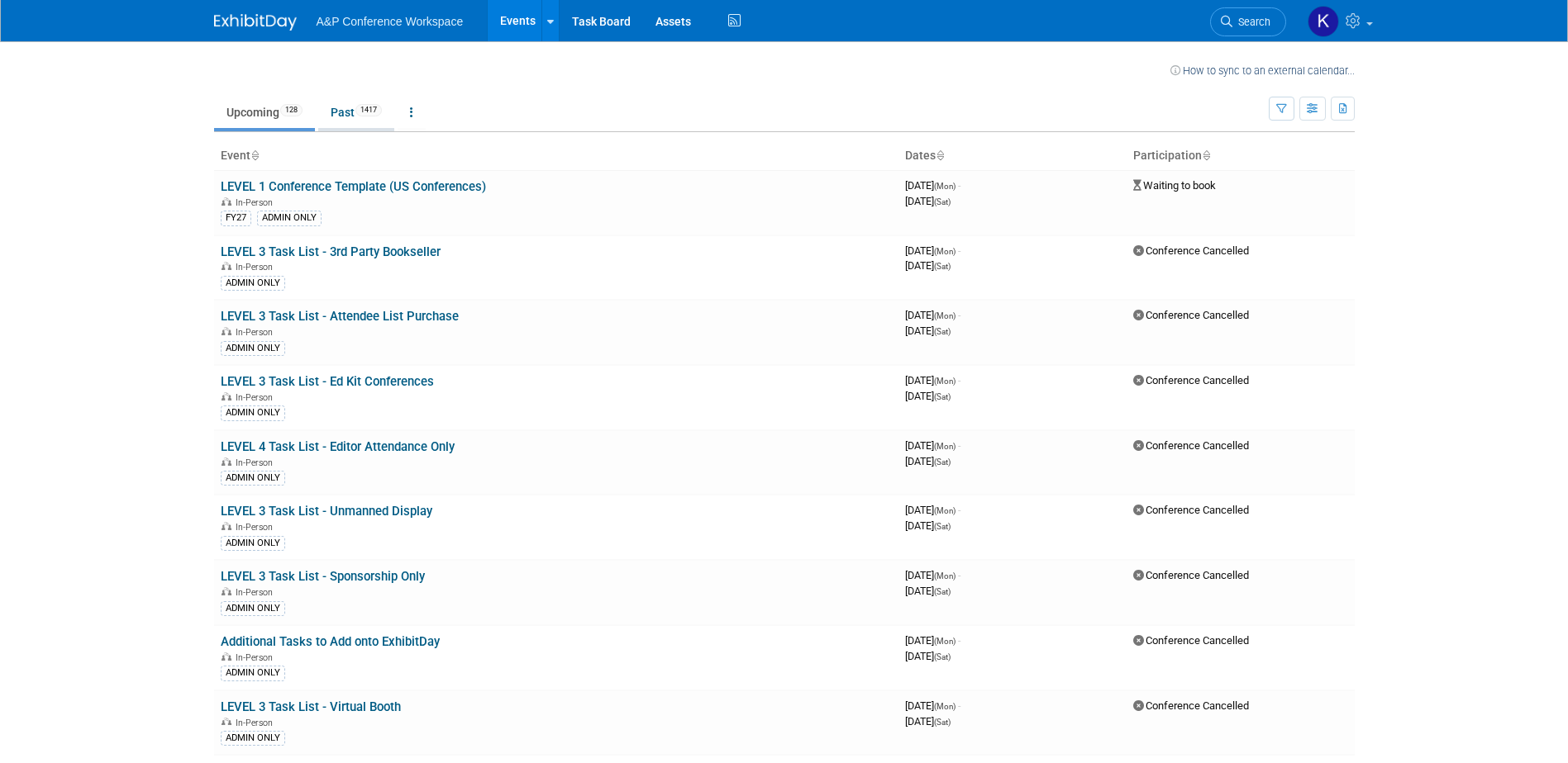
click at [343, 113] on link "Past 1417" at bounding box center [356, 112] width 76 height 32
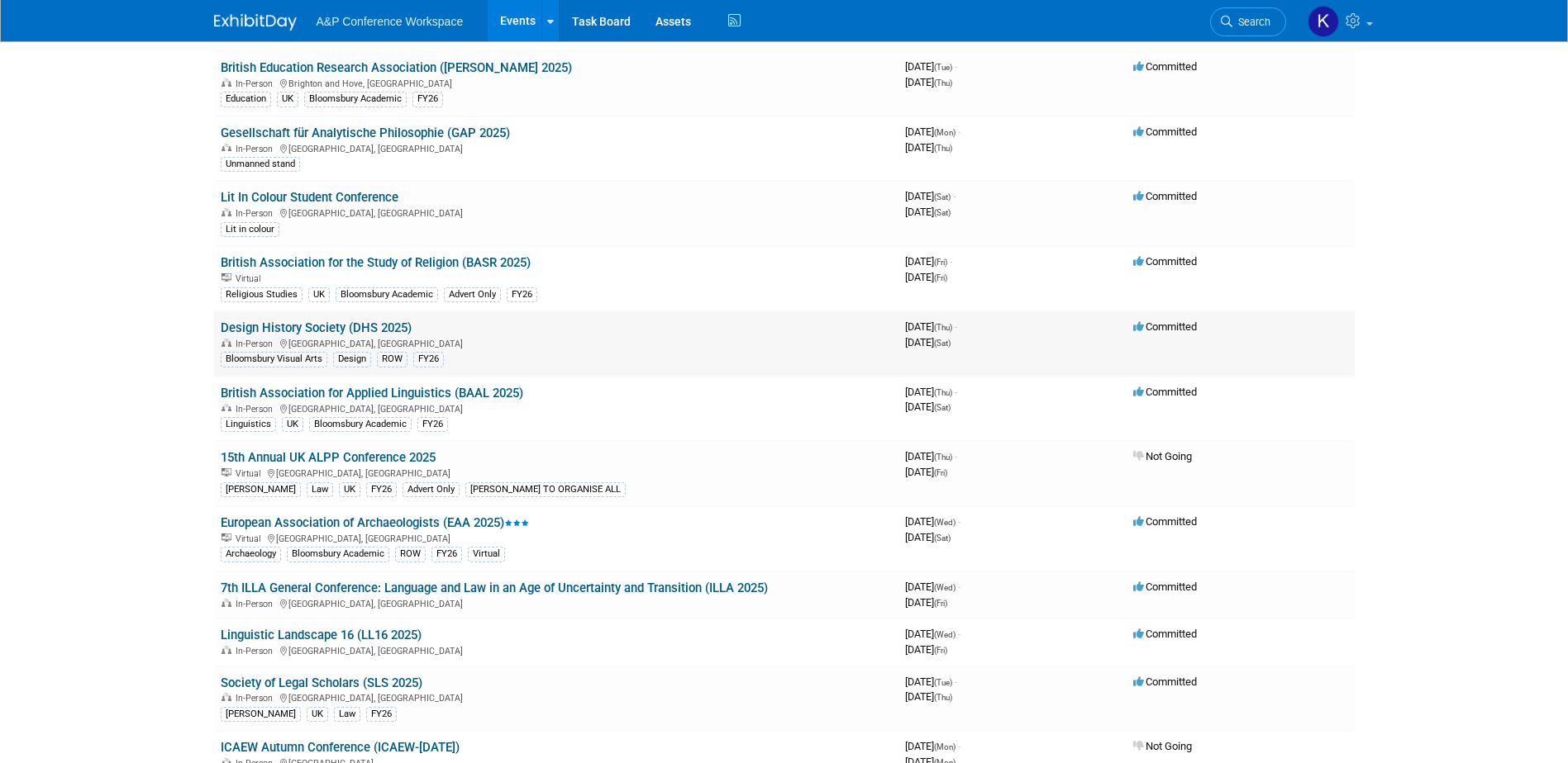
scroll to position [1570, 0]
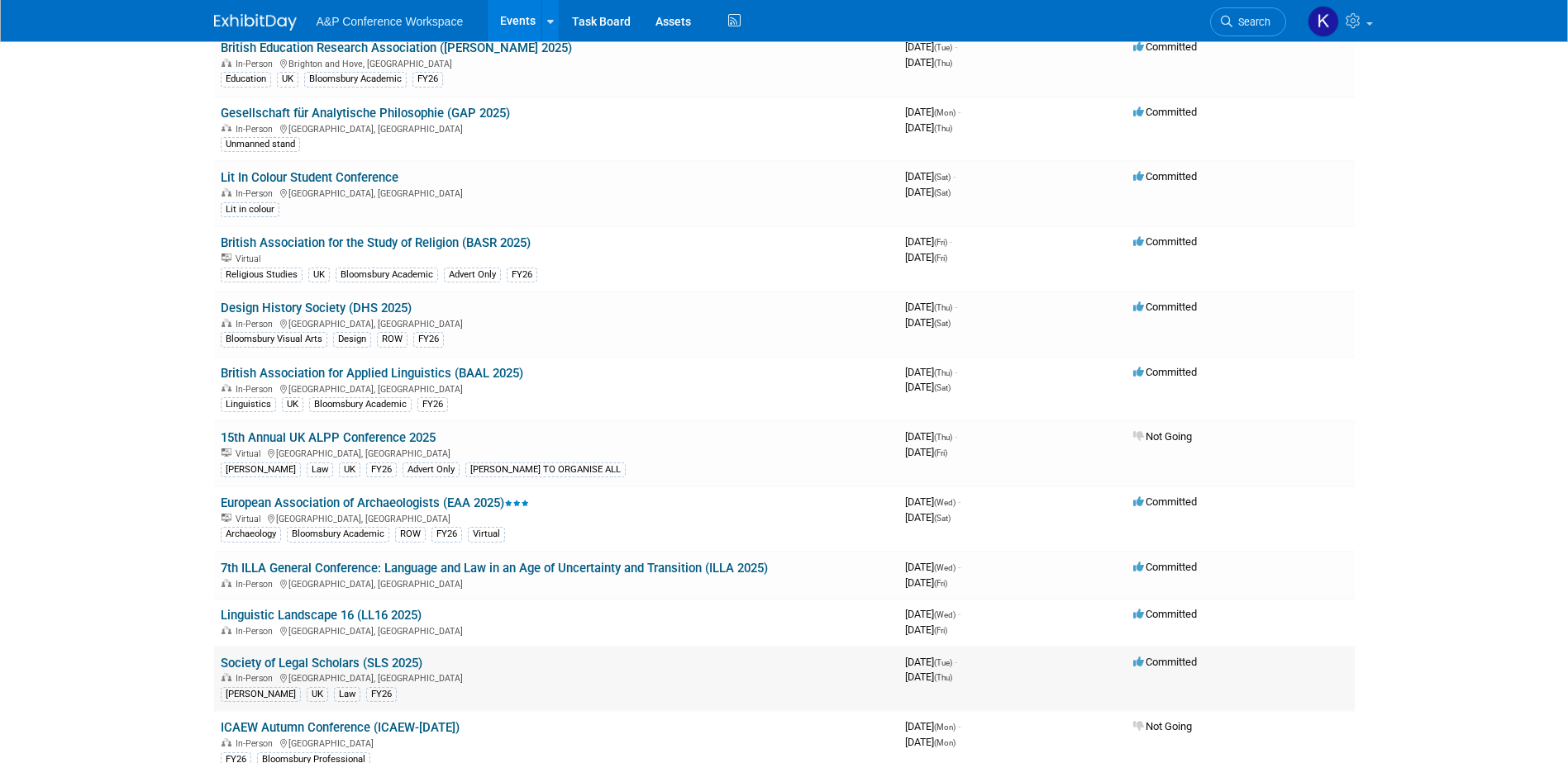
click at [343, 664] on link "Society of Legal Scholars (SLS 2025)" at bounding box center [321, 663] width 202 height 15
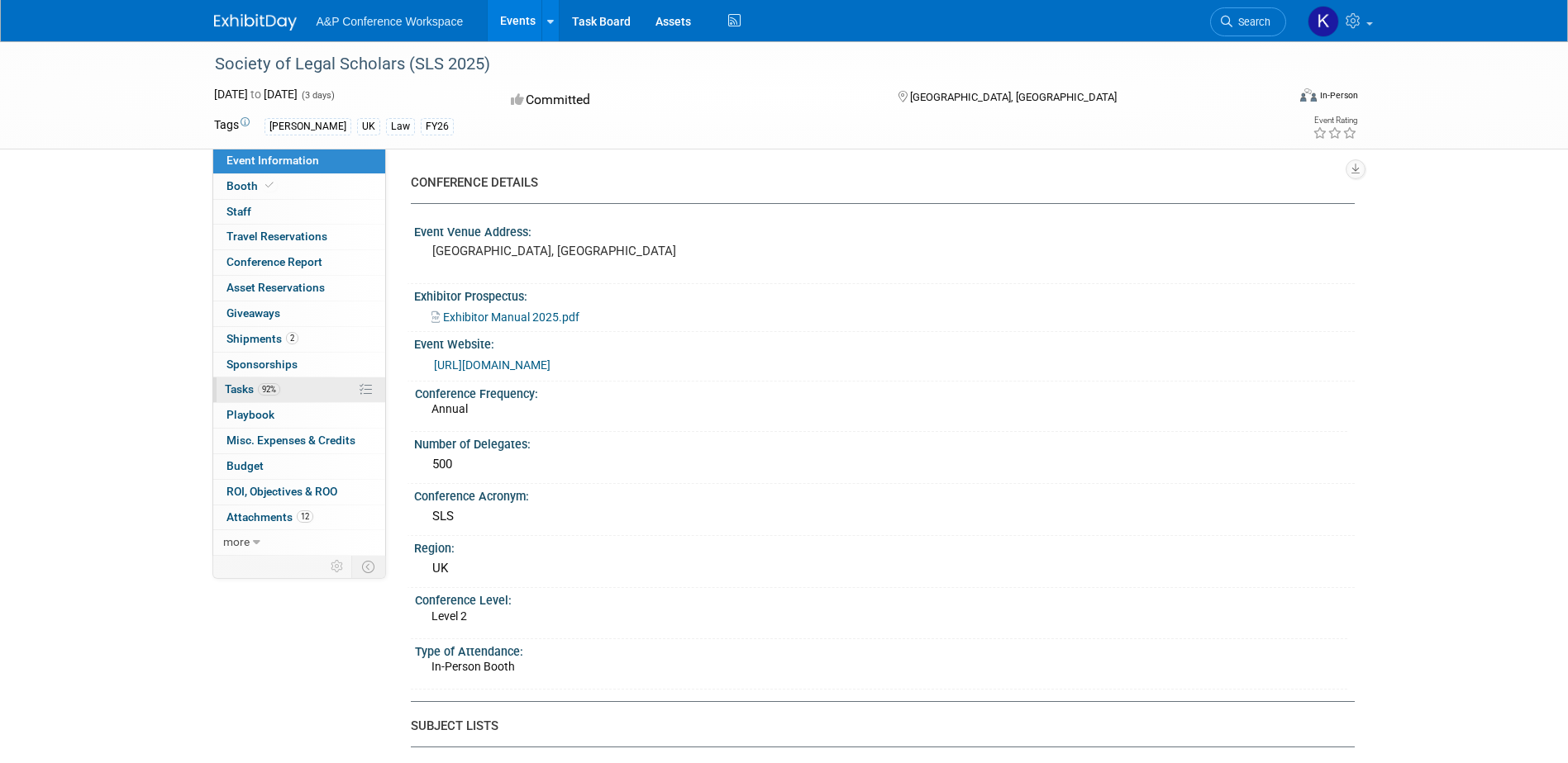
click at [233, 392] on span "Tasks 92%" at bounding box center [253, 389] width 55 height 13
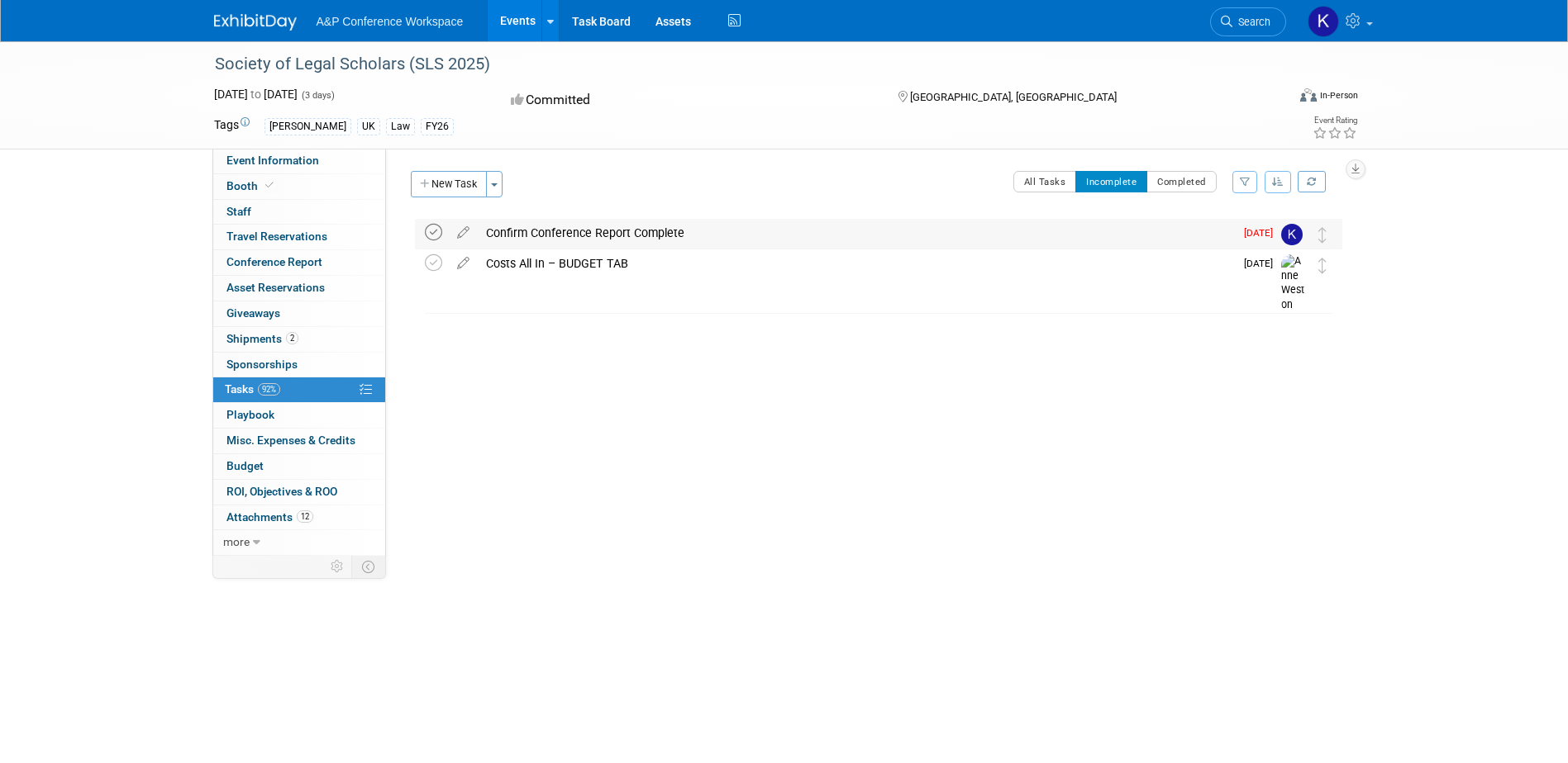
click at [439, 233] on icon at bounding box center [433, 233] width 18 height 18
click at [1200, 187] on button "Completed" at bounding box center [1181, 182] width 70 height 22
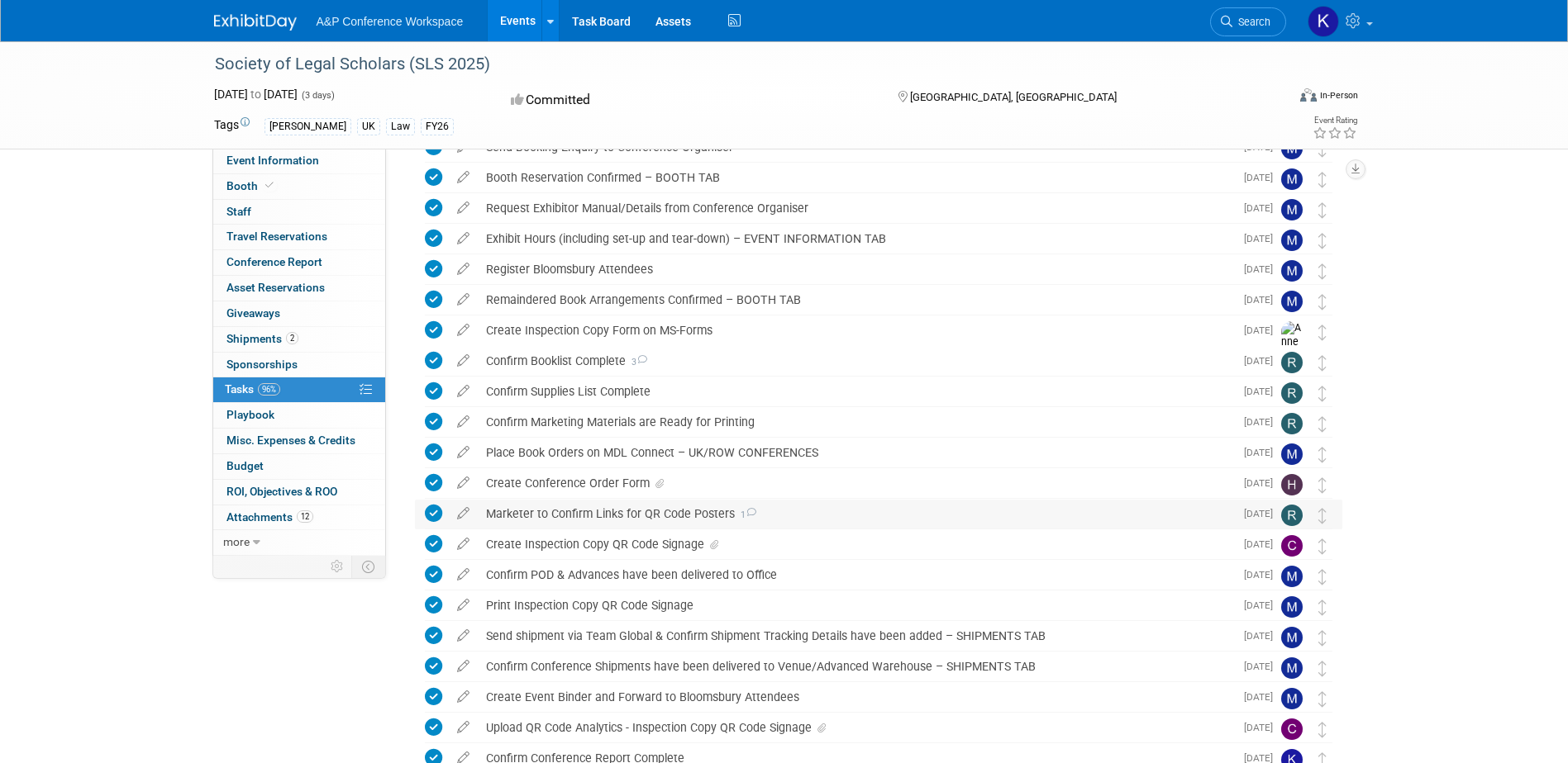
scroll to position [255, 0]
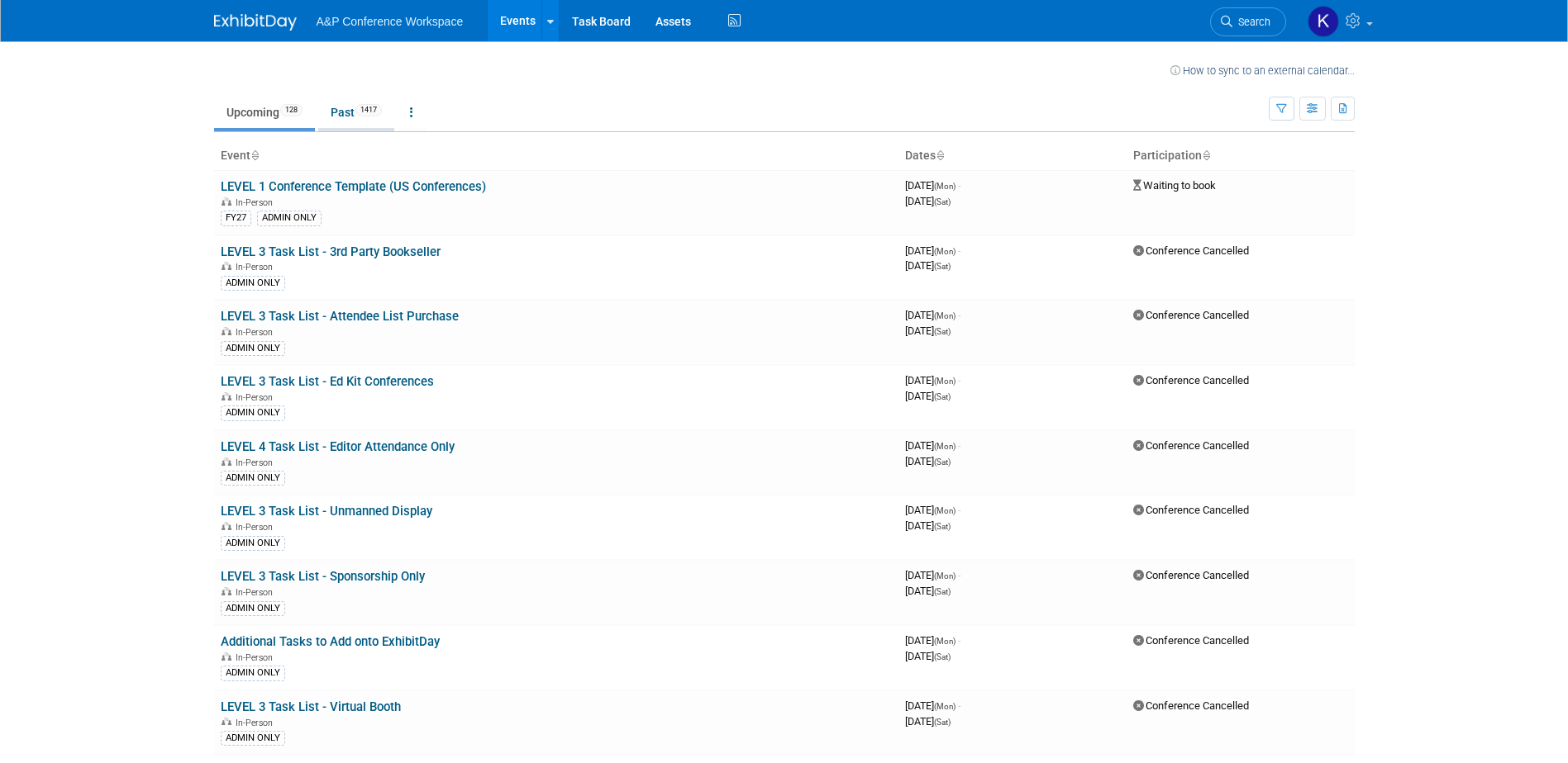
click at [356, 114] on link "Past 1417" at bounding box center [356, 112] width 76 height 32
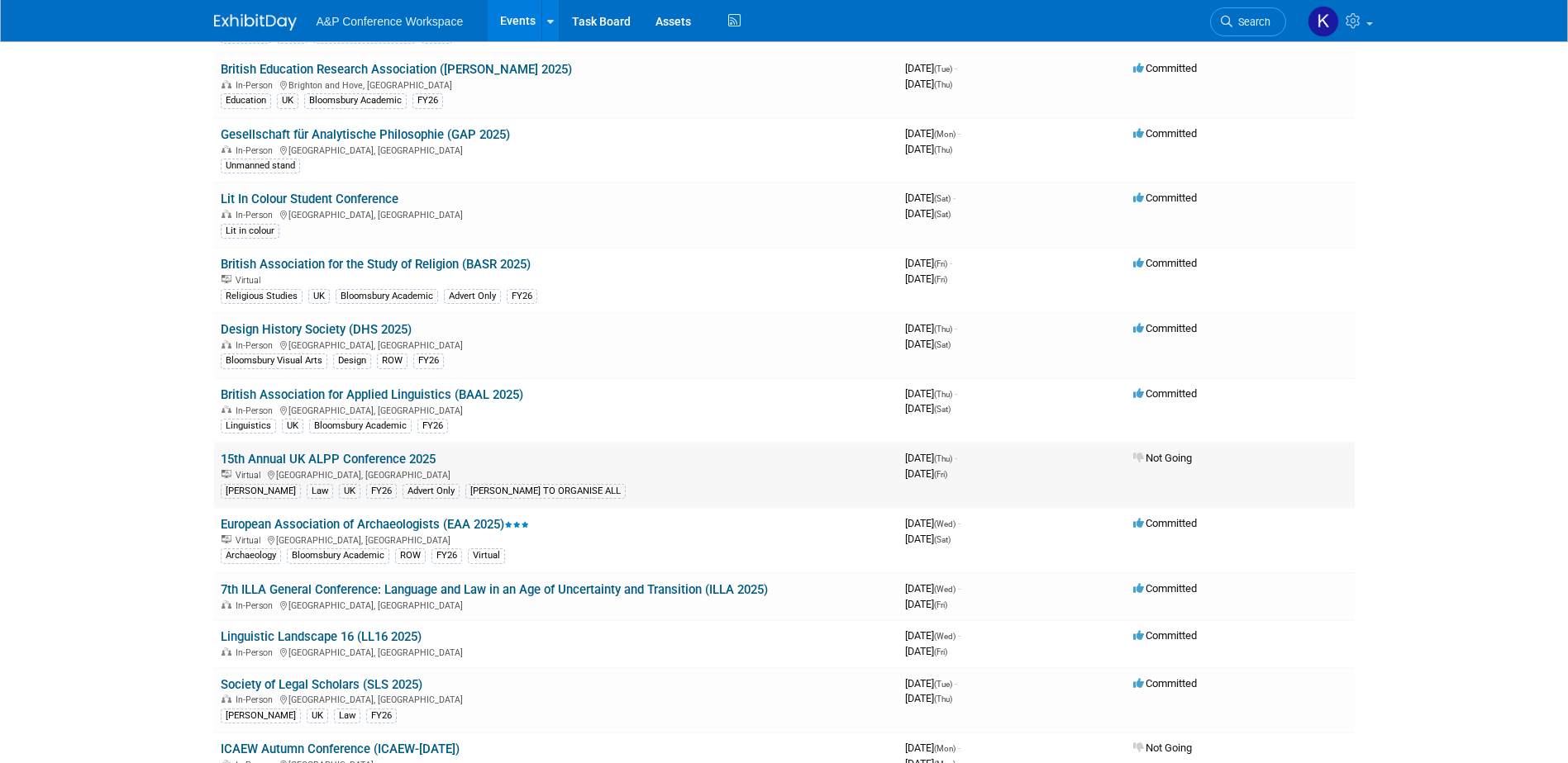
scroll to position [1651, 0]
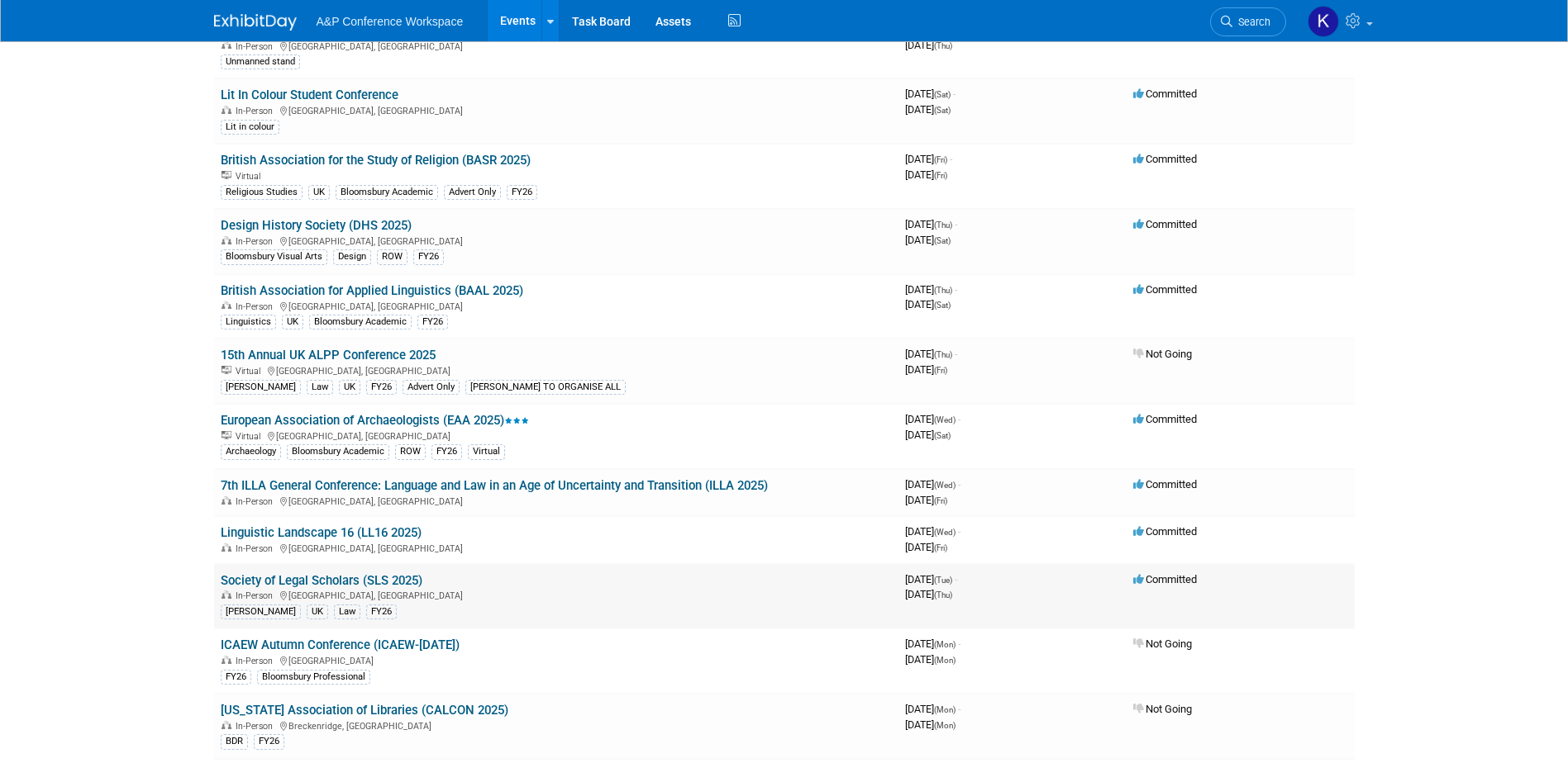
click at [343, 581] on link "Society of Legal Scholars (SLS 2025)" at bounding box center [321, 581] width 202 height 15
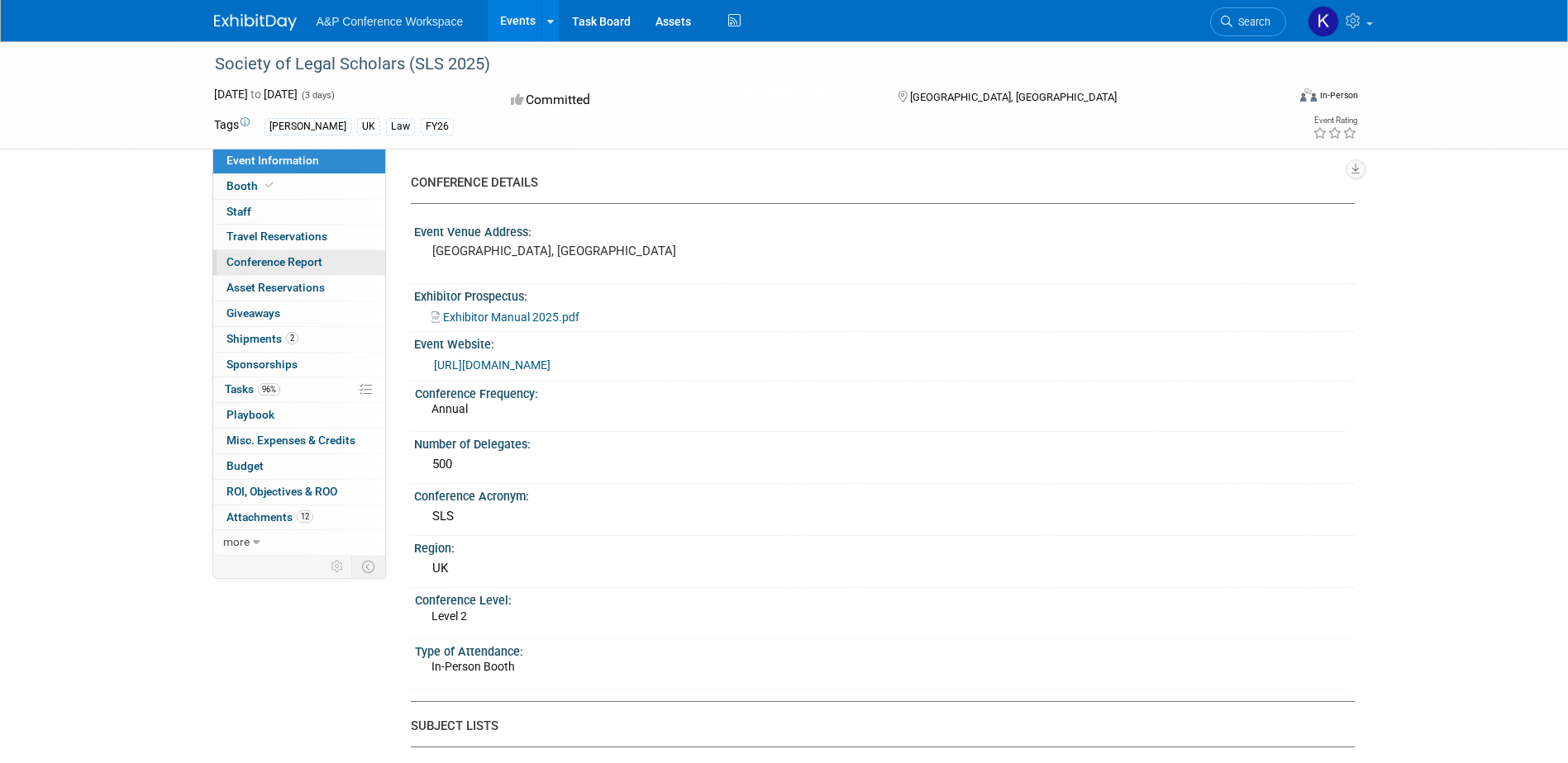
click at [265, 262] on span "Conference Report" at bounding box center [274, 262] width 96 height 13
select select "NO"
select select "YES"
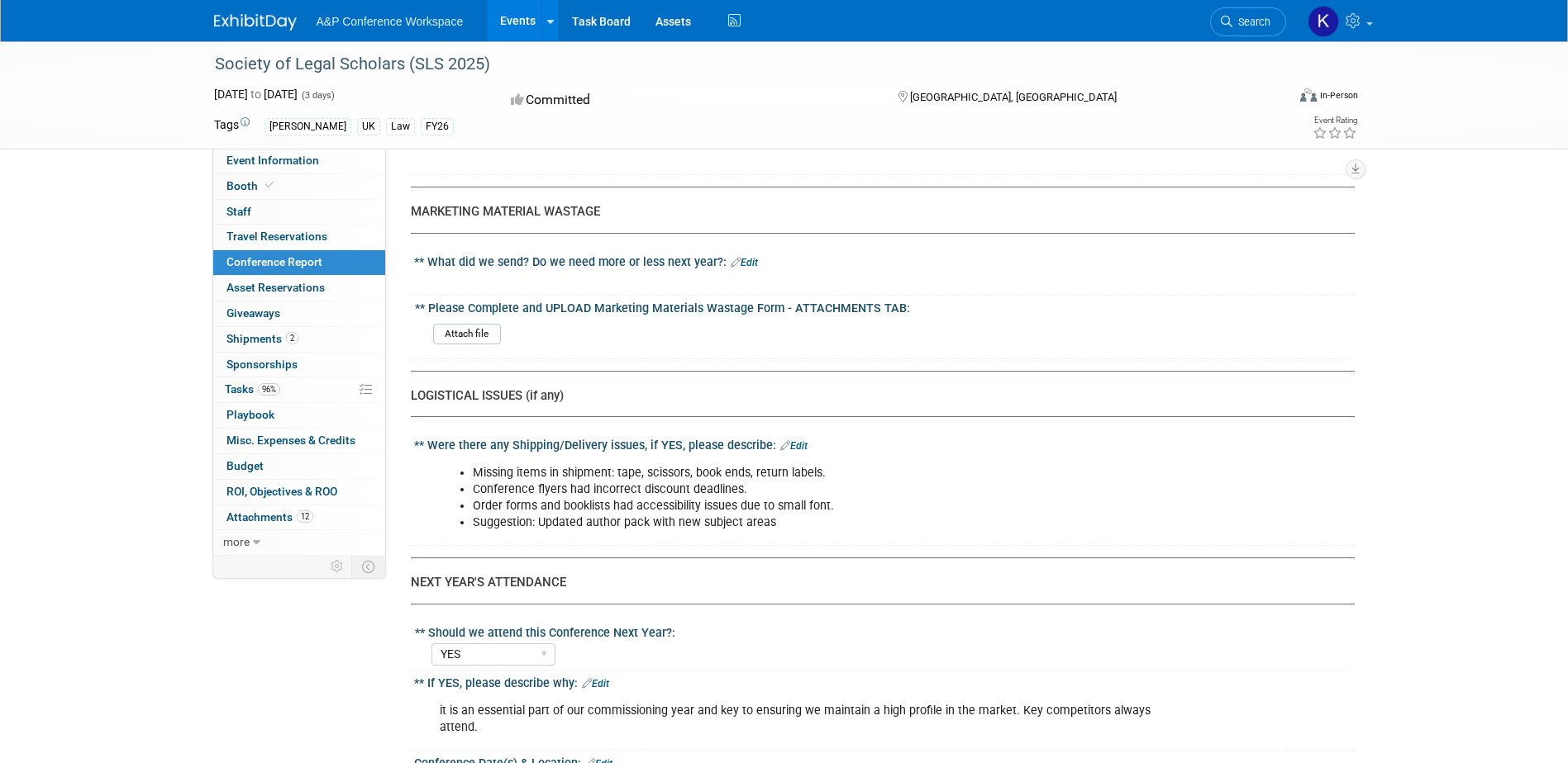
scroll to position [4015, 0]
